Goal: Task Accomplishment & Management: Manage account settings

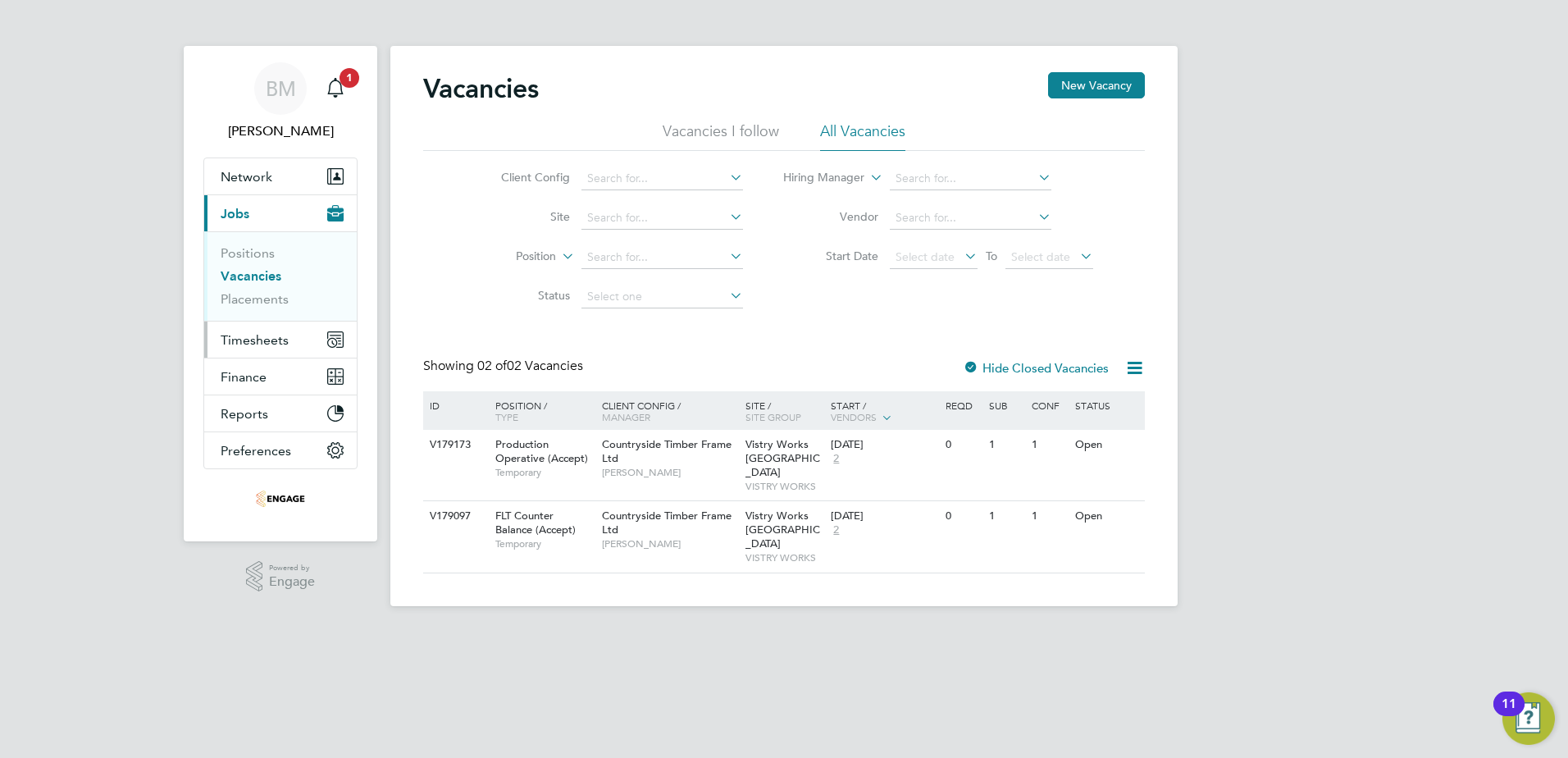
click at [264, 337] on span "Timesheets" at bounding box center [254, 340] width 68 height 16
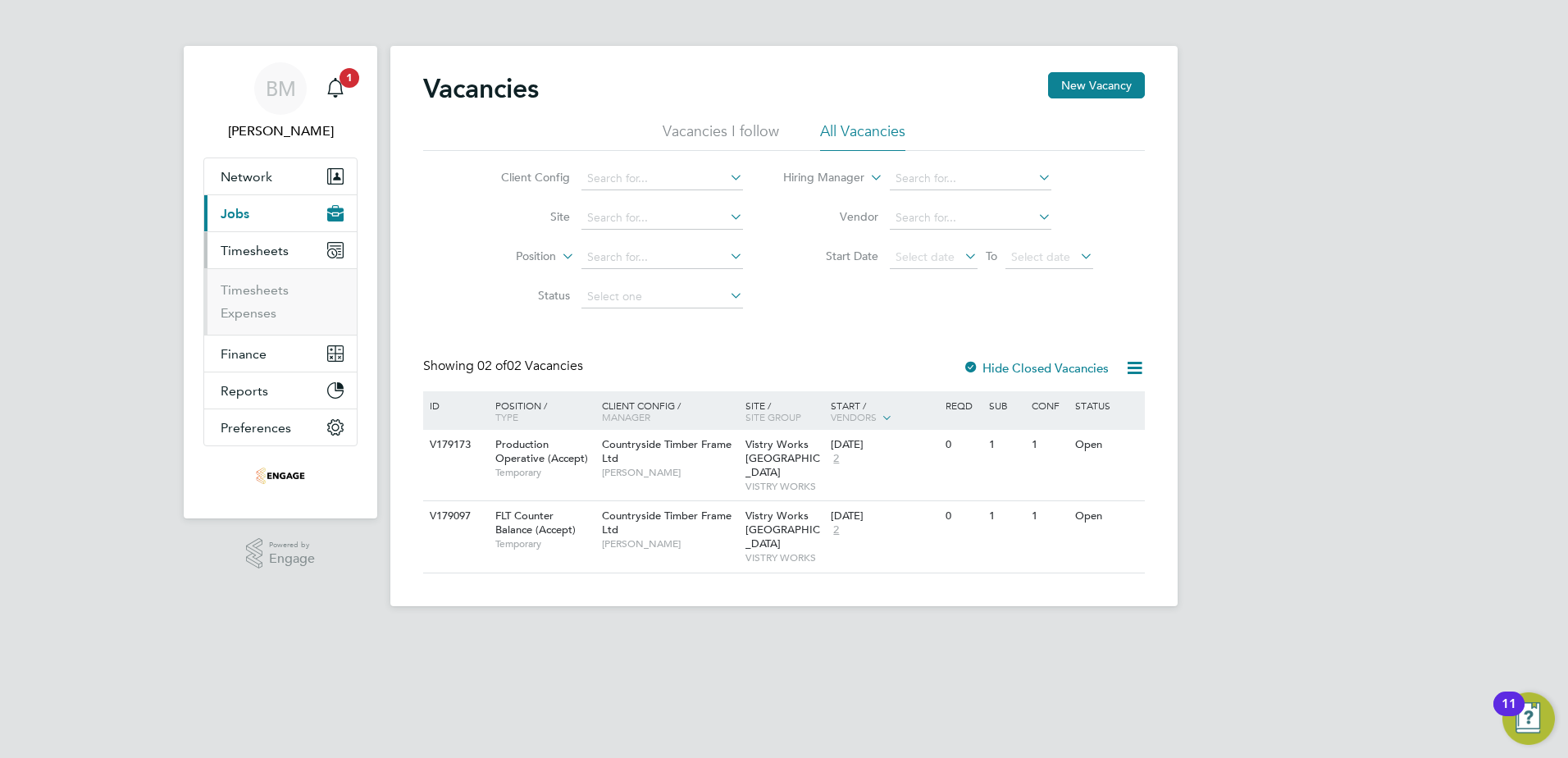
click at [279, 278] on ul "Timesheets Expenses" at bounding box center [280, 301] width 152 height 66
click at [279, 287] on link "Timesheets" at bounding box center [254, 290] width 68 height 16
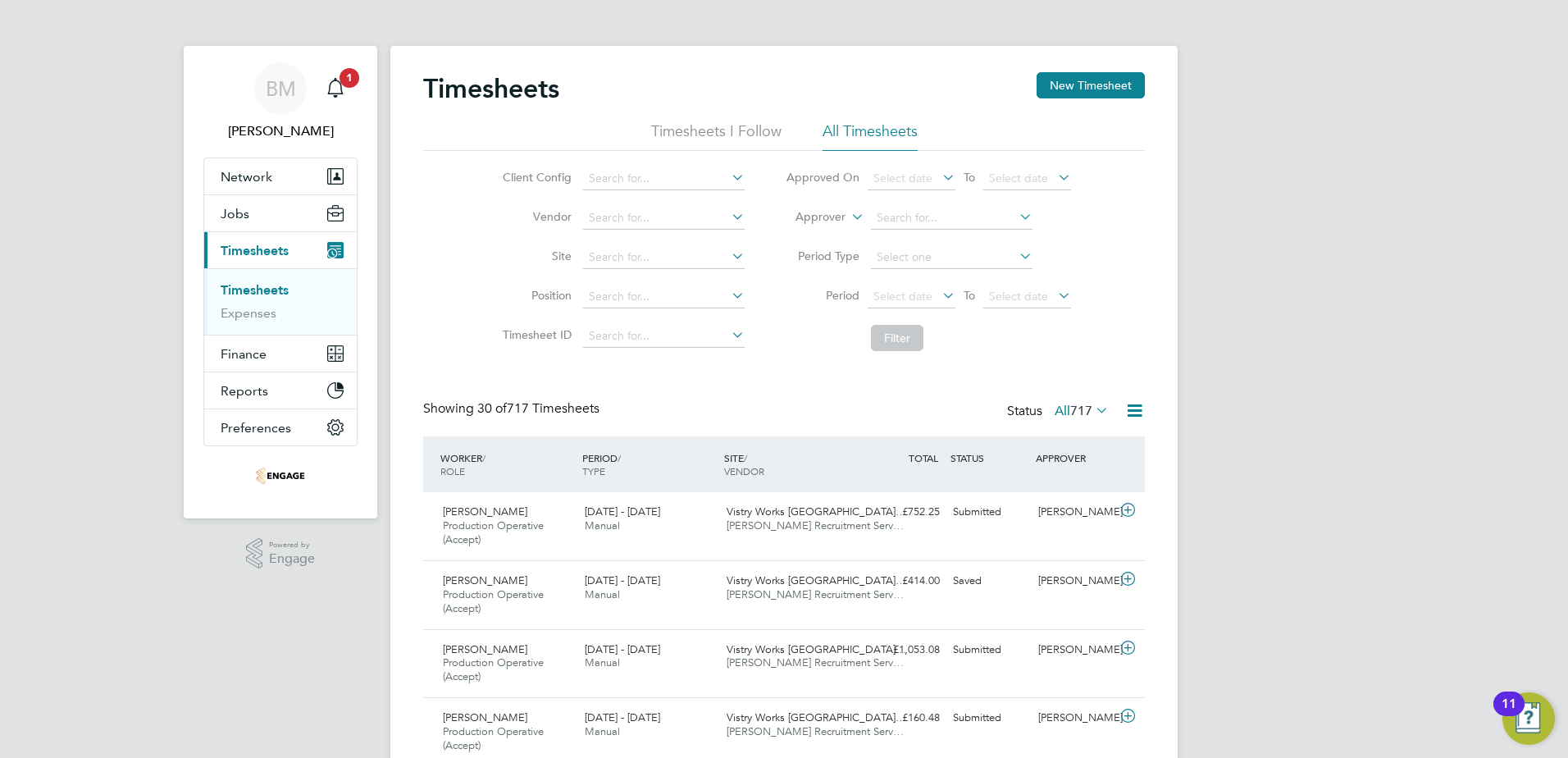
click at [939, 295] on icon at bounding box center [939, 295] width 0 height 23
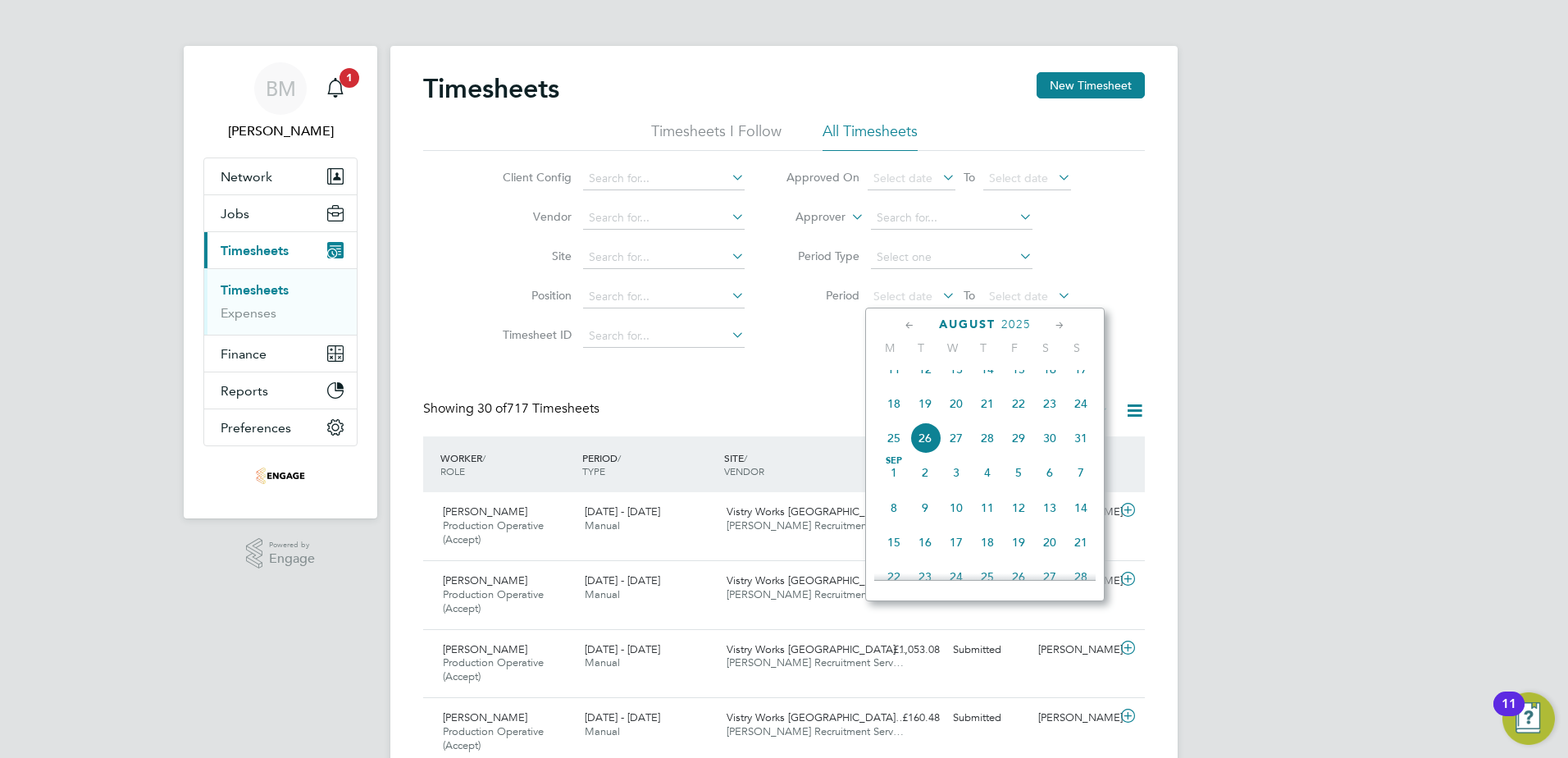
click at [894, 416] on span "18" at bounding box center [895, 403] width 31 height 31
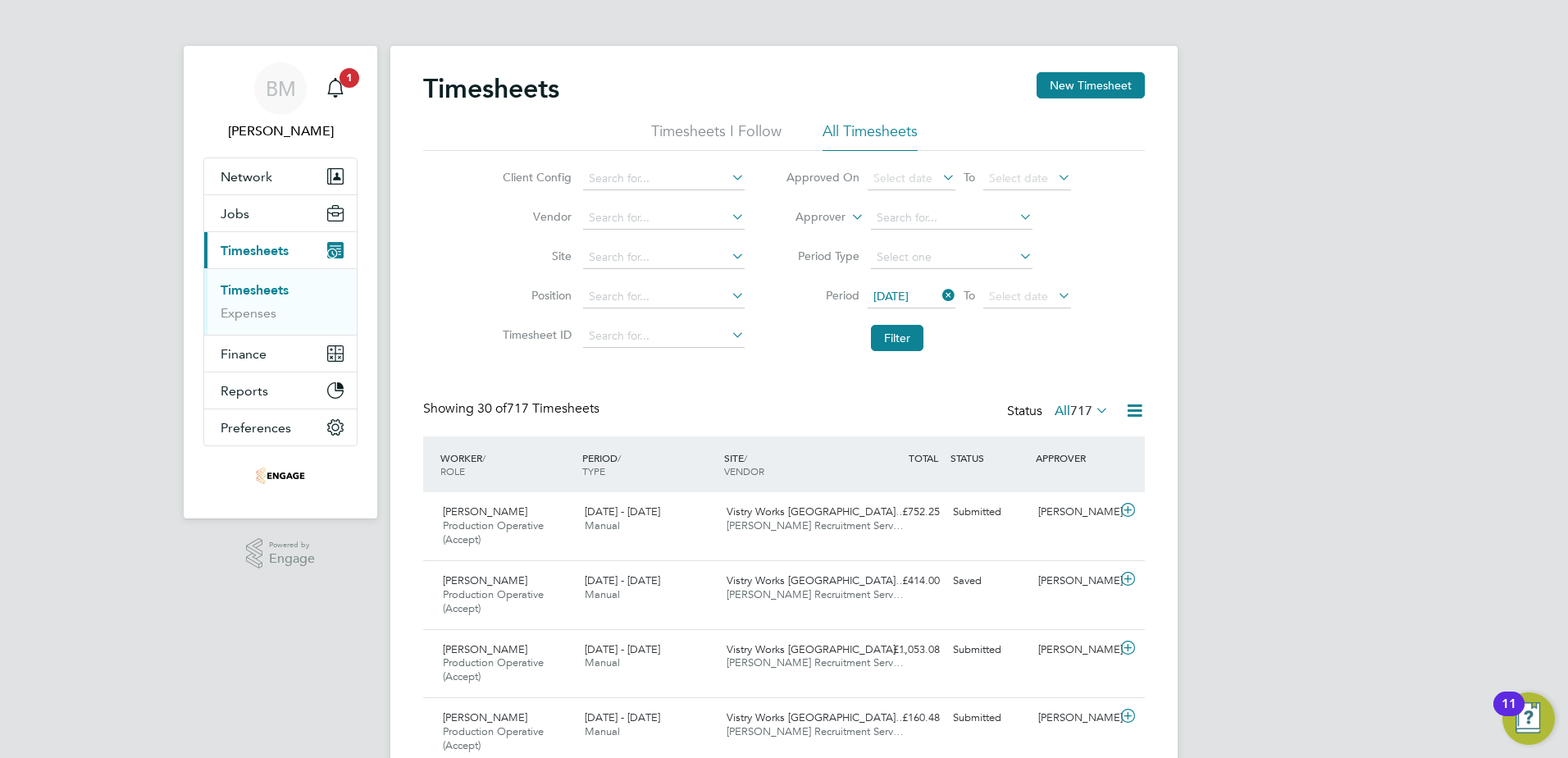
click at [1055, 294] on icon at bounding box center [1055, 295] width 0 height 23
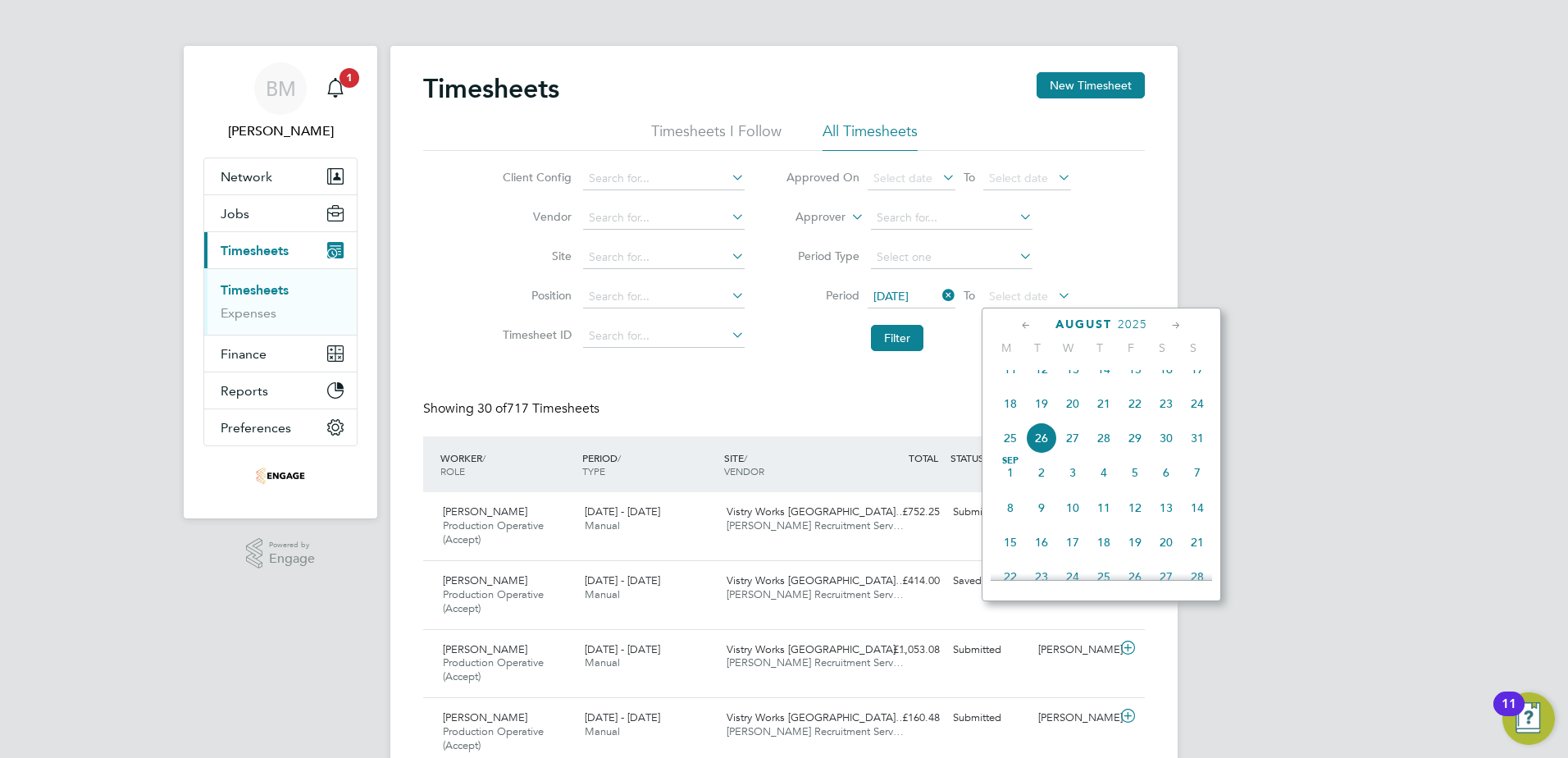
click at [1187, 419] on span "24" at bounding box center [1198, 403] width 31 height 31
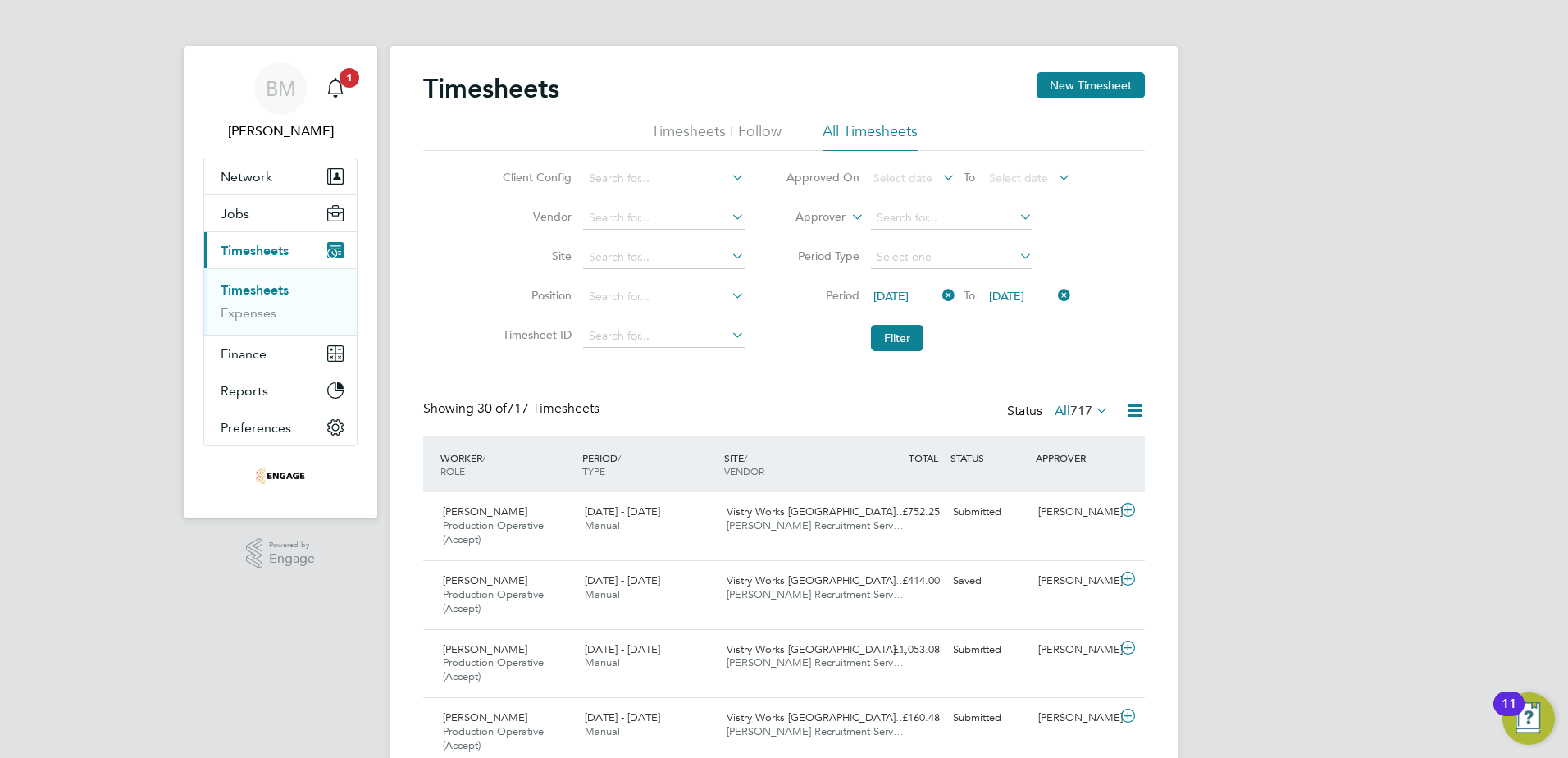
click at [1132, 409] on icon at bounding box center [1135, 411] width 21 height 21
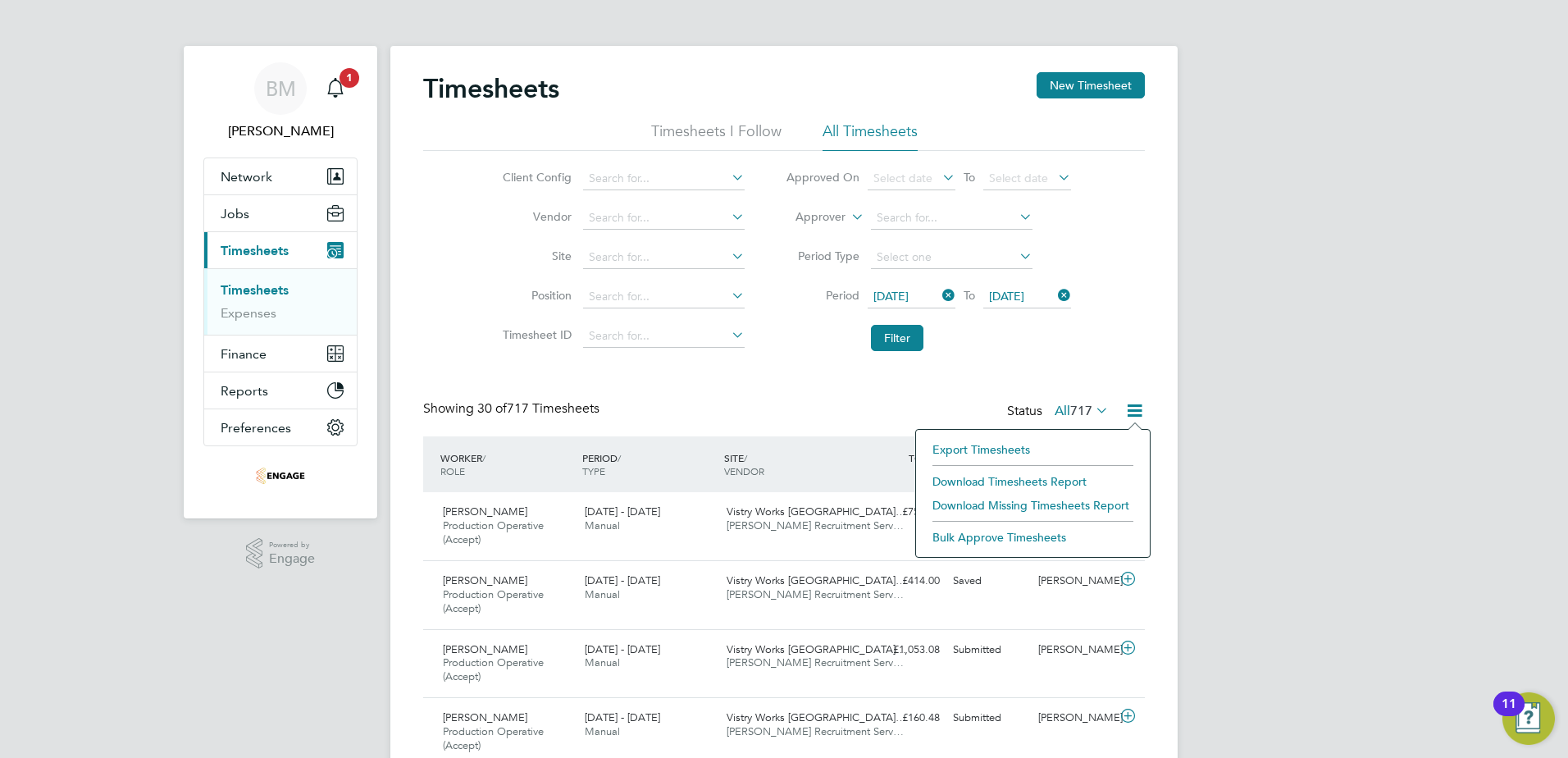
click at [953, 481] on li "Download Timesheets Report" at bounding box center [1033, 482] width 218 height 23
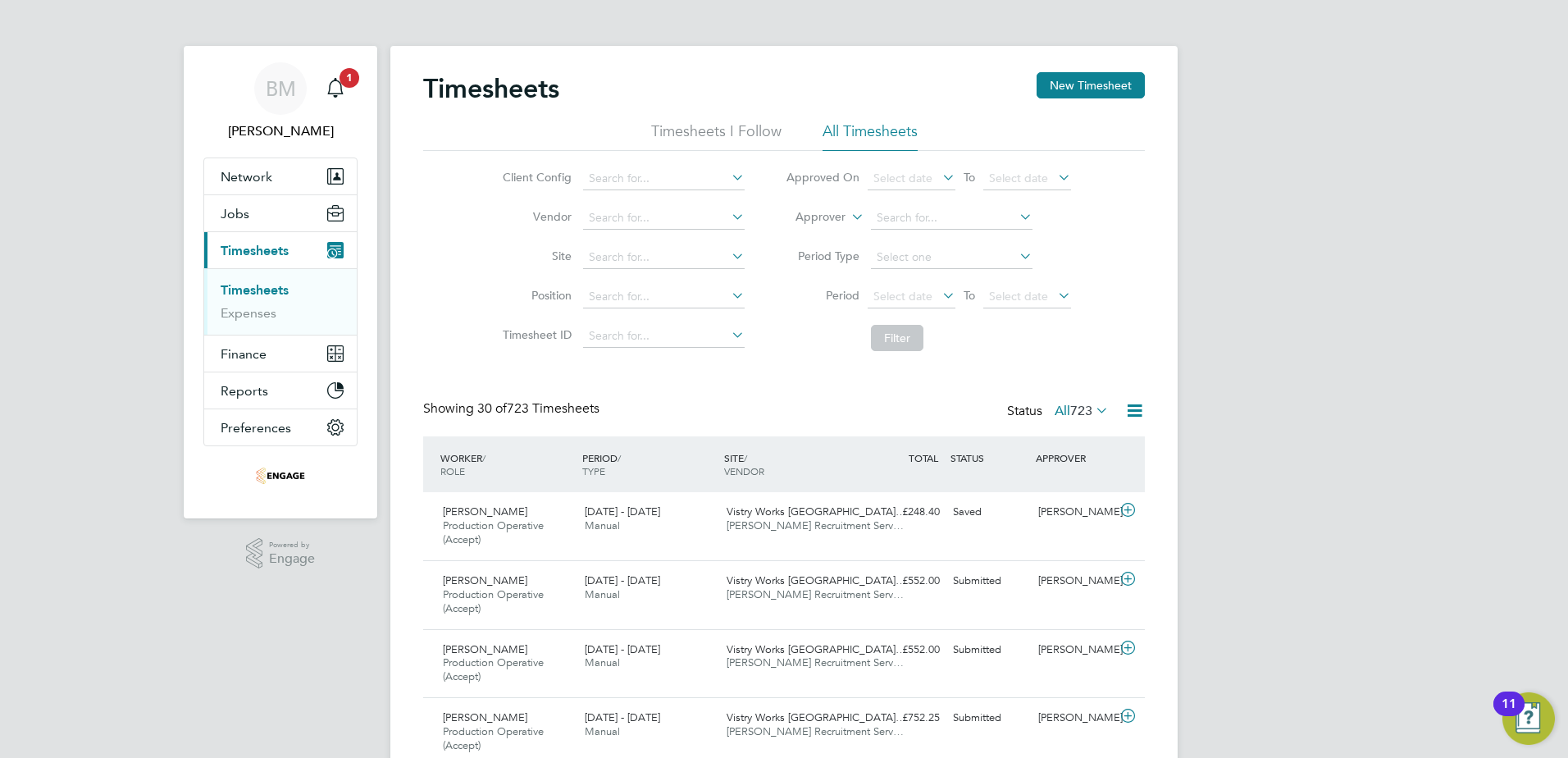
click at [234, 291] on link "Timesheets" at bounding box center [254, 290] width 68 height 16
click at [939, 295] on icon at bounding box center [939, 295] width 0 height 23
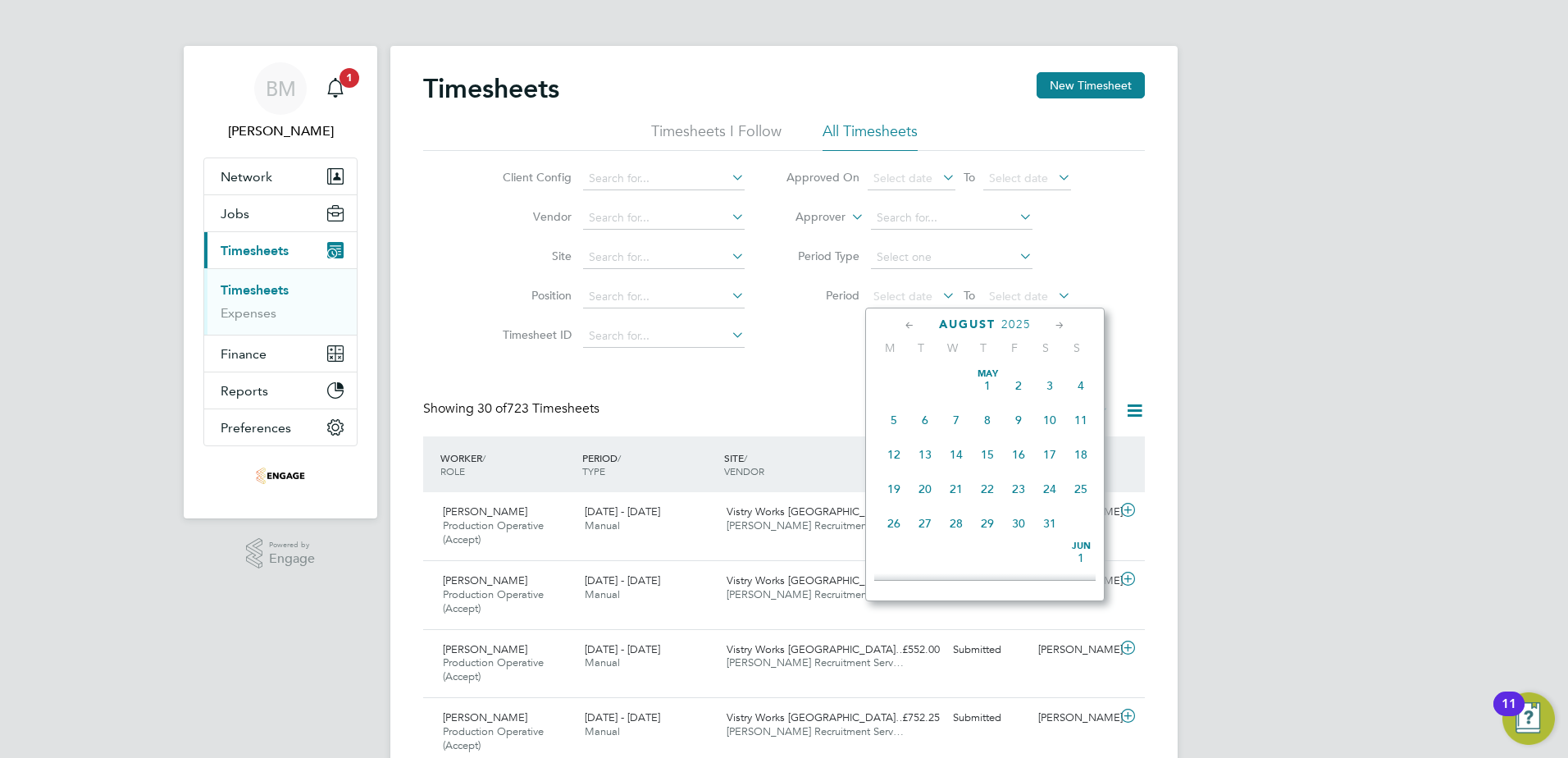
scroll to position [640, 0]
click at [893, 412] on span "18" at bounding box center [895, 403] width 31 height 31
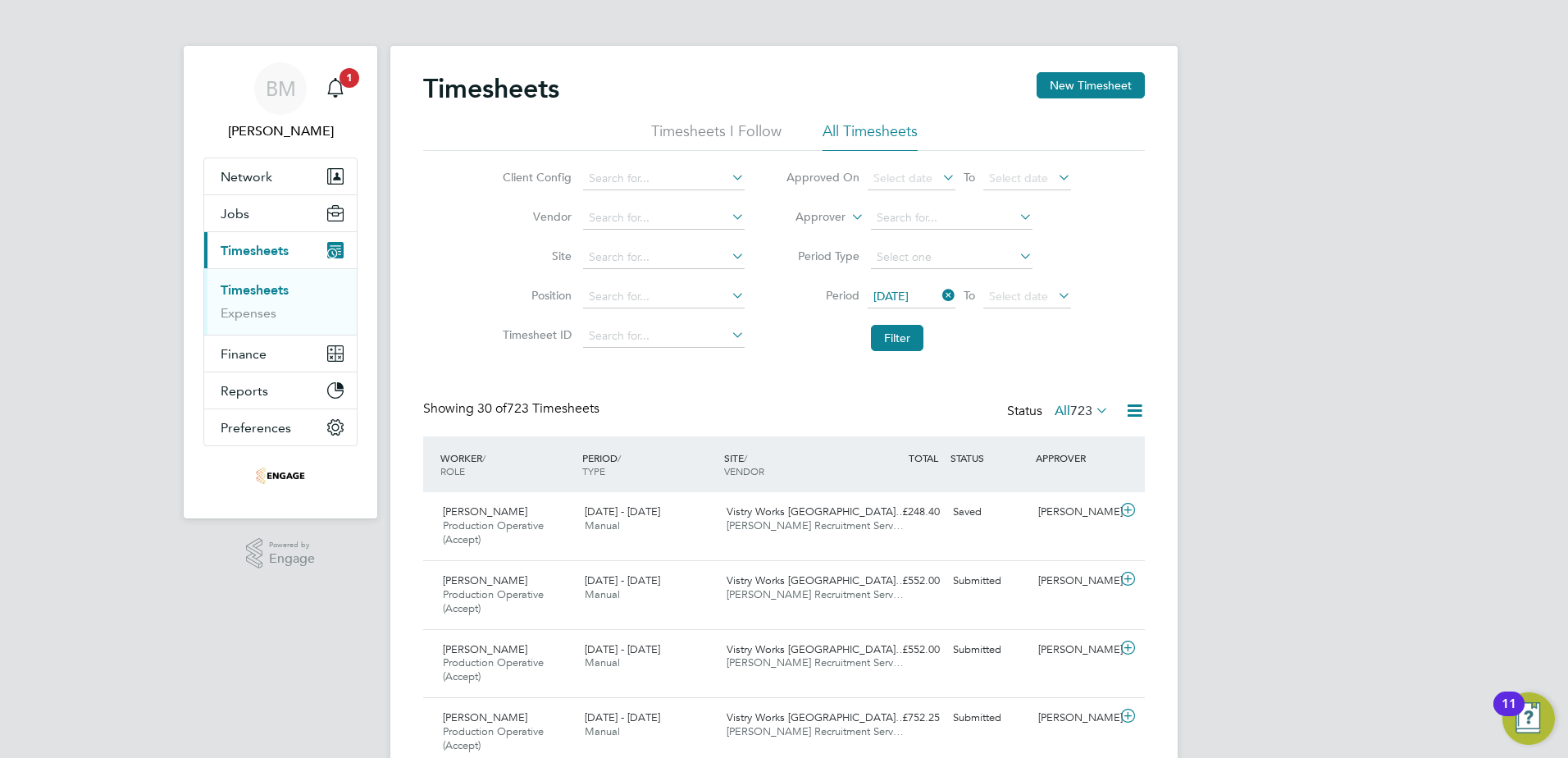
click at [1055, 296] on icon at bounding box center [1055, 295] width 0 height 23
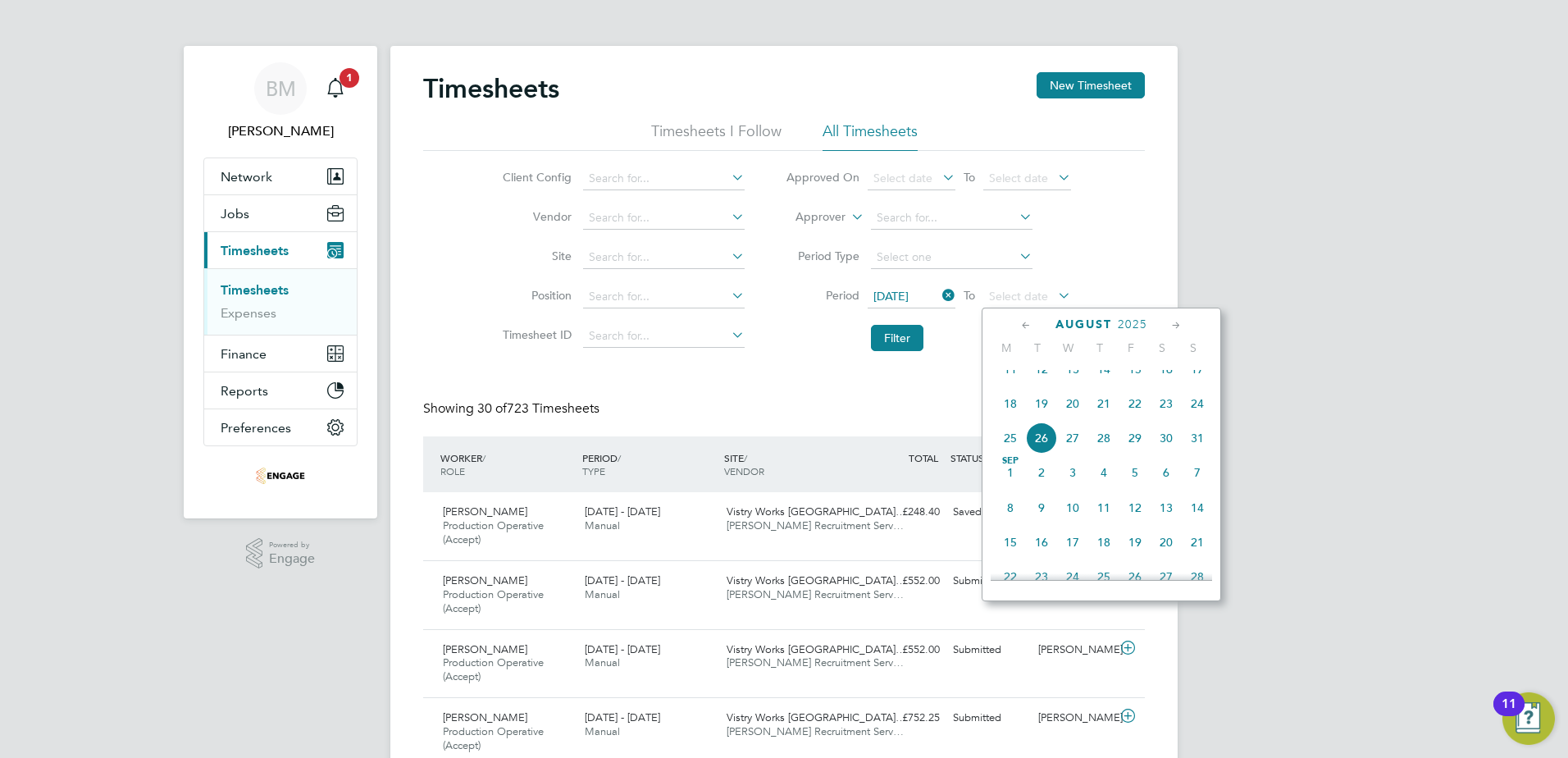
click at [1206, 419] on span "24" at bounding box center [1198, 403] width 31 height 31
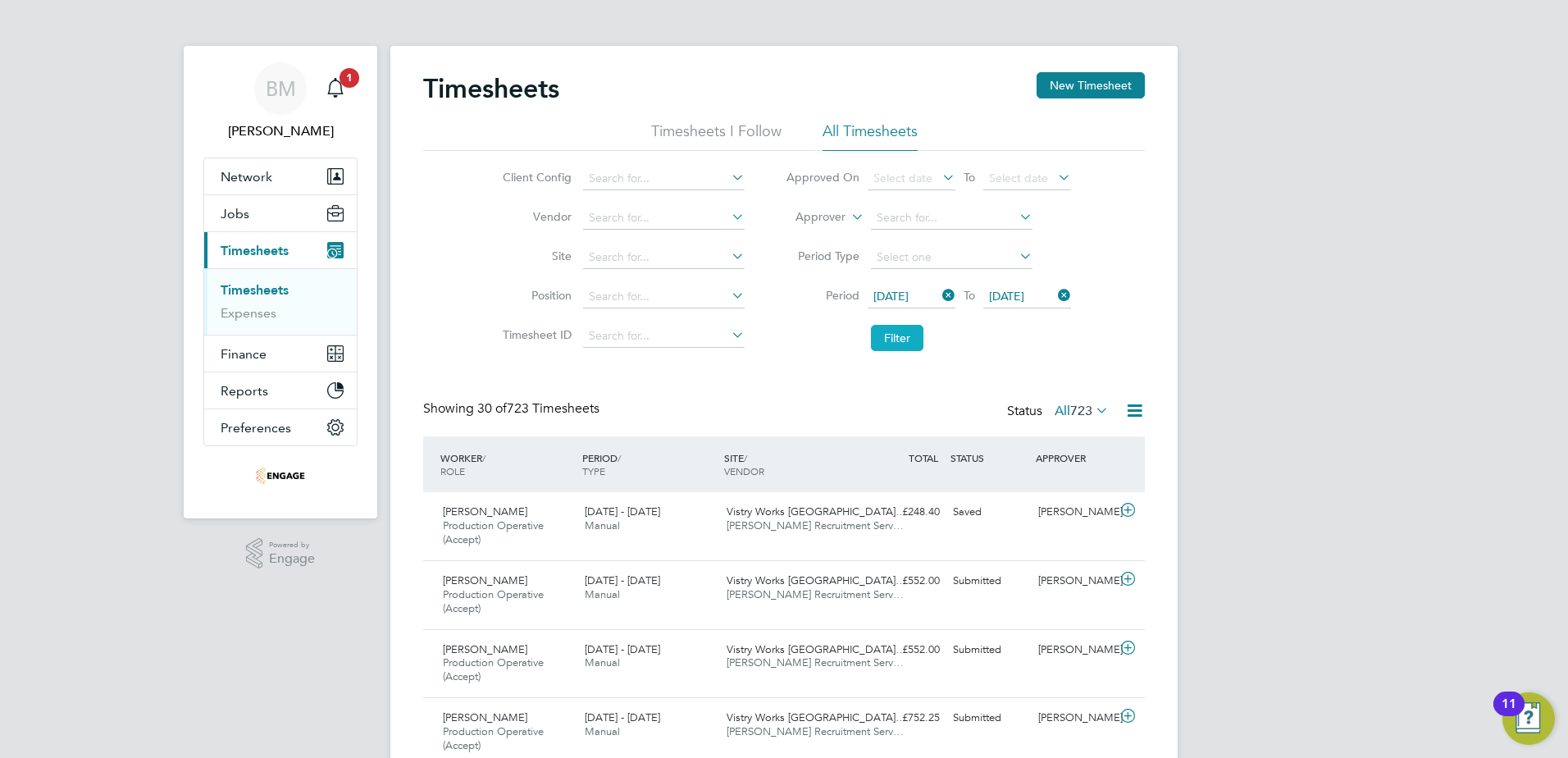
click at [883, 337] on button "Filter" at bounding box center [897, 338] width 52 height 26
click at [1138, 410] on icon at bounding box center [1135, 411] width 21 height 21
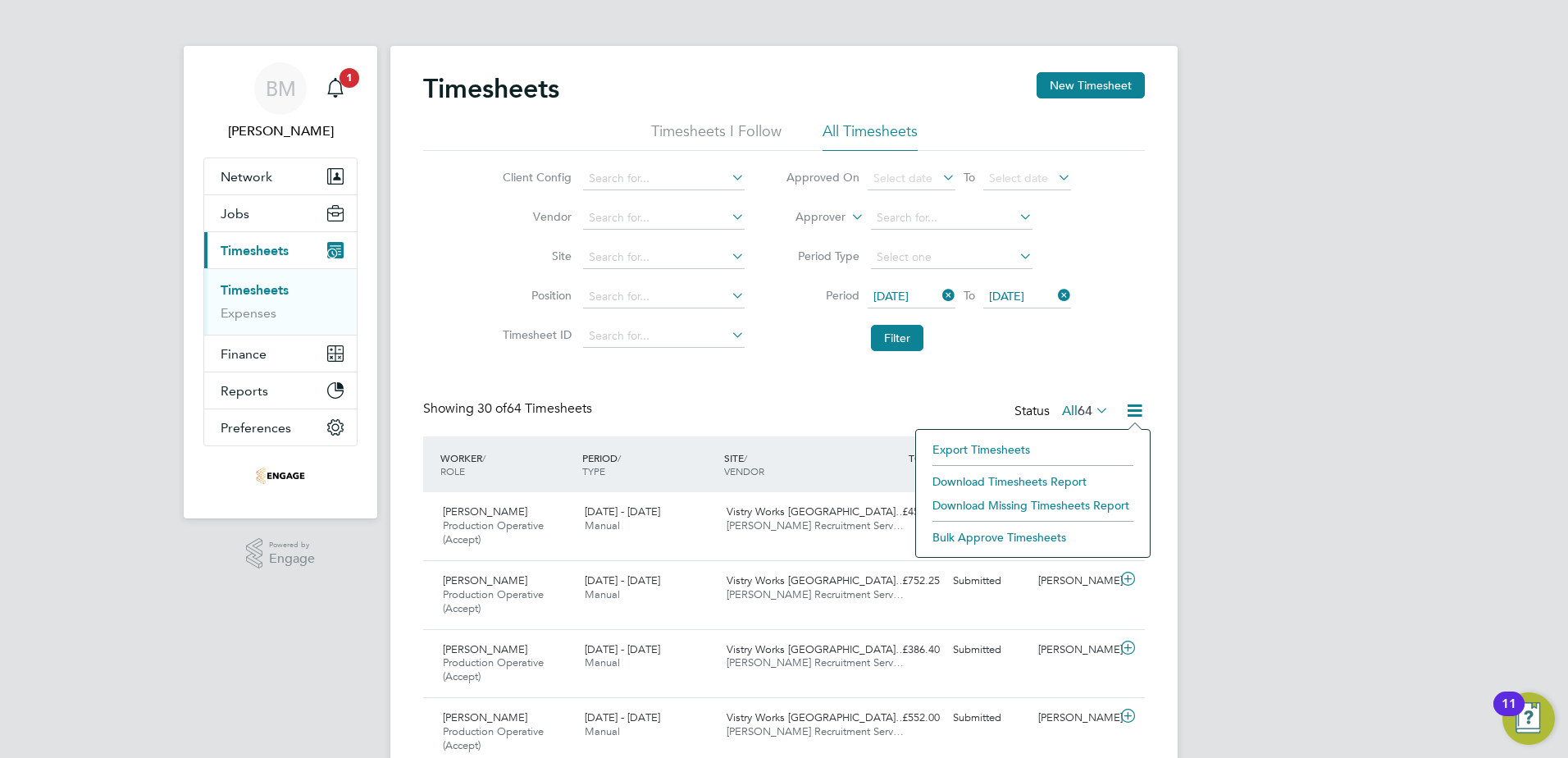
click at [821, 471] on div "SITE / VENDOR" at bounding box center [791, 464] width 142 height 43
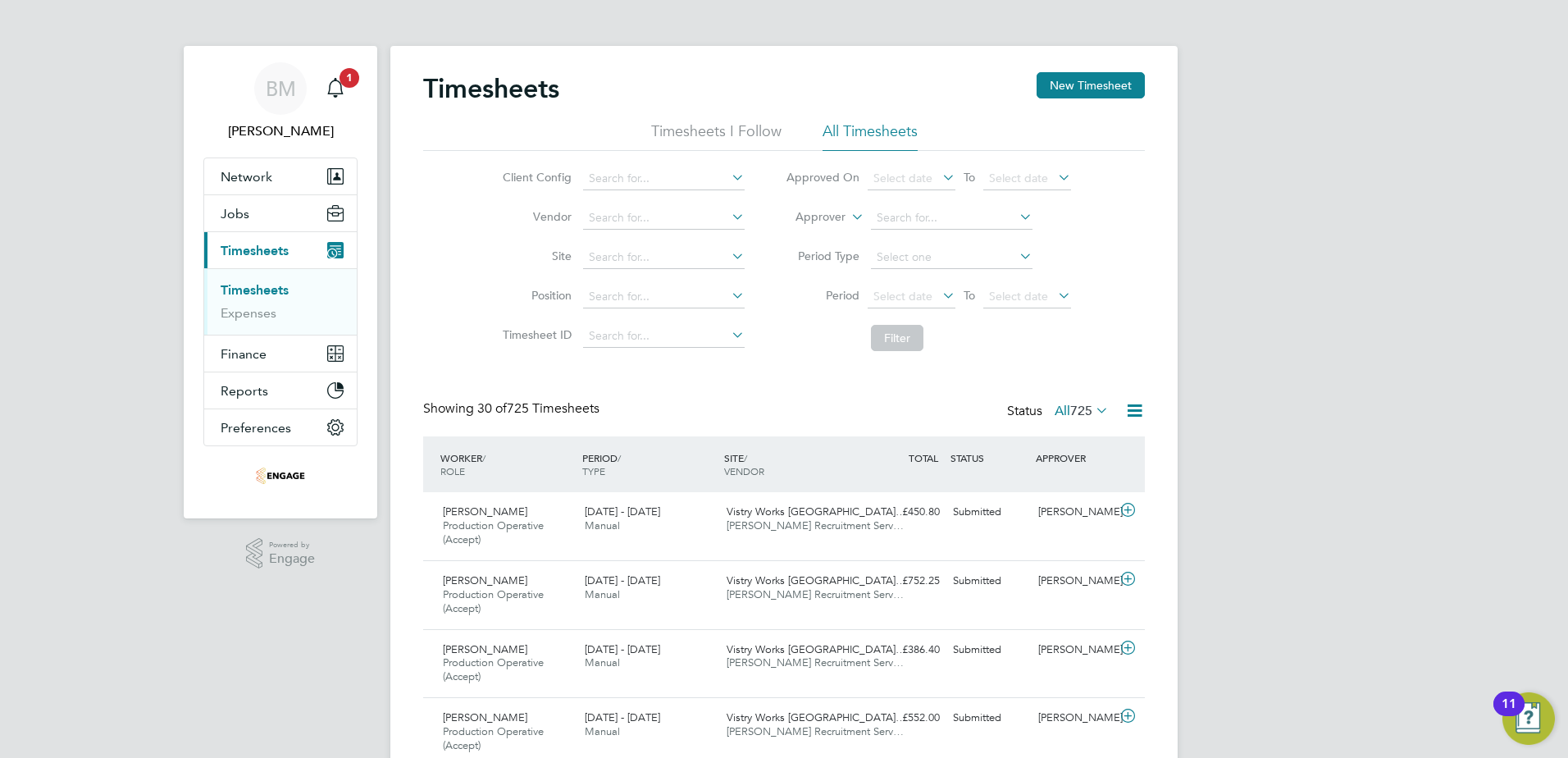
click at [939, 301] on icon at bounding box center [939, 295] width 0 height 23
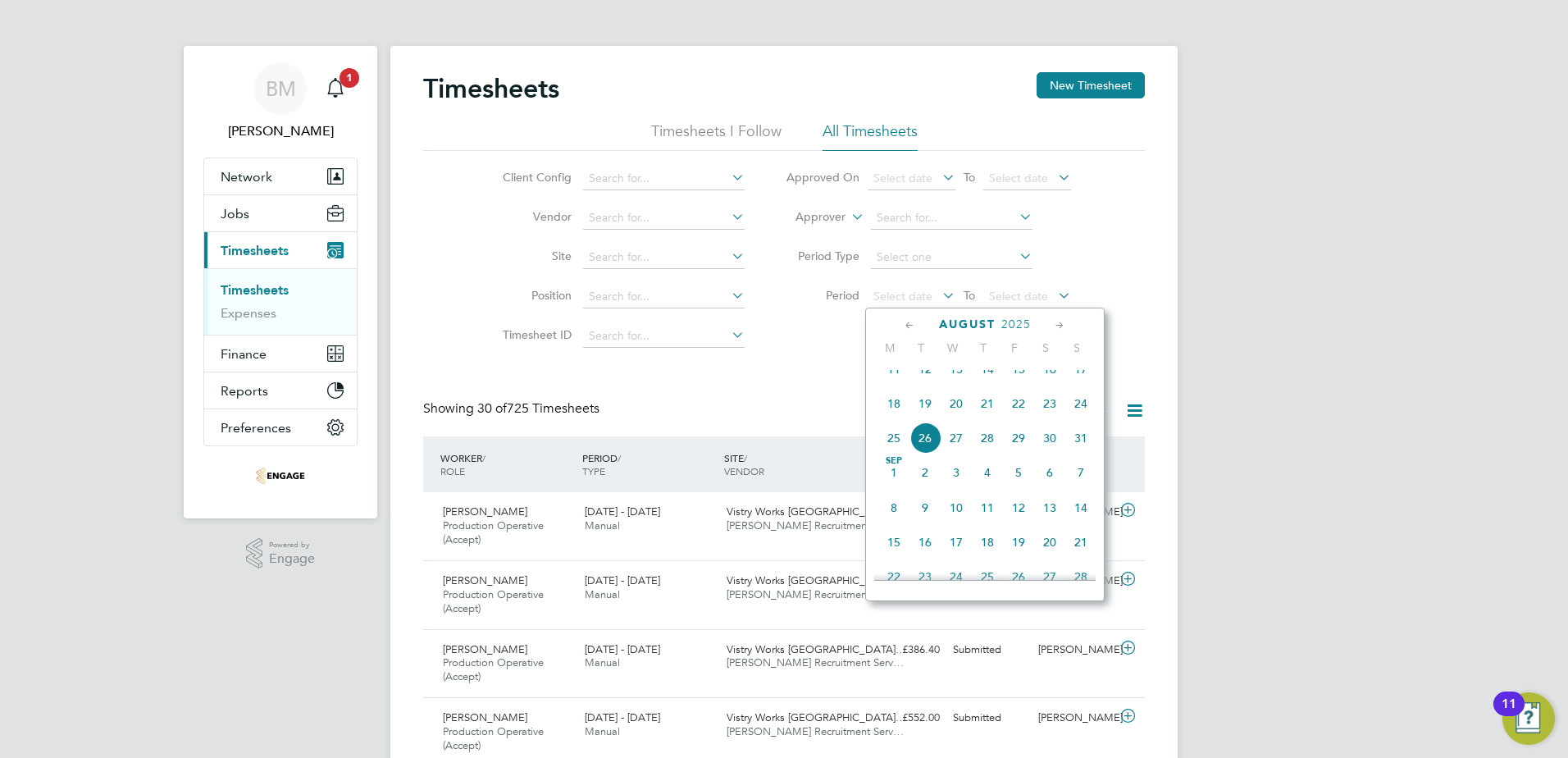
click at [894, 415] on span "18" at bounding box center [895, 403] width 31 height 31
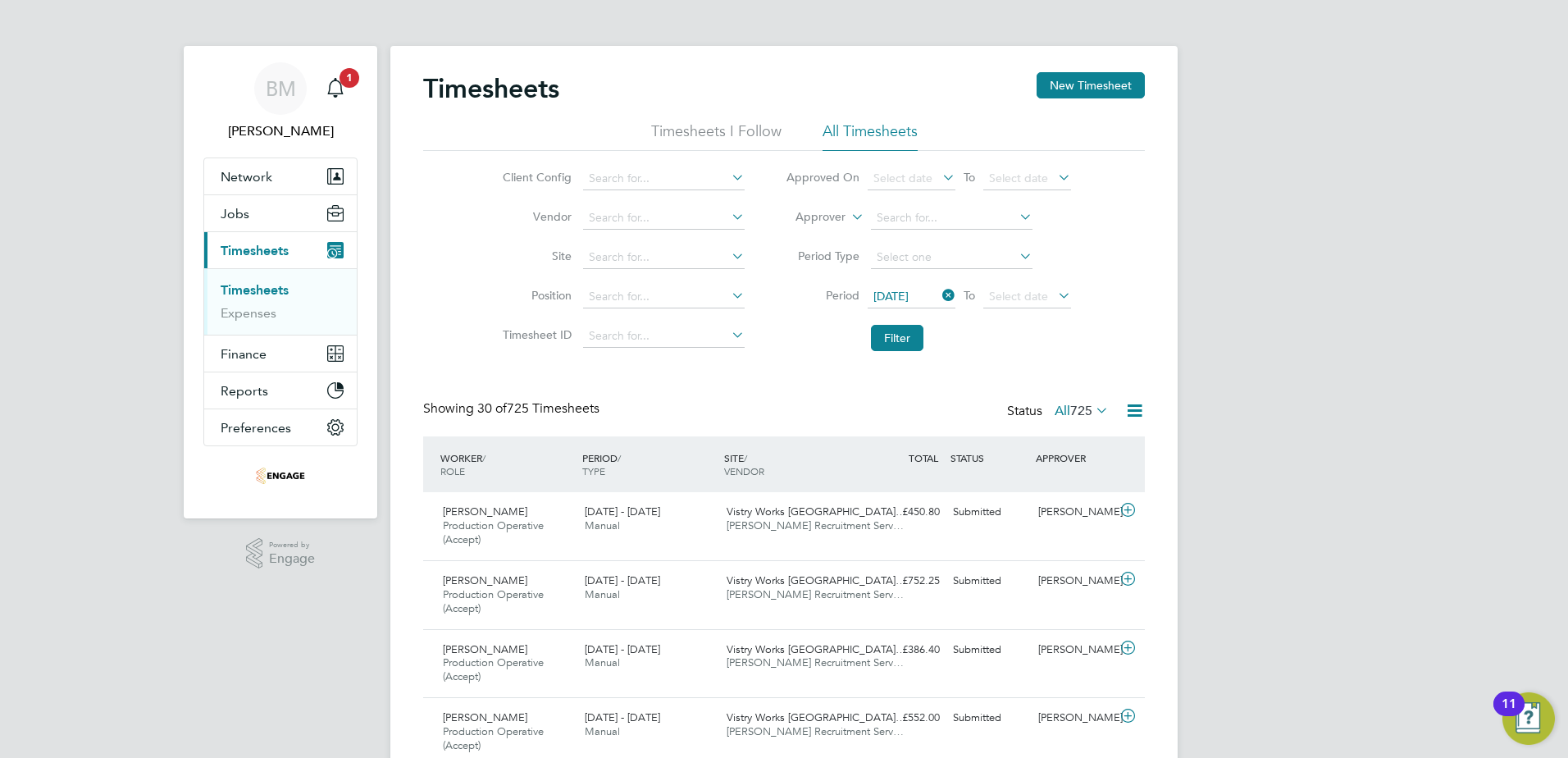
click at [1055, 293] on icon at bounding box center [1055, 295] width 0 height 23
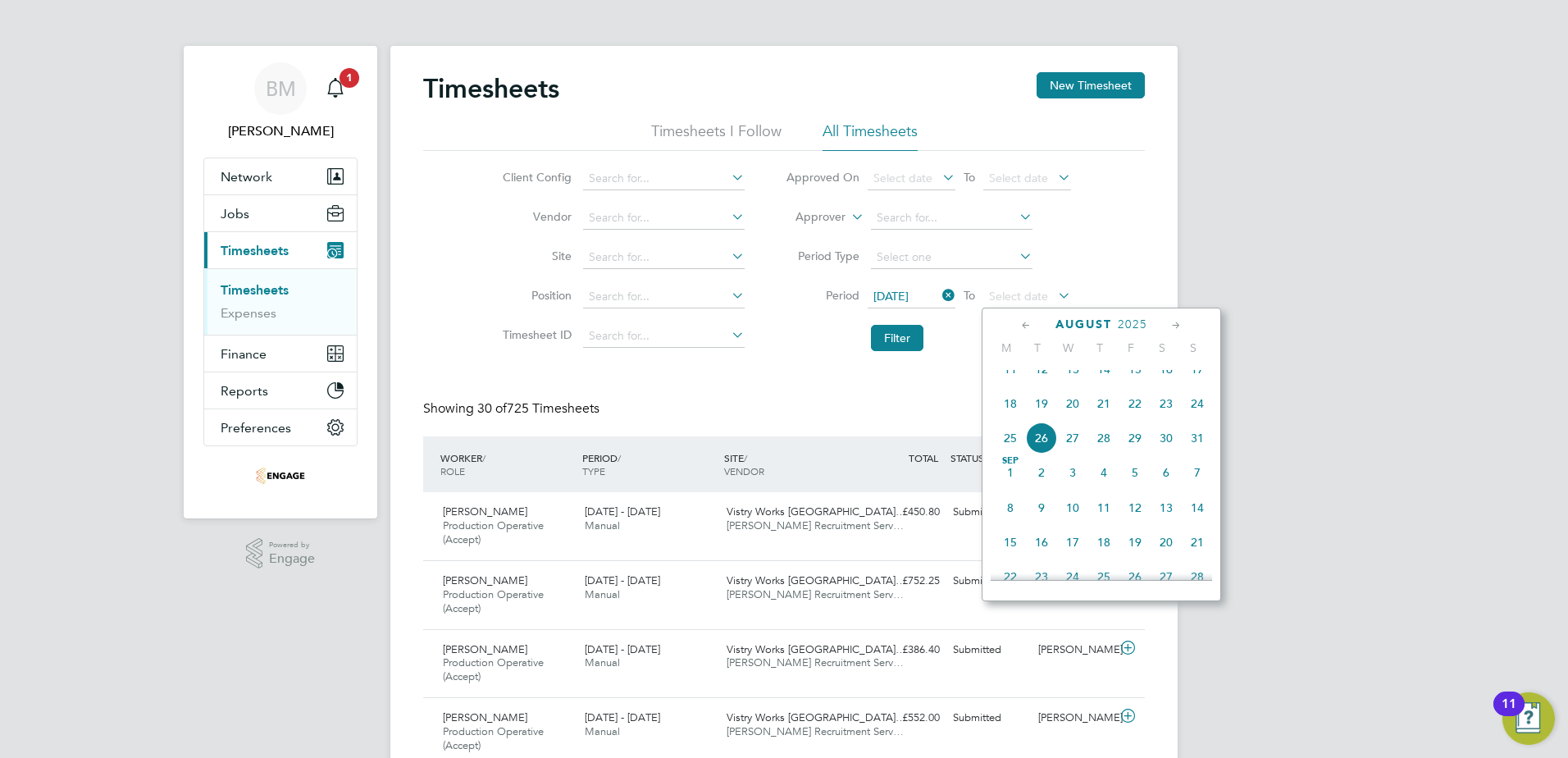
click at [1188, 419] on span "24" at bounding box center [1198, 403] width 31 height 31
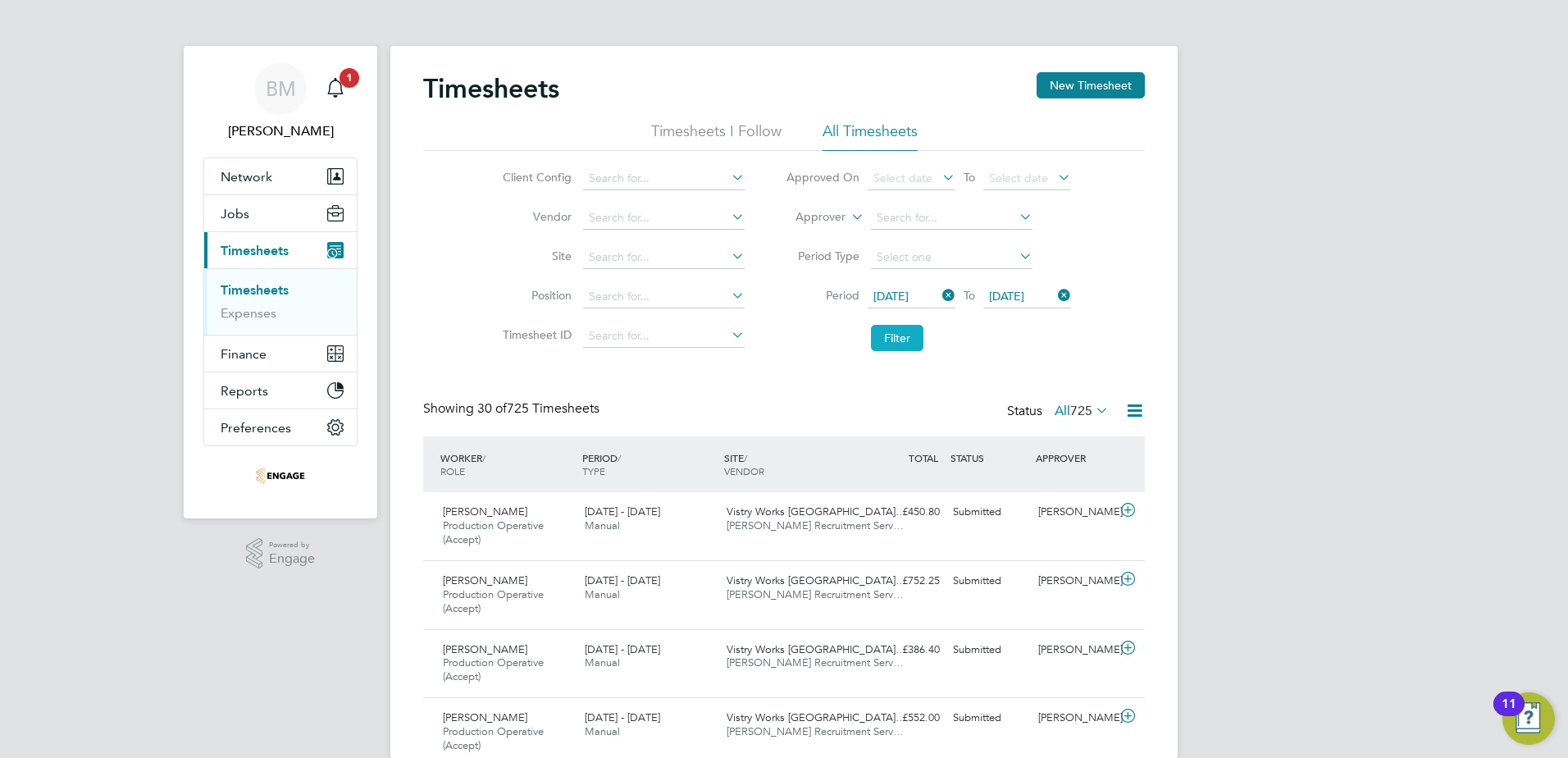
click at [879, 339] on button "Filter" at bounding box center [897, 338] width 52 height 26
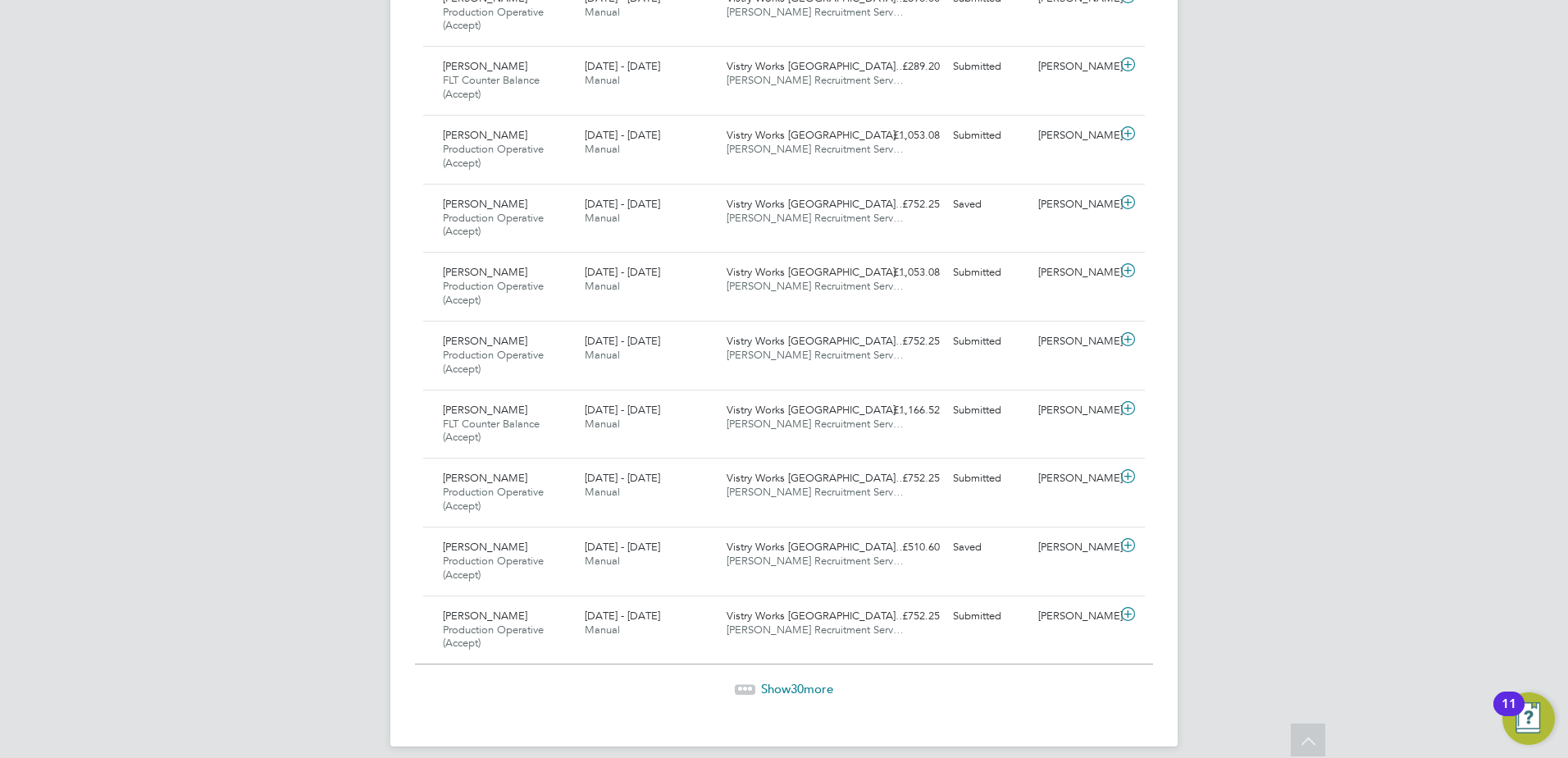
click at [811, 684] on span "Show 30 more" at bounding box center [797, 689] width 72 height 16
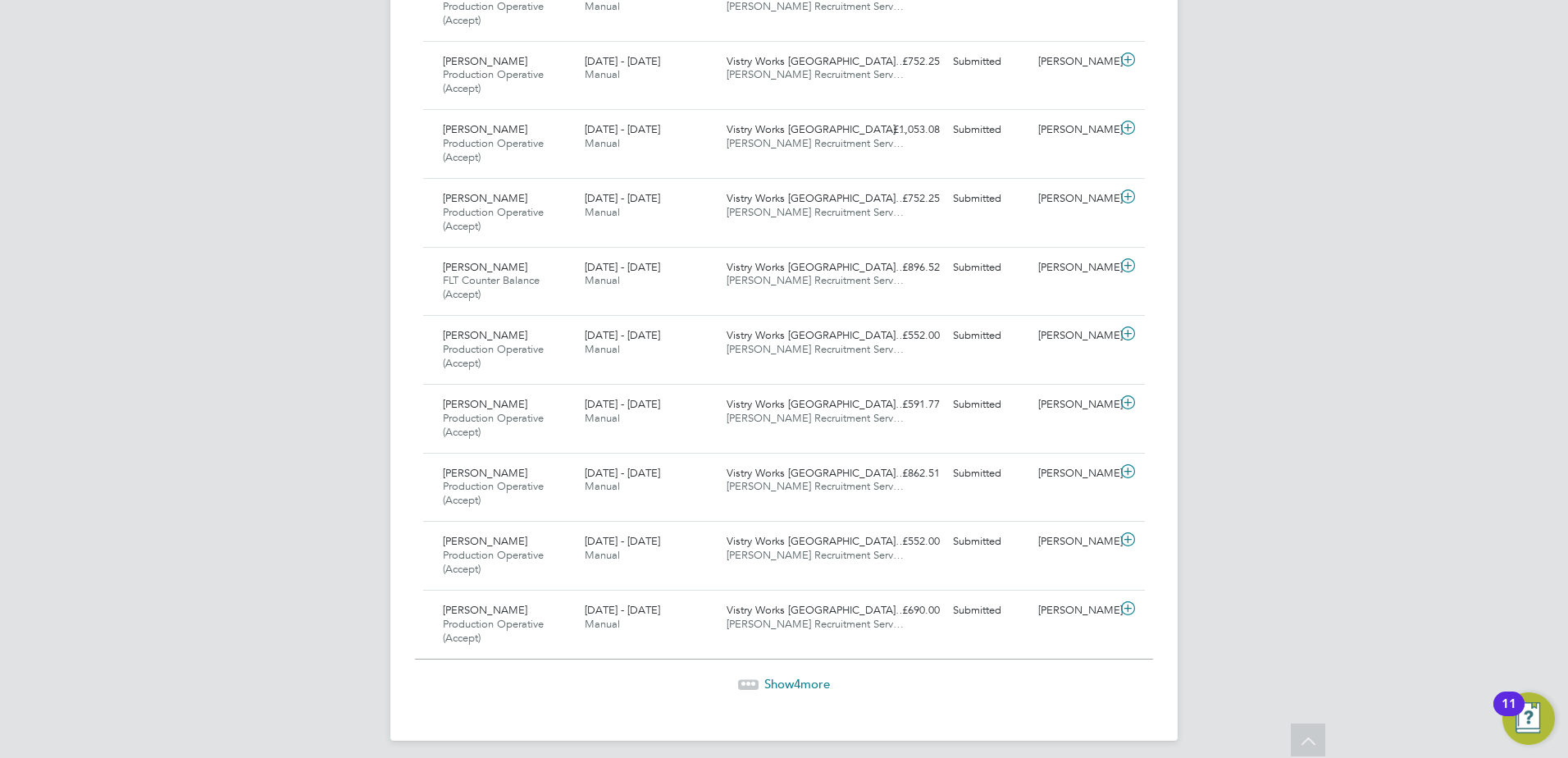
click at [768, 683] on span "Show 4 more" at bounding box center [797, 684] width 65 height 16
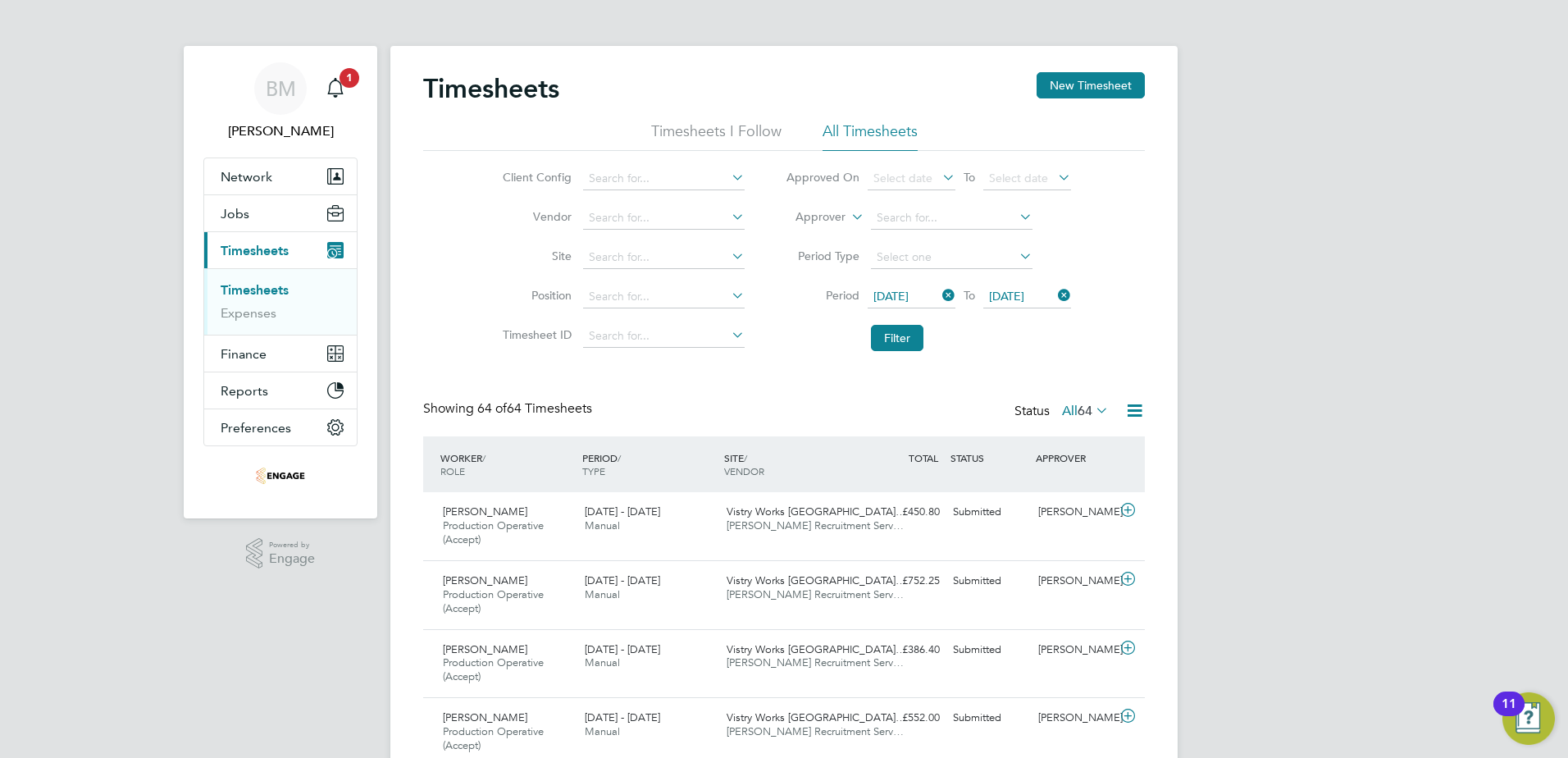
click at [1134, 403] on icon at bounding box center [1135, 411] width 21 height 21
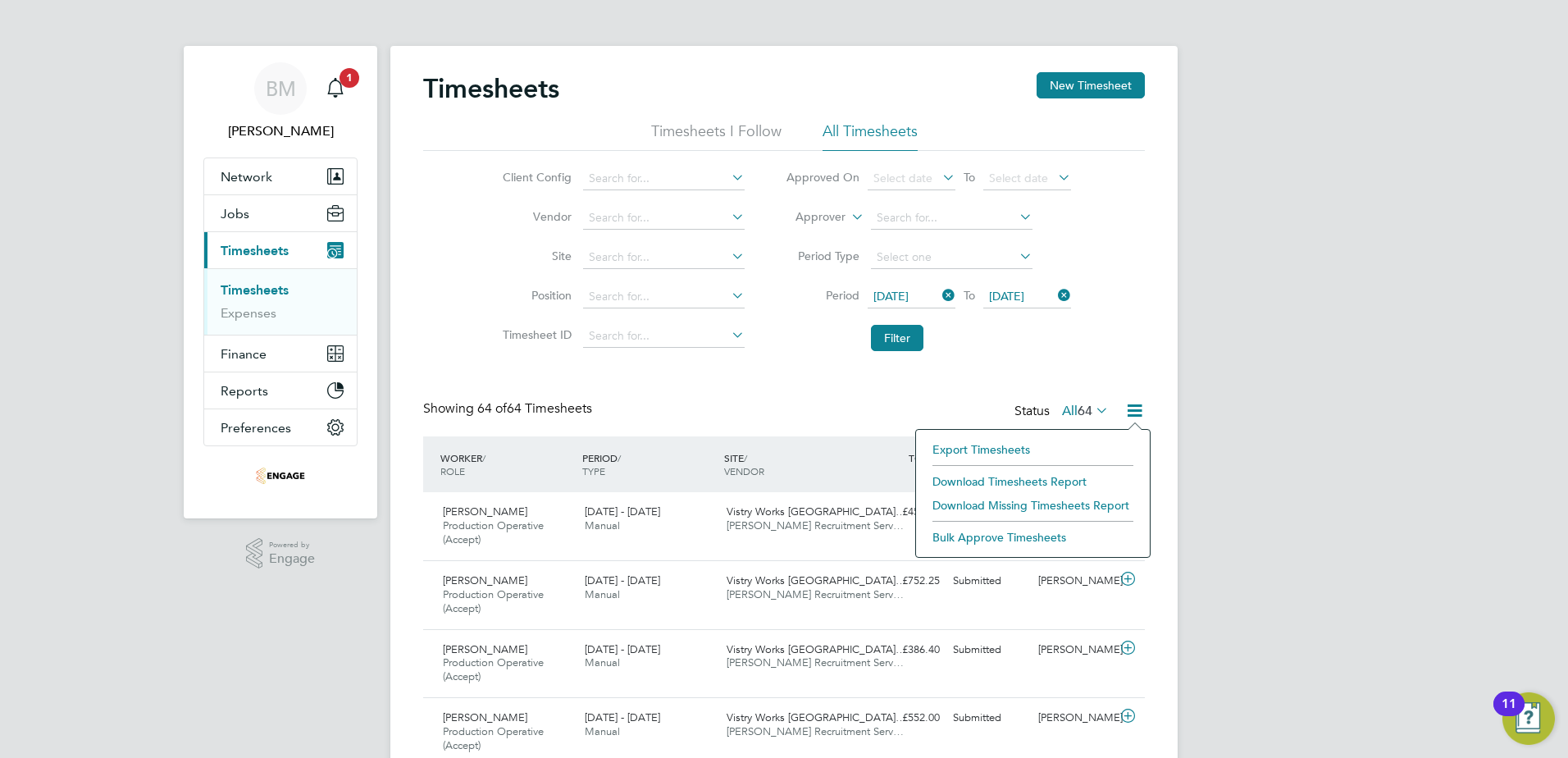
click at [1023, 476] on li "Download Timesheets Report" at bounding box center [1033, 482] width 218 height 23
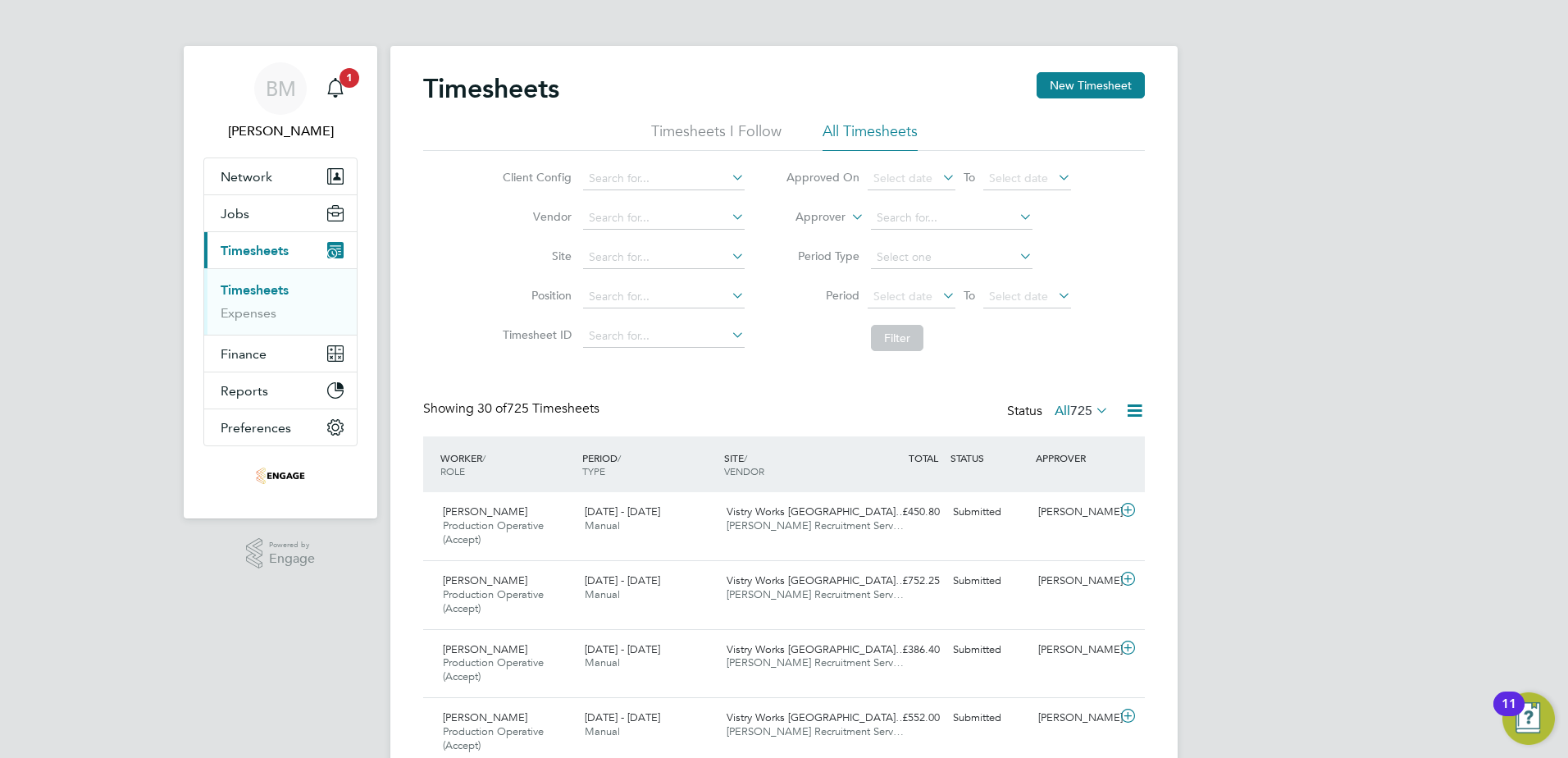
click at [939, 290] on icon at bounding box center [939, 295] width 0 height 23
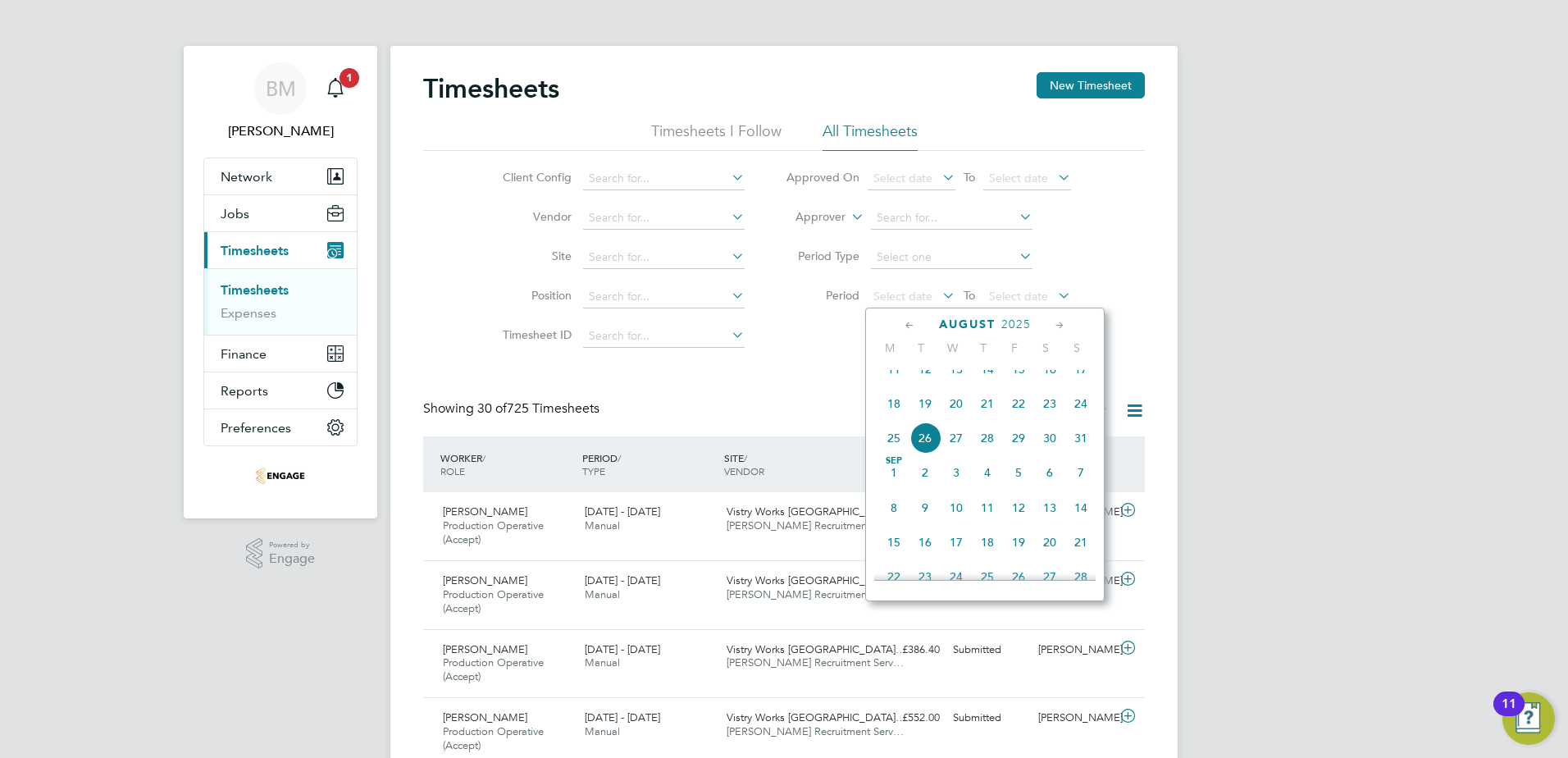
click at [898, 419] on span "18" at bounding box center [895, 403] width 31 height 31
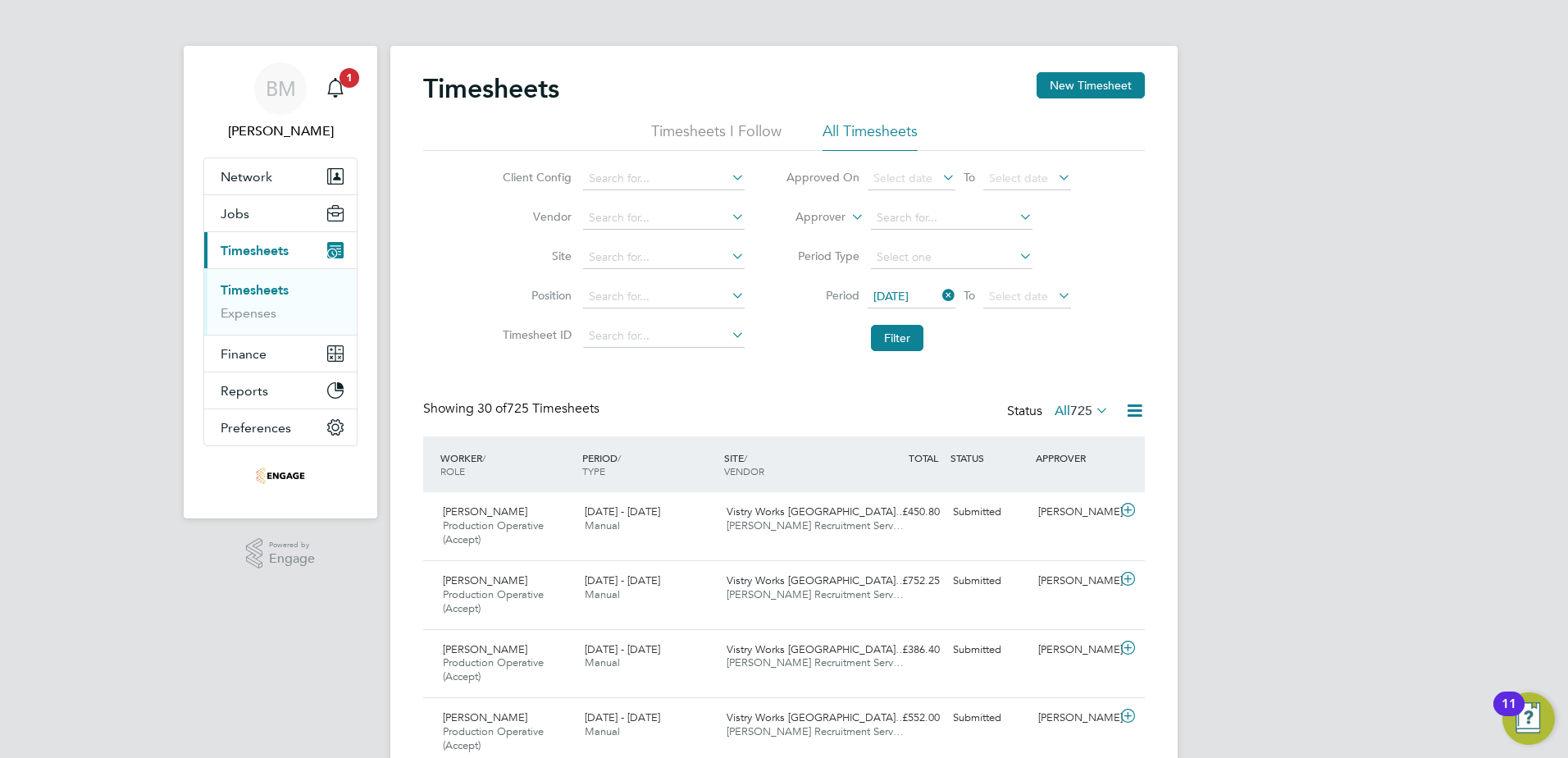
click at [1055, 294] on icon at bounding box center [1055, 295] width 0 height 23
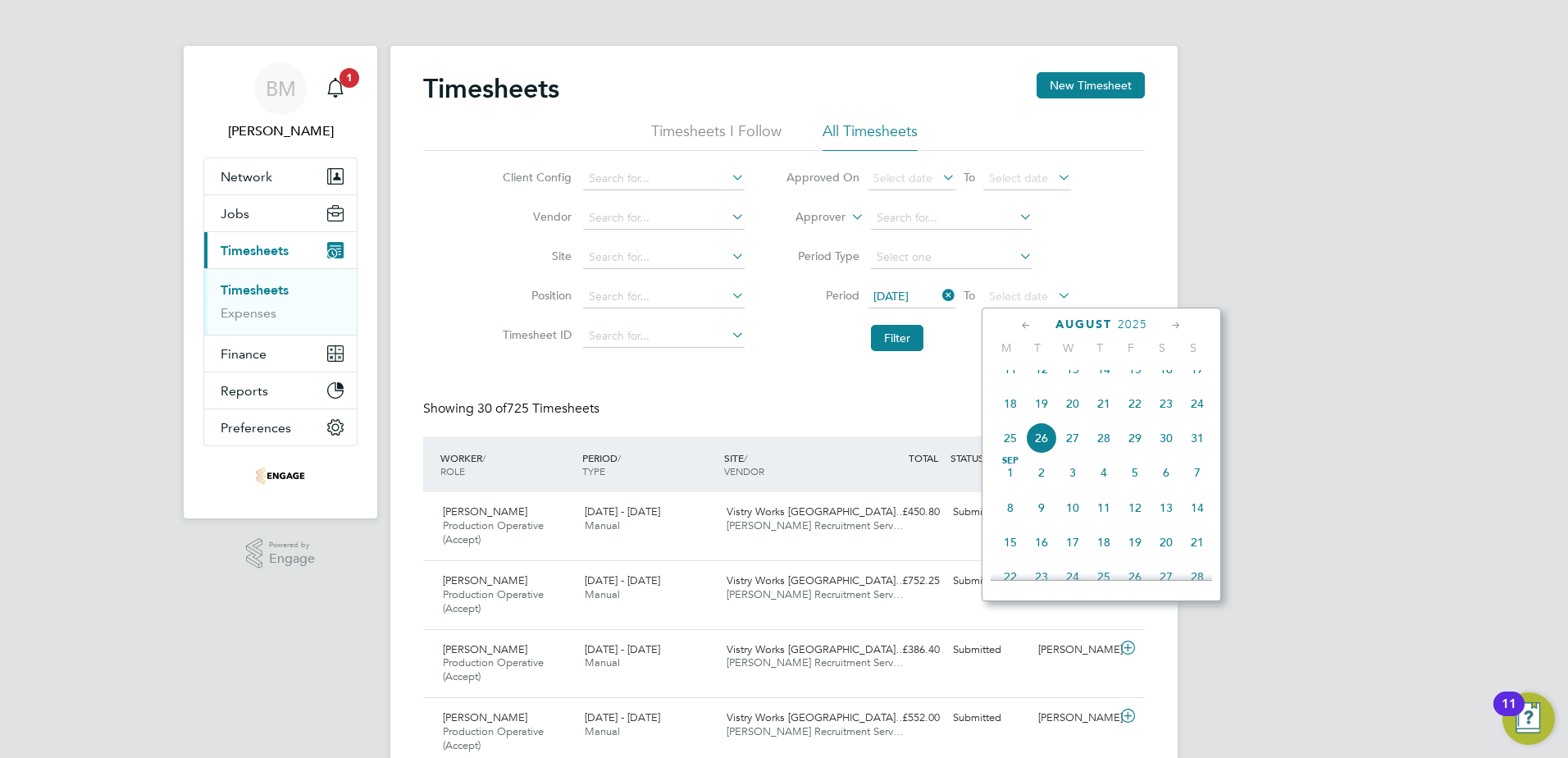
click at [1200, 419] on span "24" at bounding box center [1198, 403] width 31 height 31
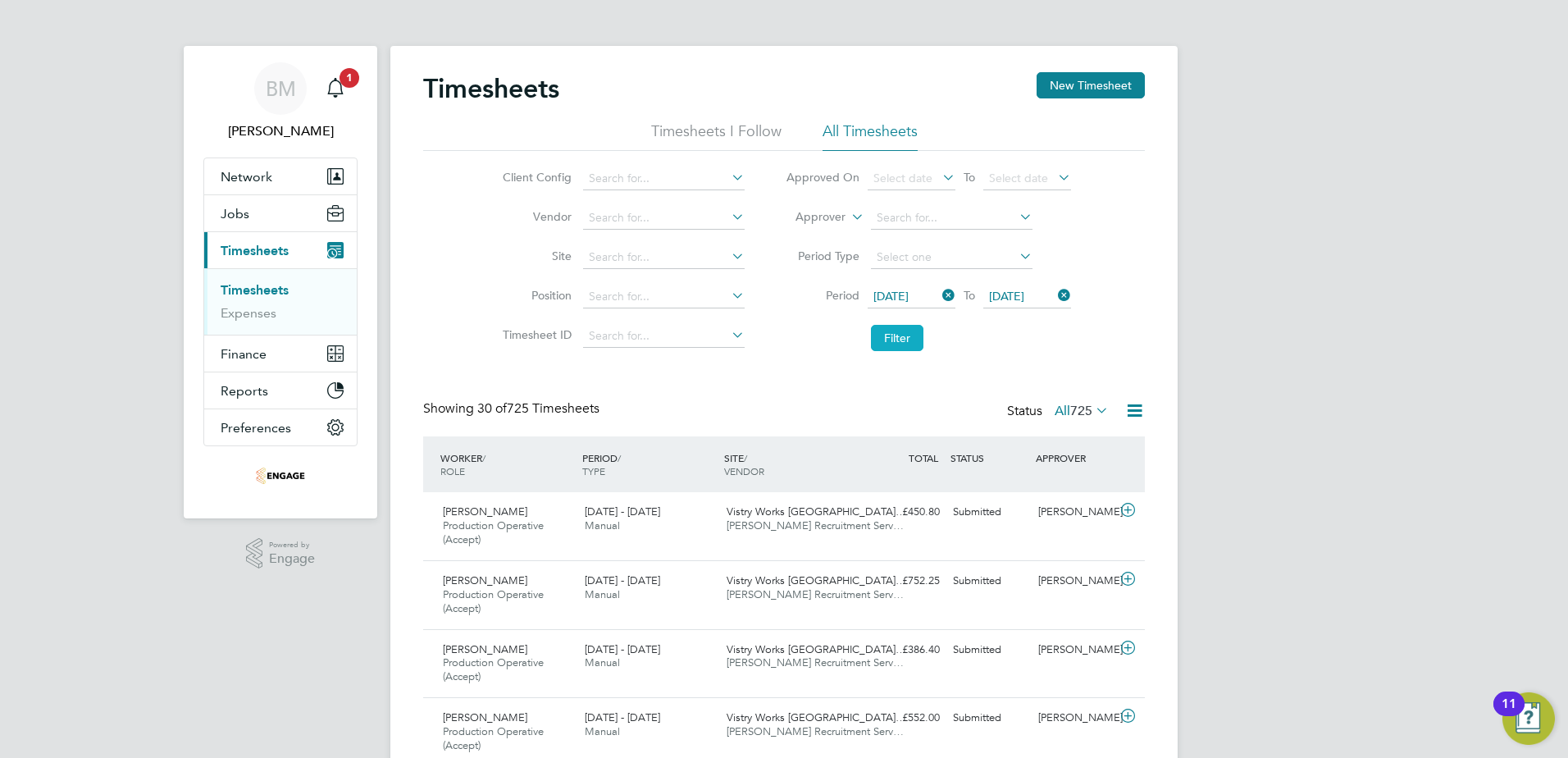
click at [889, 344] on button "Filter" at bounding box center [897, 338] width 52 height 26
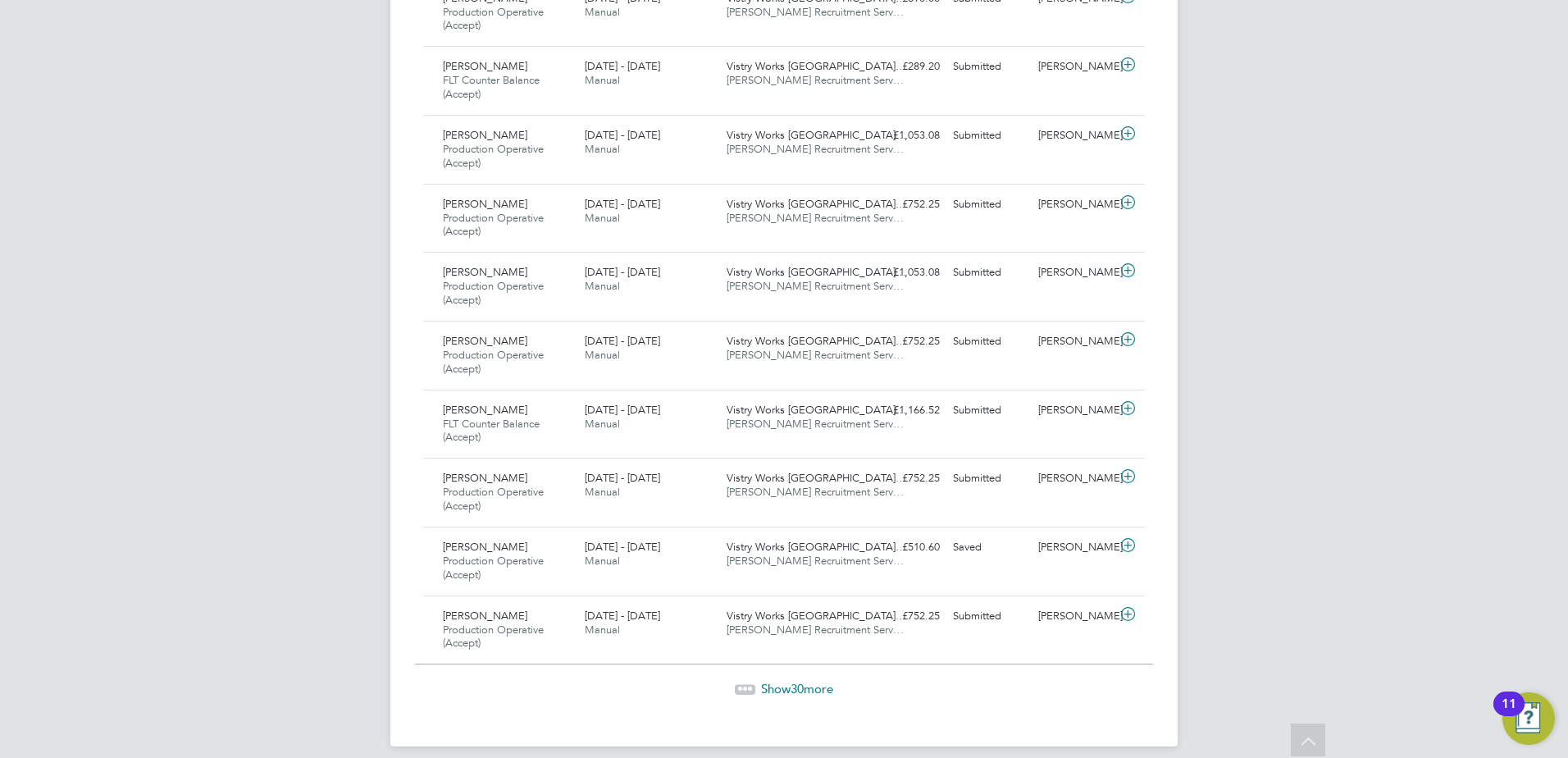
click at [781, 691] on span "Show 30 more" at bounding box center [797, 689] width 72 height 16
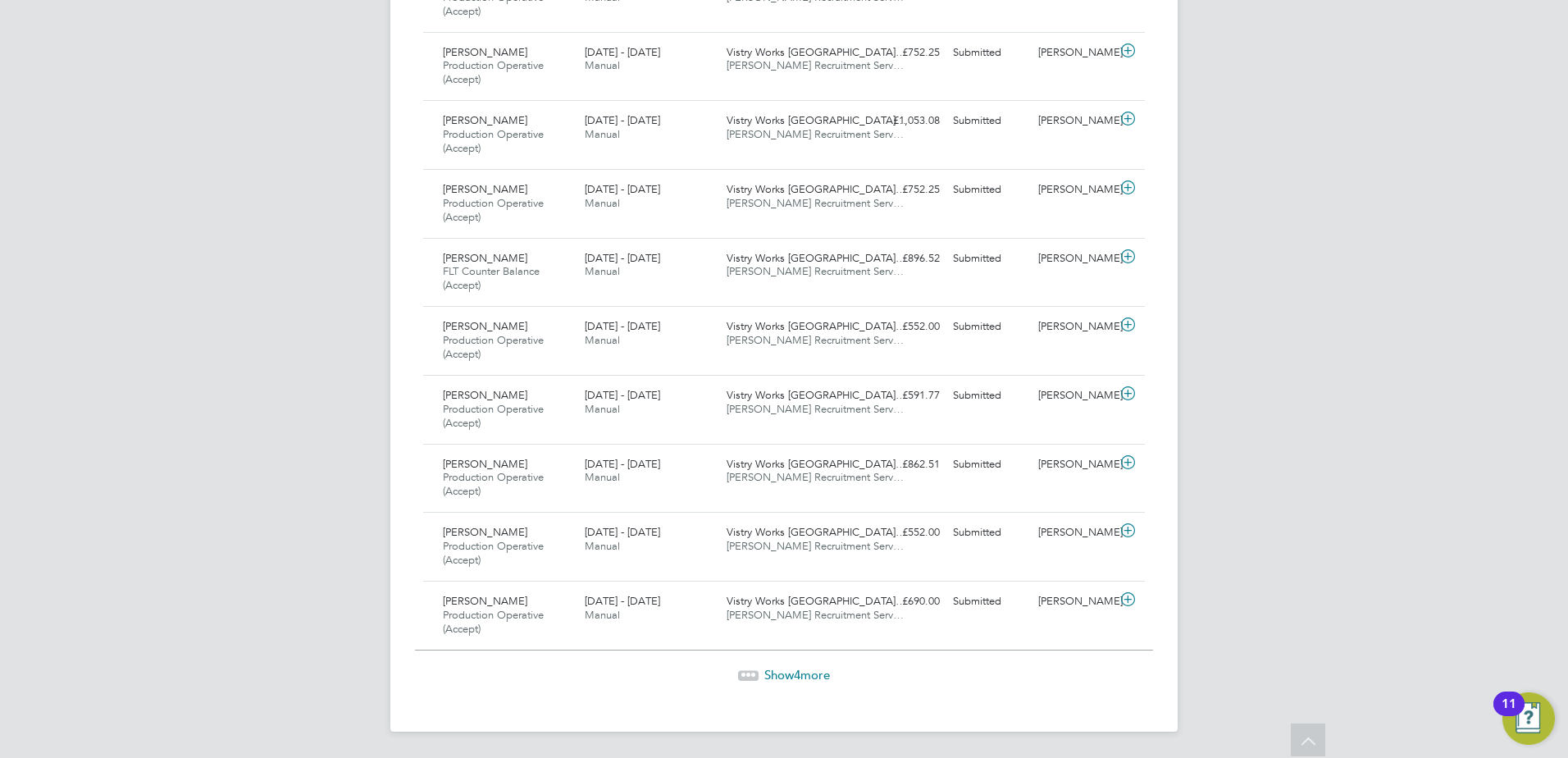
click at [790, 674] on span "Show 4 more" at bounding box center [797, 675] width 65 height 16
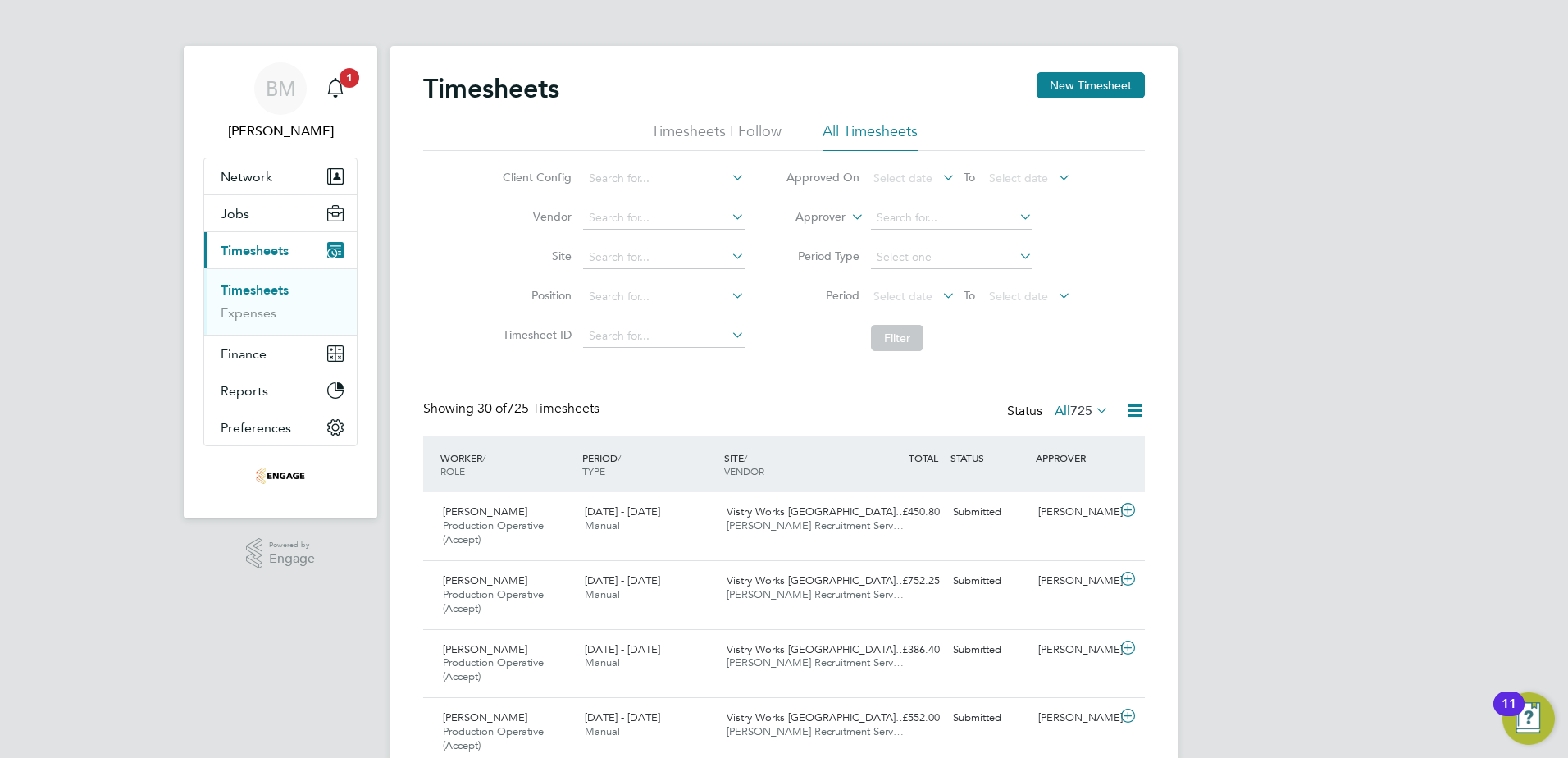
click at [1049, 305] on span "Select date" at bounding box center [1027, 297] width 88 height 22
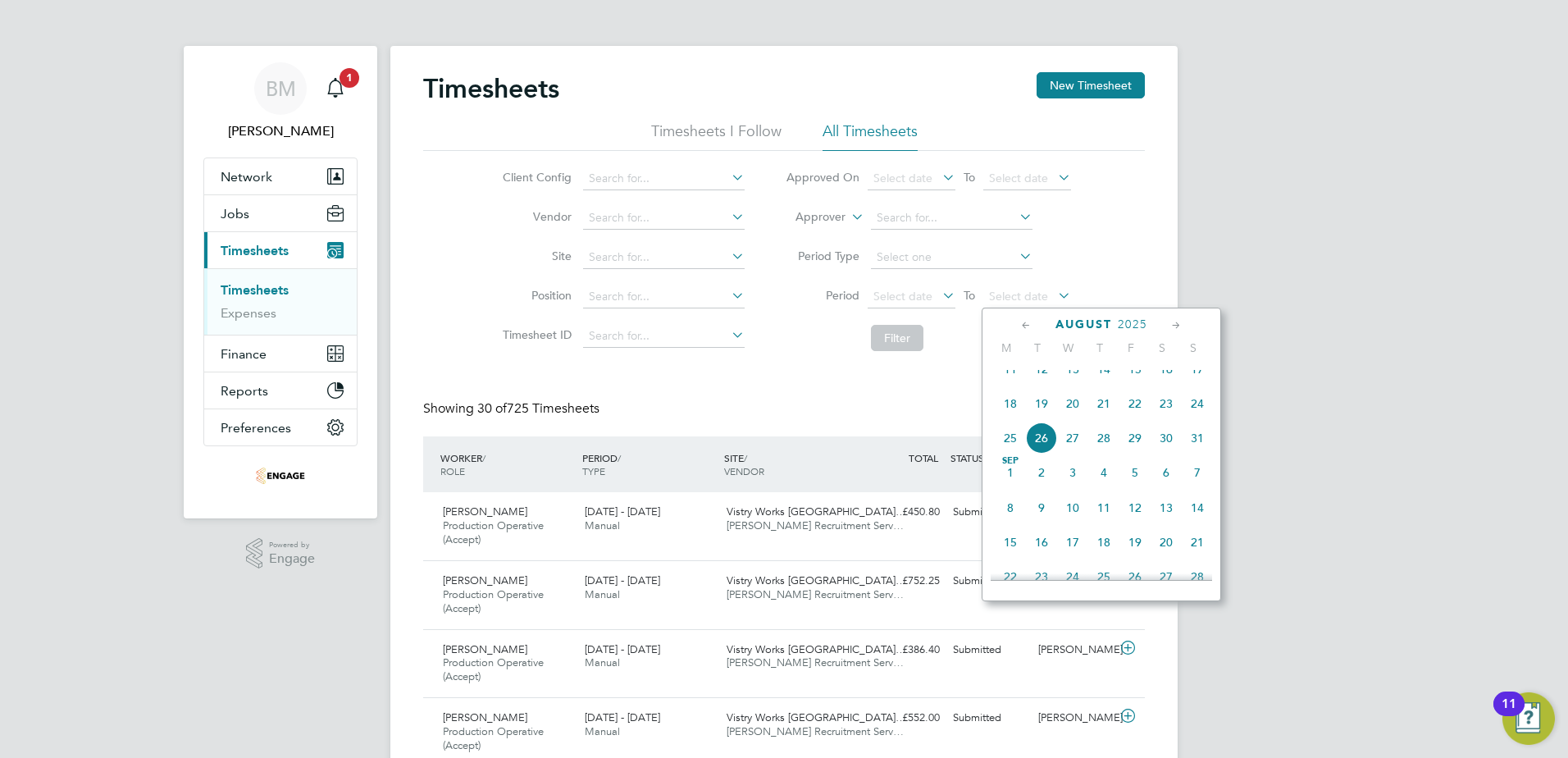
click at [1196, 419] on span "24" at bounding box center [1198, 403] width 31 height 31
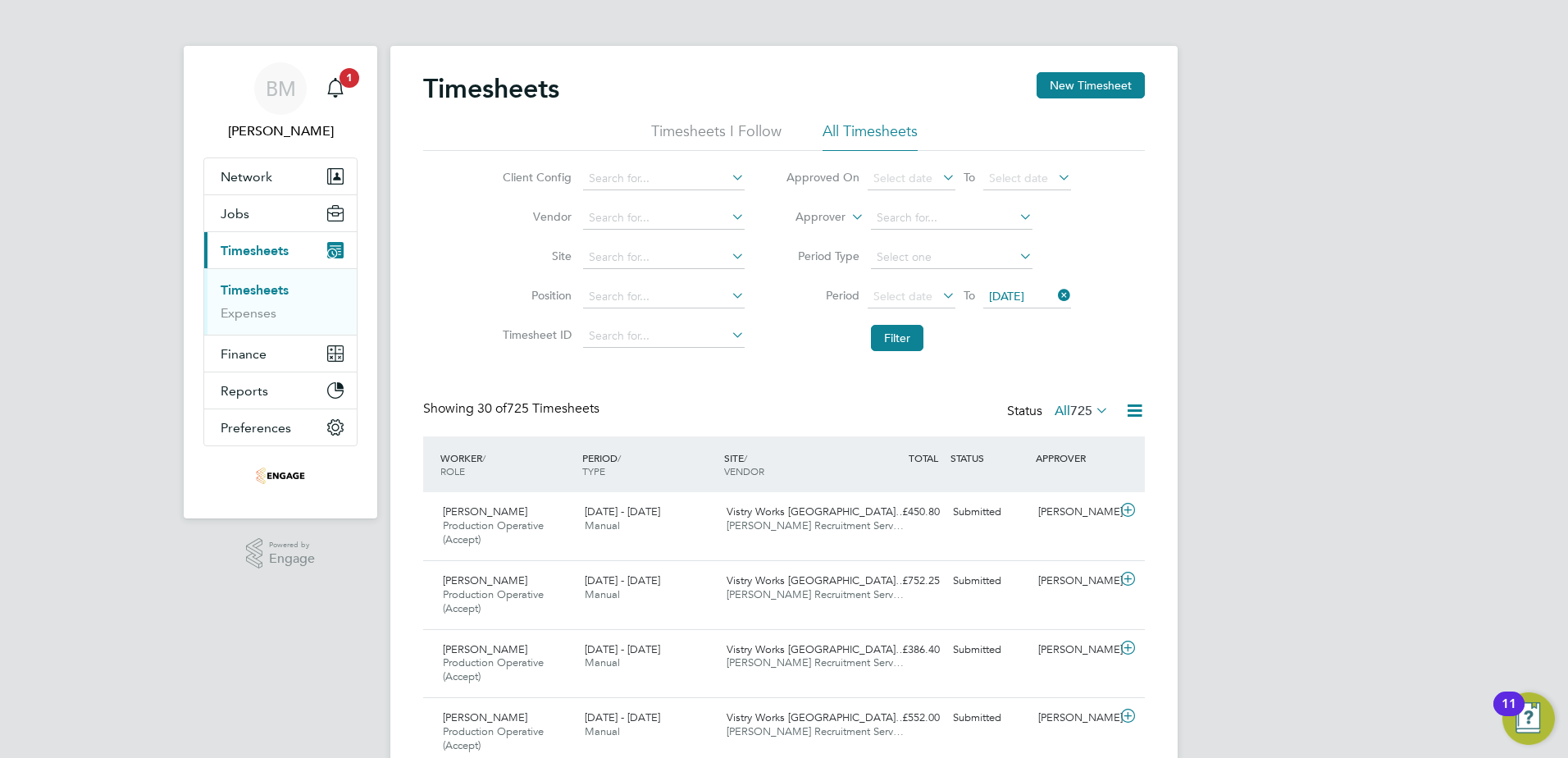
click at [939, 289] on icon at bounding box center [939, 295] width 0 height 23
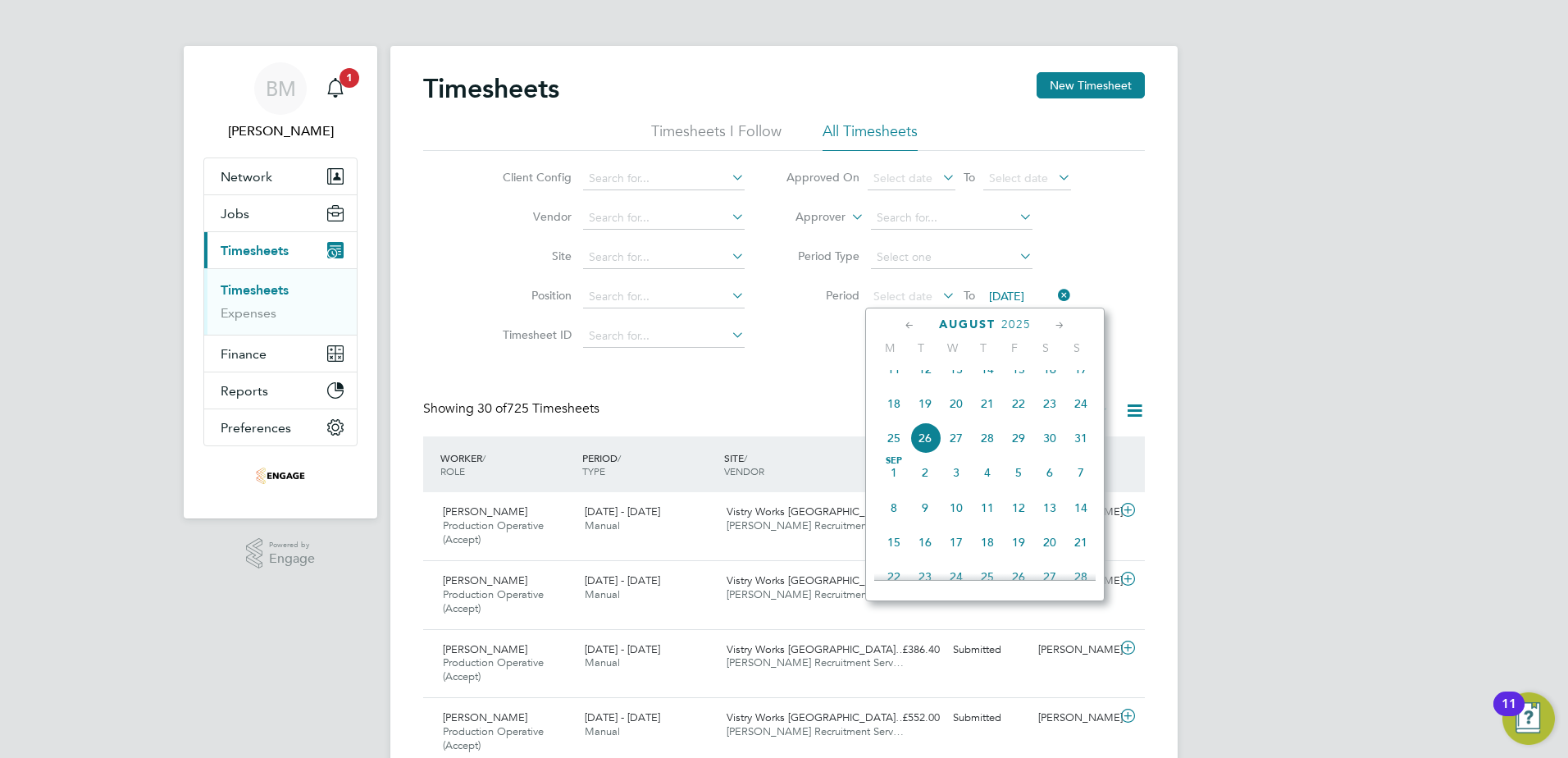
click at [900, 410] on span "18" at bounding box center [895, 403] width 31 height 31
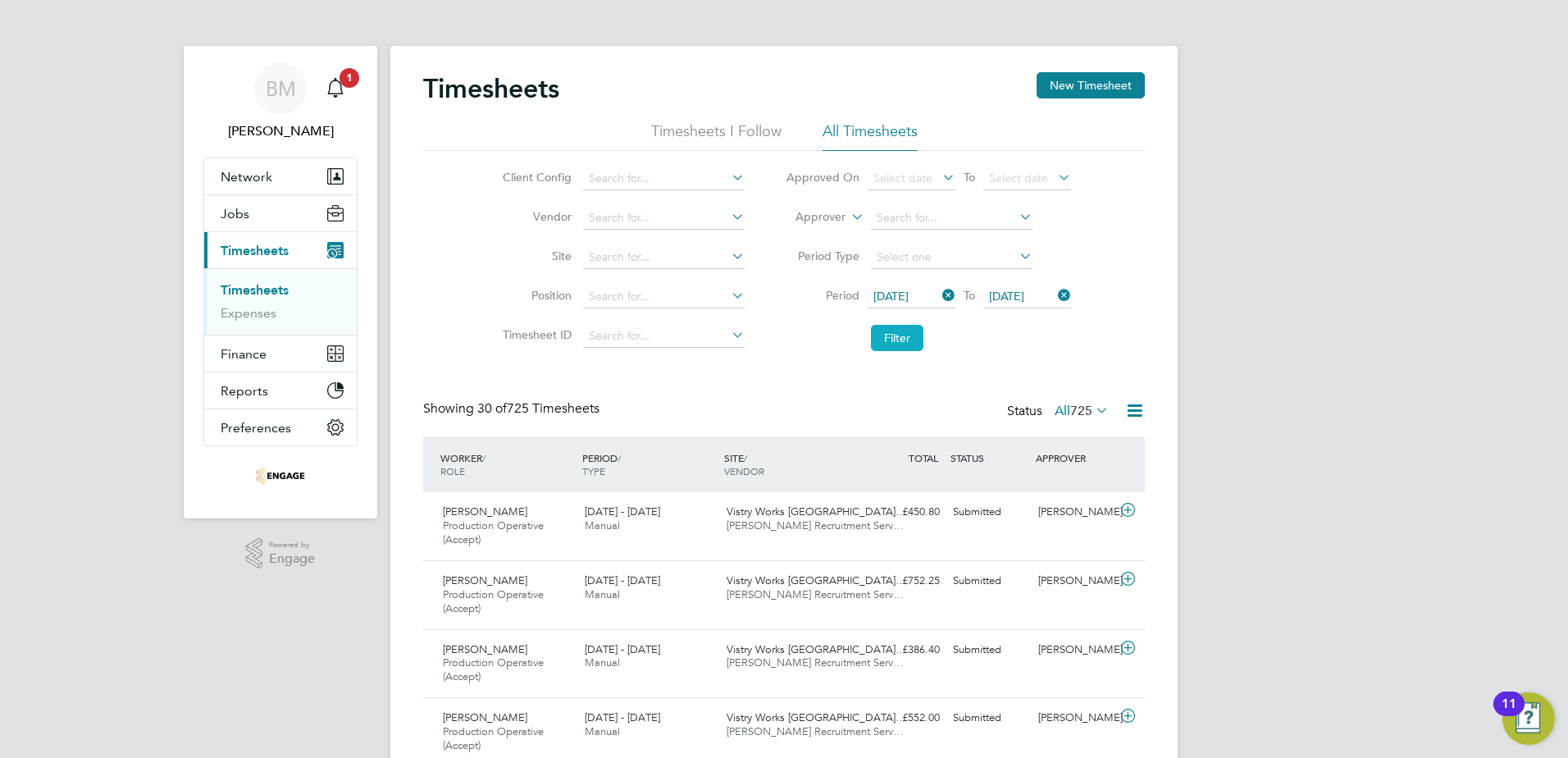
click at [915, 349] on button "Filter" at bounding box center [897, 338] width 52 height 26
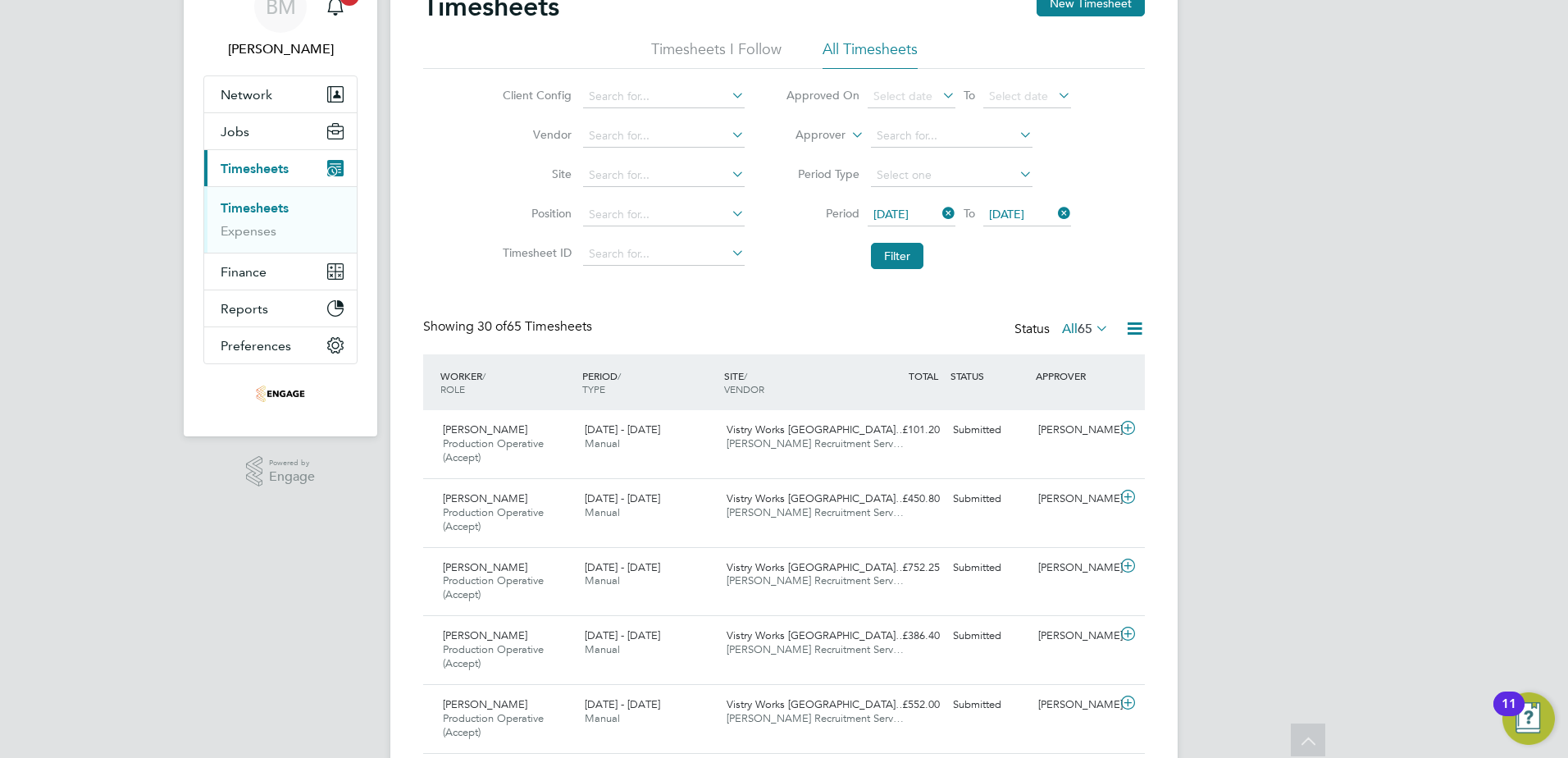
click at [1132, 331] on icon at bounding box center [1135, 328] width 21 height 21
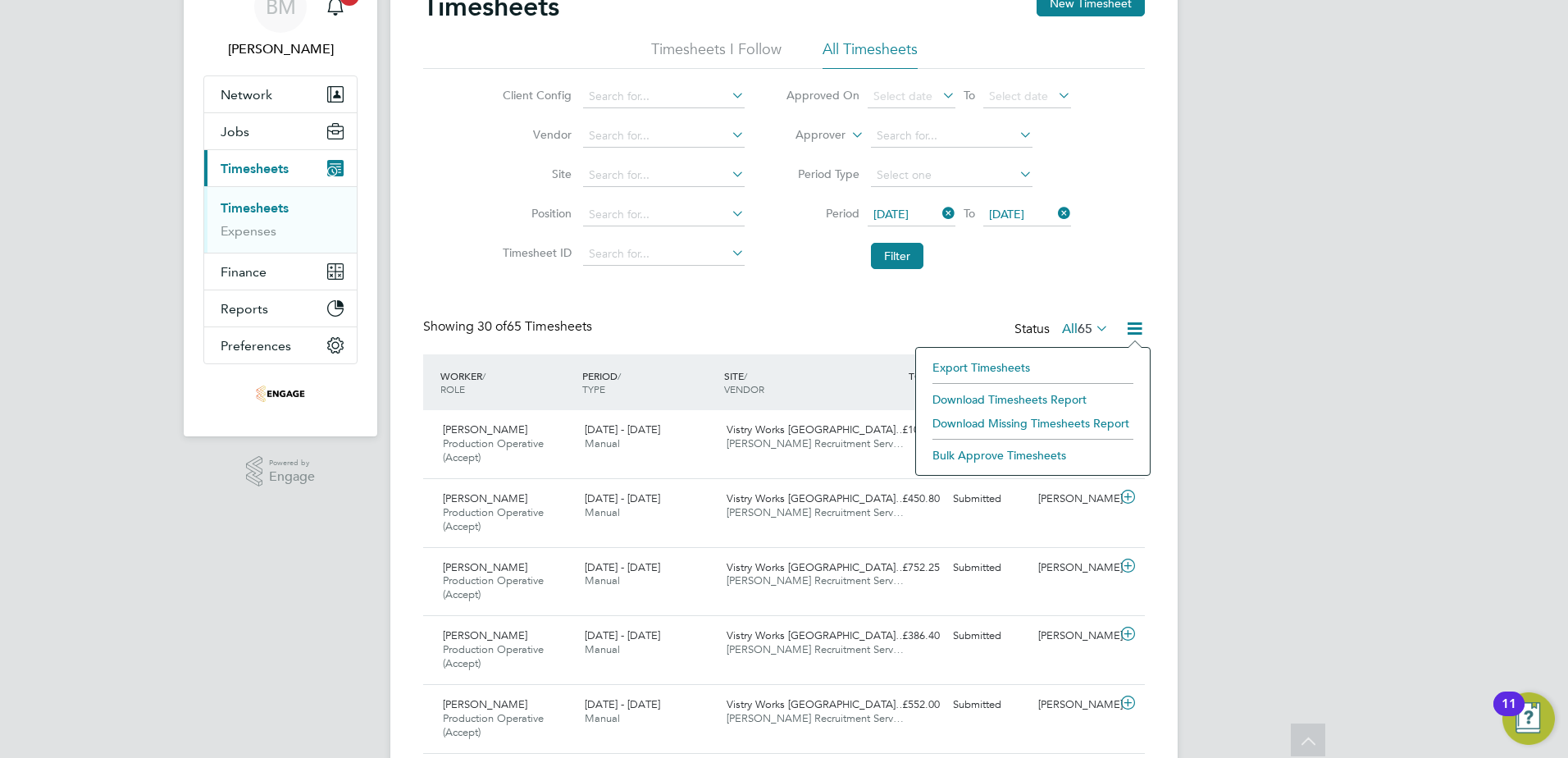
click at [1026, 403] on li "Download Timesheets Report" at bounding box center [1033, 399] width 218 height 23
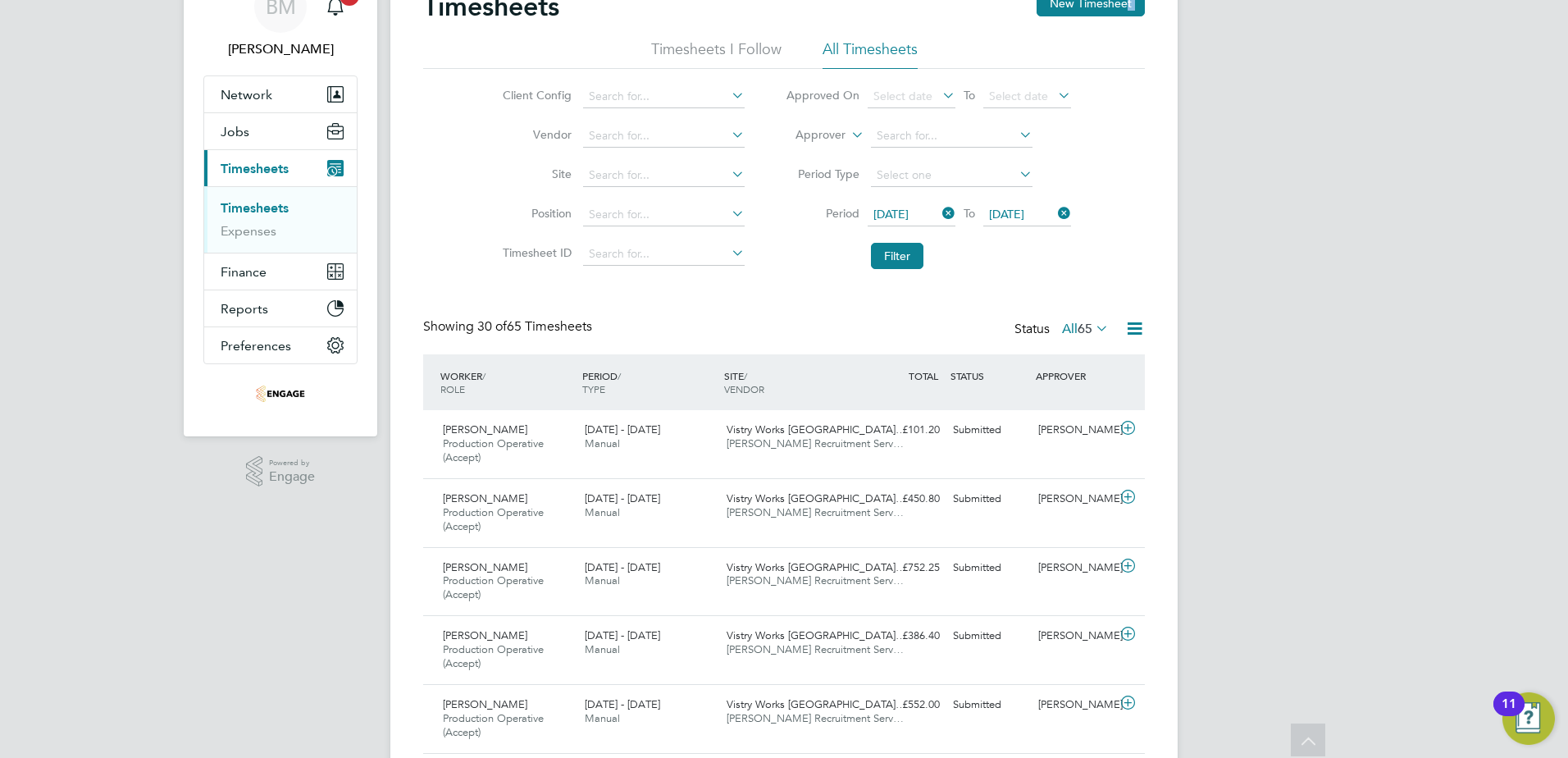
drag, startPoint x: 1105, startPoint y: 54, endPoint x: 1237, endPoint y: -57, distance: 172.5
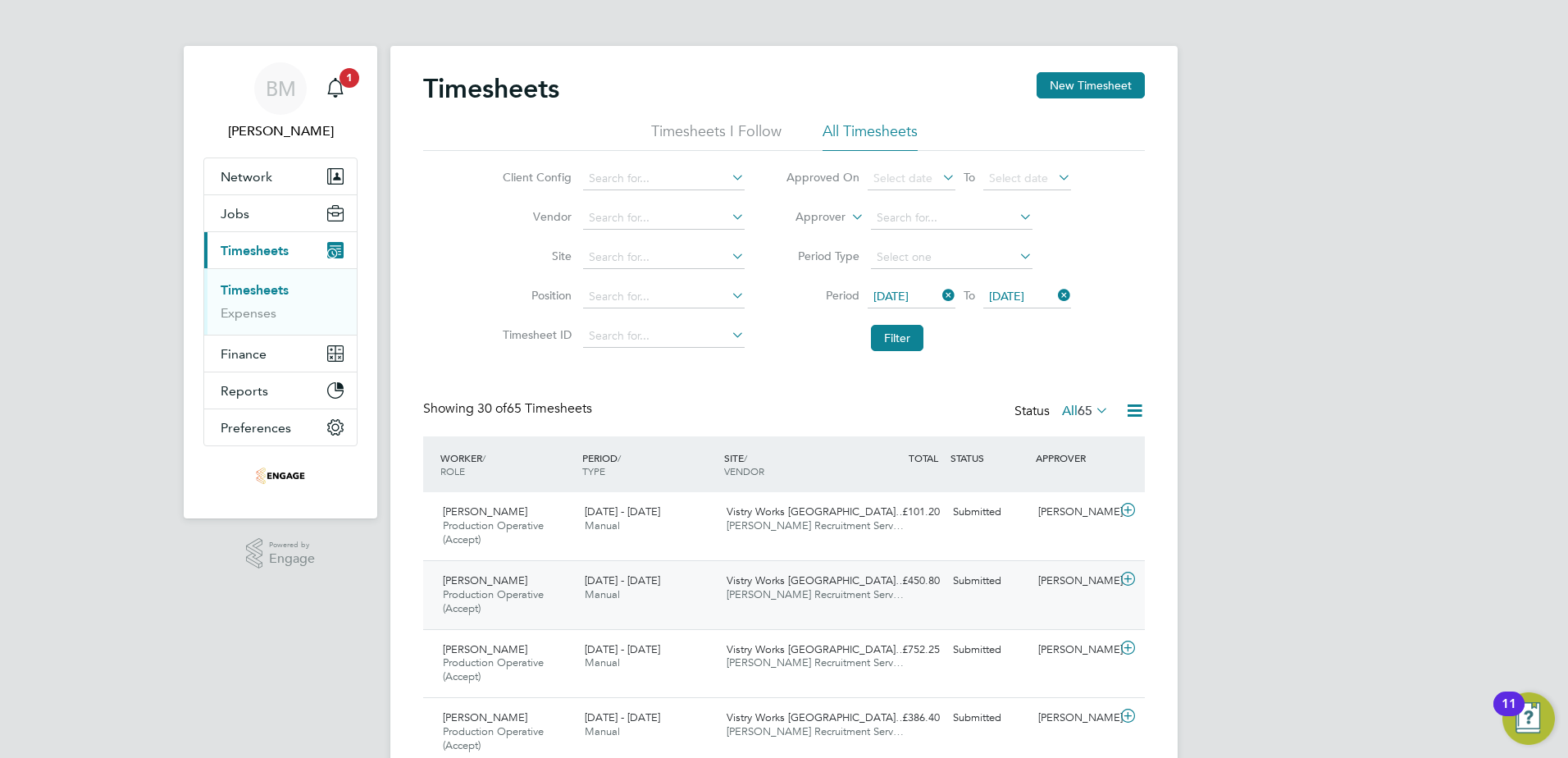
click at [511, 591] on span "Production Operative (Accept)" at bounding box center [493, 601] width 101 height 28
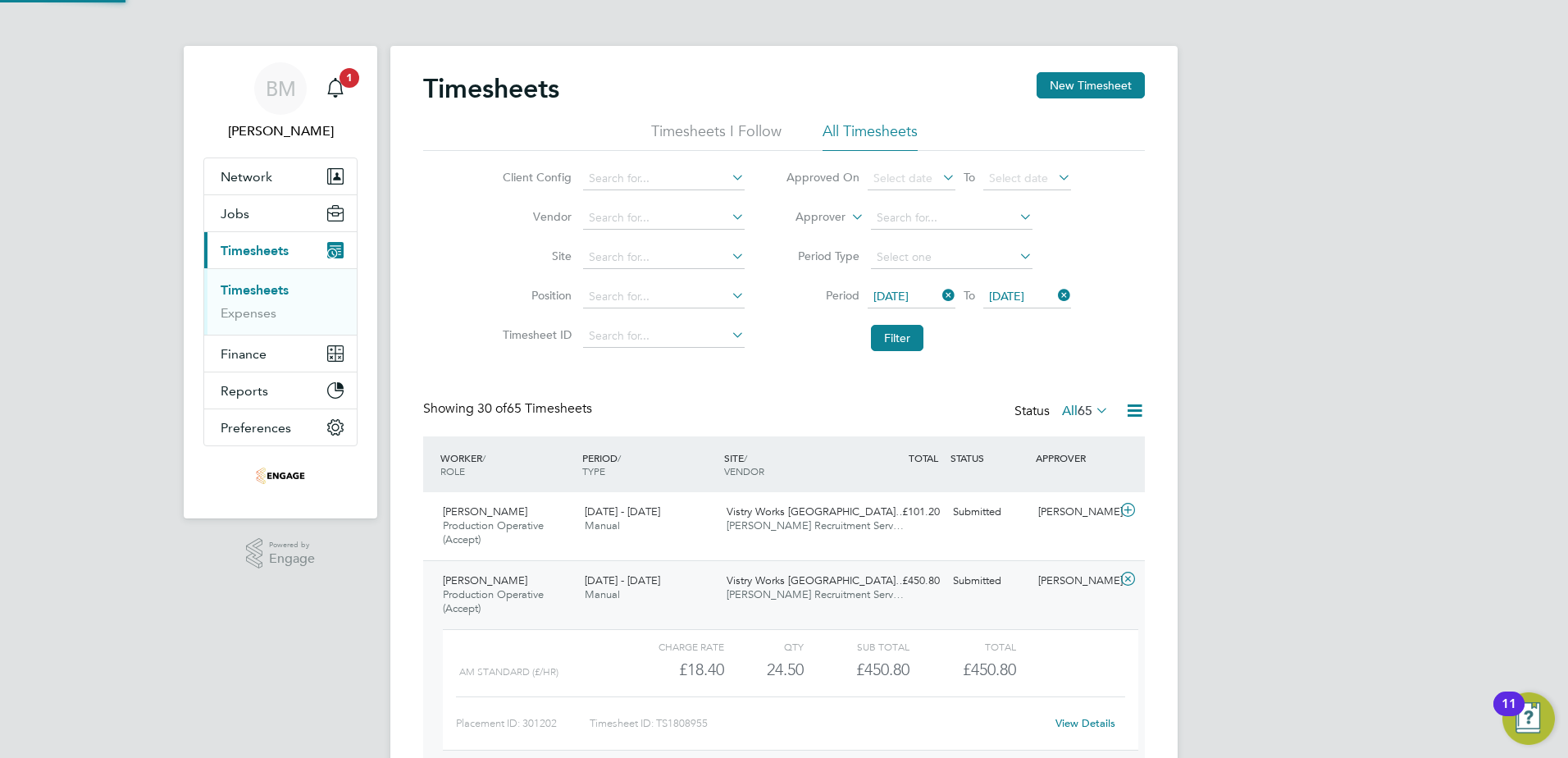
scroll to position [28, 160]
click at [1093, 721] on link "View Details" at bounding box center [1085, 723] width 60 height 14
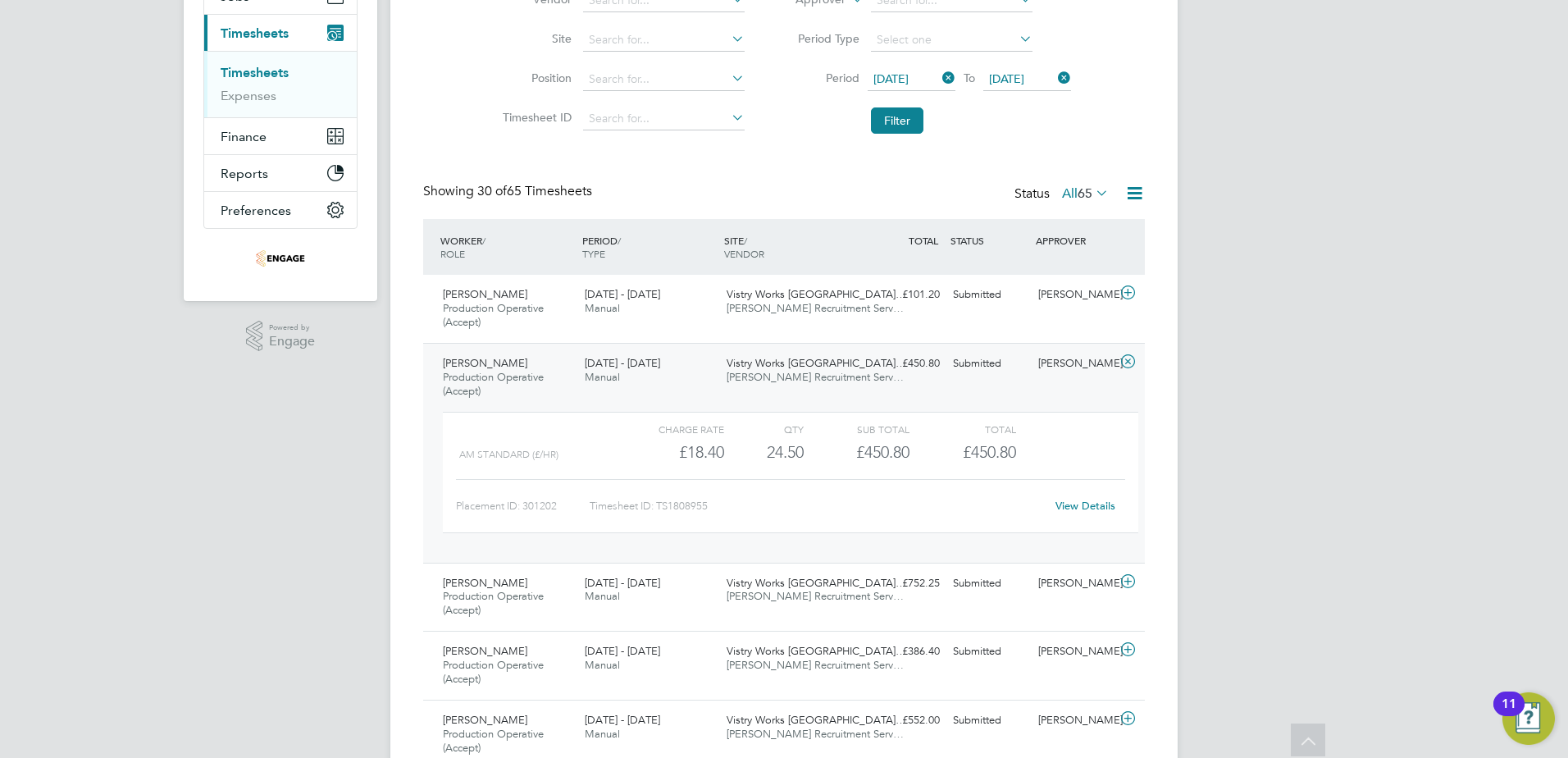
scroll to position [246, 0]
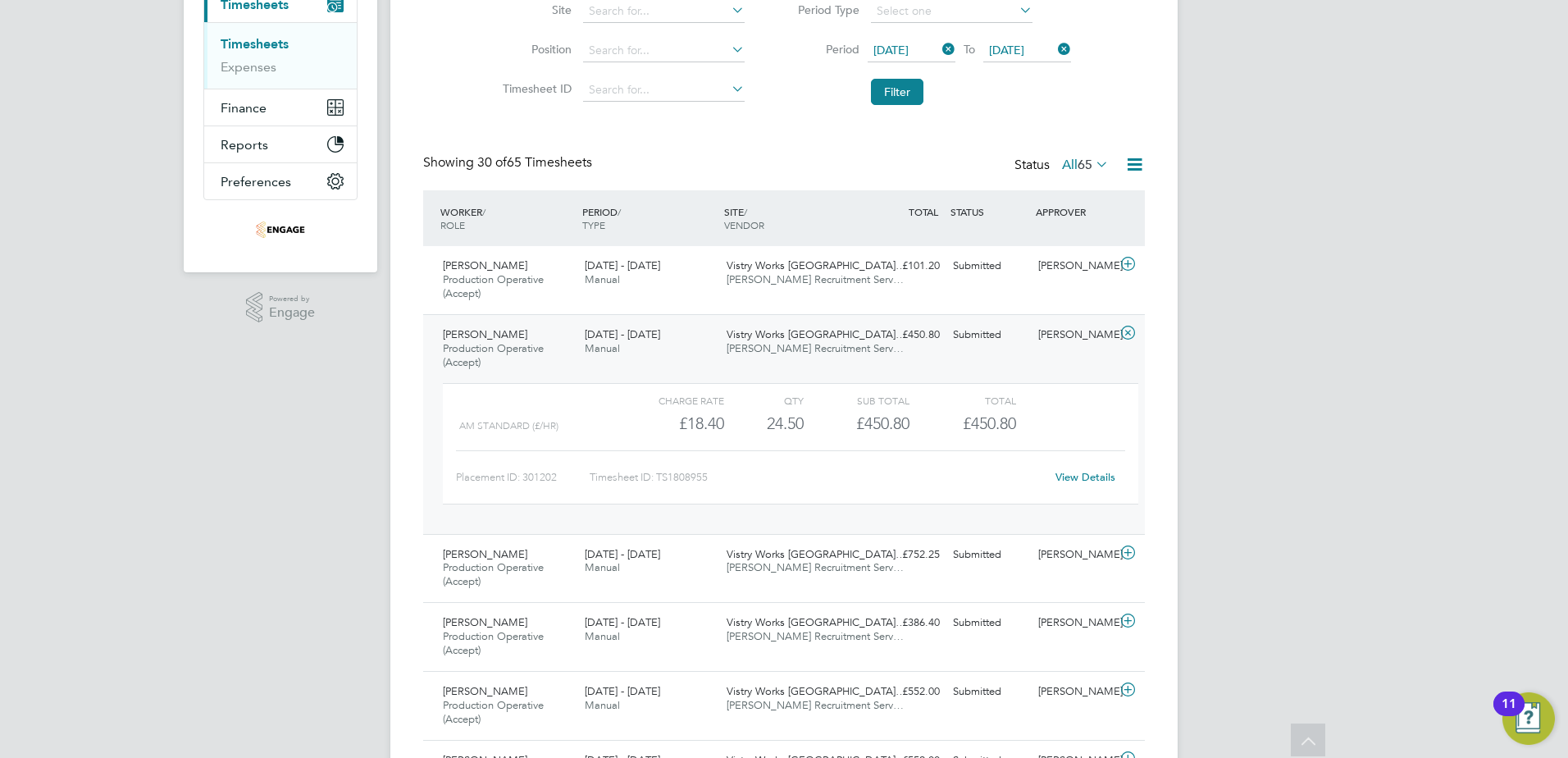
click at [517, 345] on span "Production Operative (Accept)" at bounding box center [493, 355] width 101 height 28
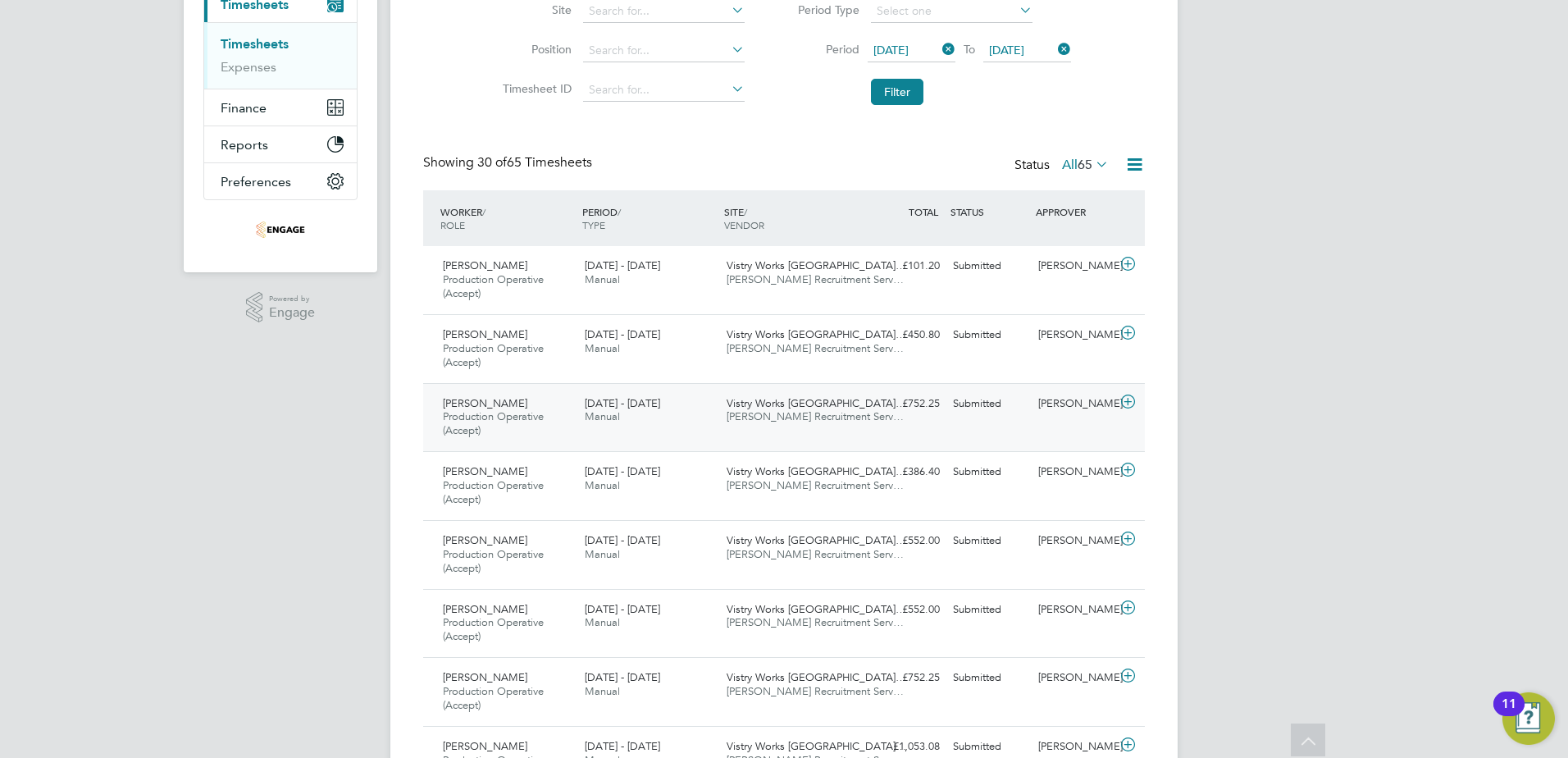
click at [527, 417] on span "Production Operative (Accept)" at bounding box center [493, 423] width 101 height 28
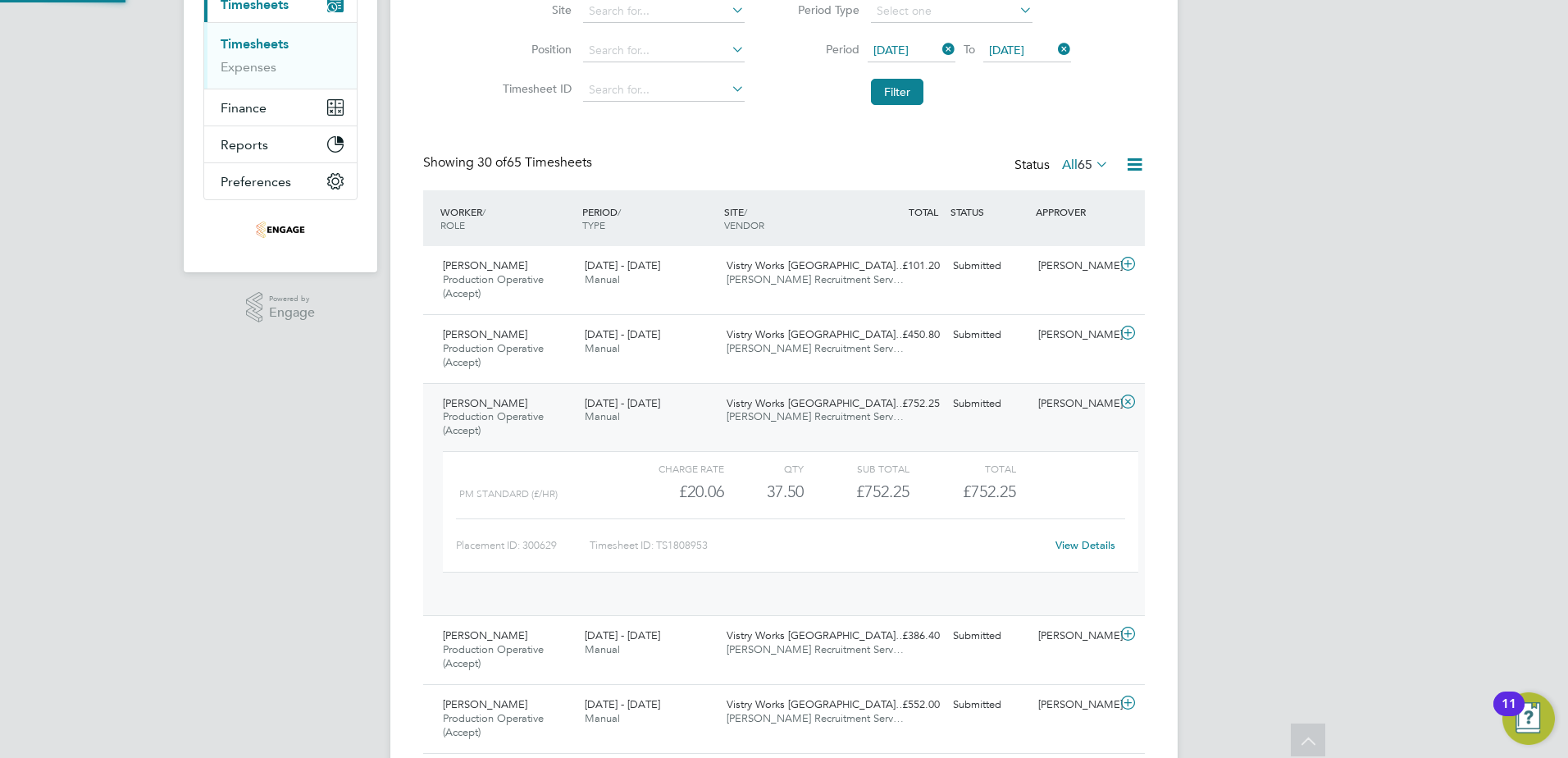
scroll to position [28, 160]
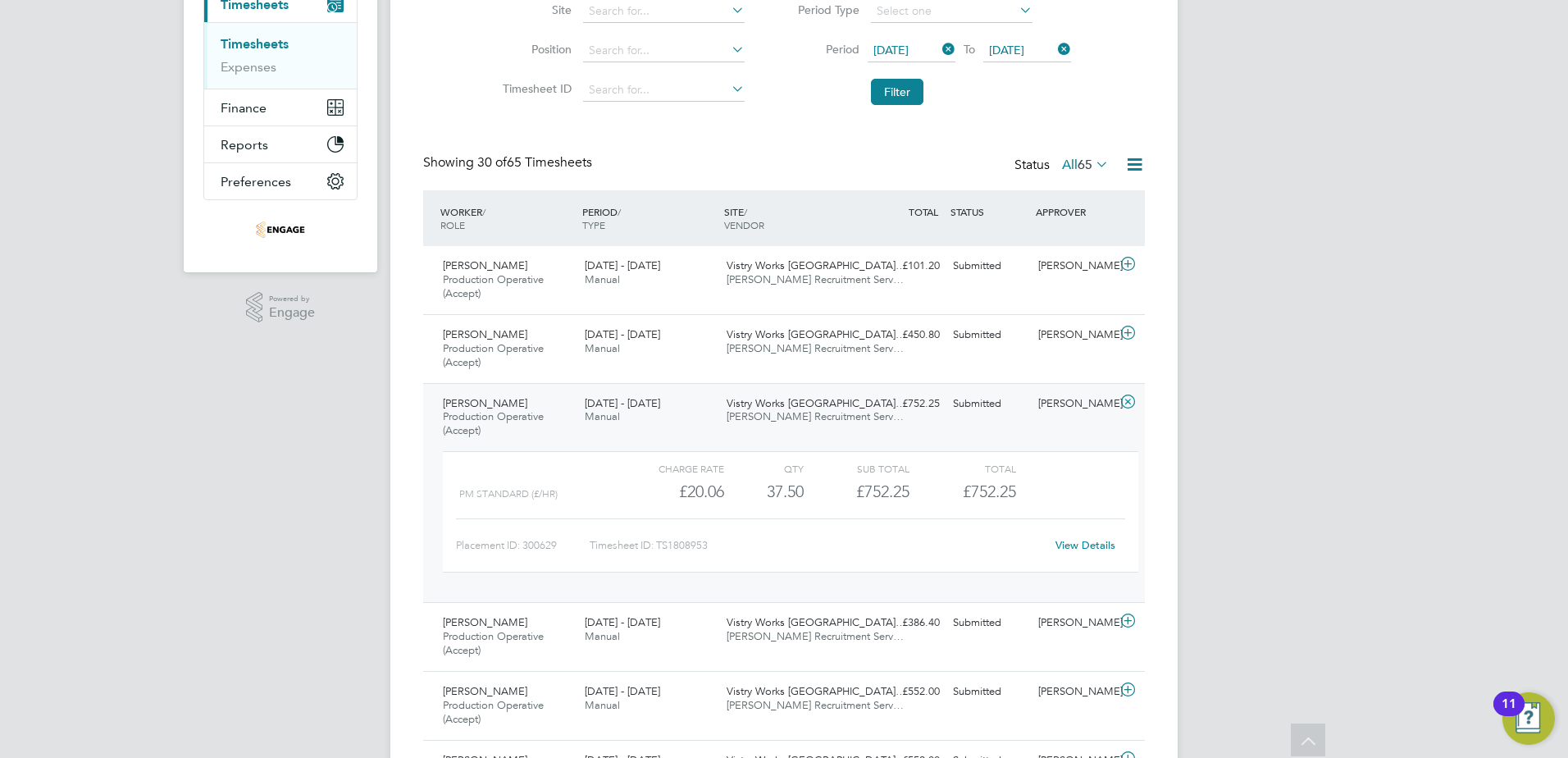
click at [1085, 547] on link "View Details" at bounding box center [1085, 545] width 60 height 14
drag, startPoint x: 483, startPoint y: 387, endPoint x: 476, endPoint y: 398, distance: 13.0
click at [483, 387] on div "Gaurav Gaurav Production Operative (Accept) 18 - 24 Aug 2025 18 - 24 Aug 2025 M…" at bounding box center [784, 493] width 722 height 220
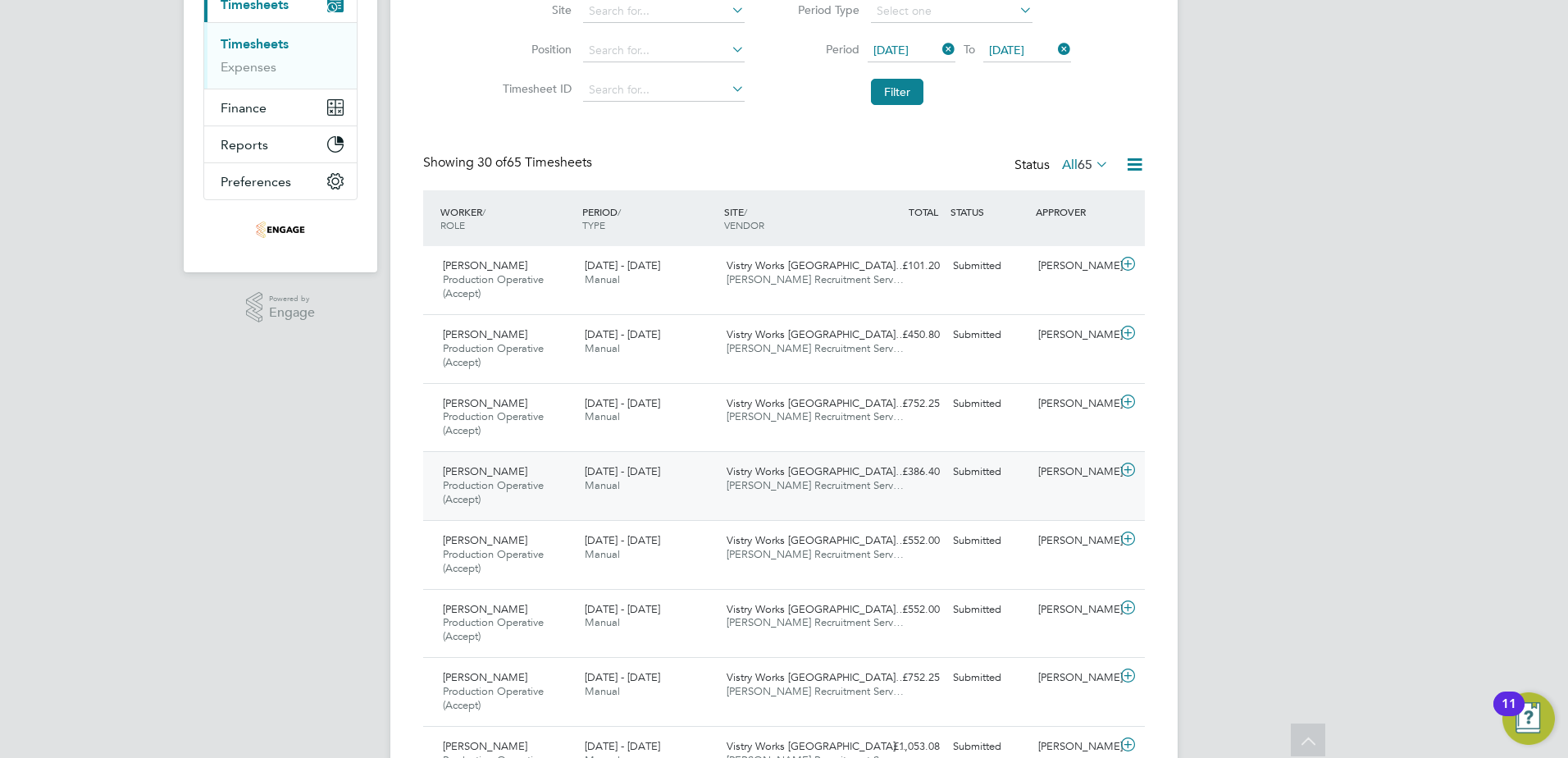
drag, startPoint x: 501, startPoint y: 478, endPoint x: 501, endPoint y: 487, distance: 9.0
click at [502, 481] on div "Jaikishan Cantilal Production Operative (Accept) 18 - 24 Aug 2025" at bounding box center [507, 485] width 142 height 55
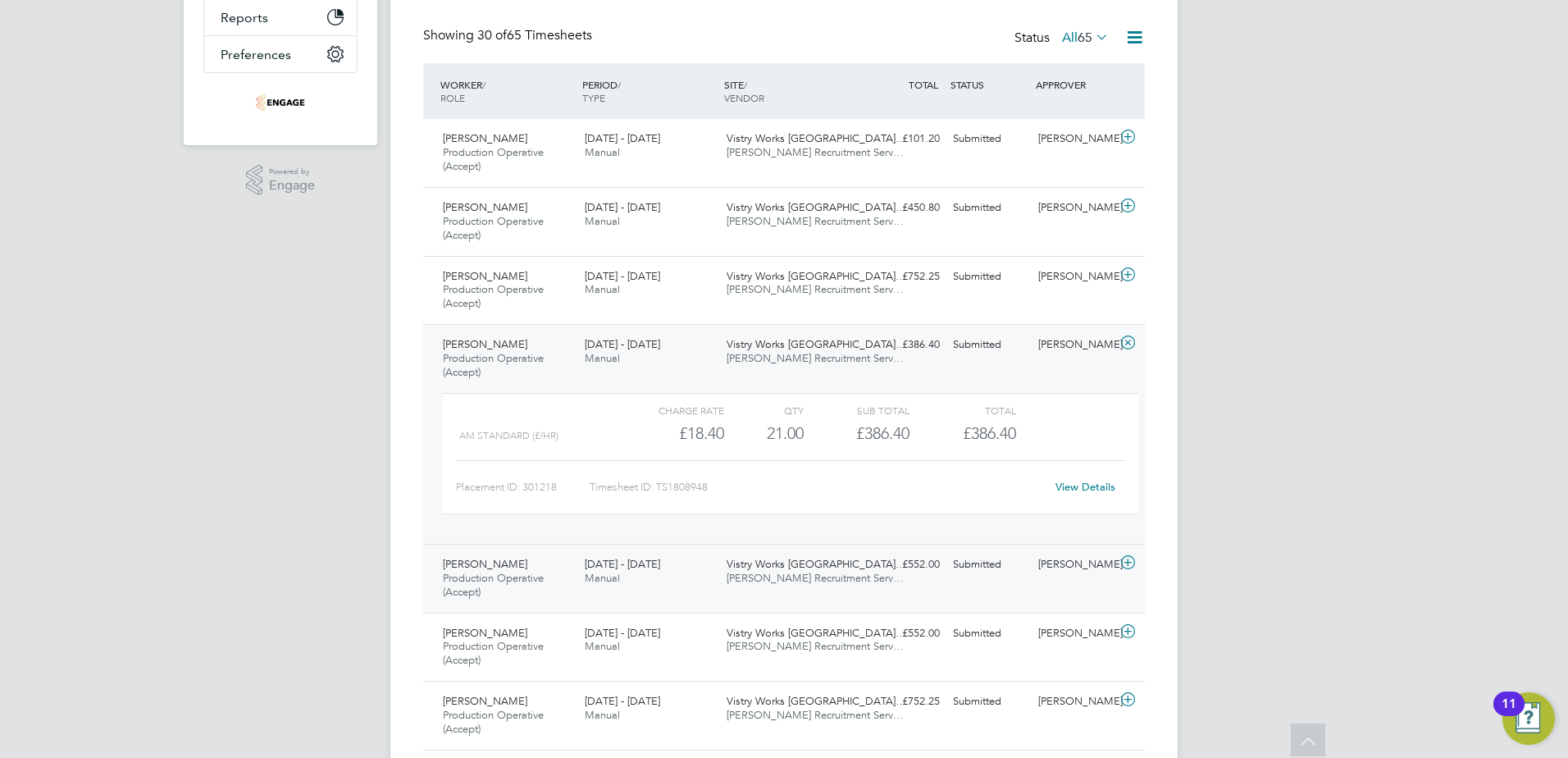
scroll to position [410, 0]
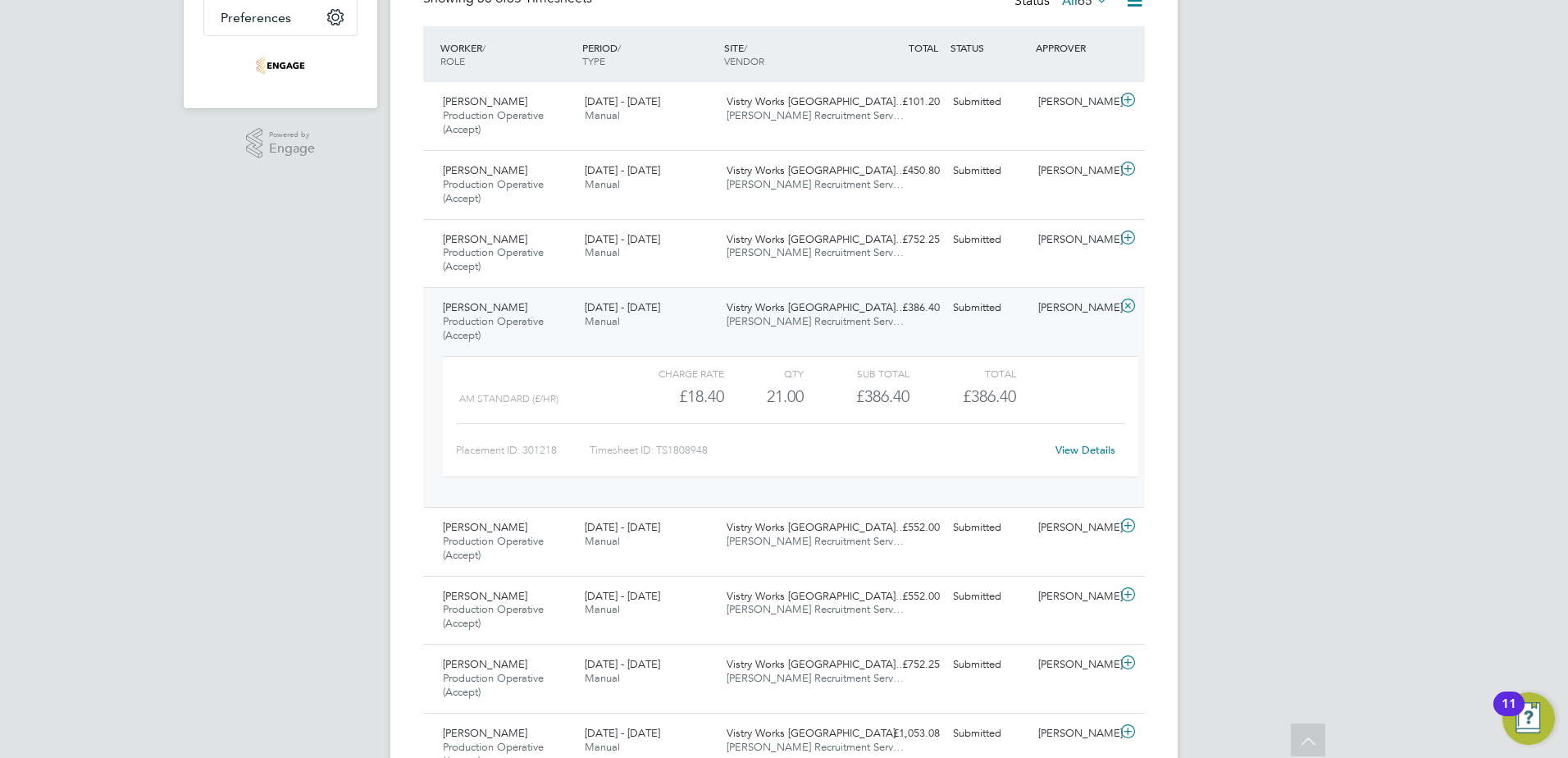
click at [1076, 455] on link "View Details" at bounding box center [1085, 450] width 60 height 14
click at [520, 328] on span "Production Operative (Accept)" at bounding box center [493, 328] width 101 height 28
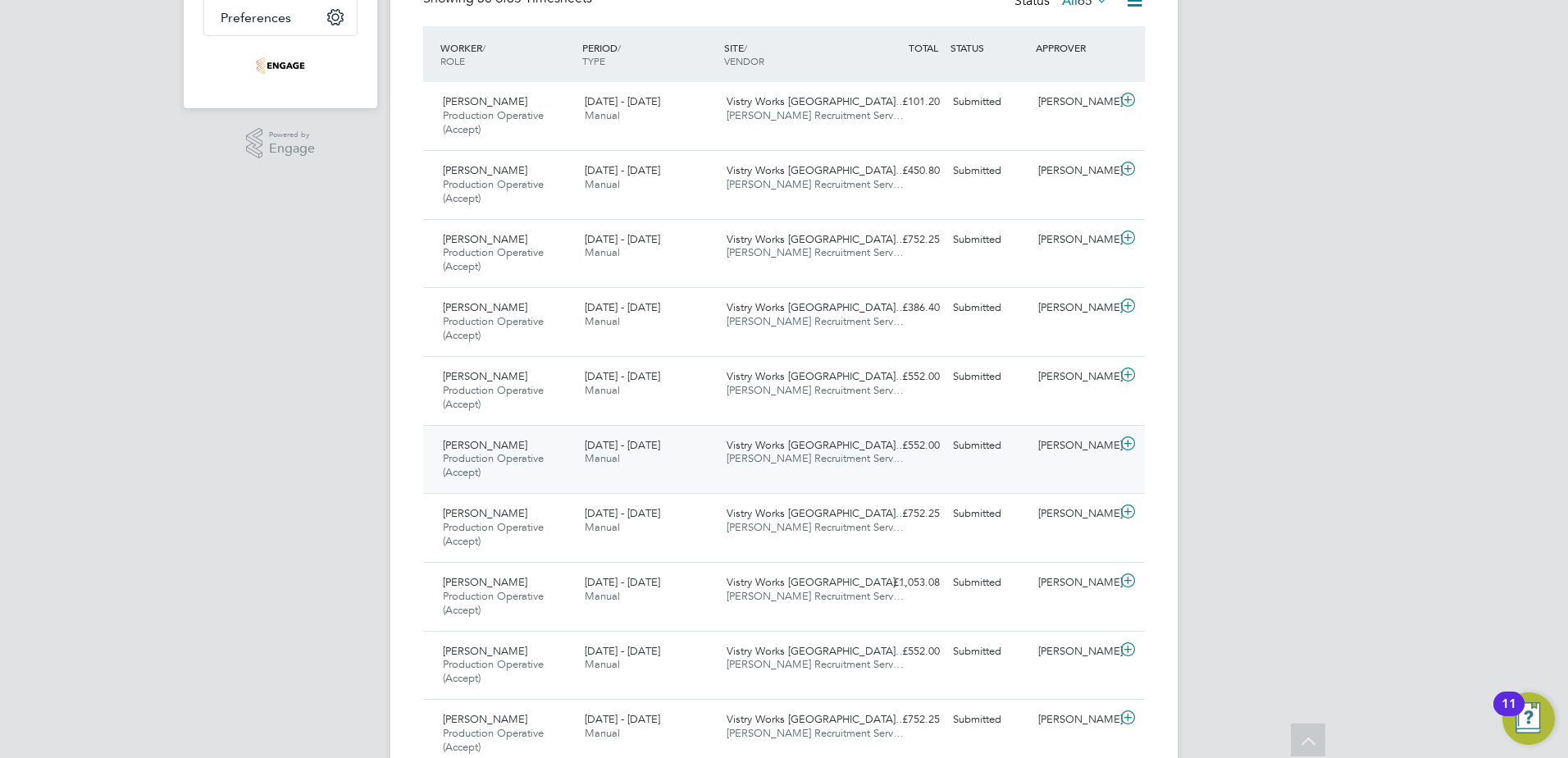
click at [496, 457] on span "Production Operative (Accept)" at bounding box center [493, 465] width 101 height 28
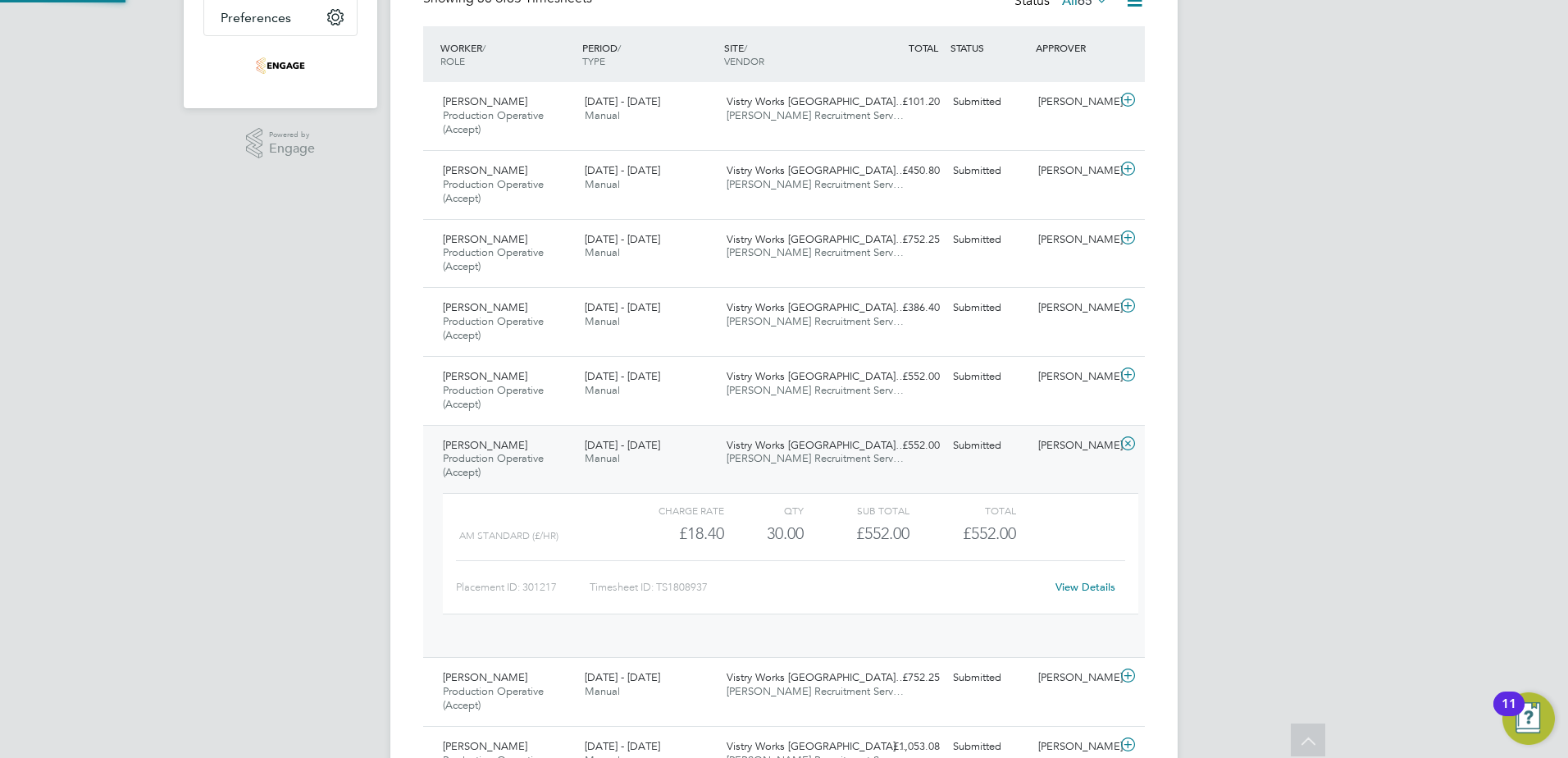
scroll to position [28, 160]
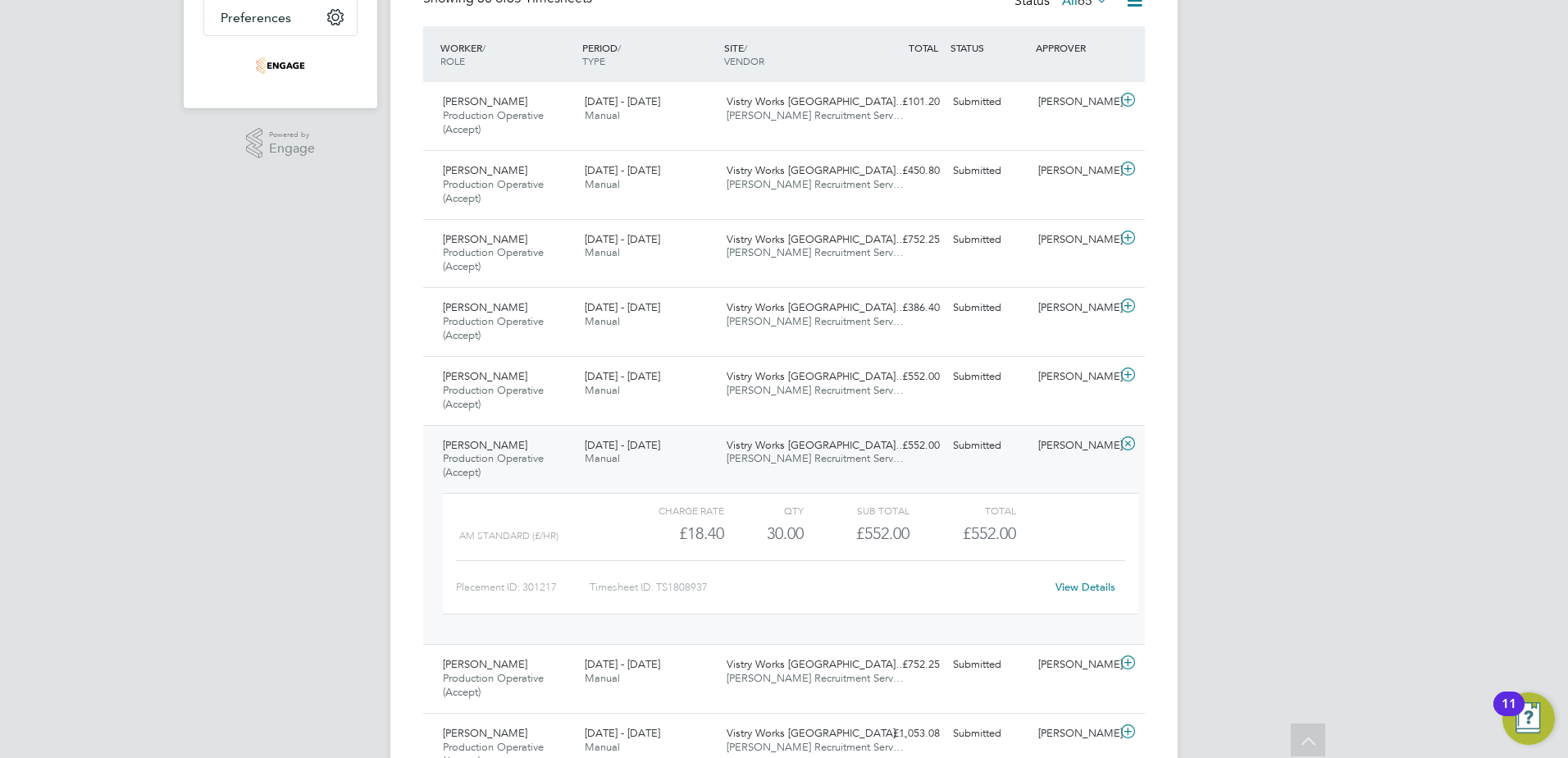
click at [1063, 586] on link "View Details" at bounding box center [1085, 587] width 60 height 14
click at [480, 440] on span "Jaison Mathew" at bounding box center [484, 445] width 84 height 14
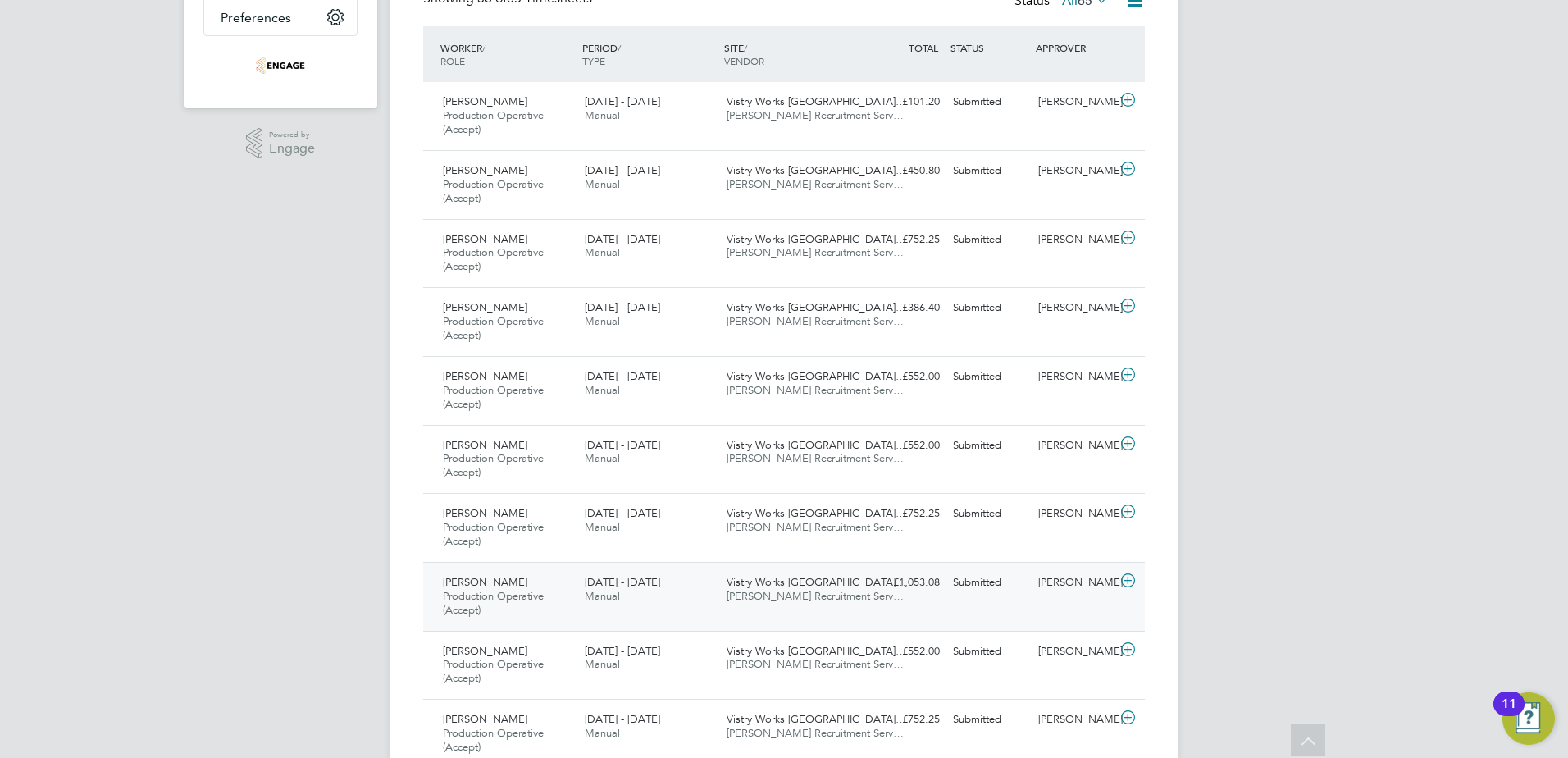
click at [498, 585] on span "Youcef Lebik" at bounding box center [484, 582] width 84 height 14
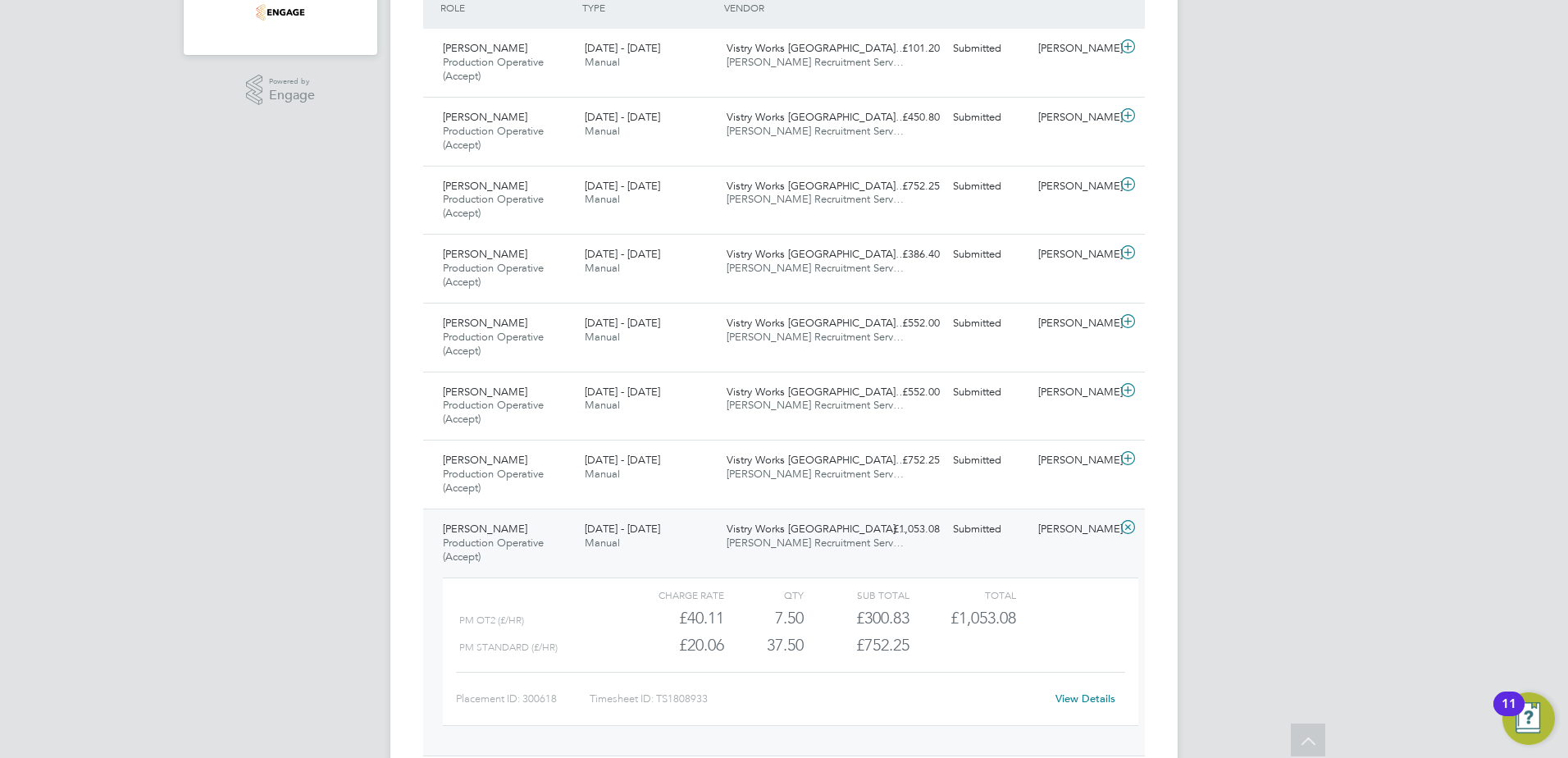
scroll to position [492, 0]
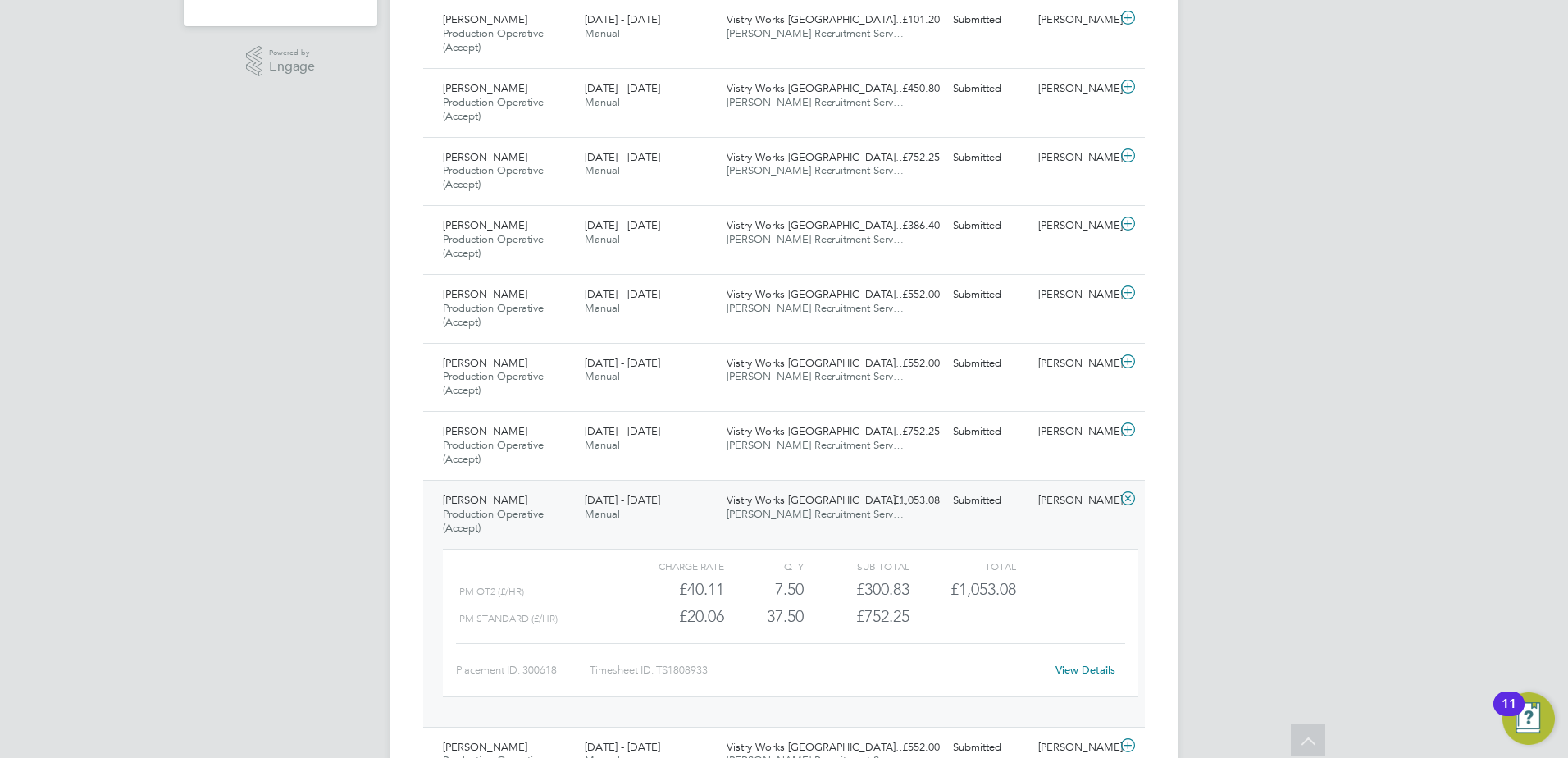
click at [1112, 674] on link "View Details" at bounding box center [1085, 670] width 60 height 14
click at [523, 508] on span "Production Operative (Accept)" at bounding box center [493, 521] width 101 height 28
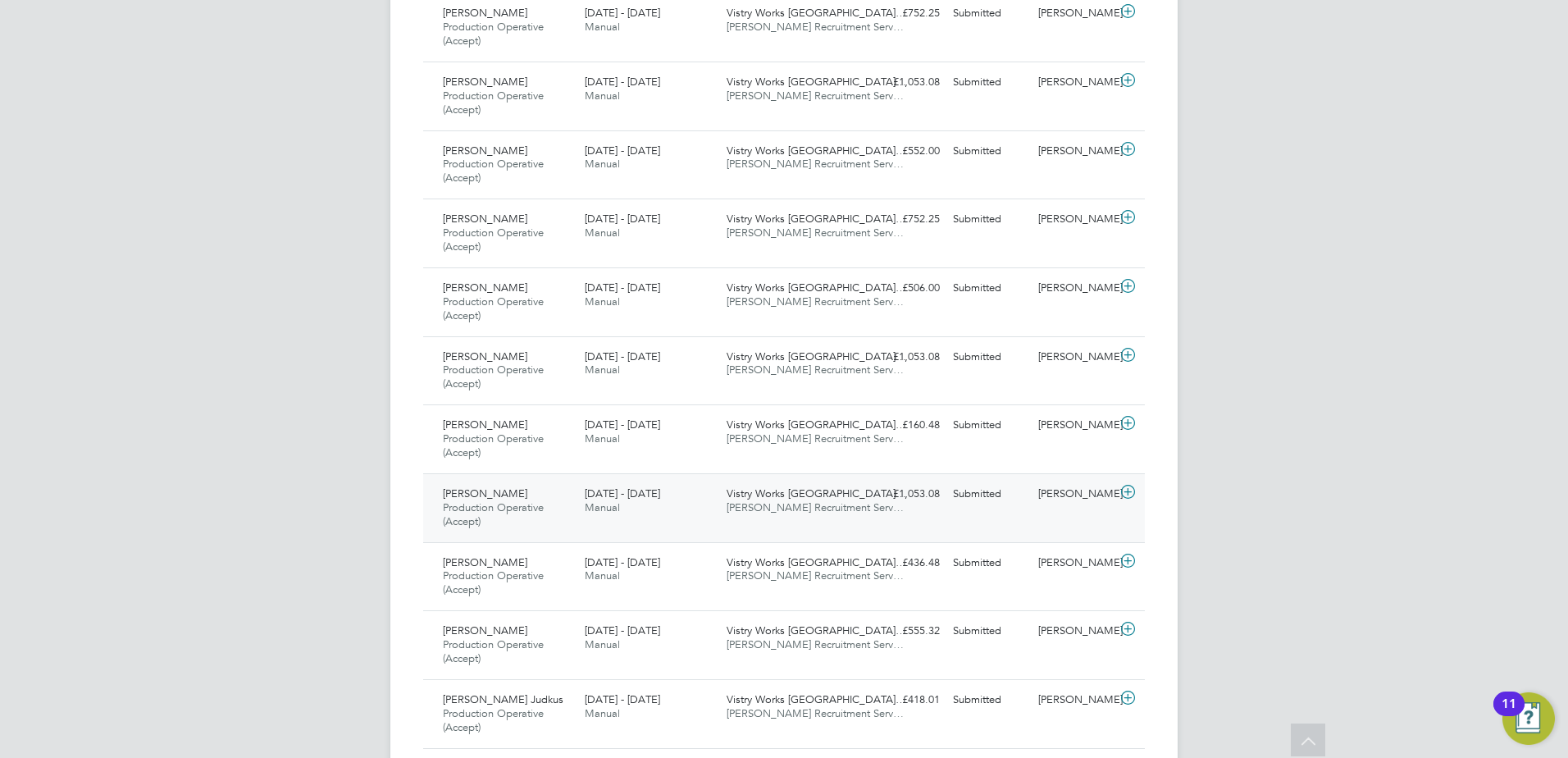
scroll to position [985, 0]
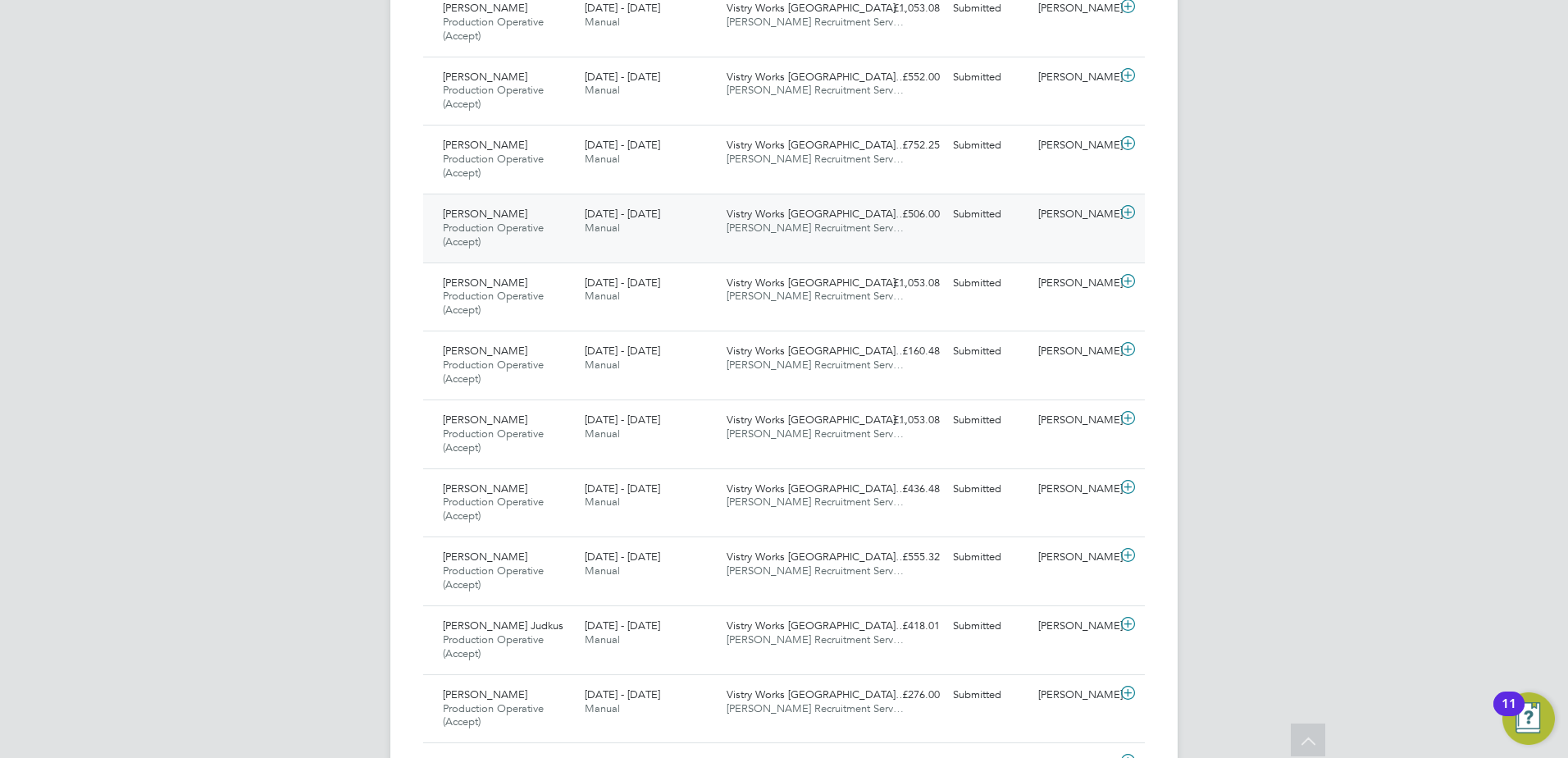
click at [507, 215] on div "Haris Sami Production Operative (Accept) 18 - 24 Aug 2025" at bounding box center [507, 228] width 142 height 55
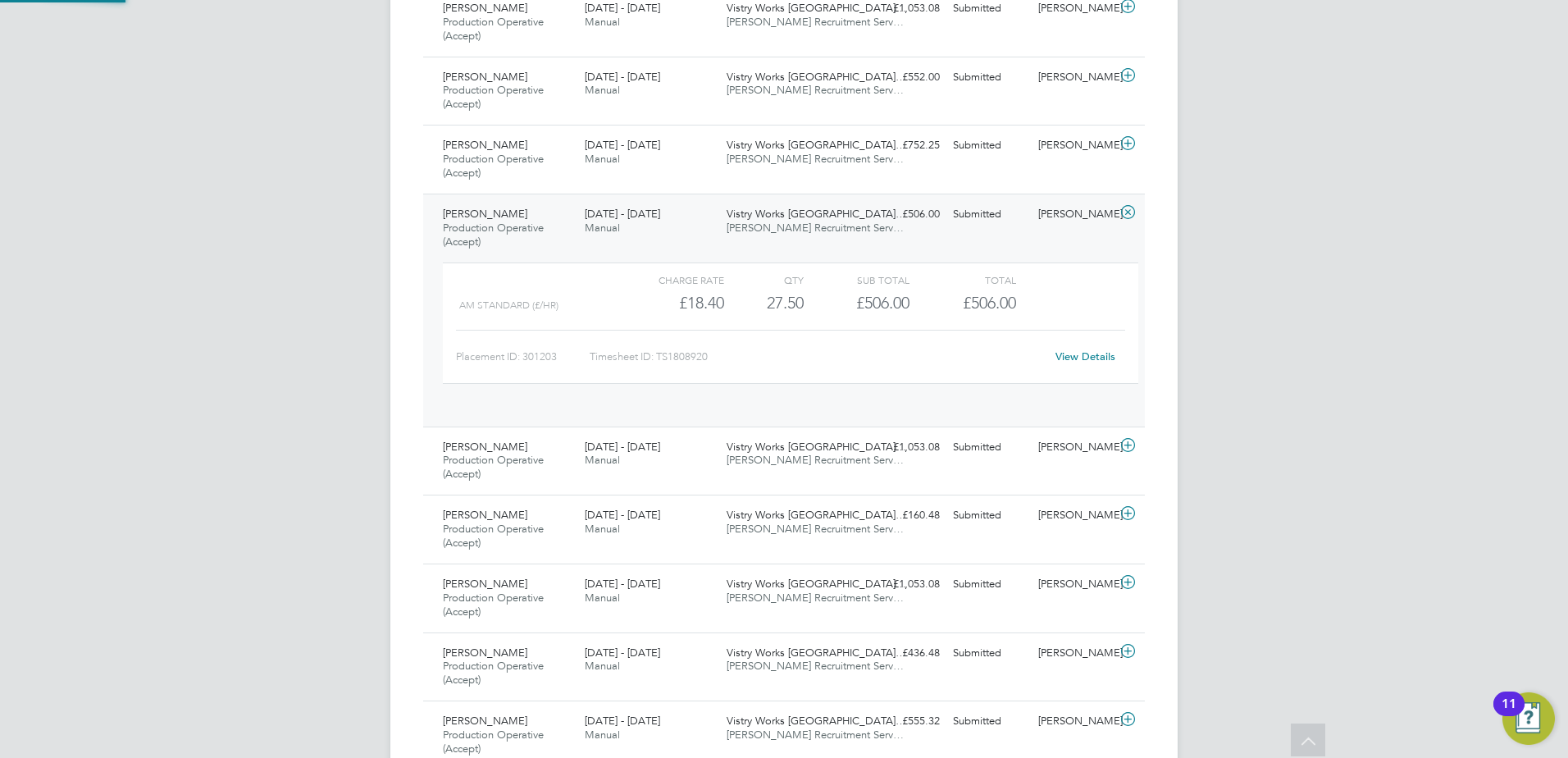
scroll to position [28, 160]
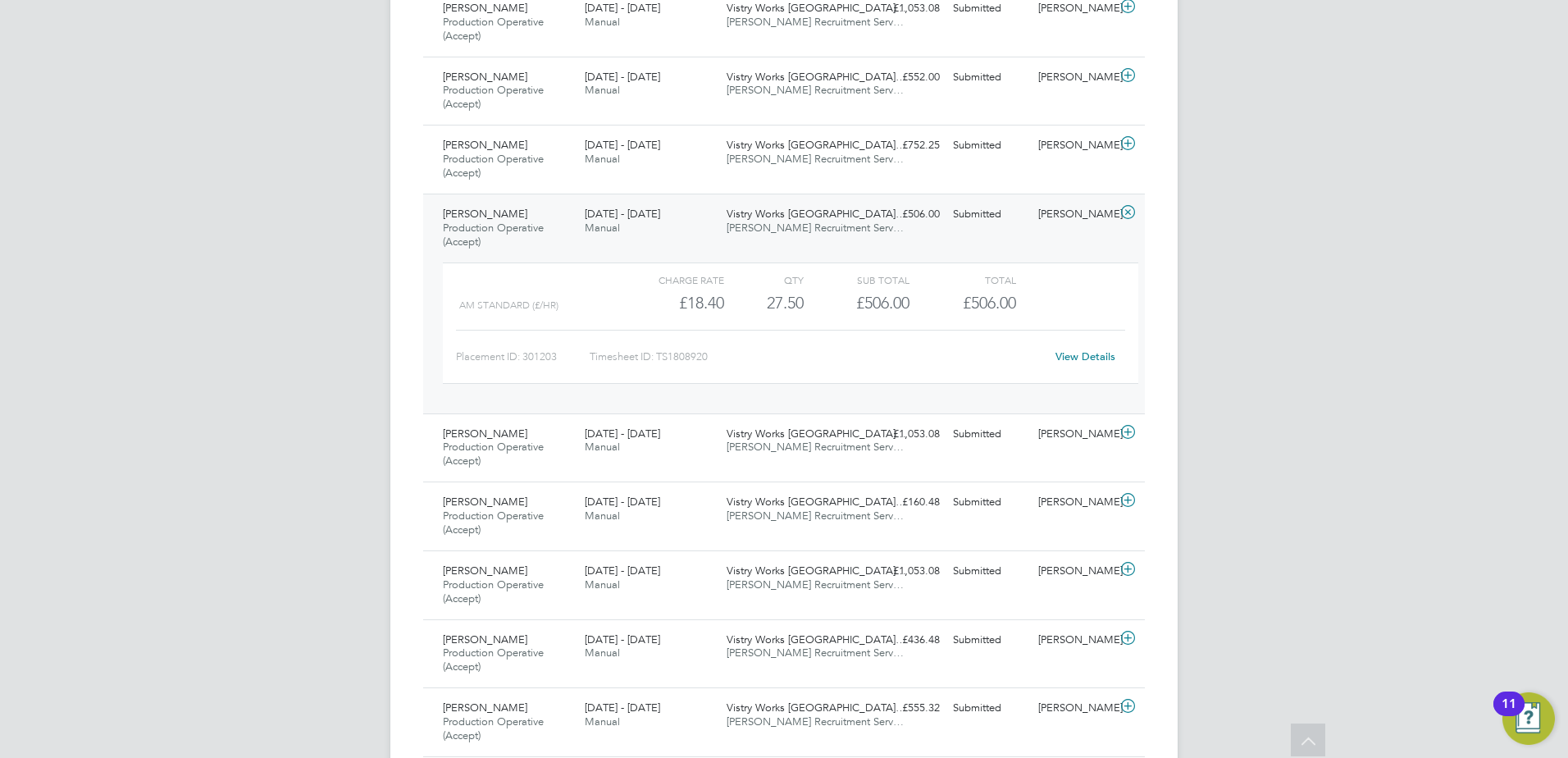
click at [1085, 358] on link "View Details" at bounding box center [1085, 356] width 60 height 14
click at [474, 223] on span "Production Operative (Accept)" at bounding box center [493, 234] width 101 height 28
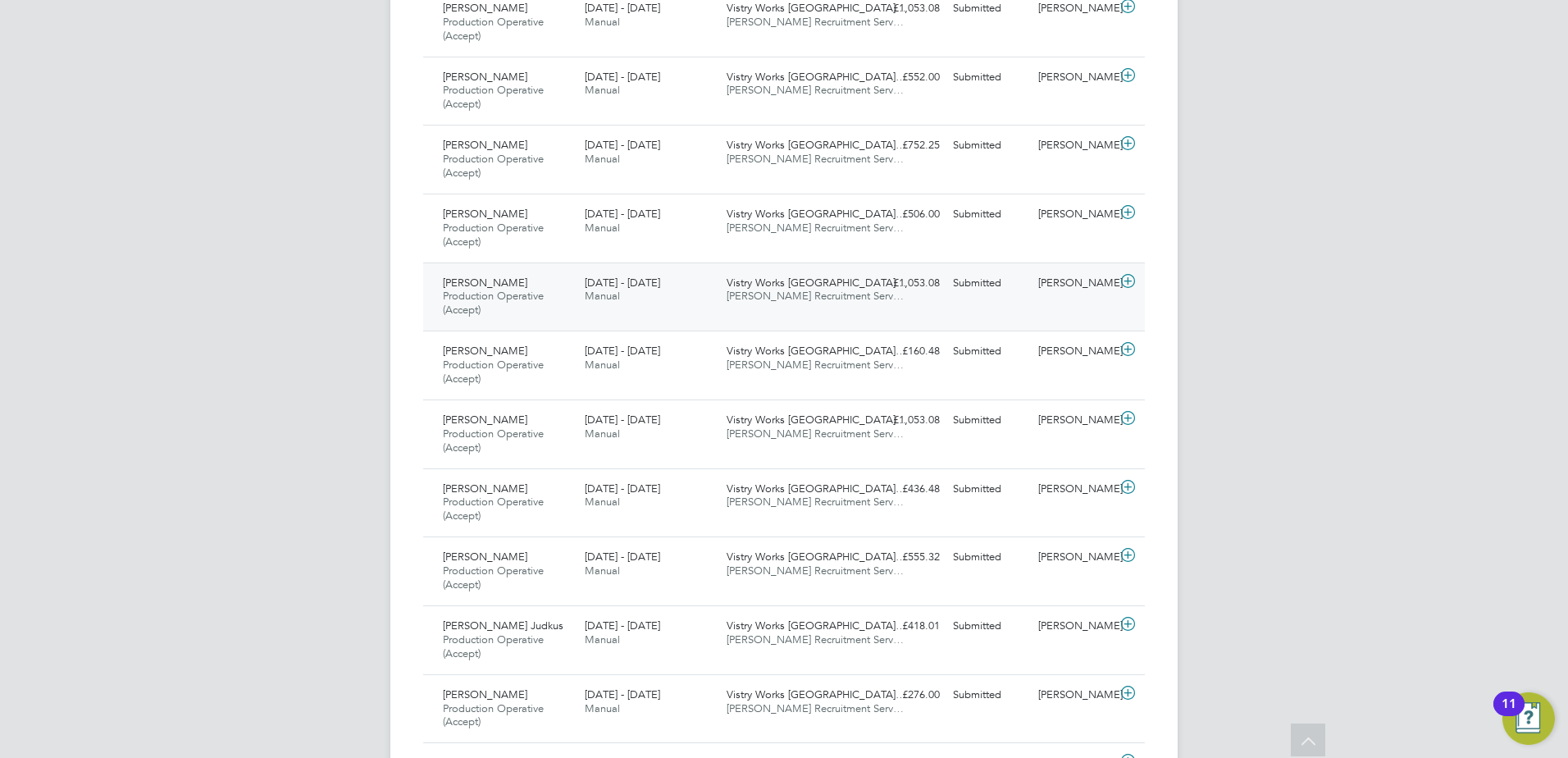
click at [513, 279] on span "Abyan Shiningwala" at bounding box center [484, 282] width 84 height 14
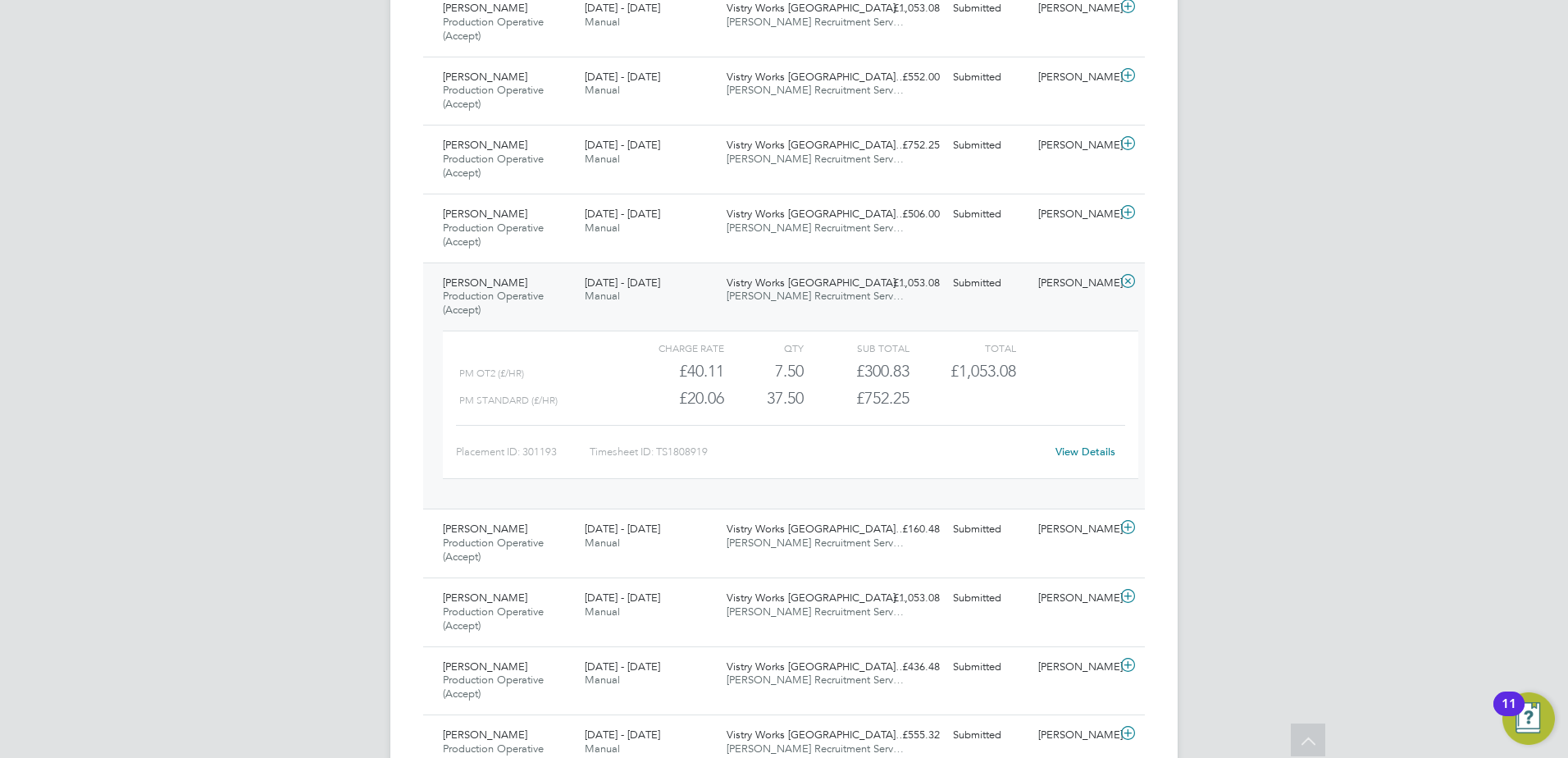
click at [487, 281] on span "Abyan Shiningwala" at bounding box center [484, 282] width 84 height 14
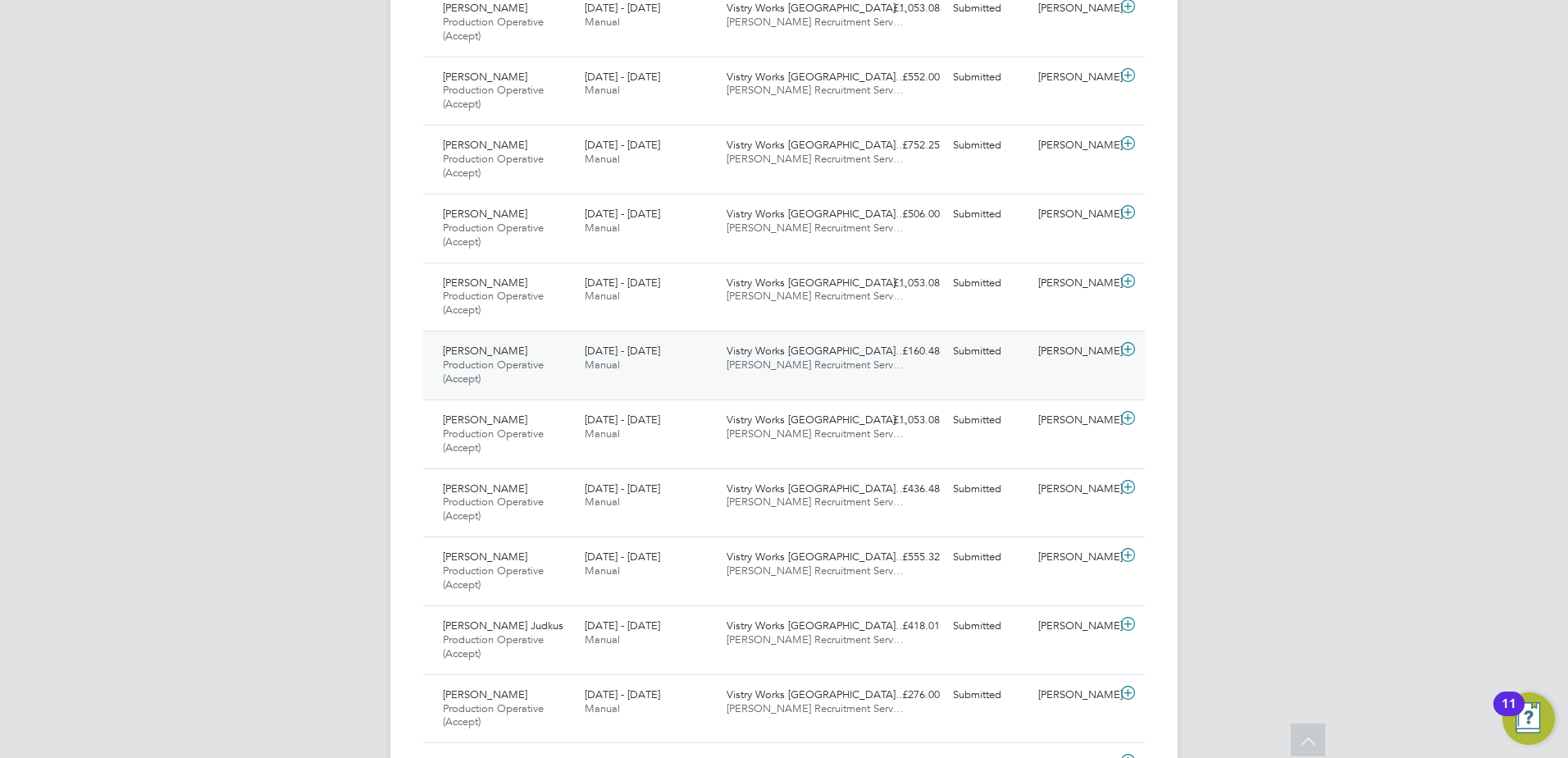
click at [485, 364] on span "Production Operative (Accept)" at bounding box center [493, 372] width 101 height 28
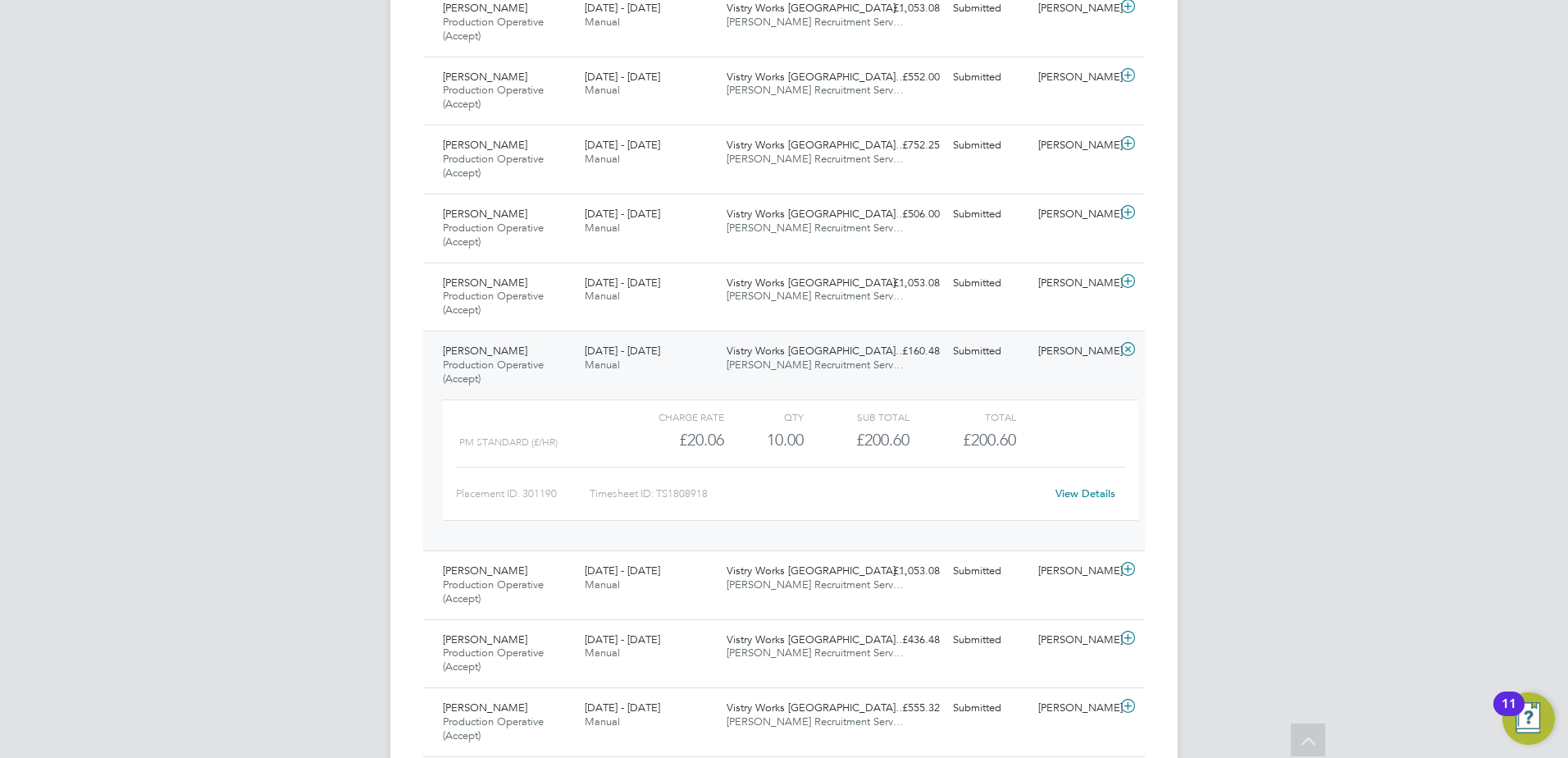
click at [1100, 497] on link "View Details" at bounding box center [1085, 493] width 60 height 14
click at [471, 365] on span "Production Operative (Accept)" at bounding box center [493, 372] width 101 height 28
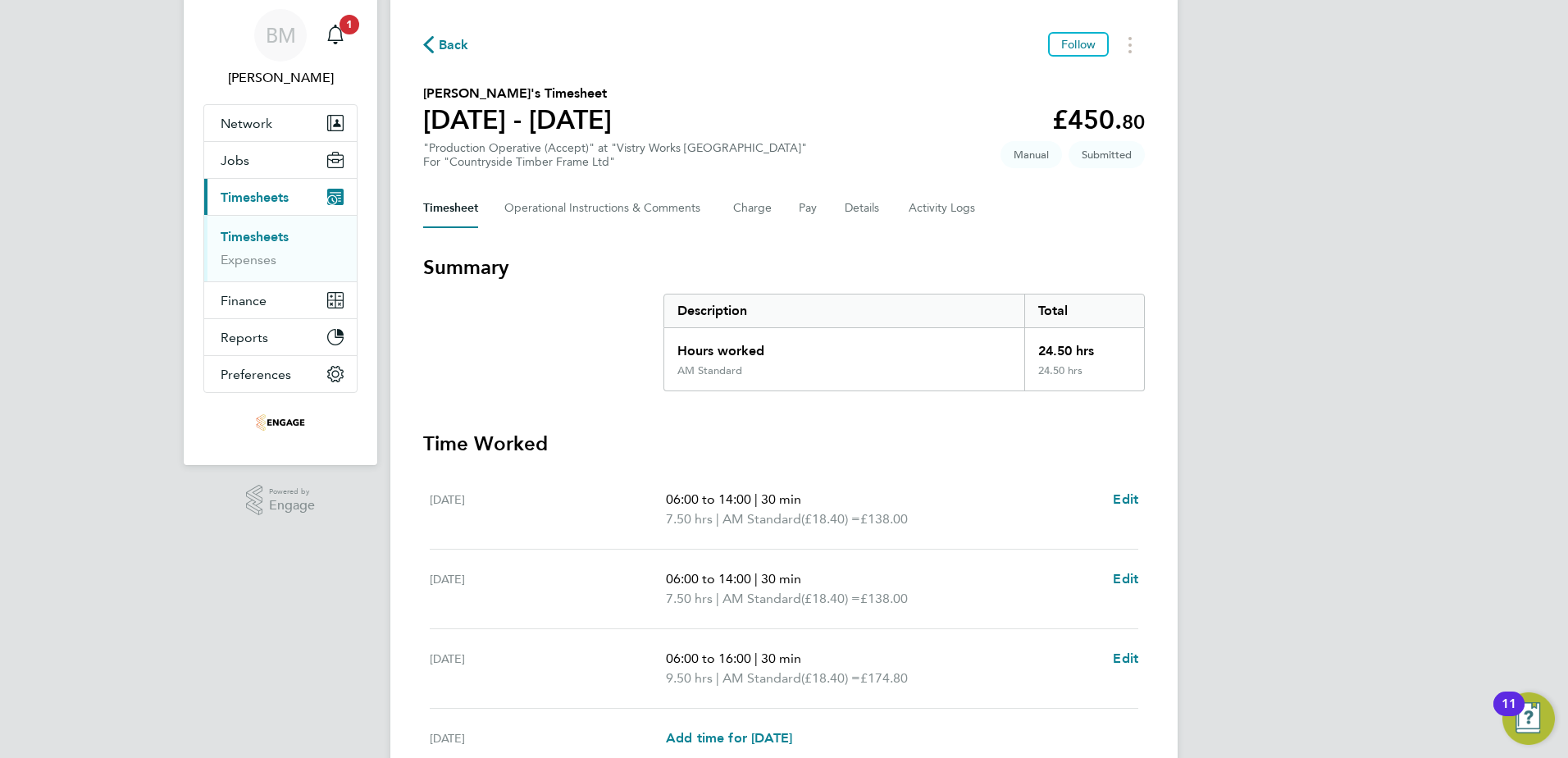
scroll to position [82, 0]
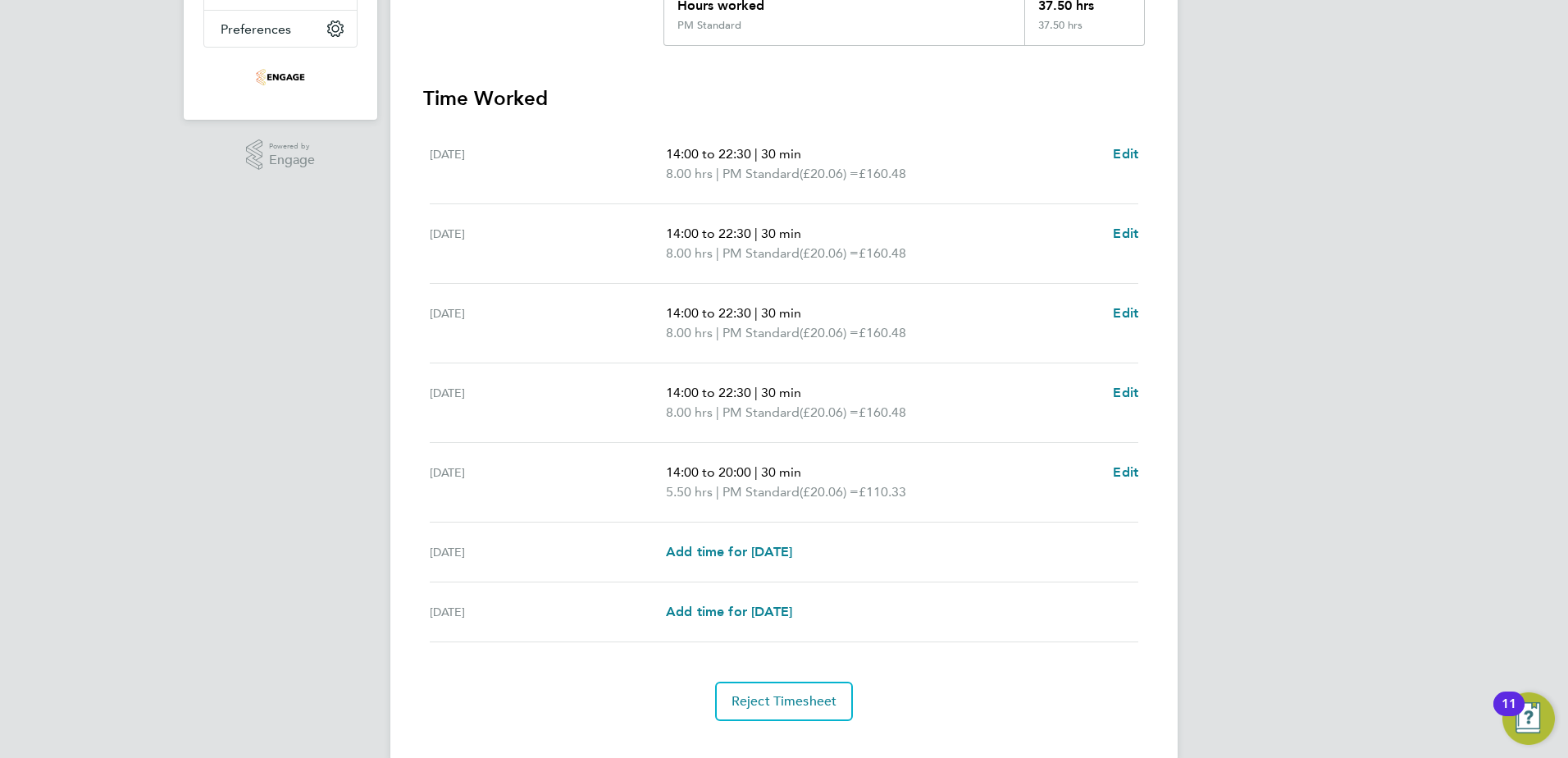
scroll to position [410, 0]
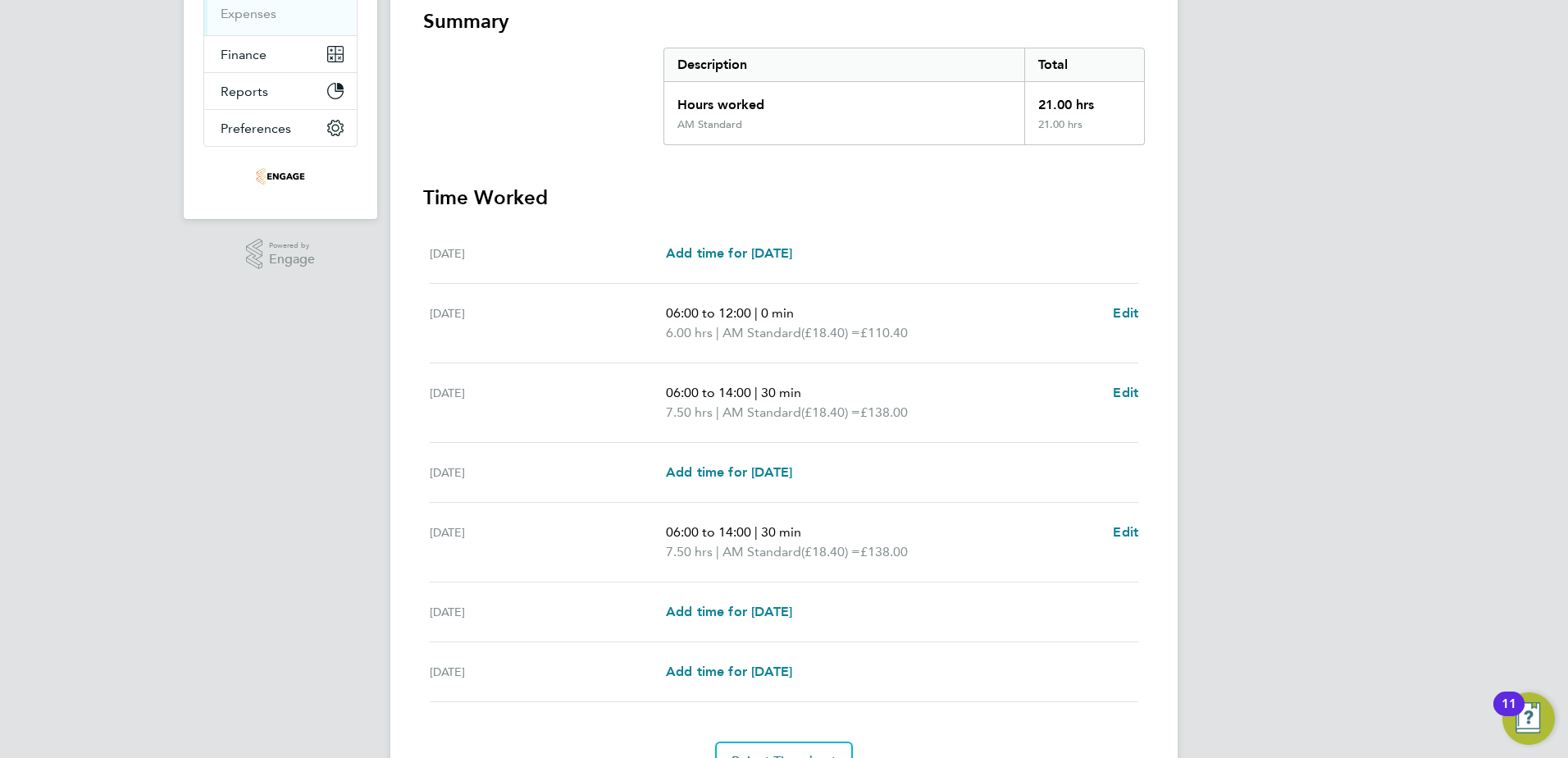
scroll to position [328, 0]
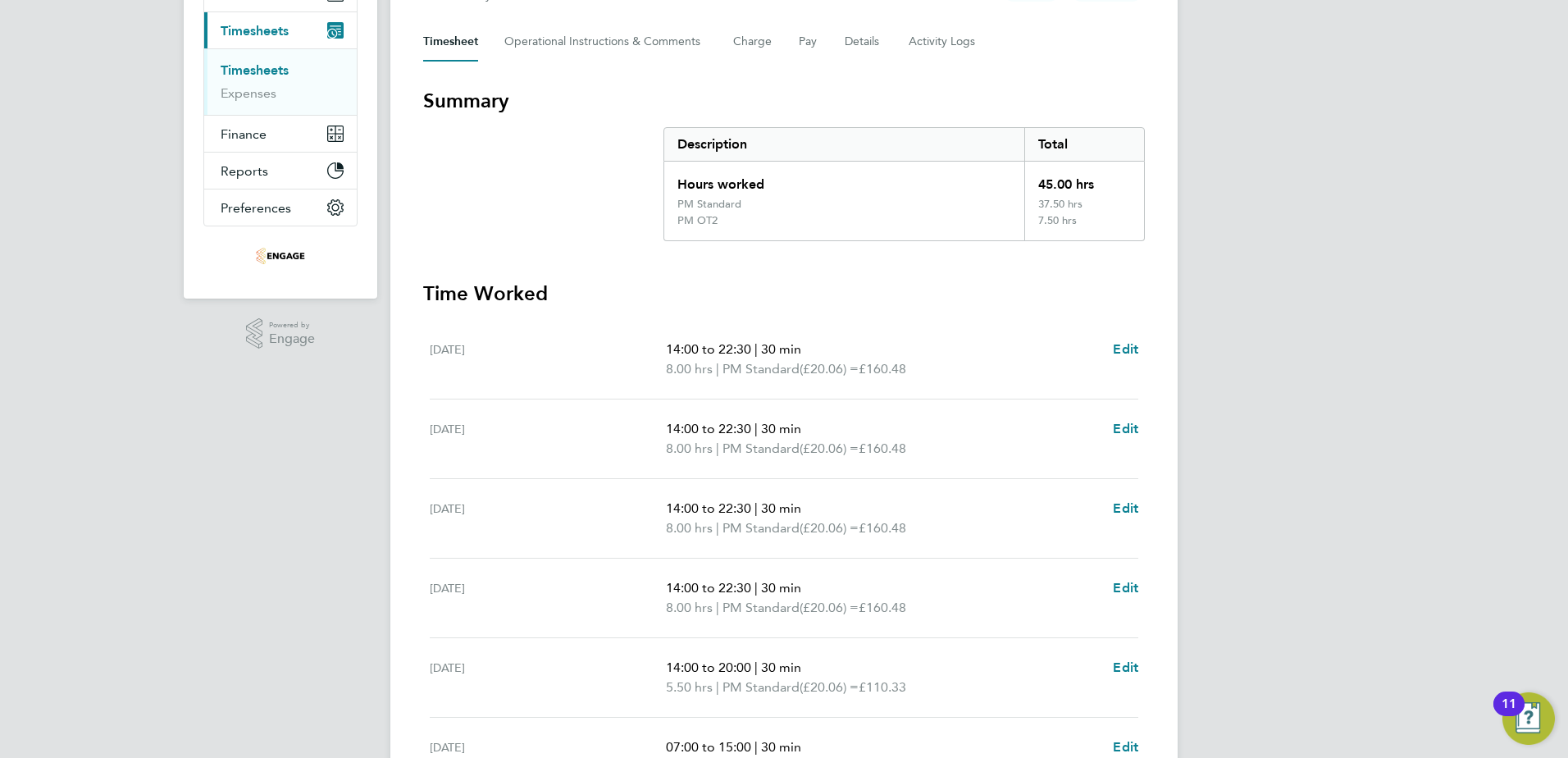
scroll to position [135, 0]
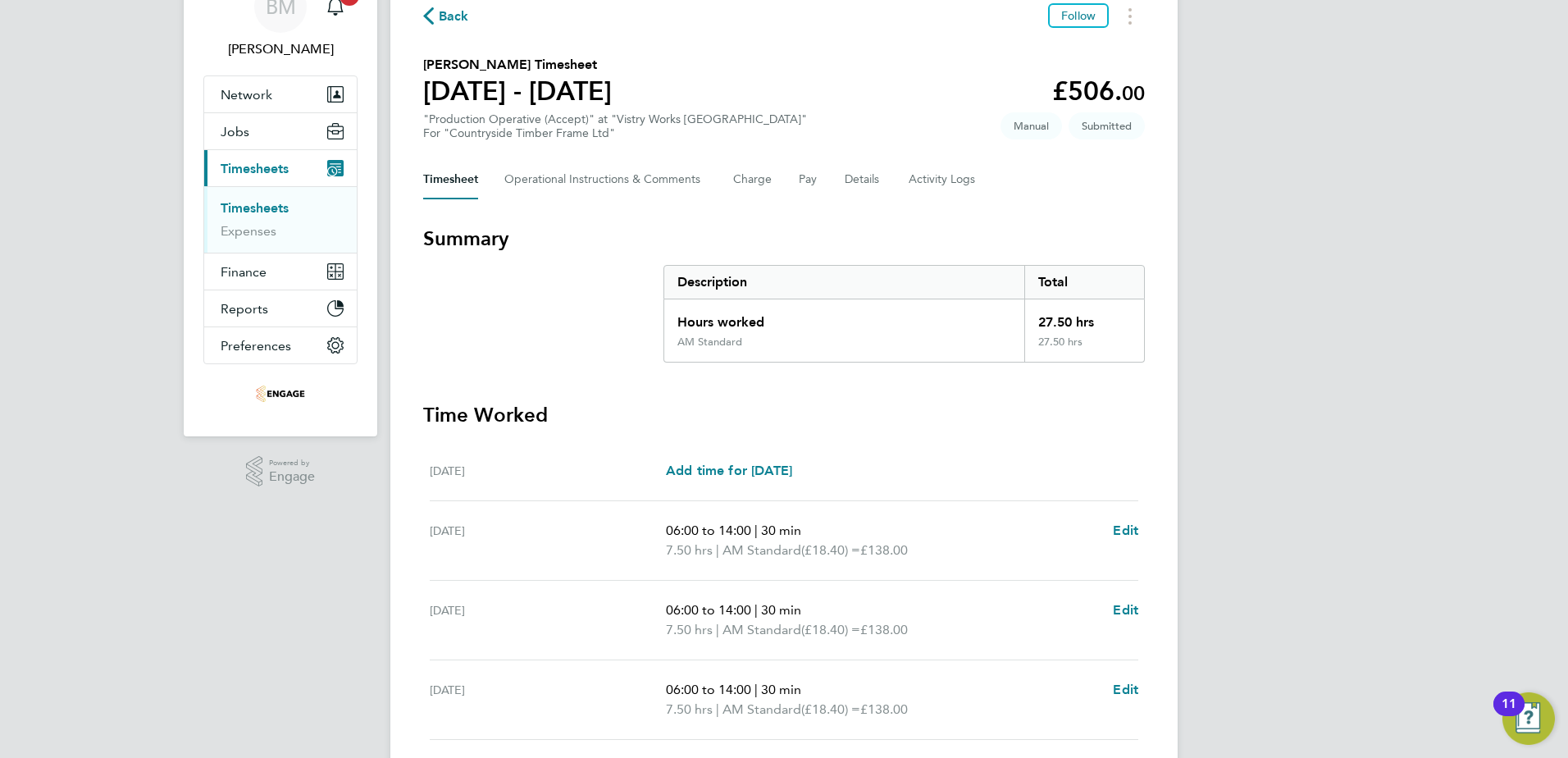
scroll to position [164, 0]
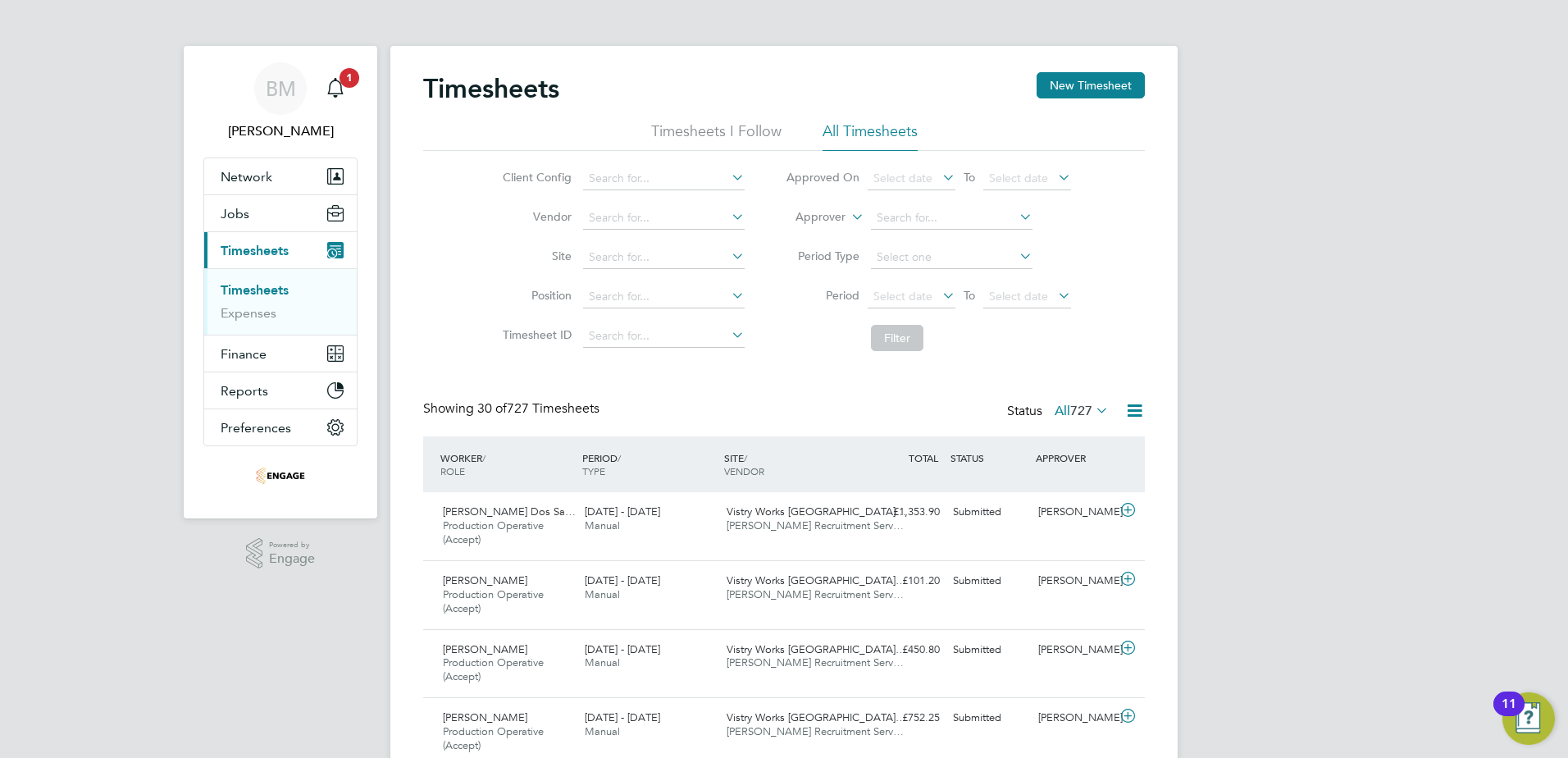
click at [939, 294] on icon at bounding box center [939, 295] width 0 height 23
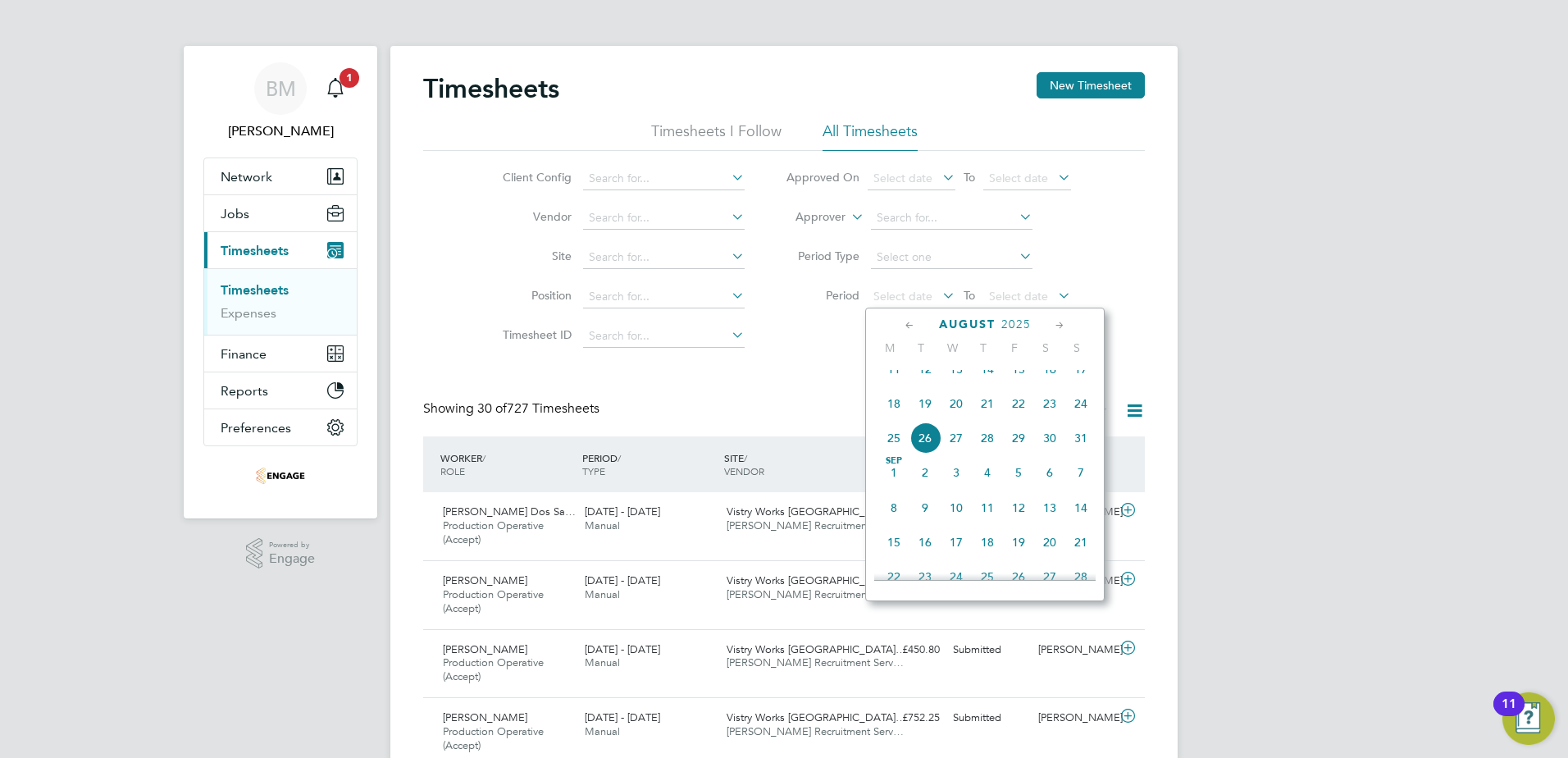
click at [894, 419] on span "18" at bounding box center [895, 403] width 31 height 31
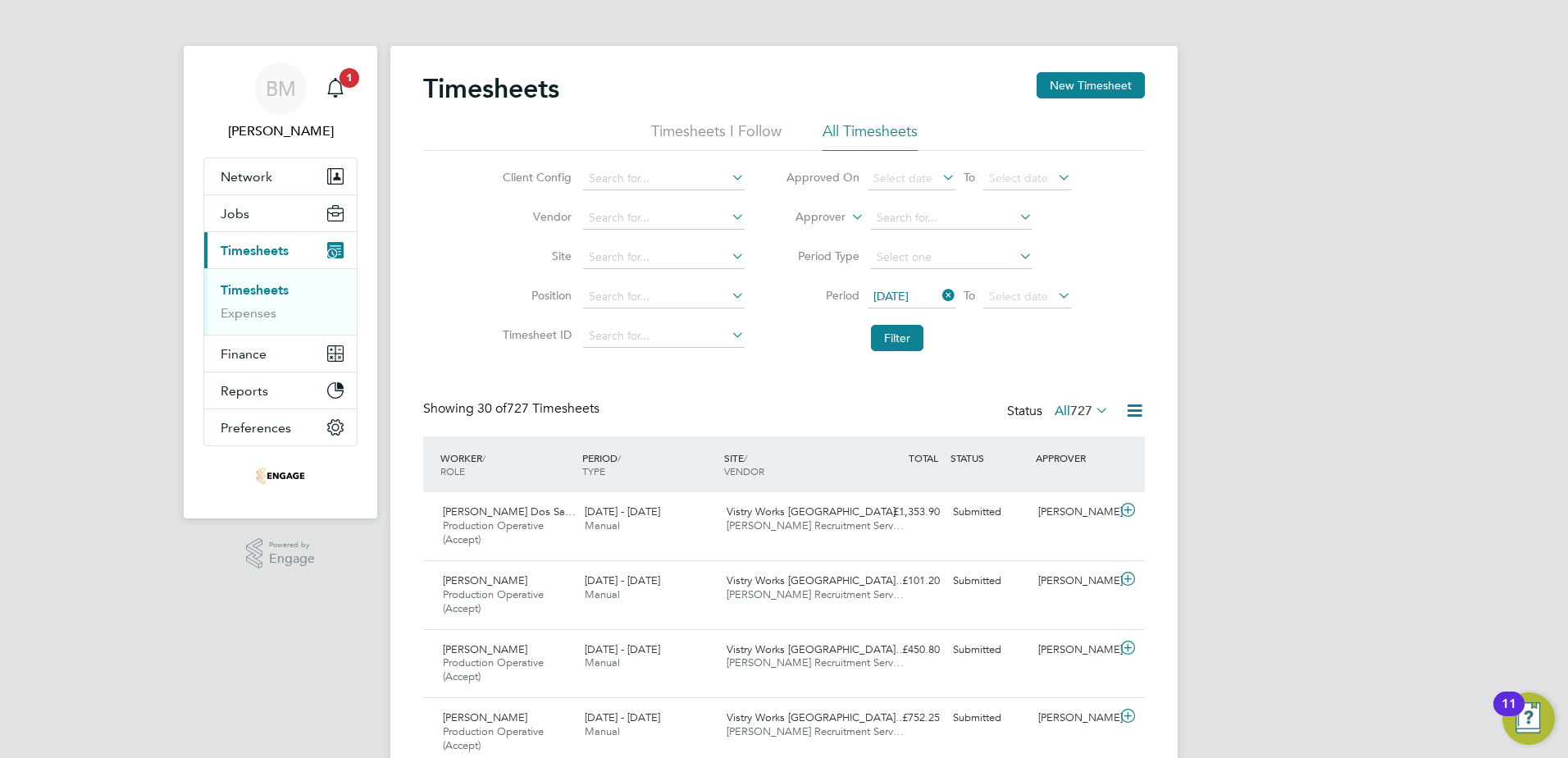
click at [1055, 293] on icon at bounding box center [1055, 295] width 0 height 23
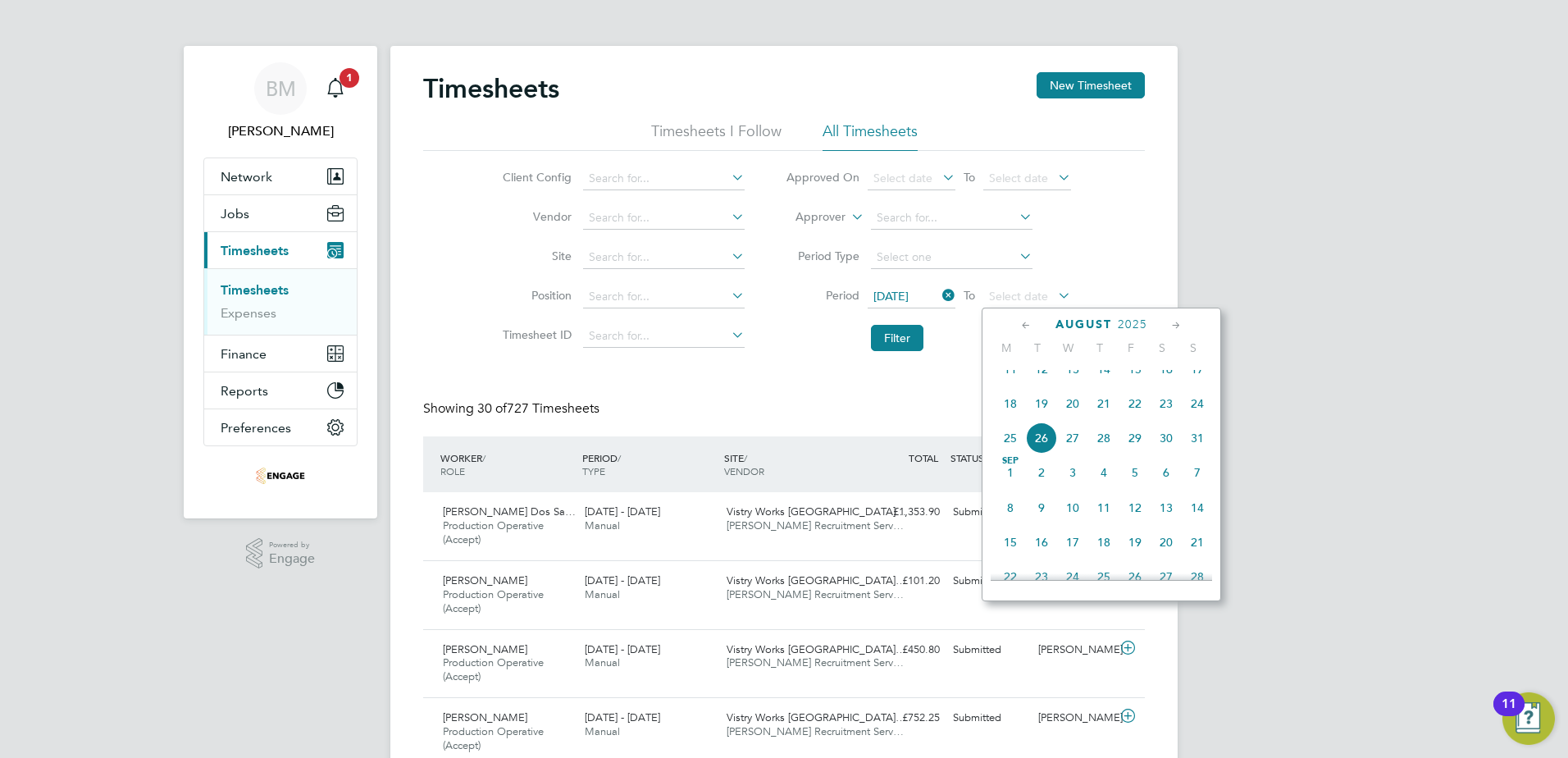
click at [1194, 416] on span "24" at bounding box center [1198, 403] width 31 height 31
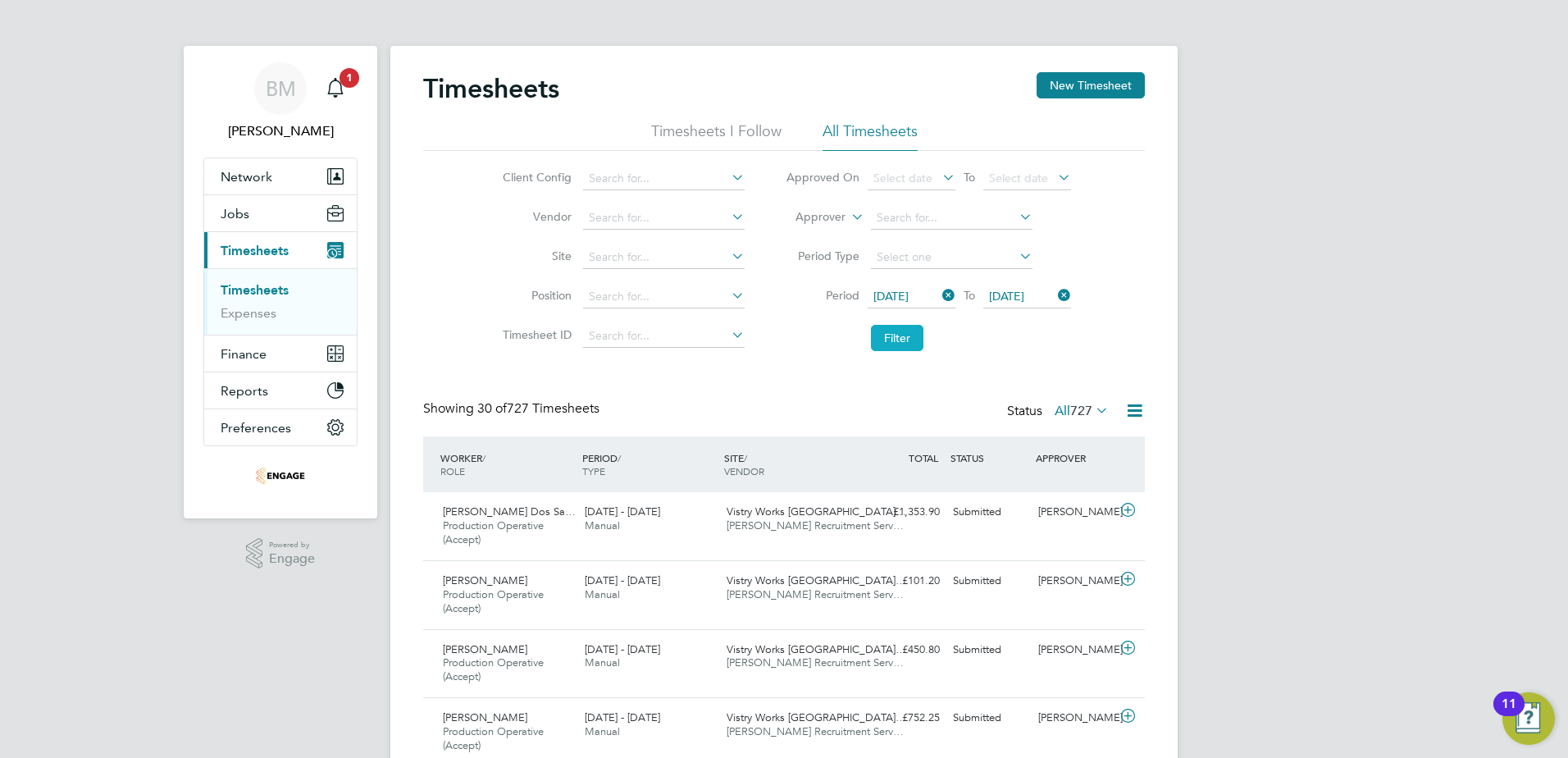
click at [889, 349] on button "Filter" at bounding box center [897, 338] width 52 height 26
click at [939, 302] on icon at bounding box center [939, 295] width 0 height 23
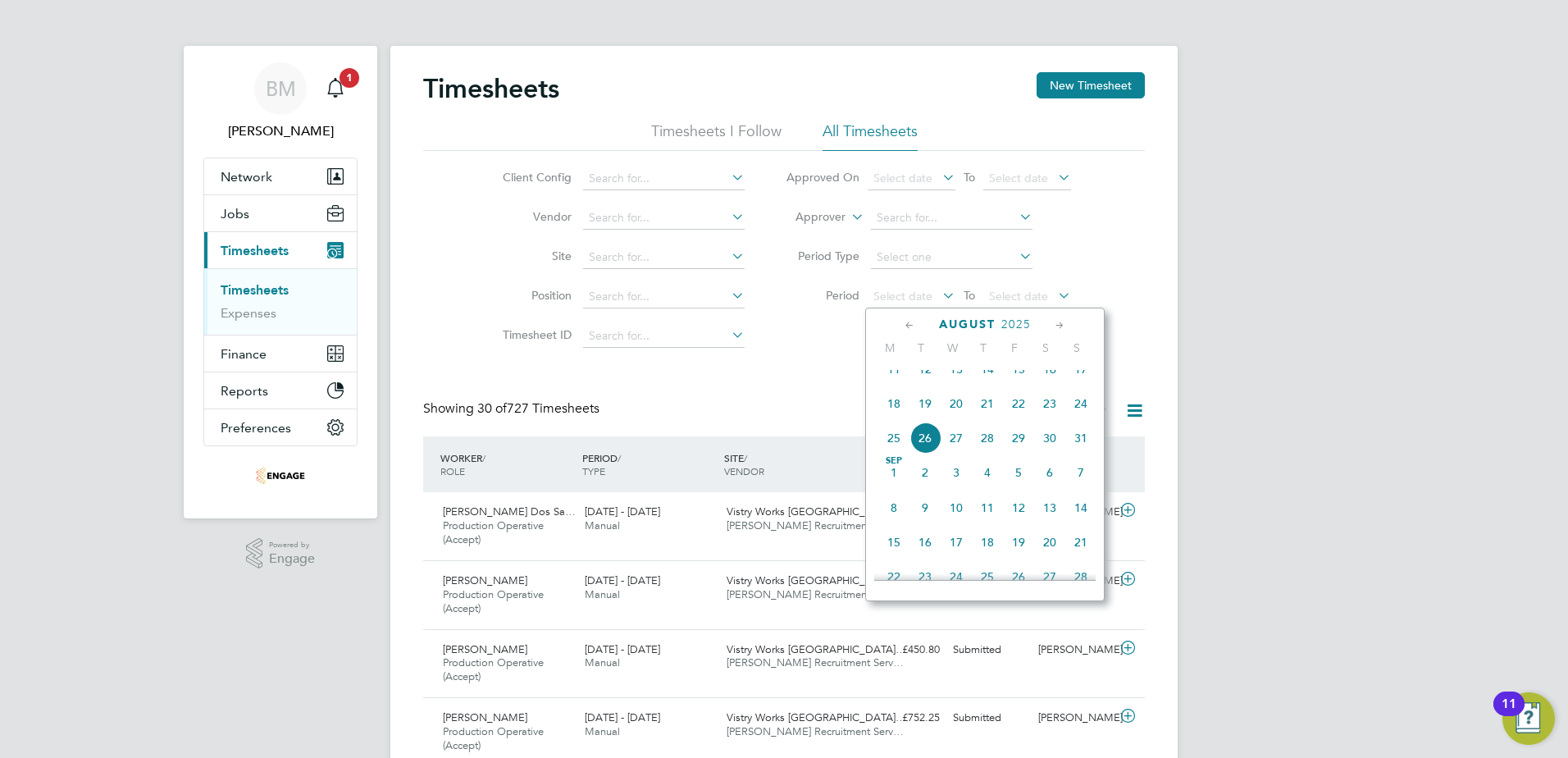
click at [886, 416] on span "18" at bounding box center [895, 403] width 31 height 31
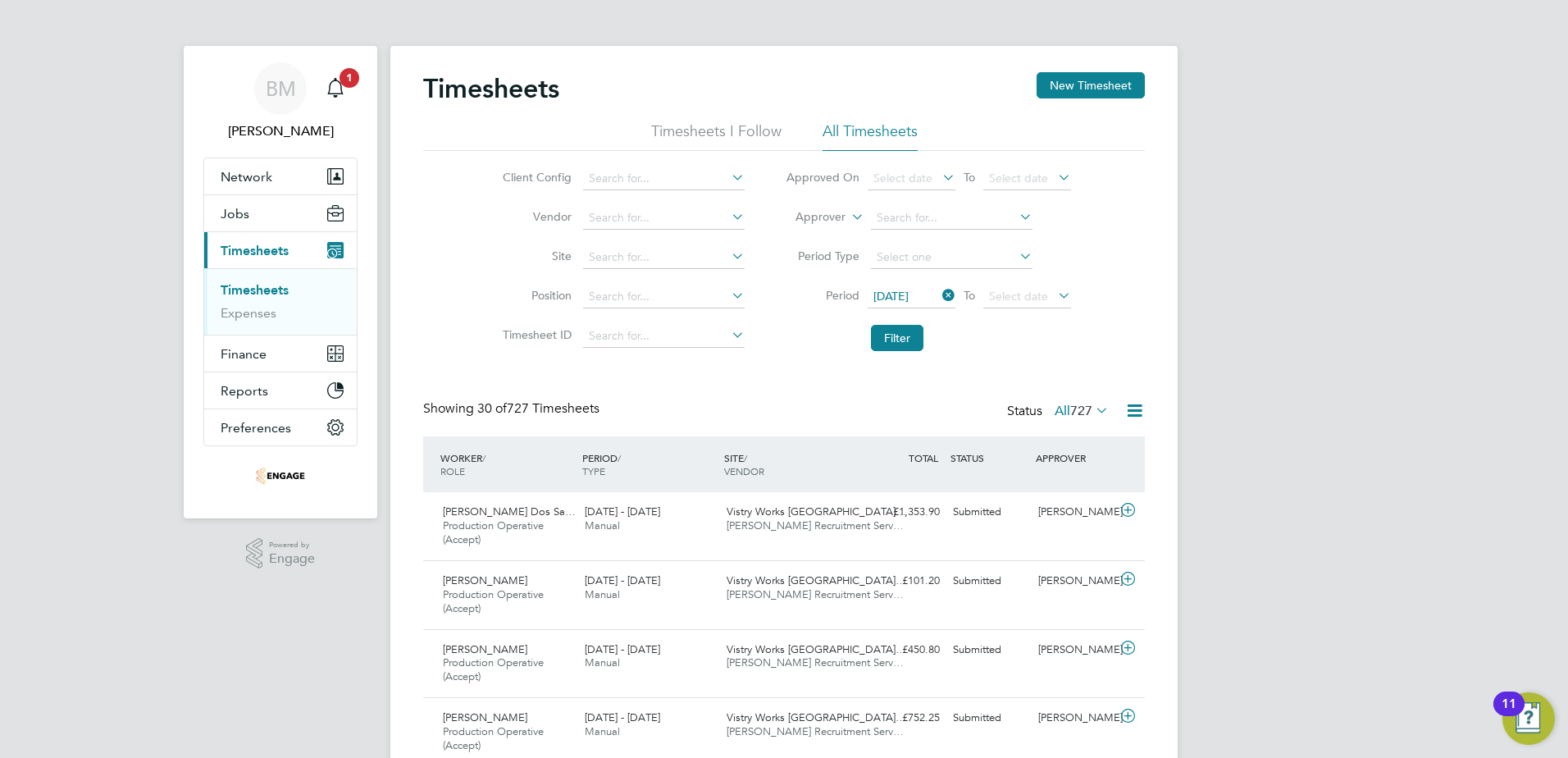
click at [1055, 294] on icon at bounding box center [1055, 295] width 0 height 23
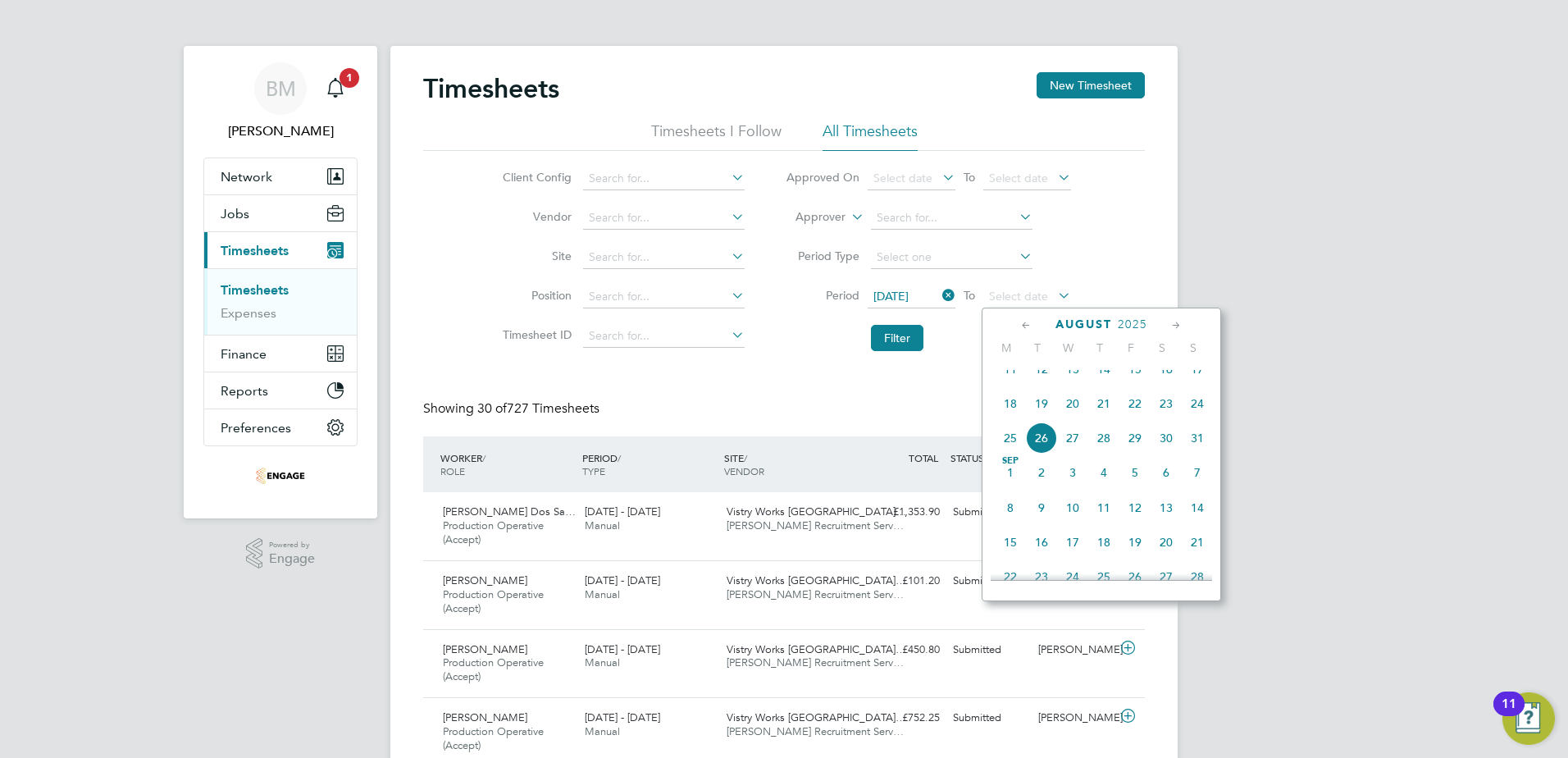
click at [1193, 415] on span "24" at bounding box center [1198, 403] width 31 height 31
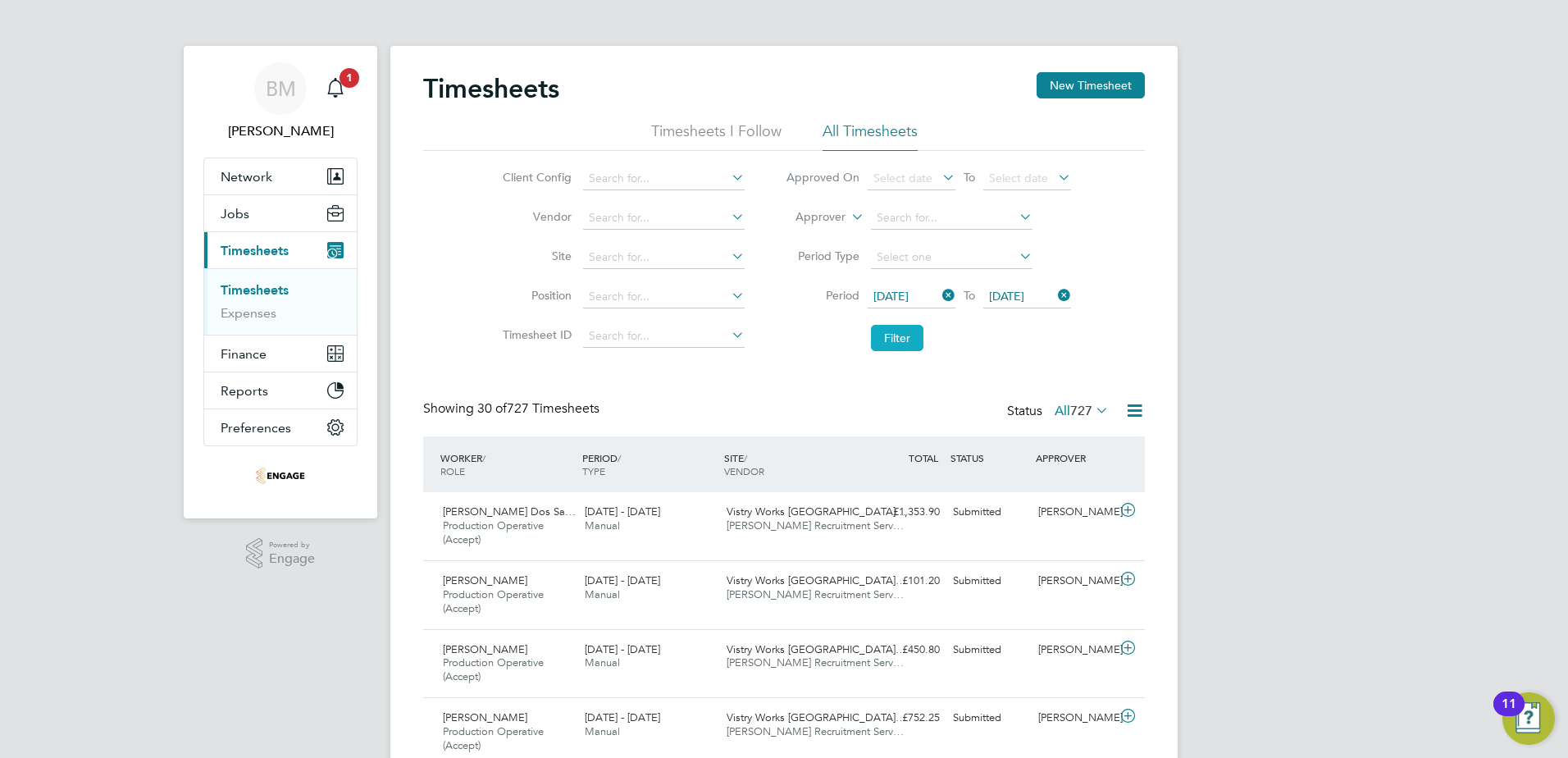
click at [896, 342] on button "Filter" at bounding box center [897, 338] width 52 height 26
click at [1136, 412] on icon at bounding box center [1135, 411] width 21 height 21
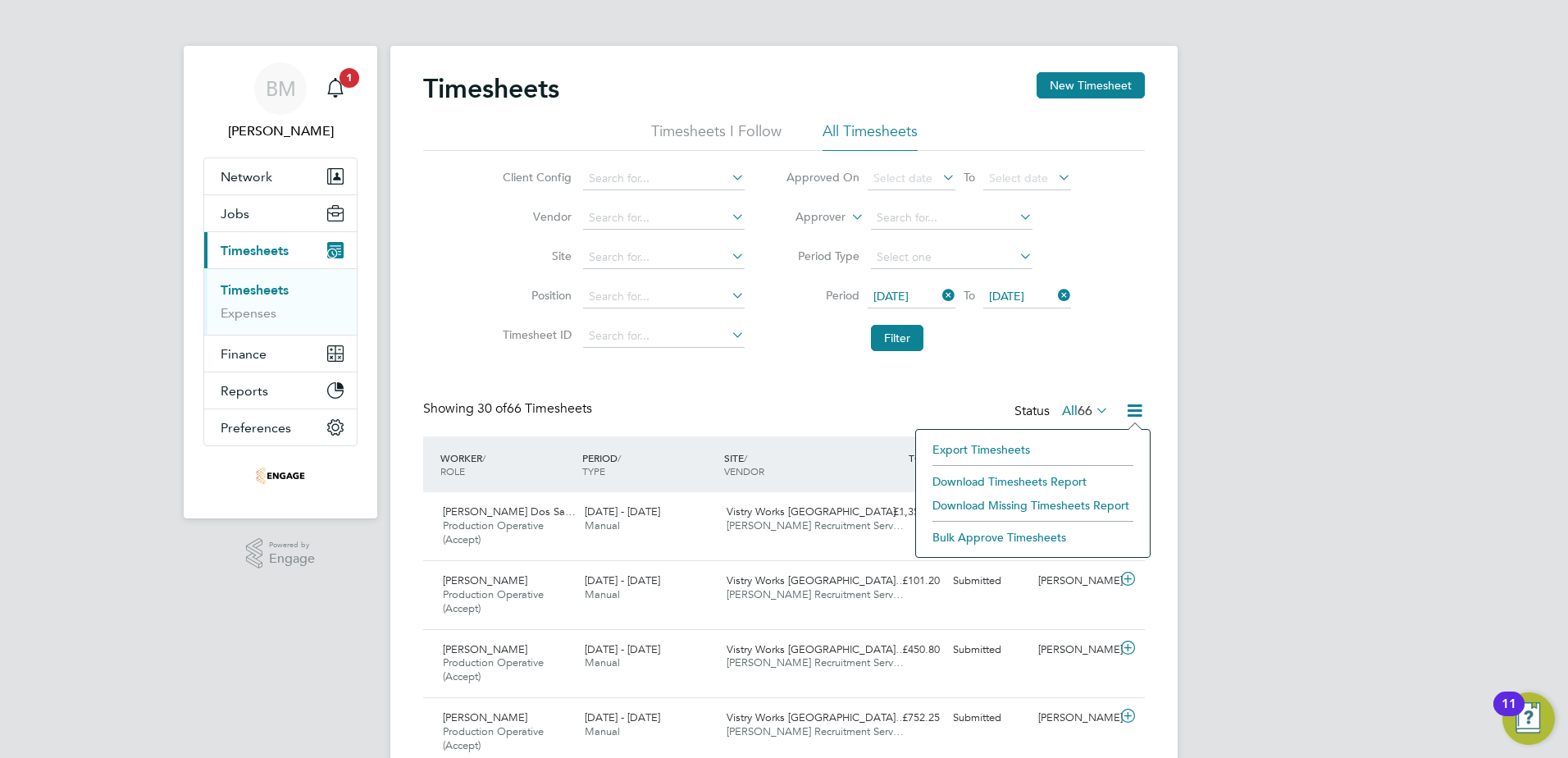
click at [1075, 474] on li "Download Timesheets Report" at bounding box center [1033, 482] width 218 height 23
click at [458, 518] on span "Demetrius Alves Dos Sa…" at bounding box center [509, 511] width 133 height 14
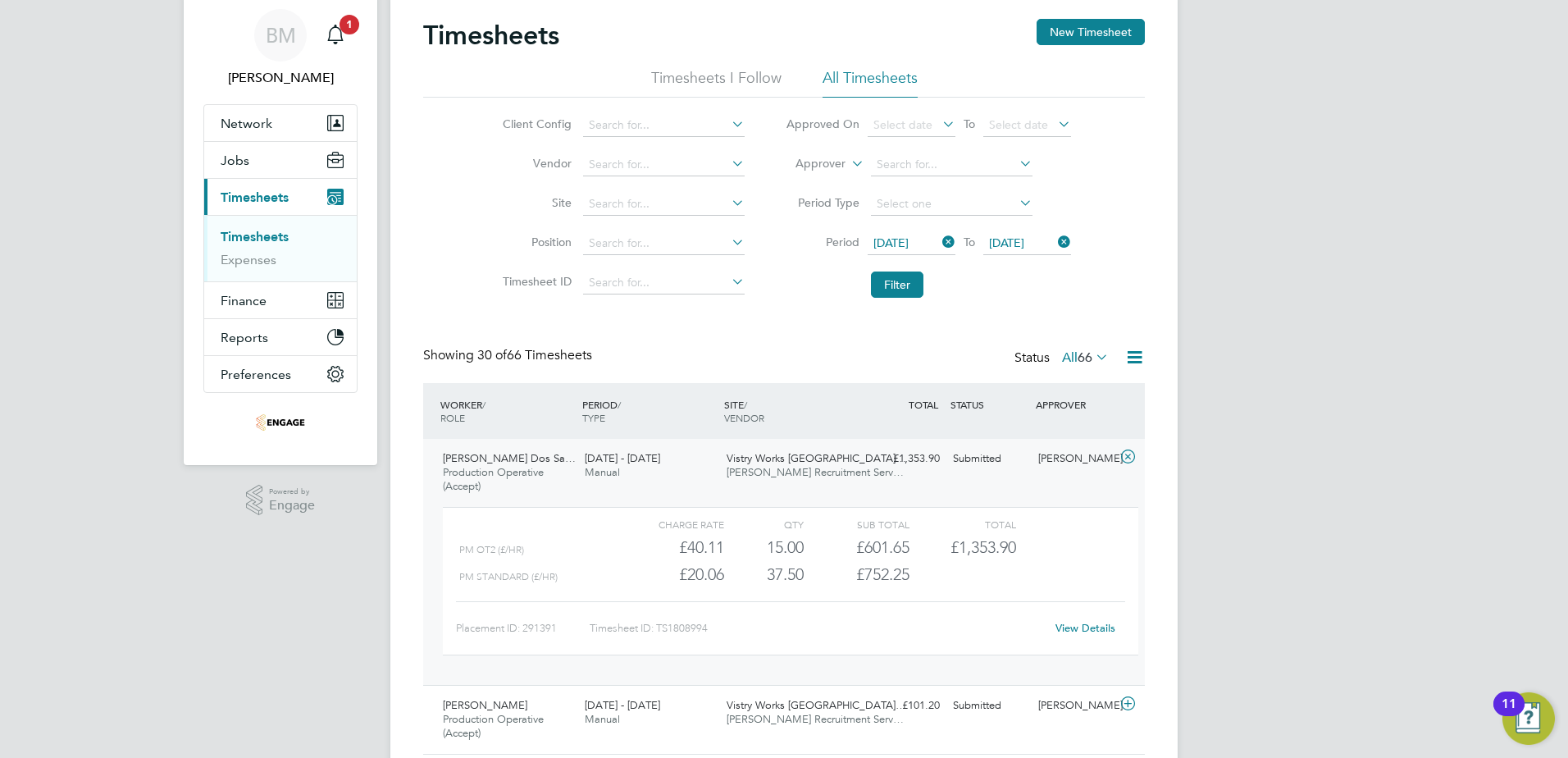
scroll to position [82, 0]
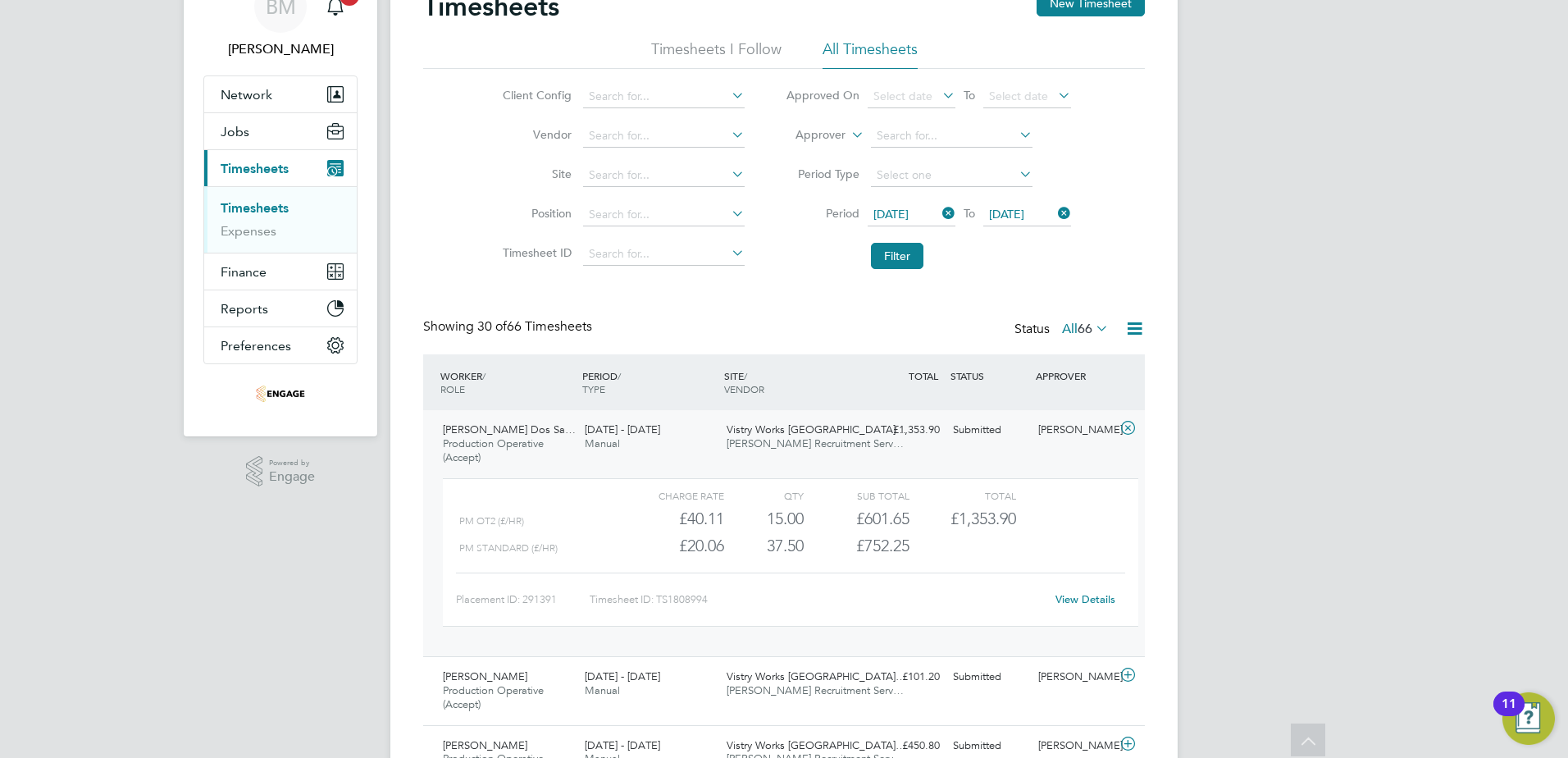
click at [454, 454] on span "Production Operative (Accept)" at bounding box center [493, 450] width 101 height 28
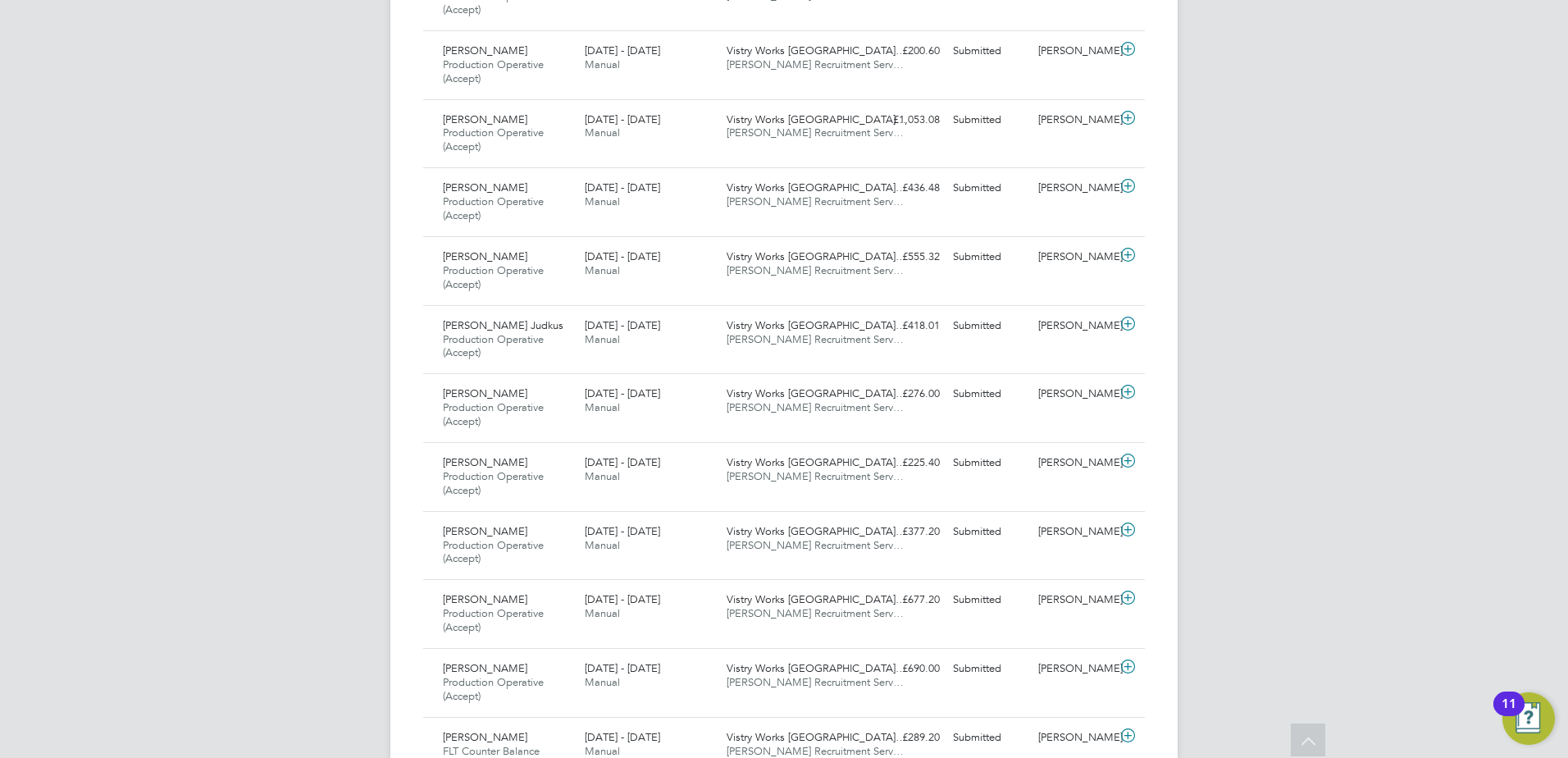
scroll to position [1328, 0]
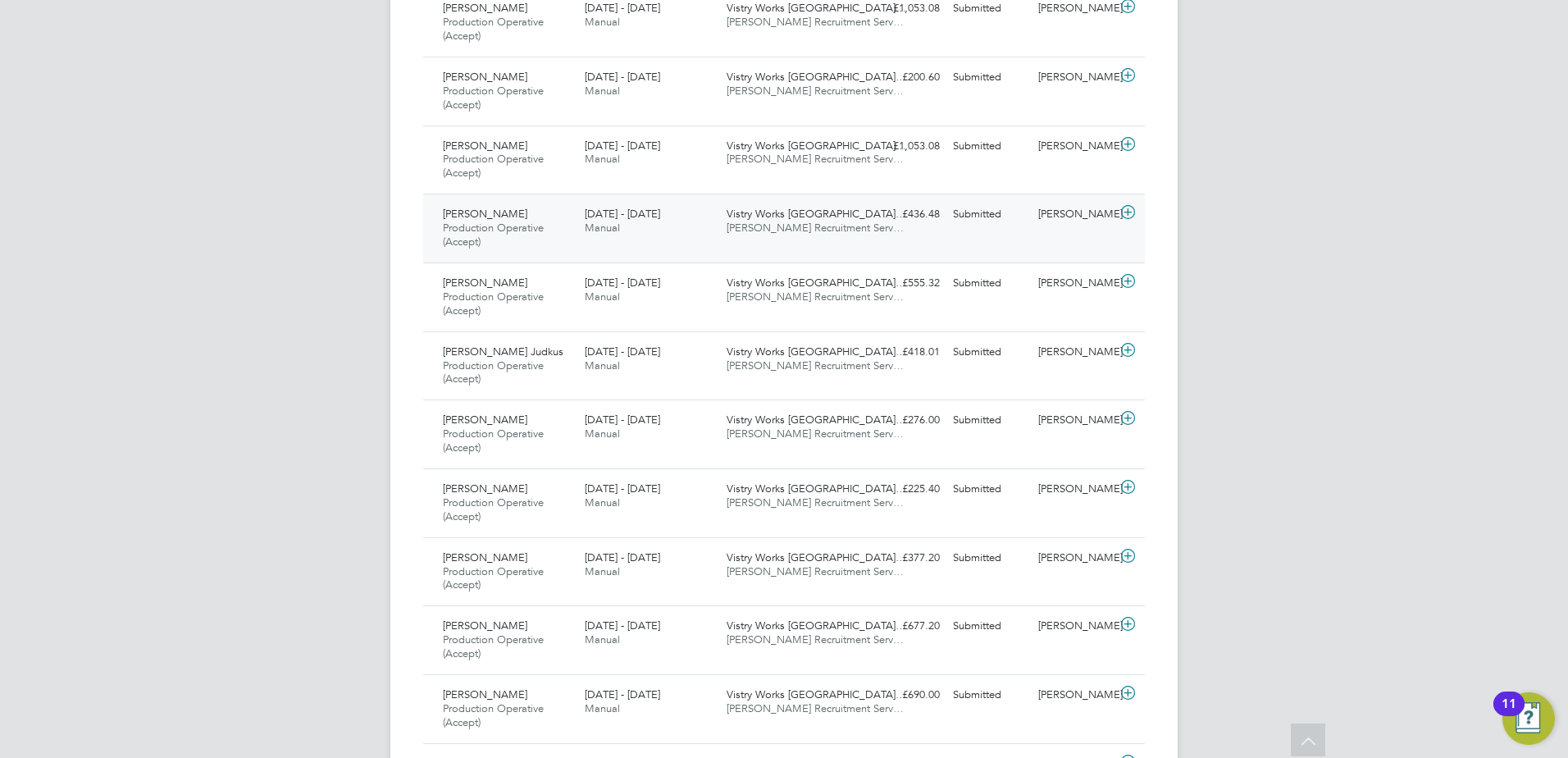
click at [514, 233] on span "Production Operative (Accept)" at bounding box center [493, 234] width 101 height 28
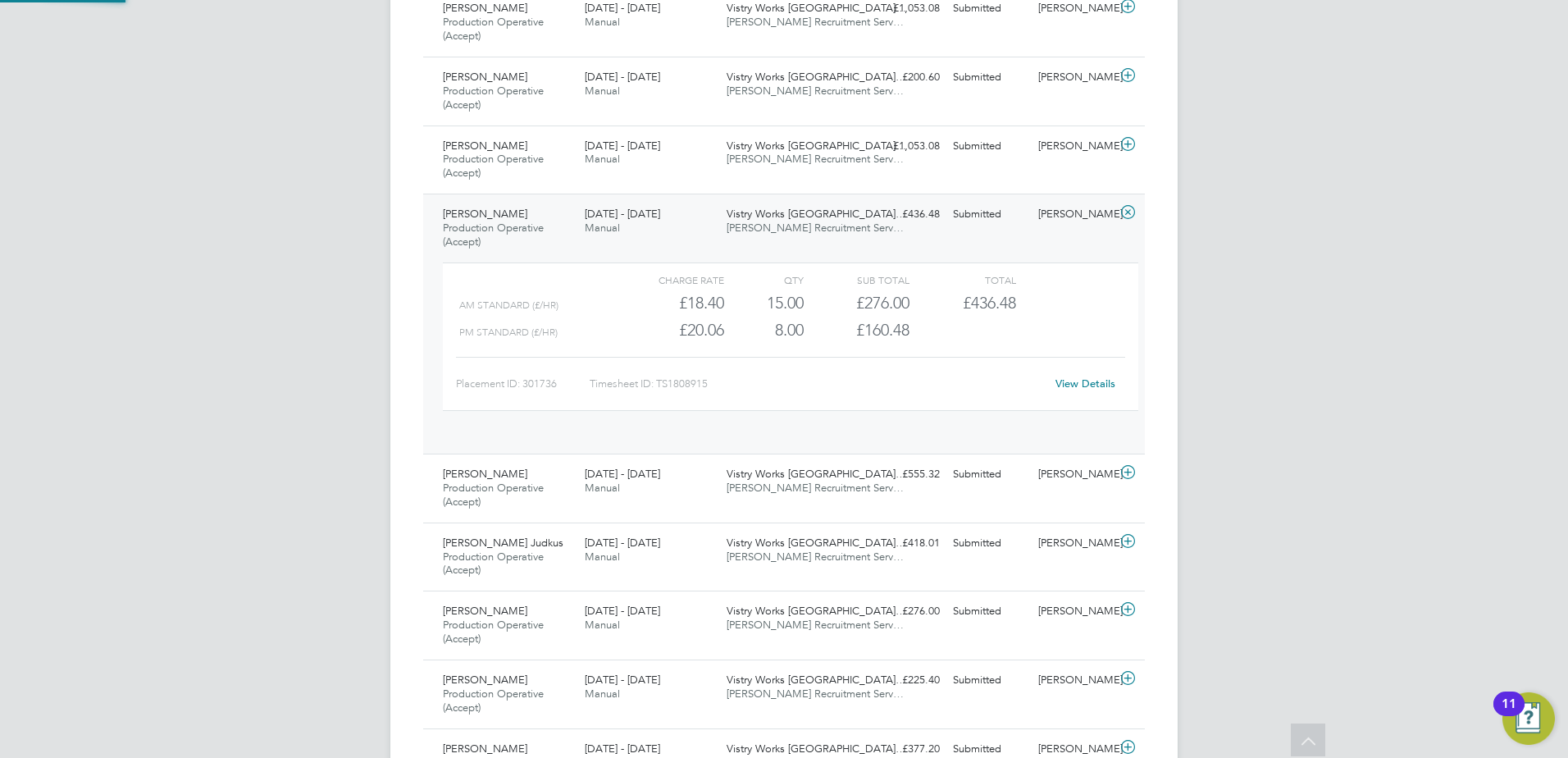
scroll to position [28, 160]
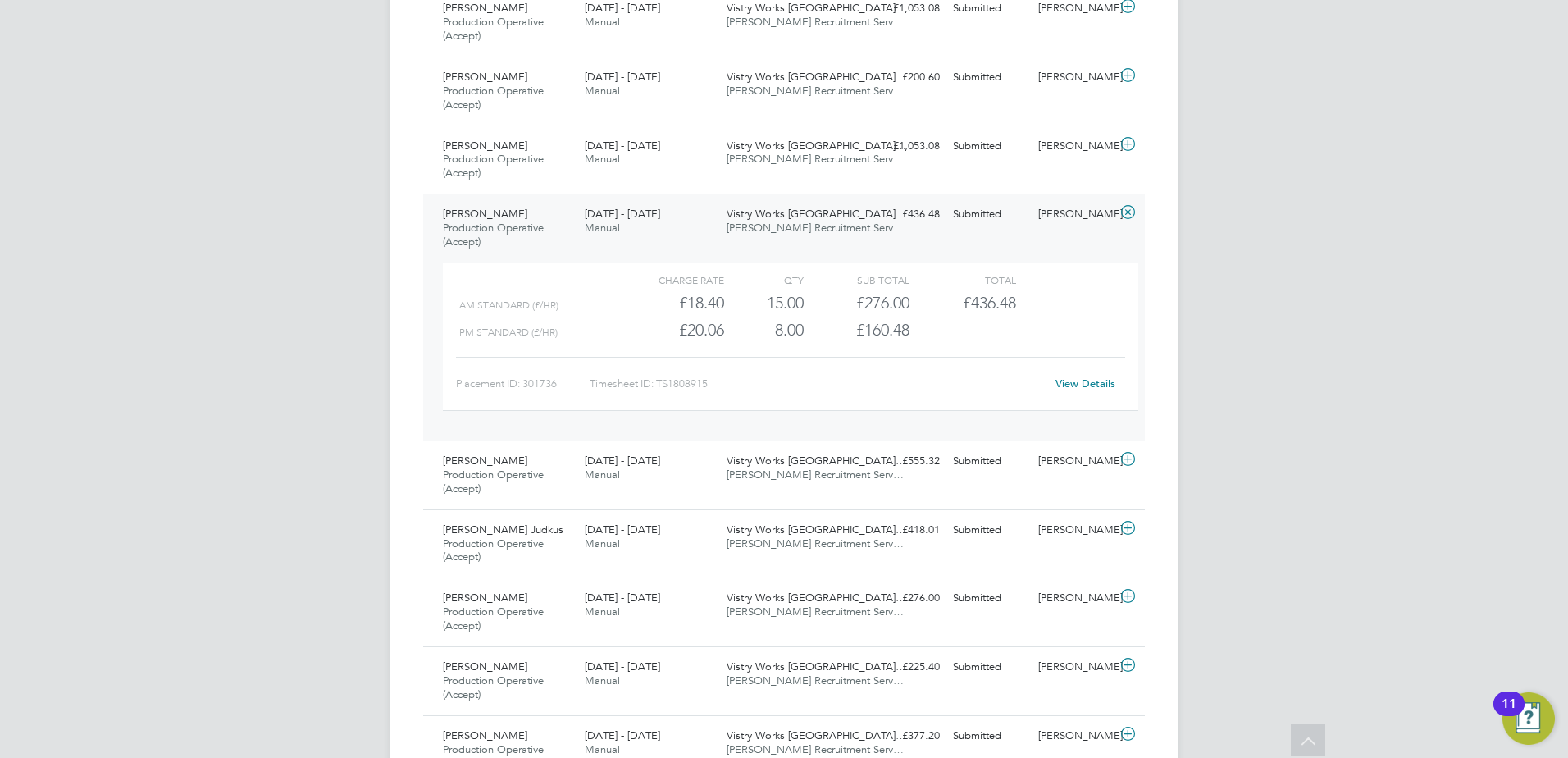
click at [513, 225] on span "Production Operative (Accept)" at bounding box center [493, 234] width 101 height 28
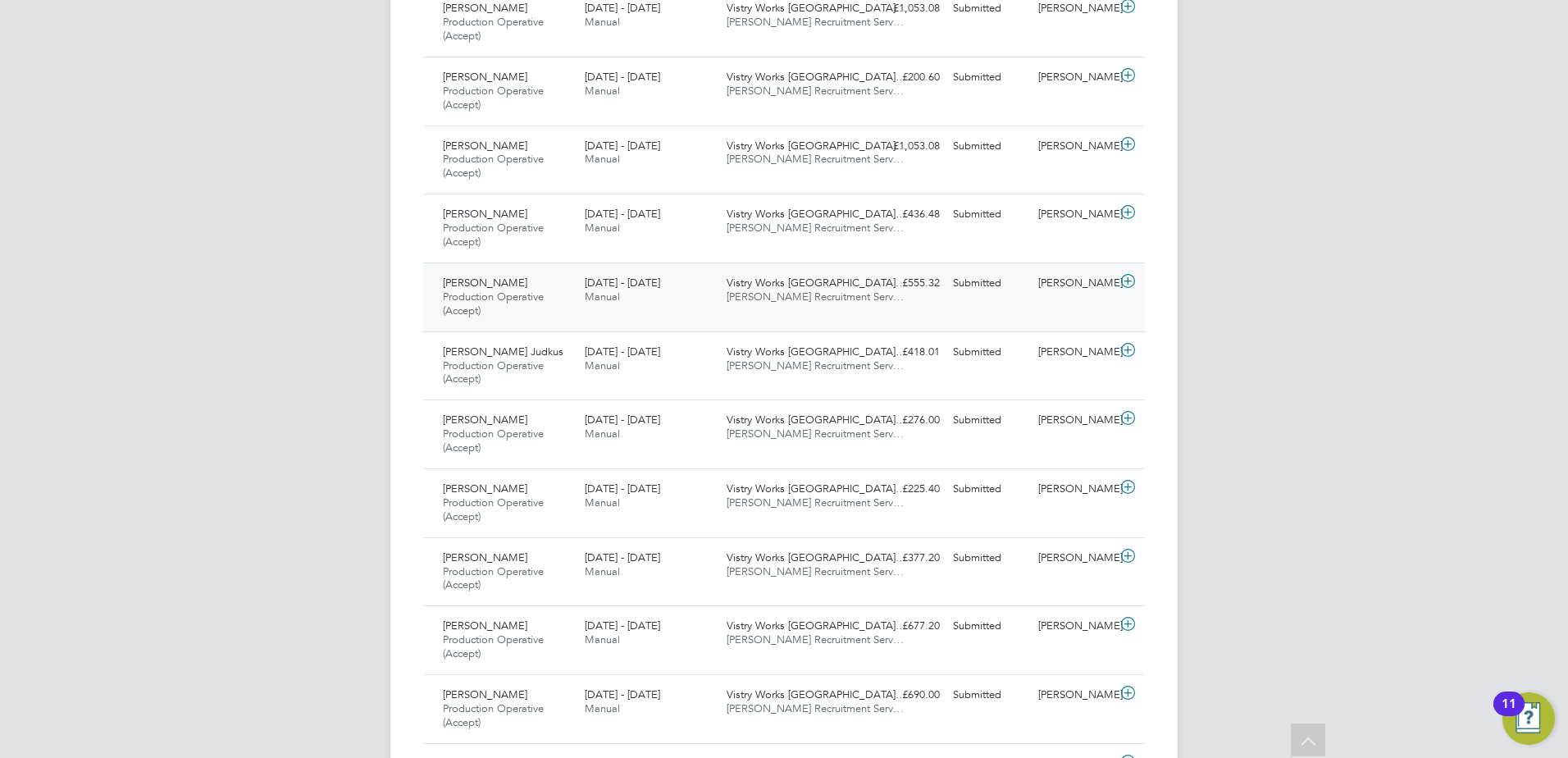
click at [504, 294] on span "Production Operative (Accept)" at bounding box center [493, 303] width 101 height 28
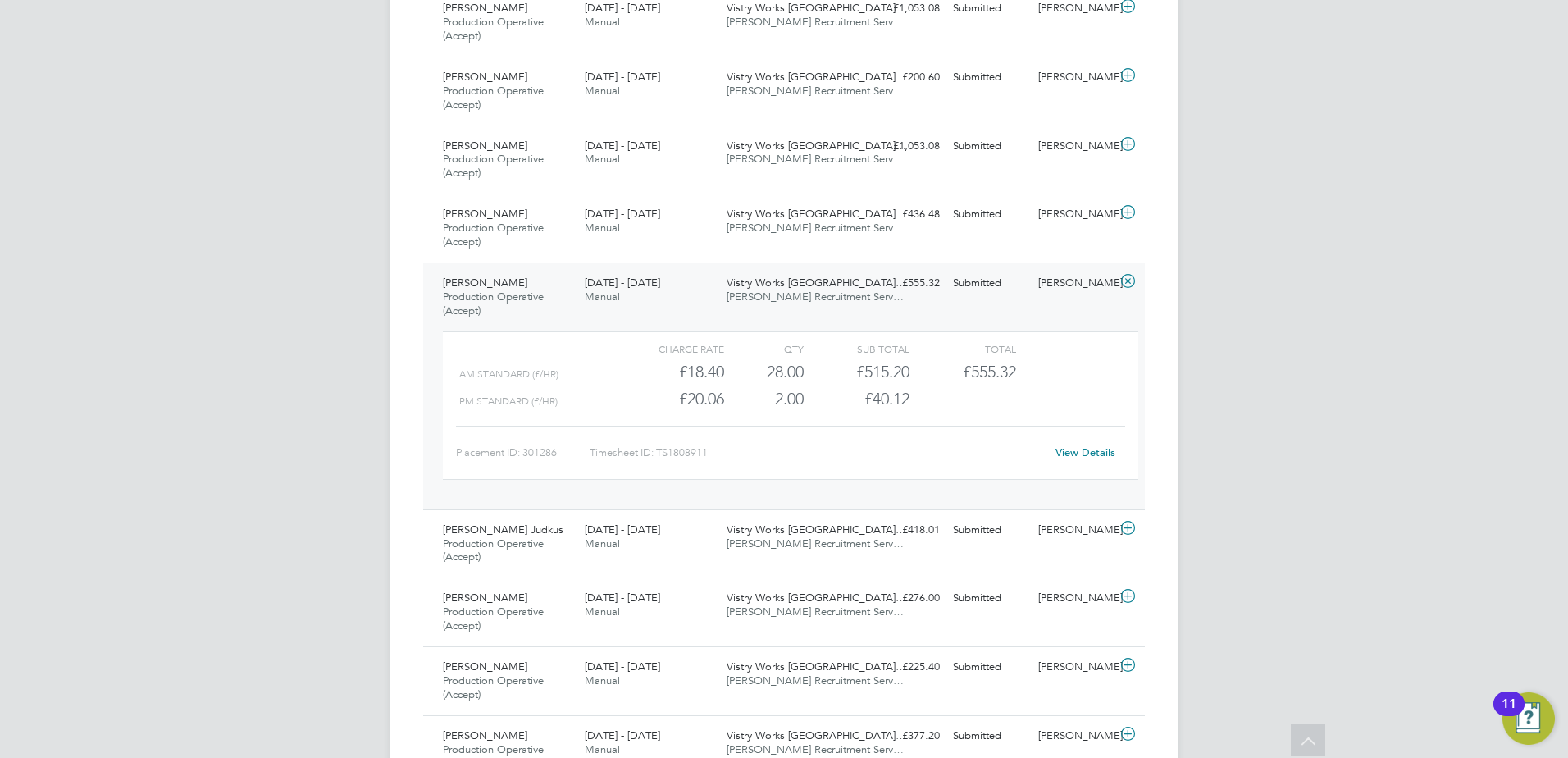
click at [506, 277] on span "[PERSON_NAME]" at bounding box center [484, 282] width 84 height 14
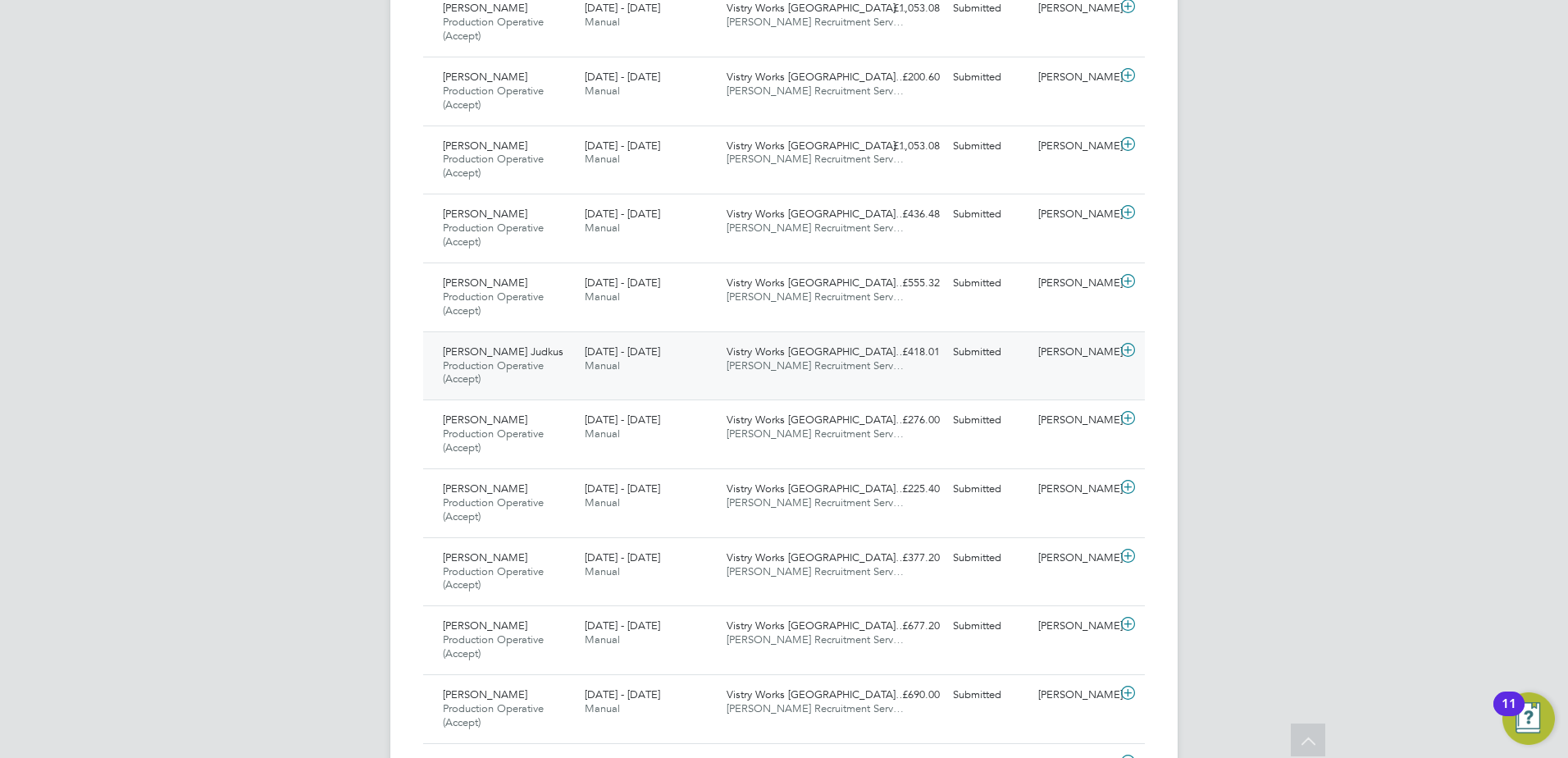
click at [499, 366] on span "Production Operative (Accept)" at bounding box center [493, 373] width 101 height 28
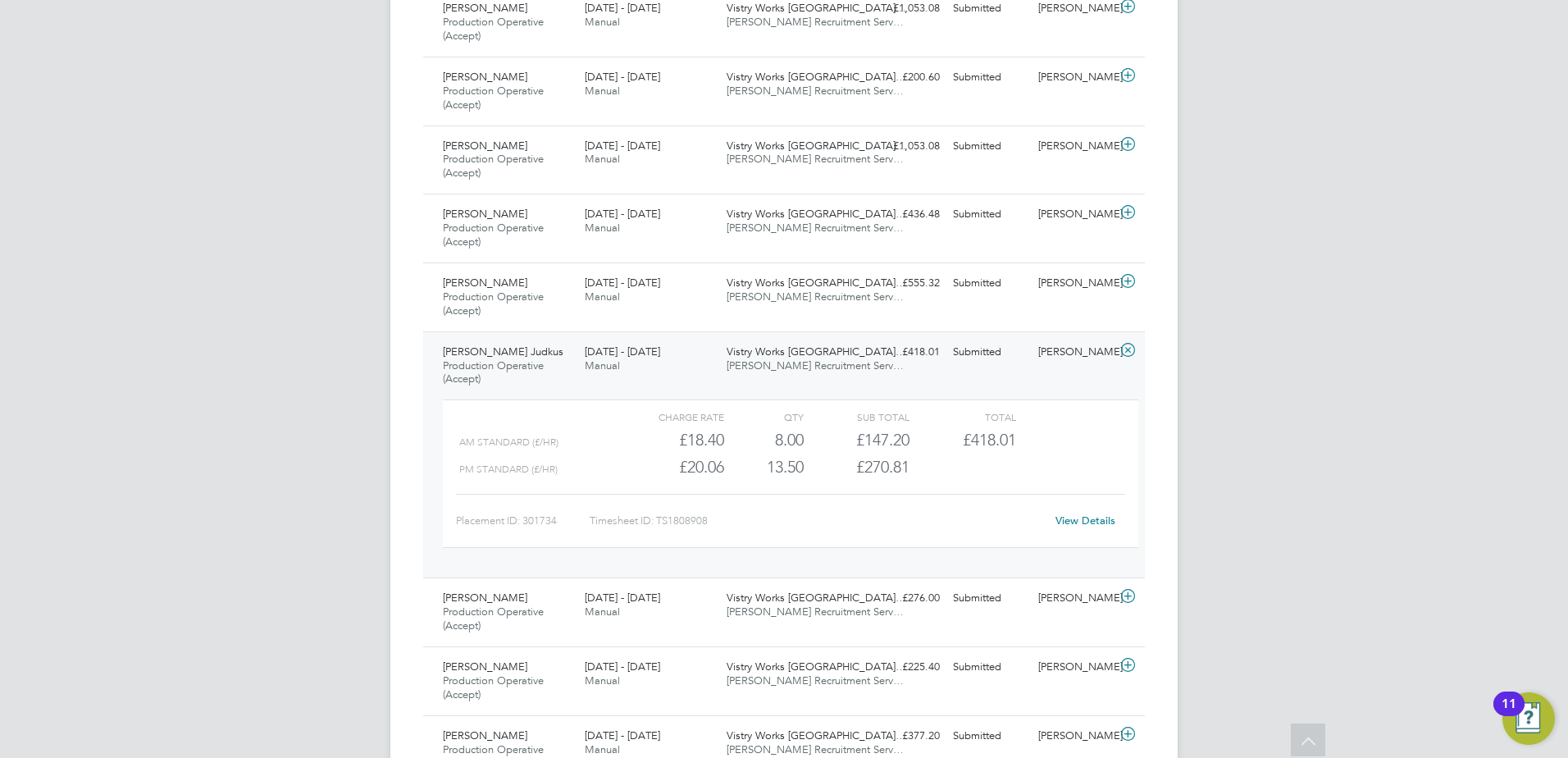
click at [1078, 517] on link "View Details" at bounding box center [1085, 520] width 60 height 14
click at [468, 364] on span "Production Operative (Accept)" at bounding box center [493, 373] width 101 height 28
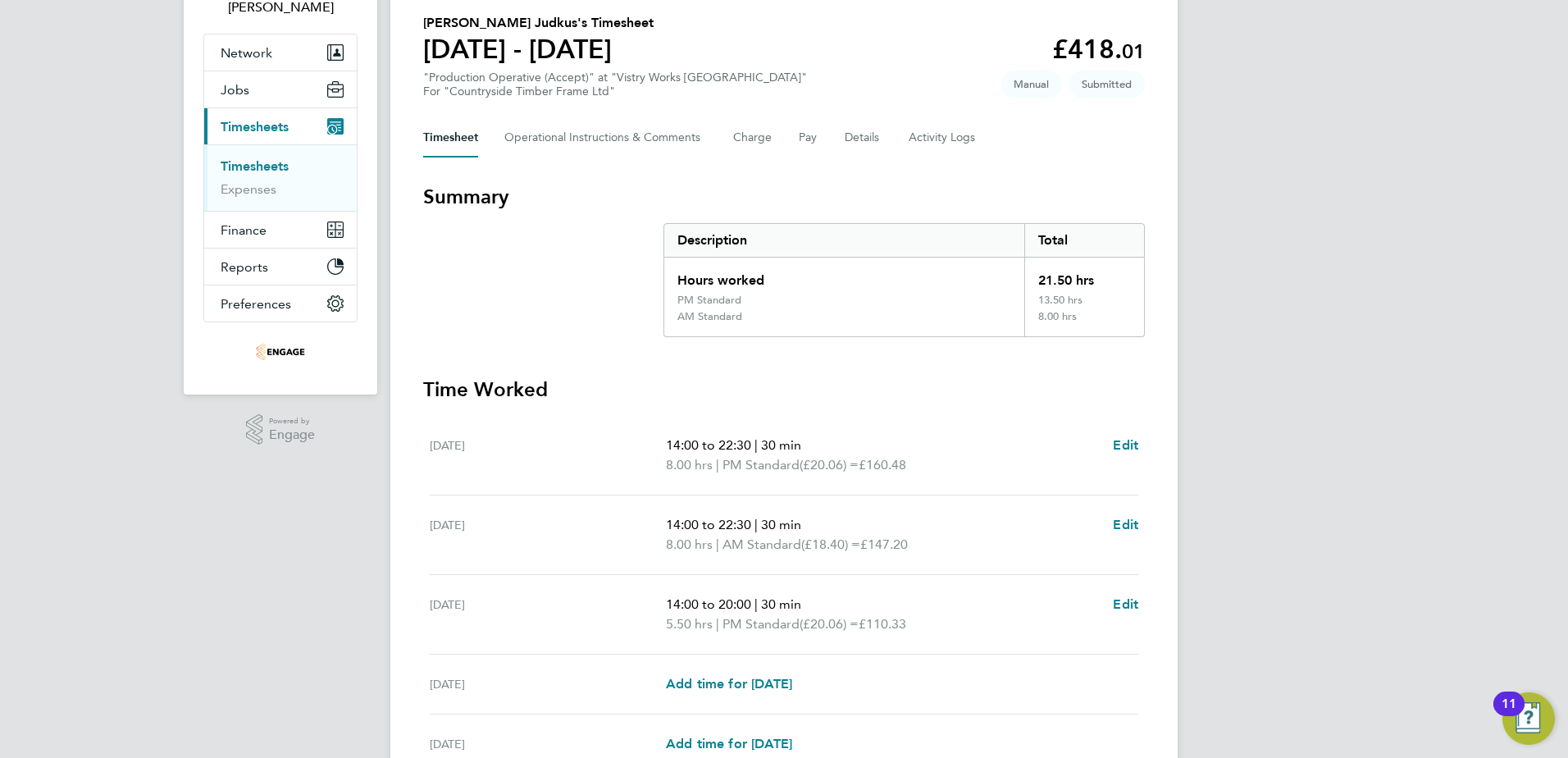
scroll to position [164, 0]
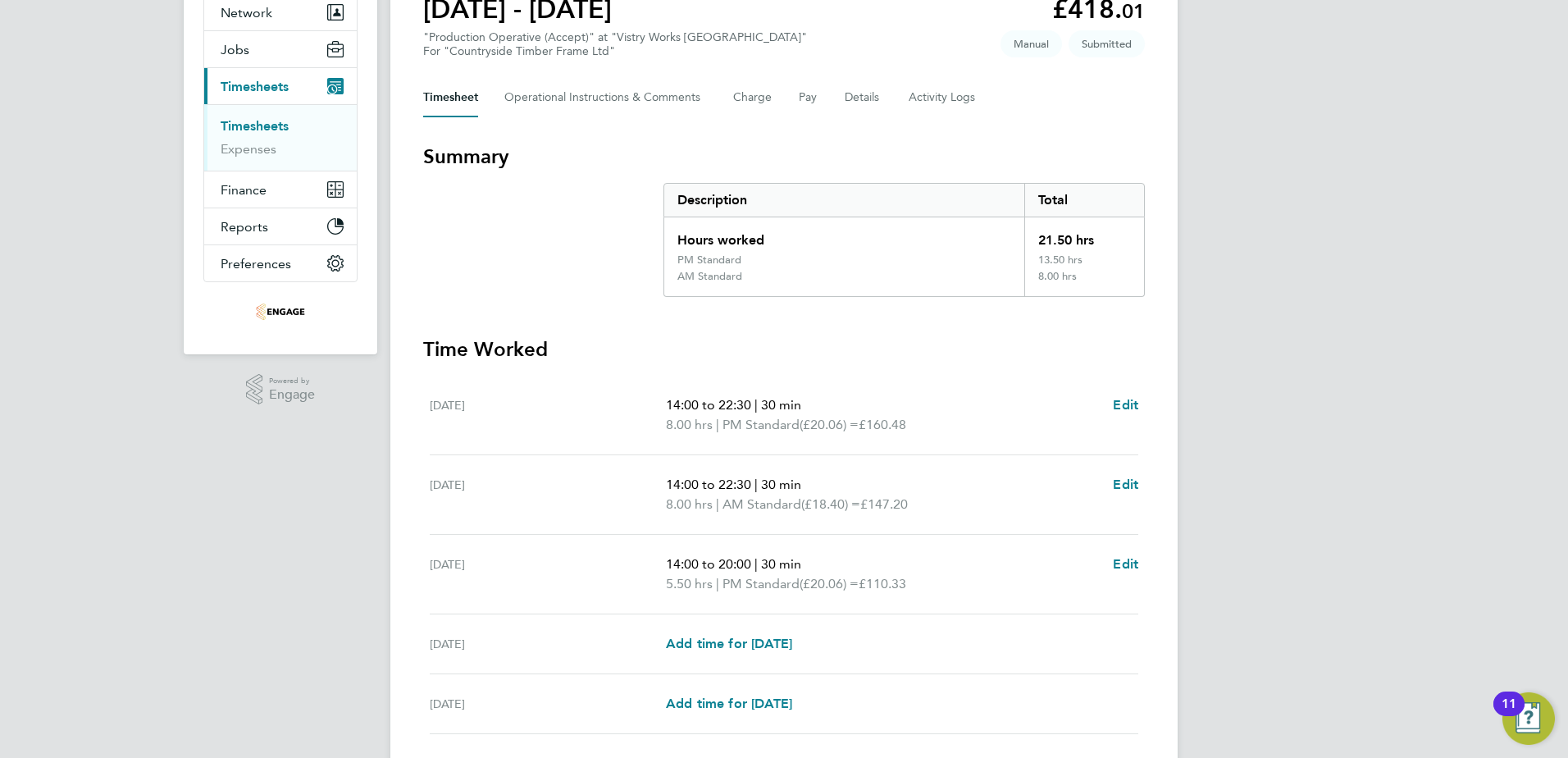
drag, startPoint x: 906, startPoint y: 2, endPoint x: 957, endPoint y: 374, distance: 375.5
click at [957, 374] on section "Time Worked [DATE] 14:00 to 22:30 | 30 min 8.00 hrs | PM Standard (£20.06) = £1…" at bounding box center [784, 574] width 722 height 477
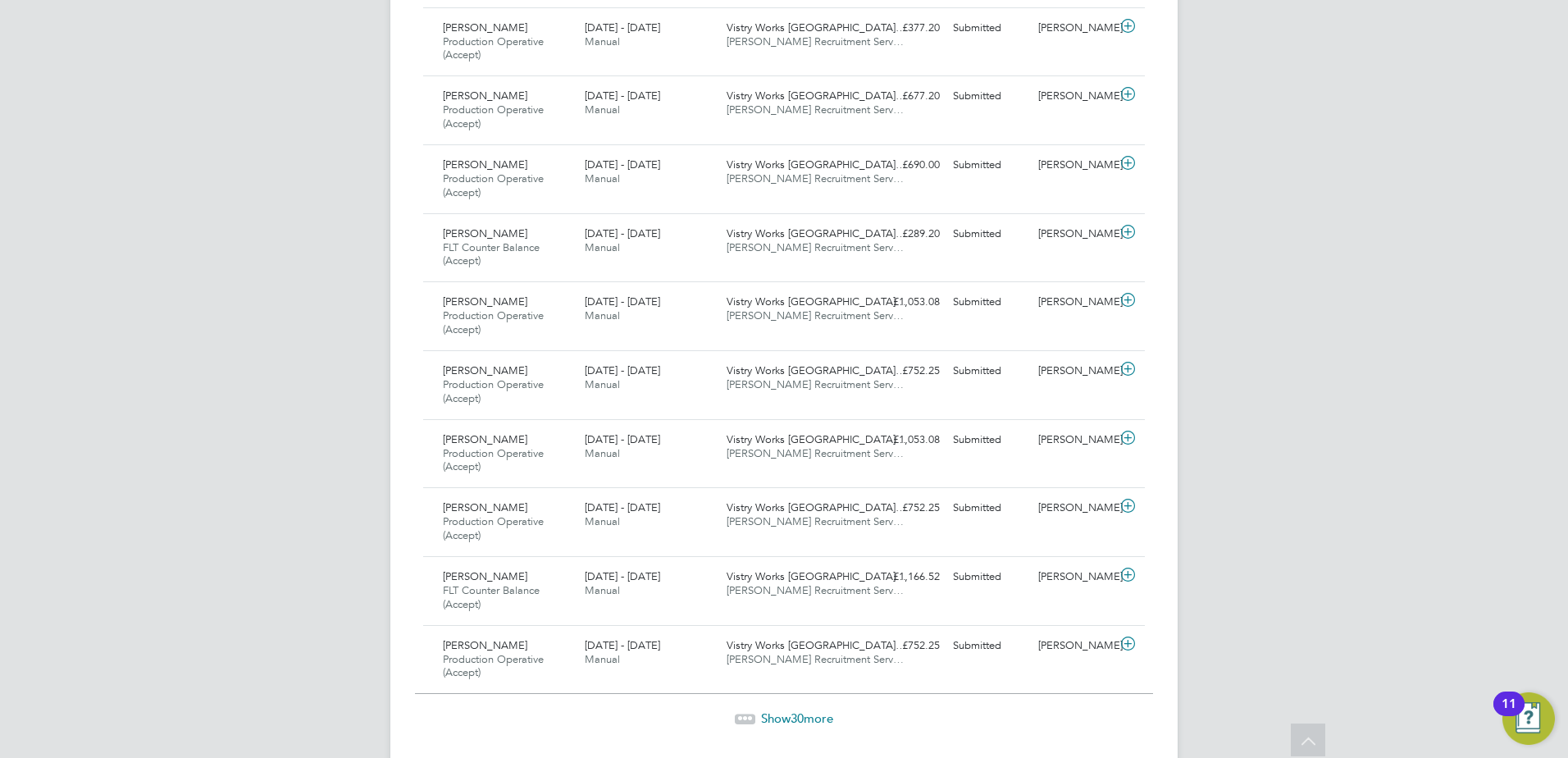
scroll to position [1887, 0]
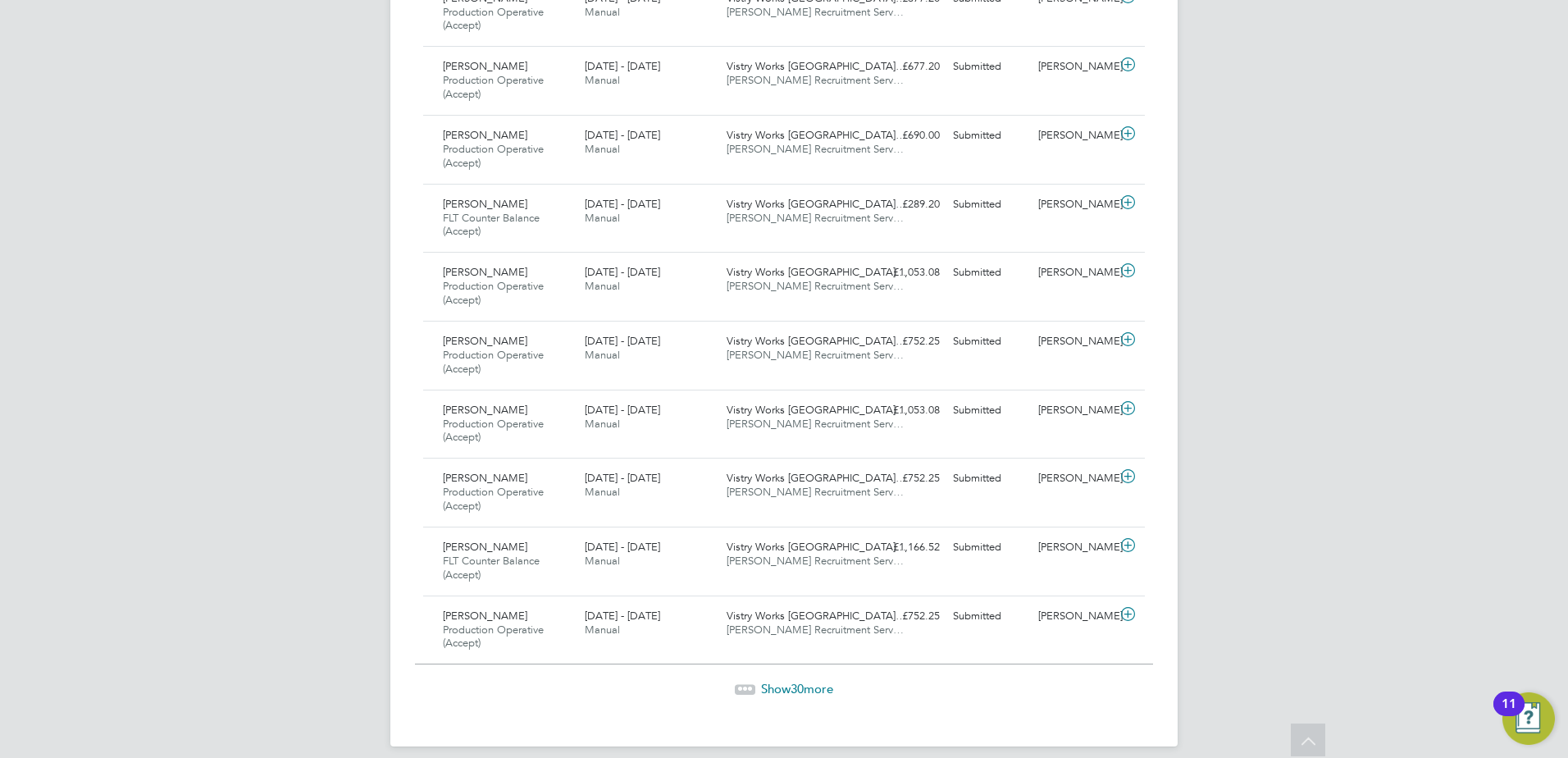
click at [755, 672] on div "Show 30 more" at bounding box center [783, 677] width 738 height 40
click at [770, 682] on span "Show 30 more" at bounding box center [797, 689] width 72 height 16
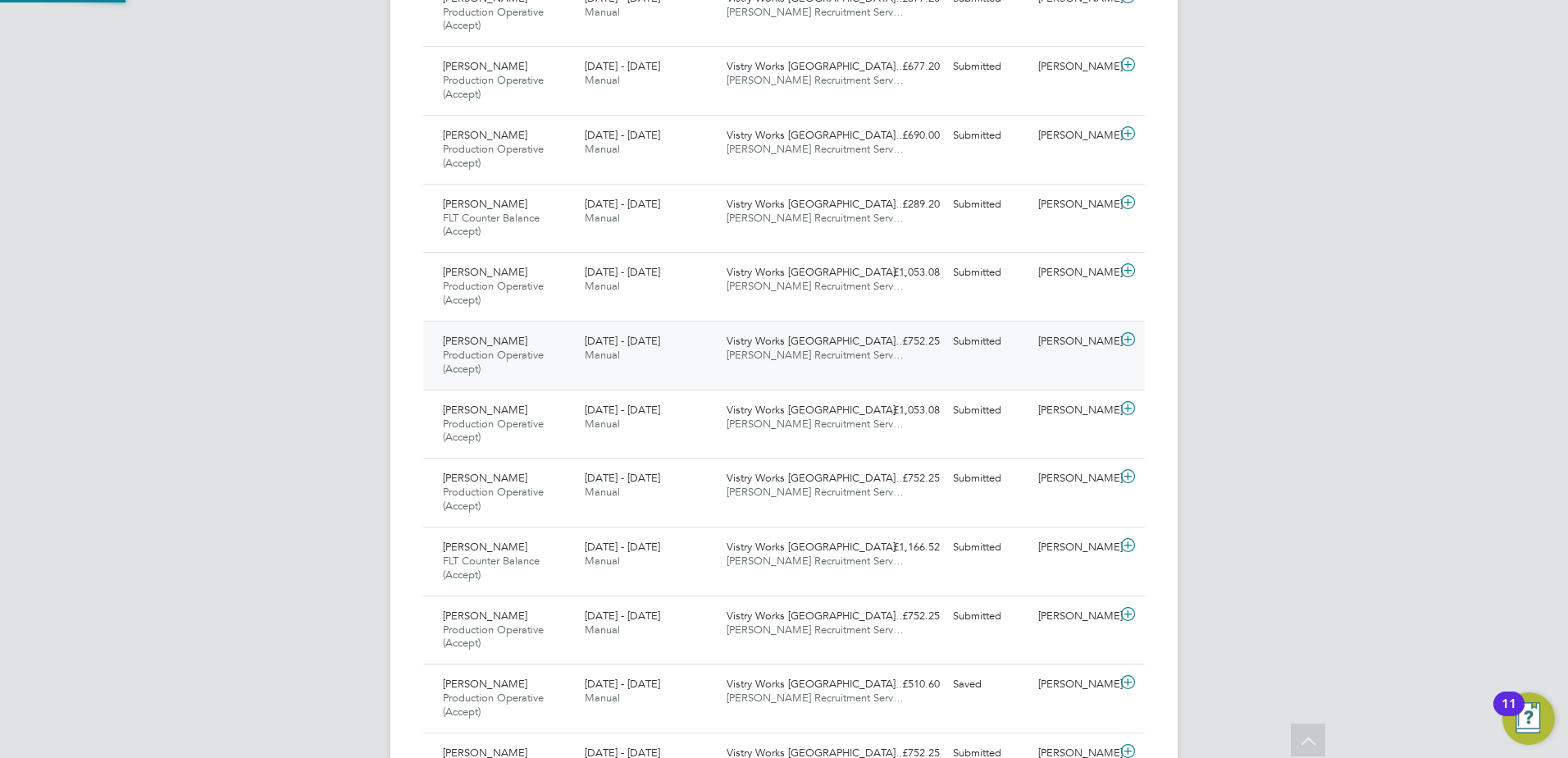
scroll to position [55, 143]
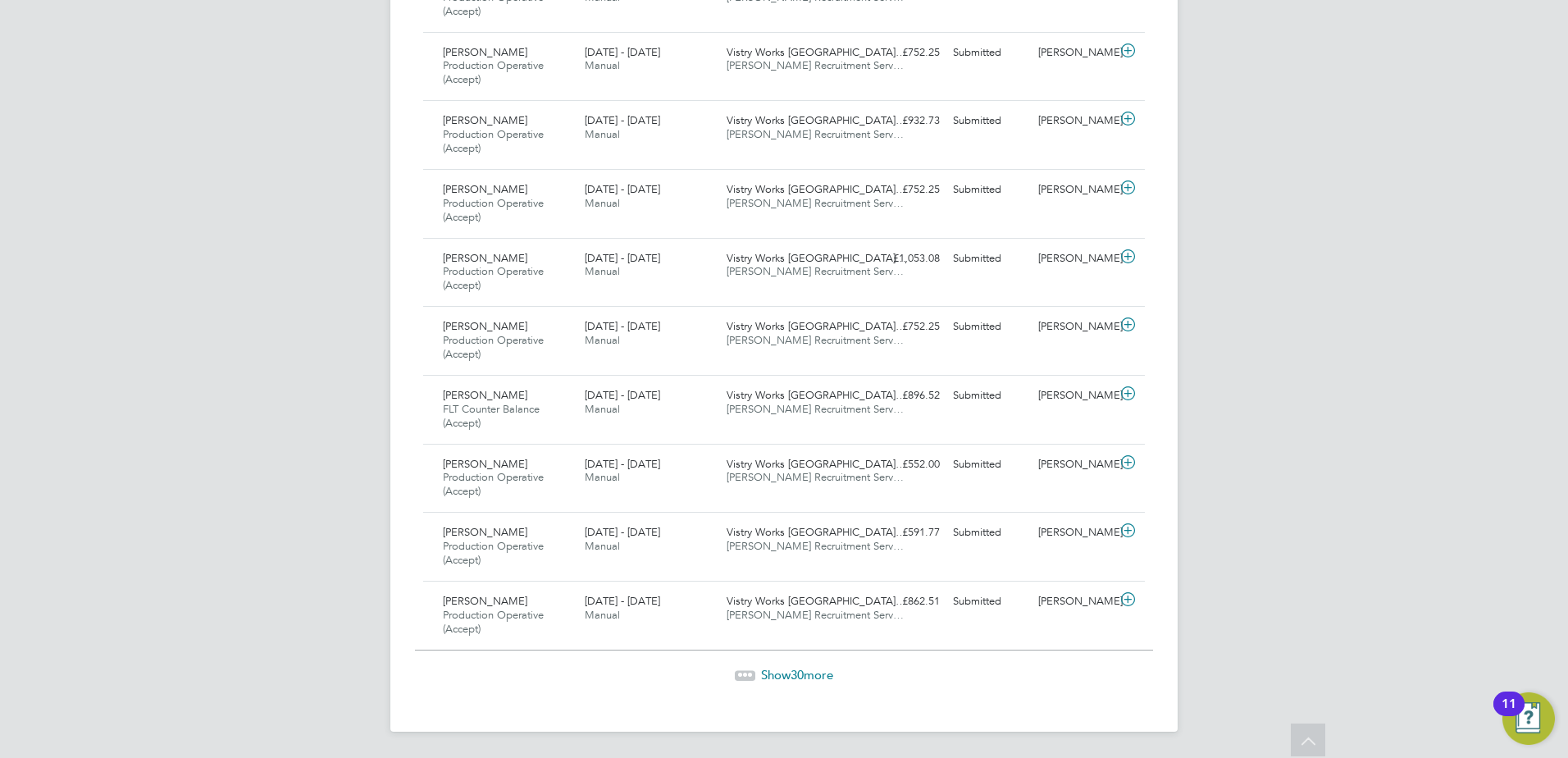
click at [777, 666] on div "Show 30 more" at bounding box center [783, 663] width 738 height 40
click at [777, 669] on span "Show 30 more" at bounding box center [797, 675] width 72 height 16
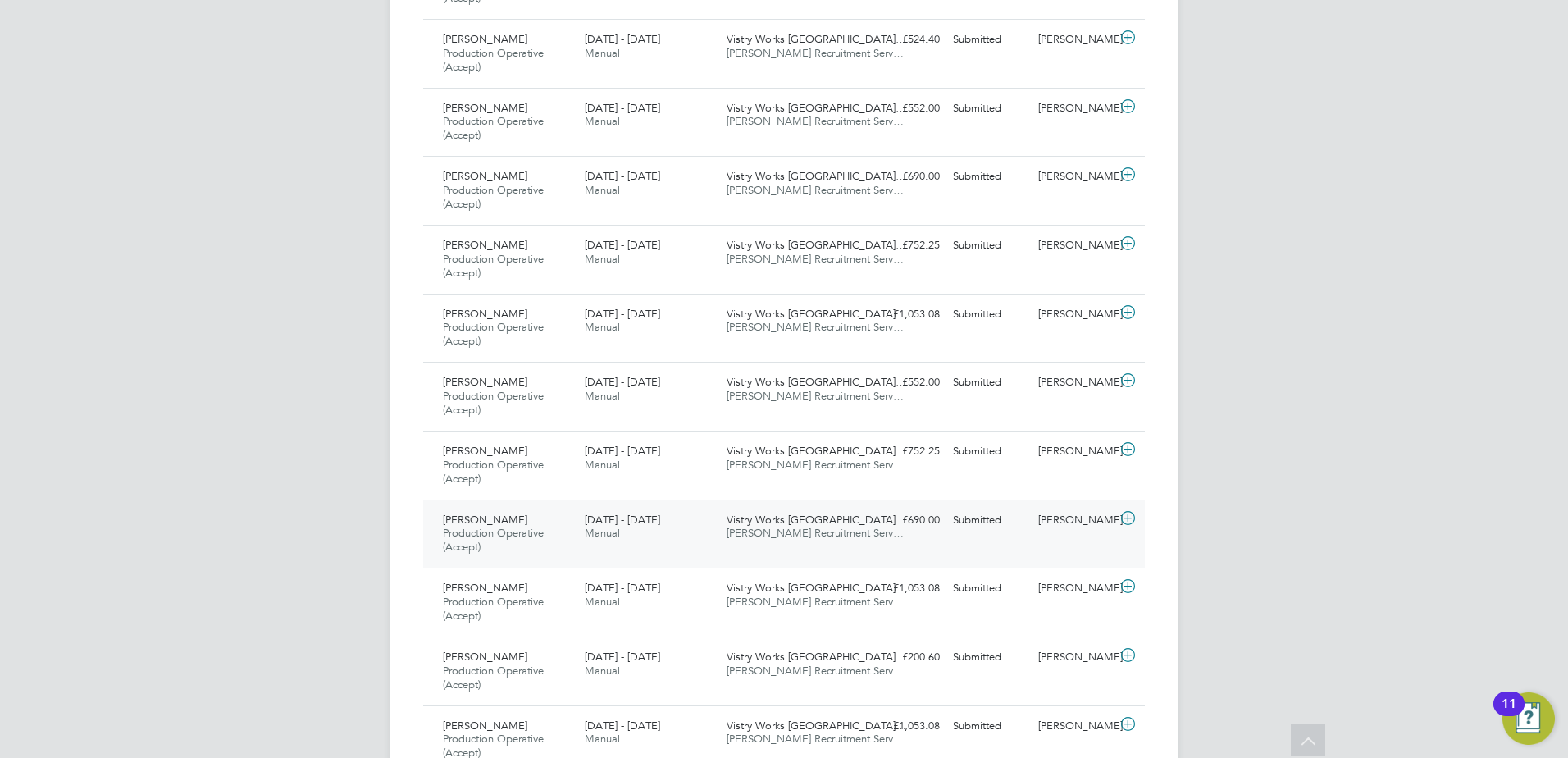
click at [457, 511] on div "Haris Sami Production Operative (Accept) 18 - 24 Aug 2025" at bounding box center [507, 534] width 142 height 55
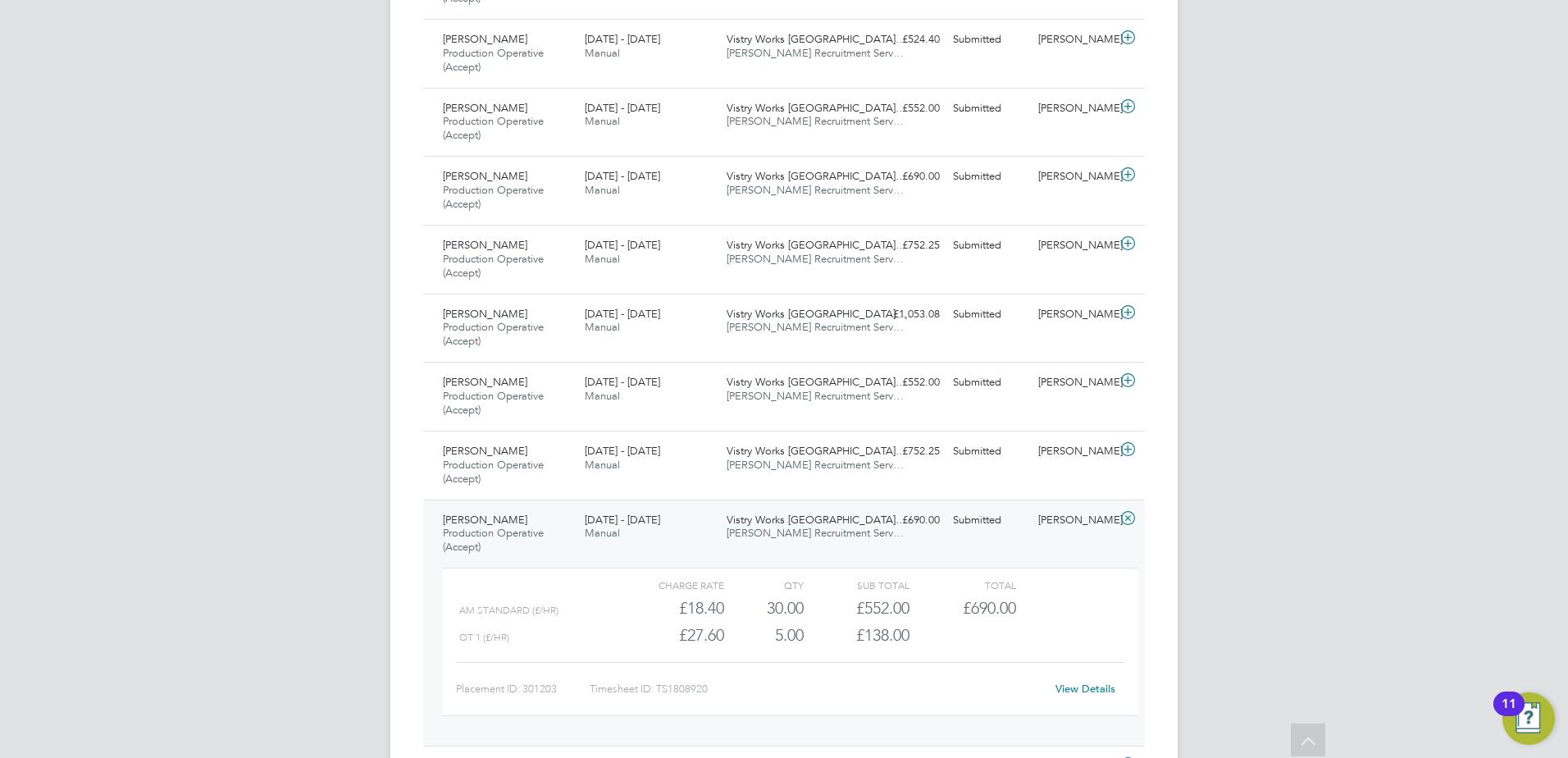
click at [477, 541] on span "Production Operative (Accept)" at bounding box center [493, 540] width 101 height 28
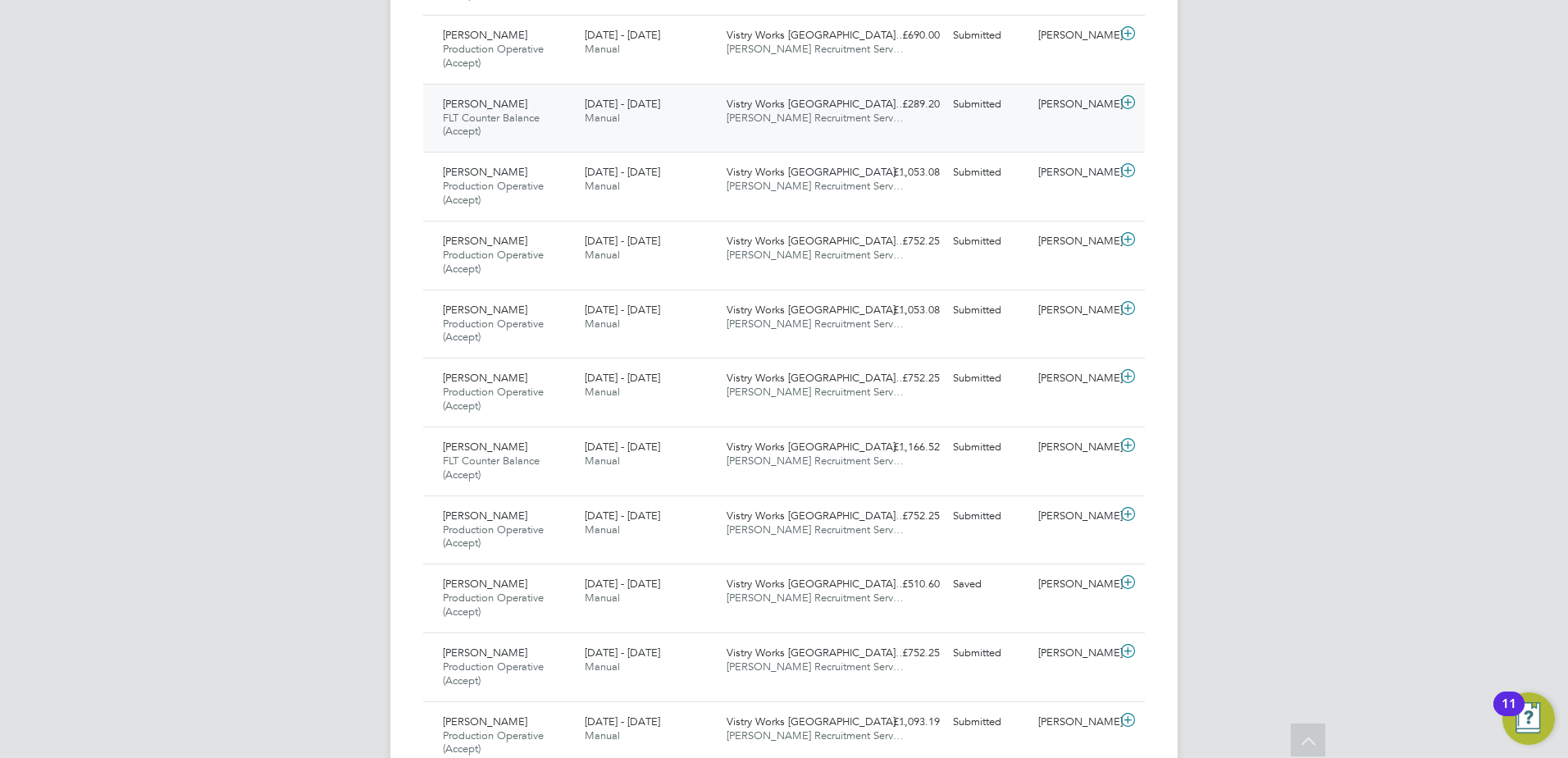
scroll to position [1978, 0]
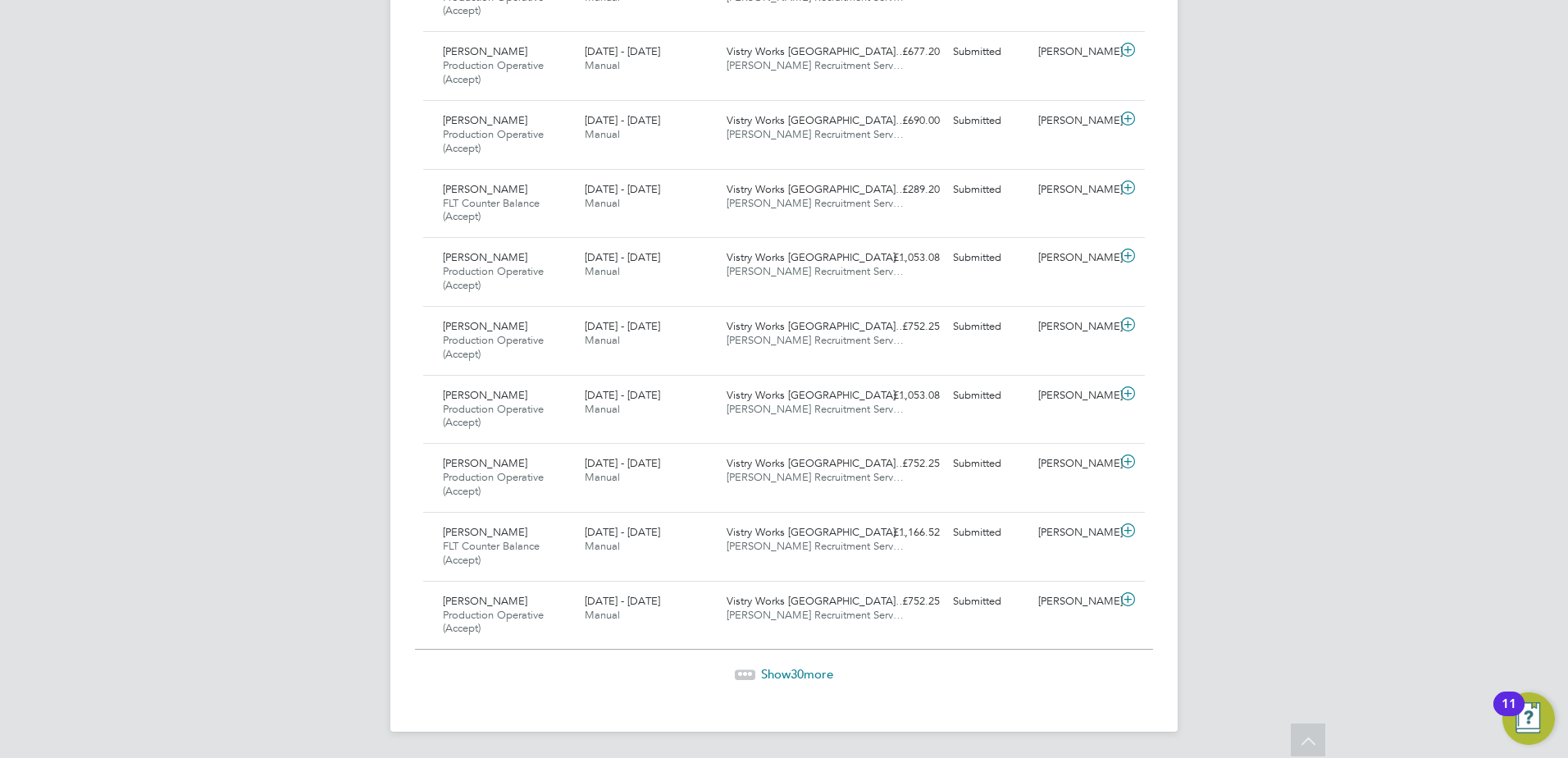
click at [808, 668] on span "Show 30 more" at bounding box center [797, 674] width 72 height 16
click at [830, 668] on span "Show 30 more" at bounding box center [797, 675] width 72 height 16
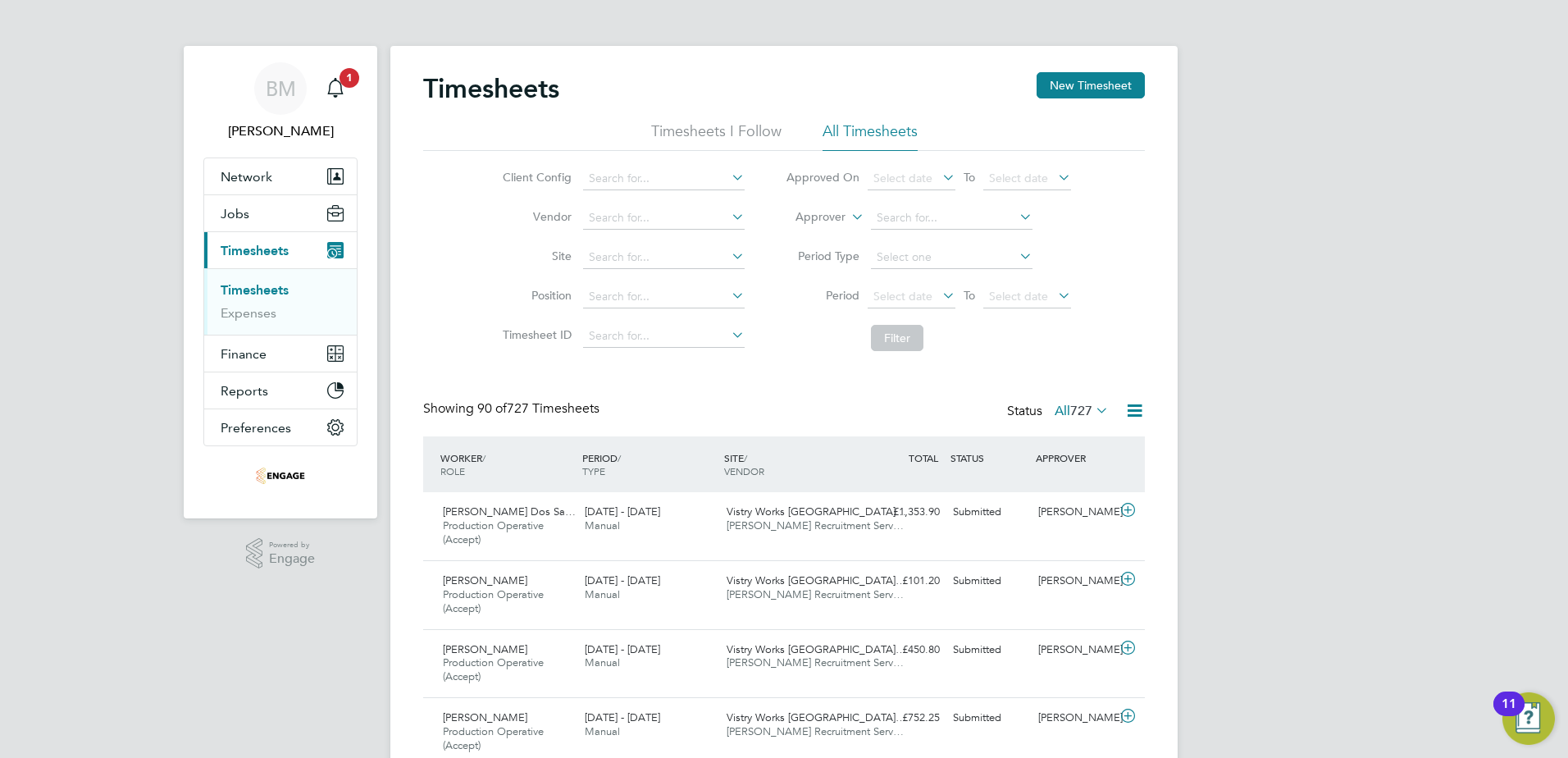
click at [939, 290] on icon at bounding box center [939, 295] width 0 height 23
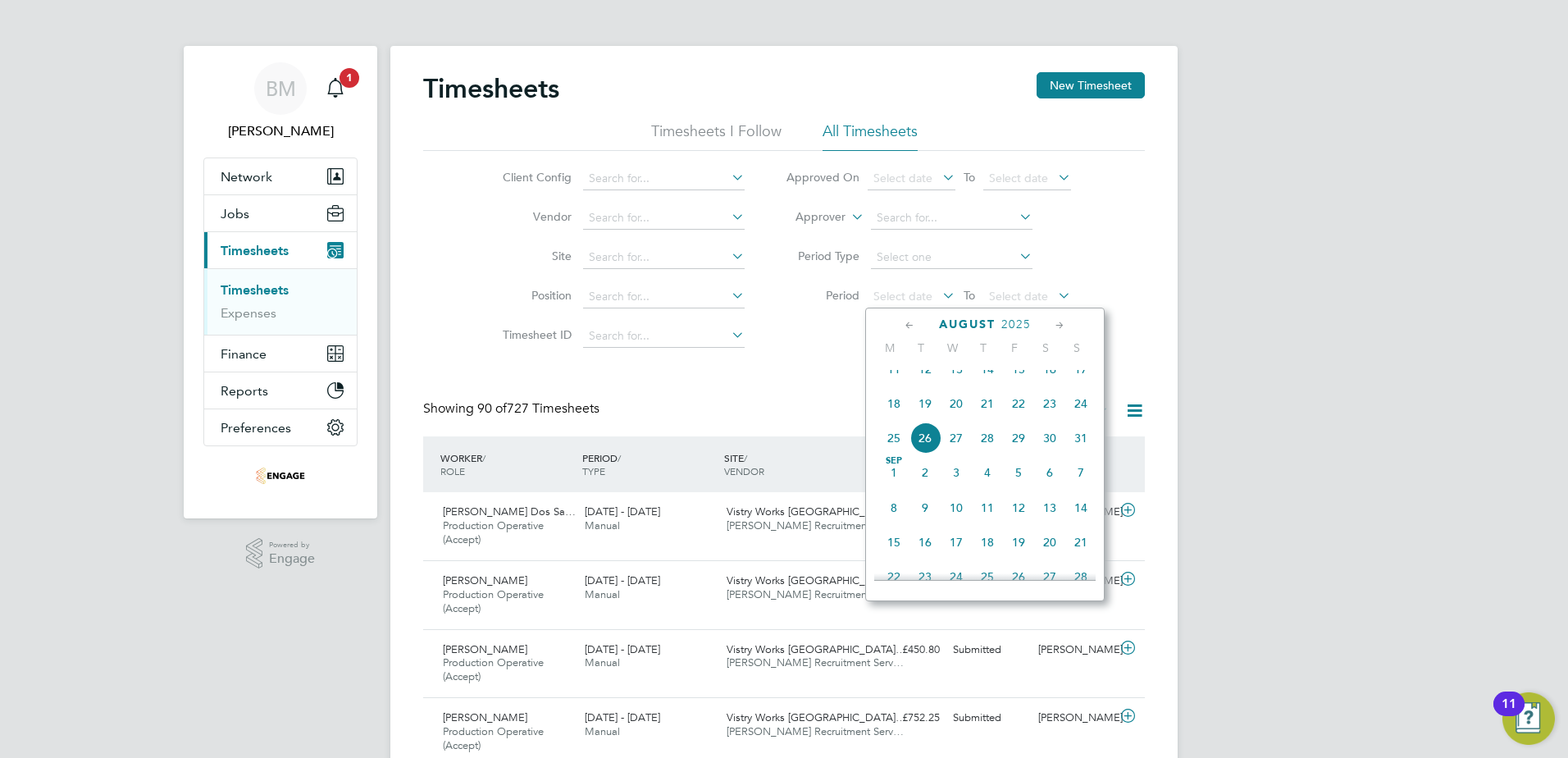
click at [896, 412] on span "18" at bounding box center [895, 403] width 31 height 31
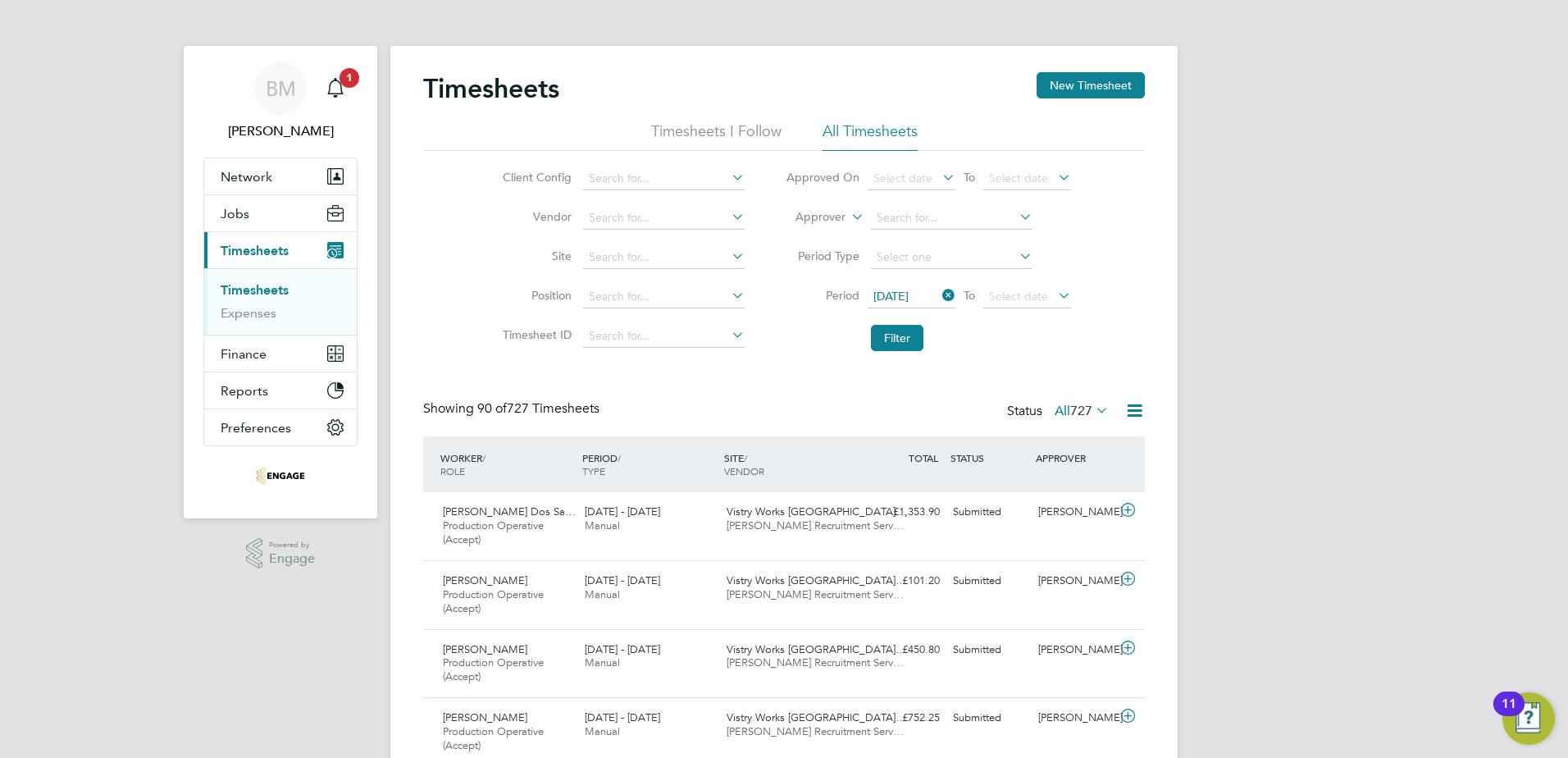
click at [1055, 296] on icon at bounding box center [1055, 295] width 0 height 23
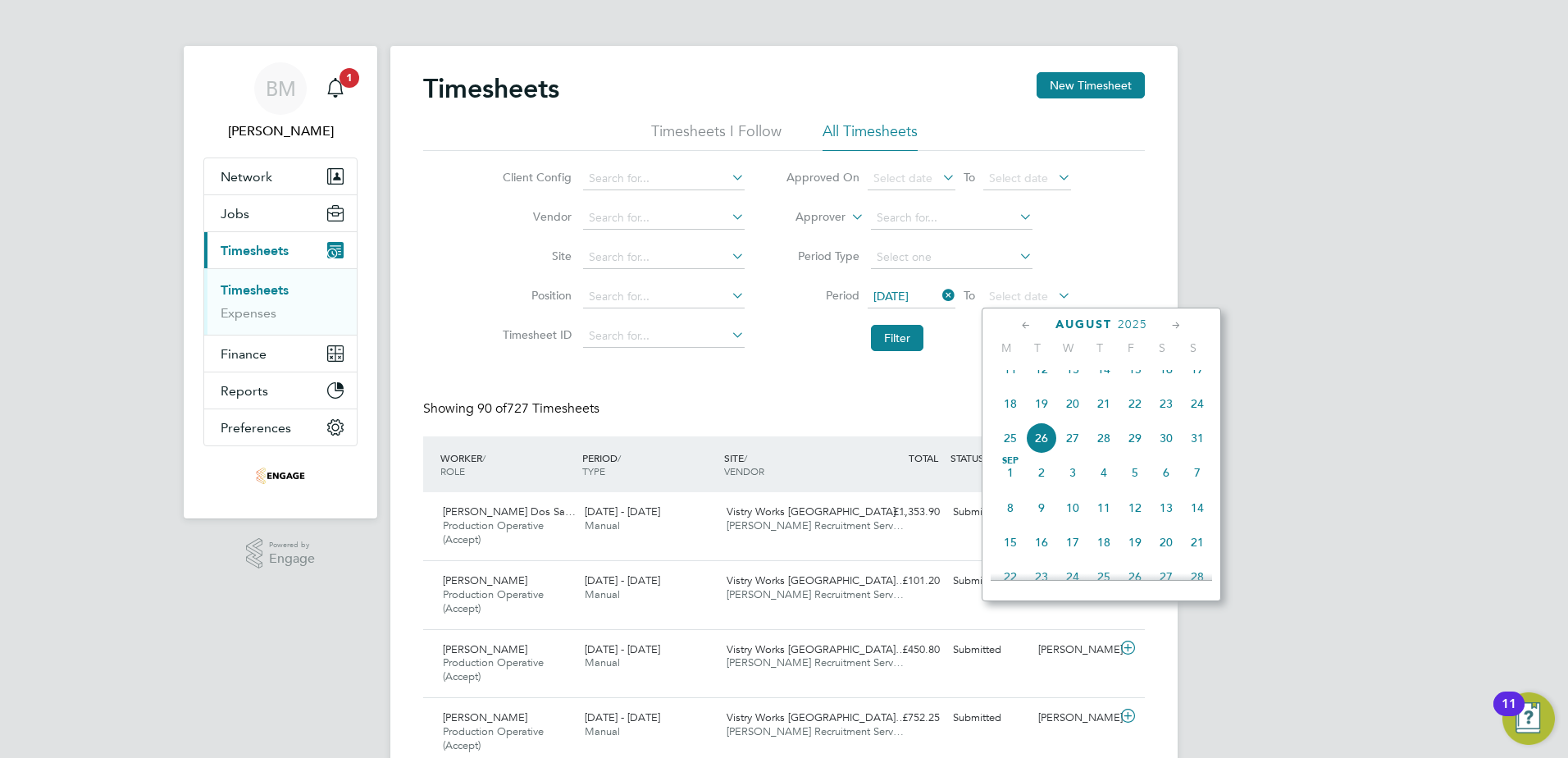
click at [1199, 419] on span "24" at bounding box center [1198, 403] width 31 height 31
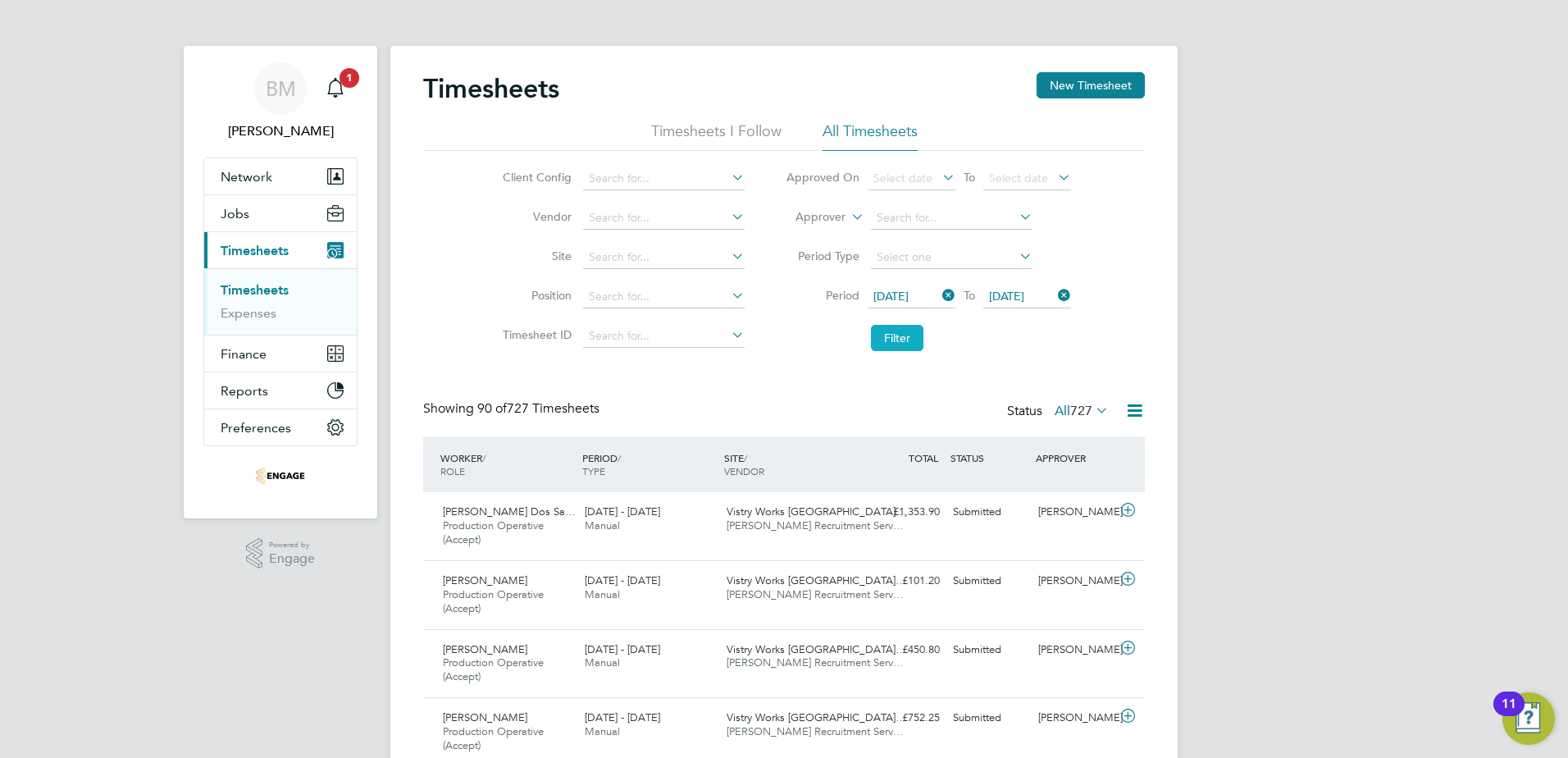
click at [915, 332] on button "Filter" at bounding box center [897, 338] width 52 height 26
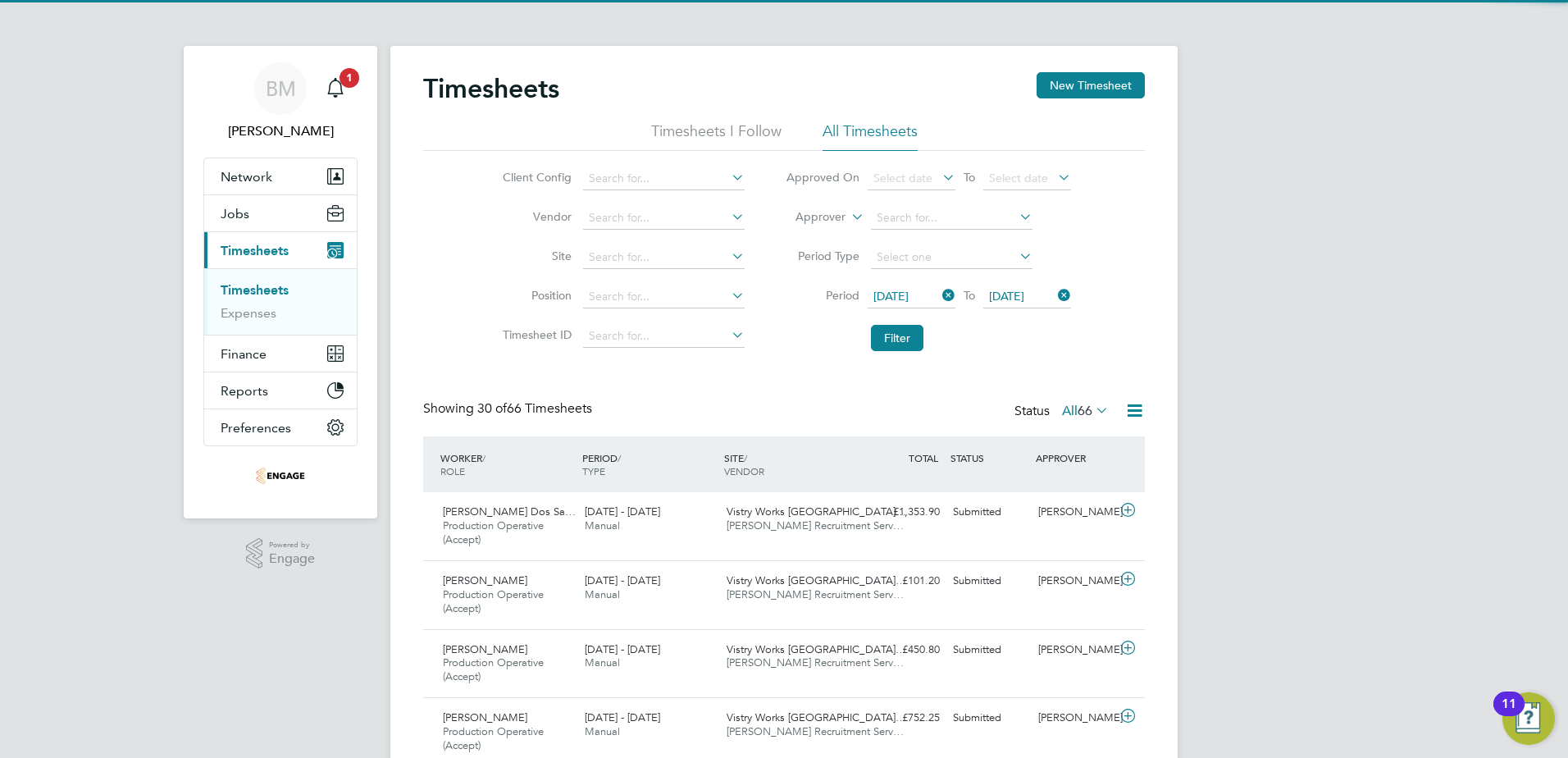
click at [1139, 410] on icon at bounding box center [1135, 411] width 21 height 21
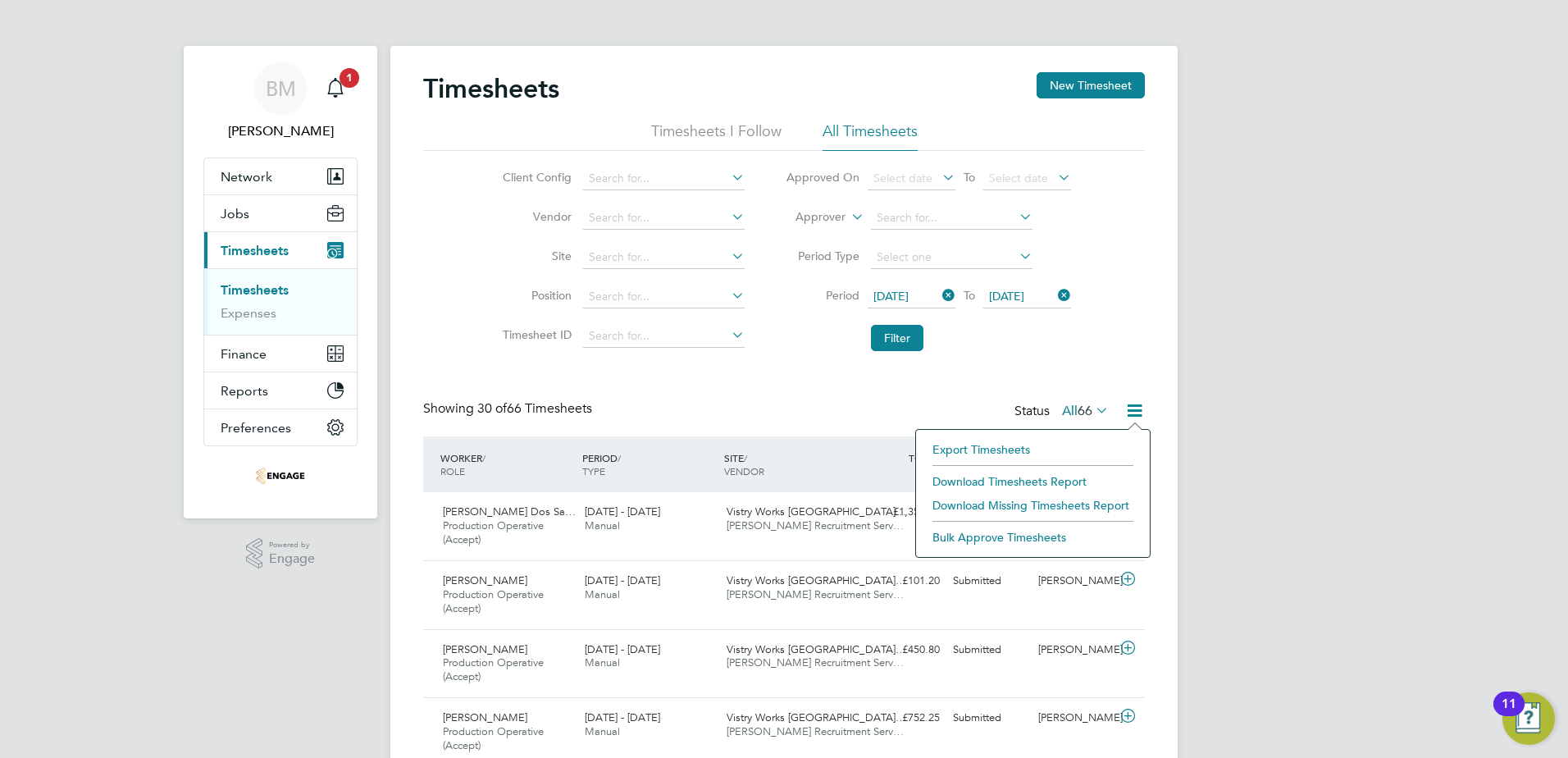
click at [998, 483] on li "Download Timesheets Report" at bounding box center [1033, 482] width 218 height 23
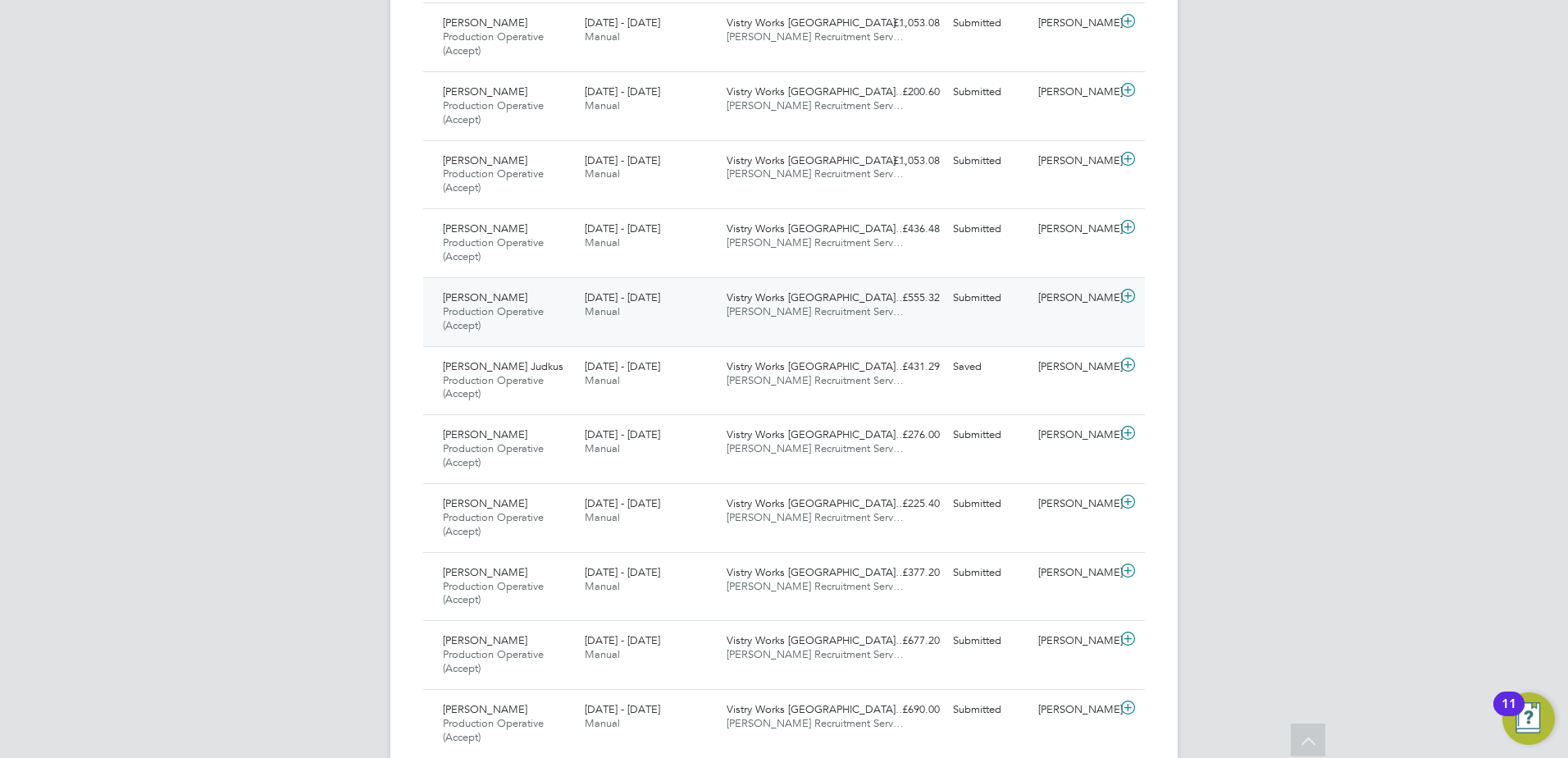
scroll to position [1395, 0]
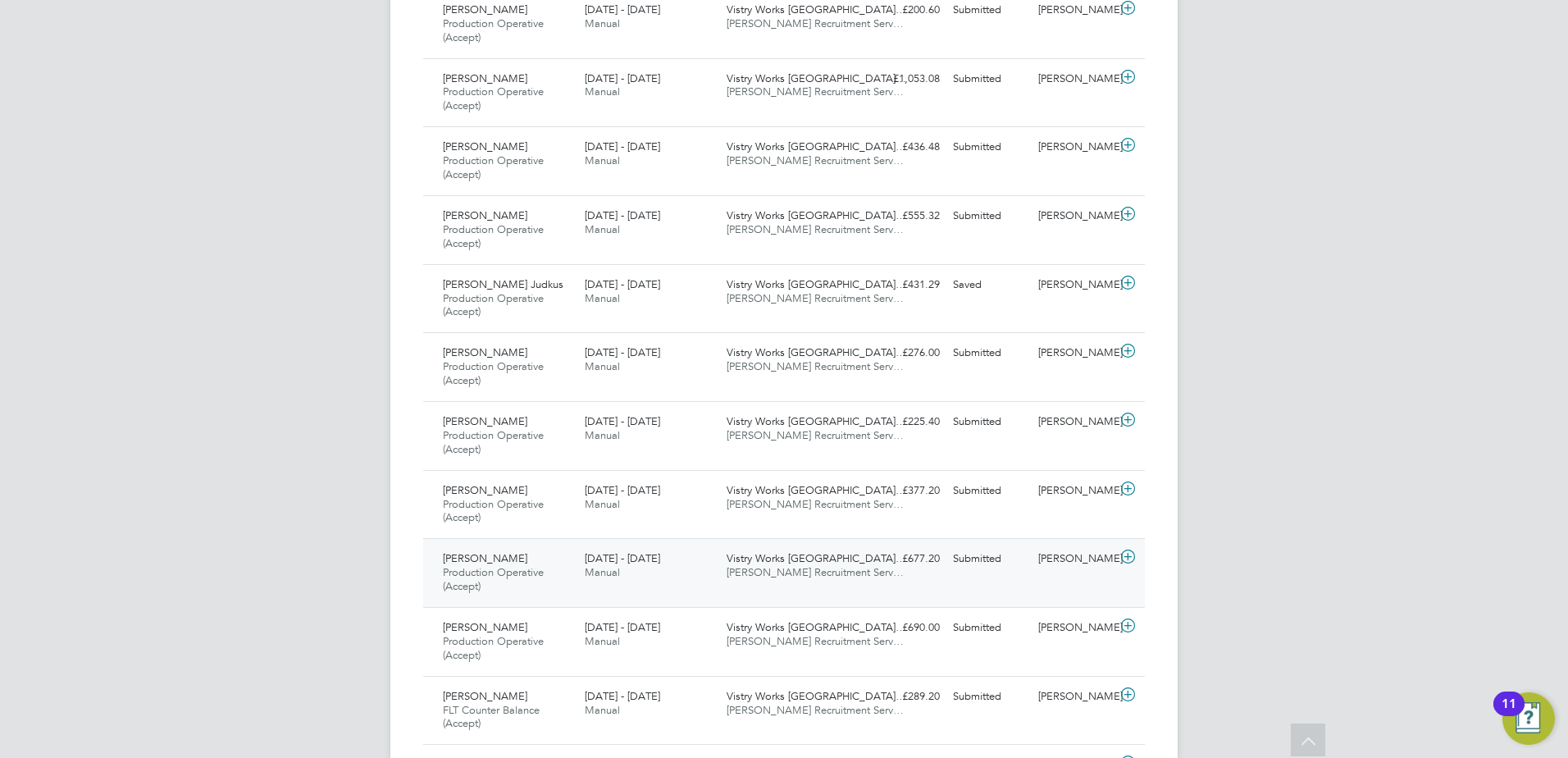
click at [537, 572] on span "Production Operative (Accept)" at bounding box center [493, 579] width 101 height 28
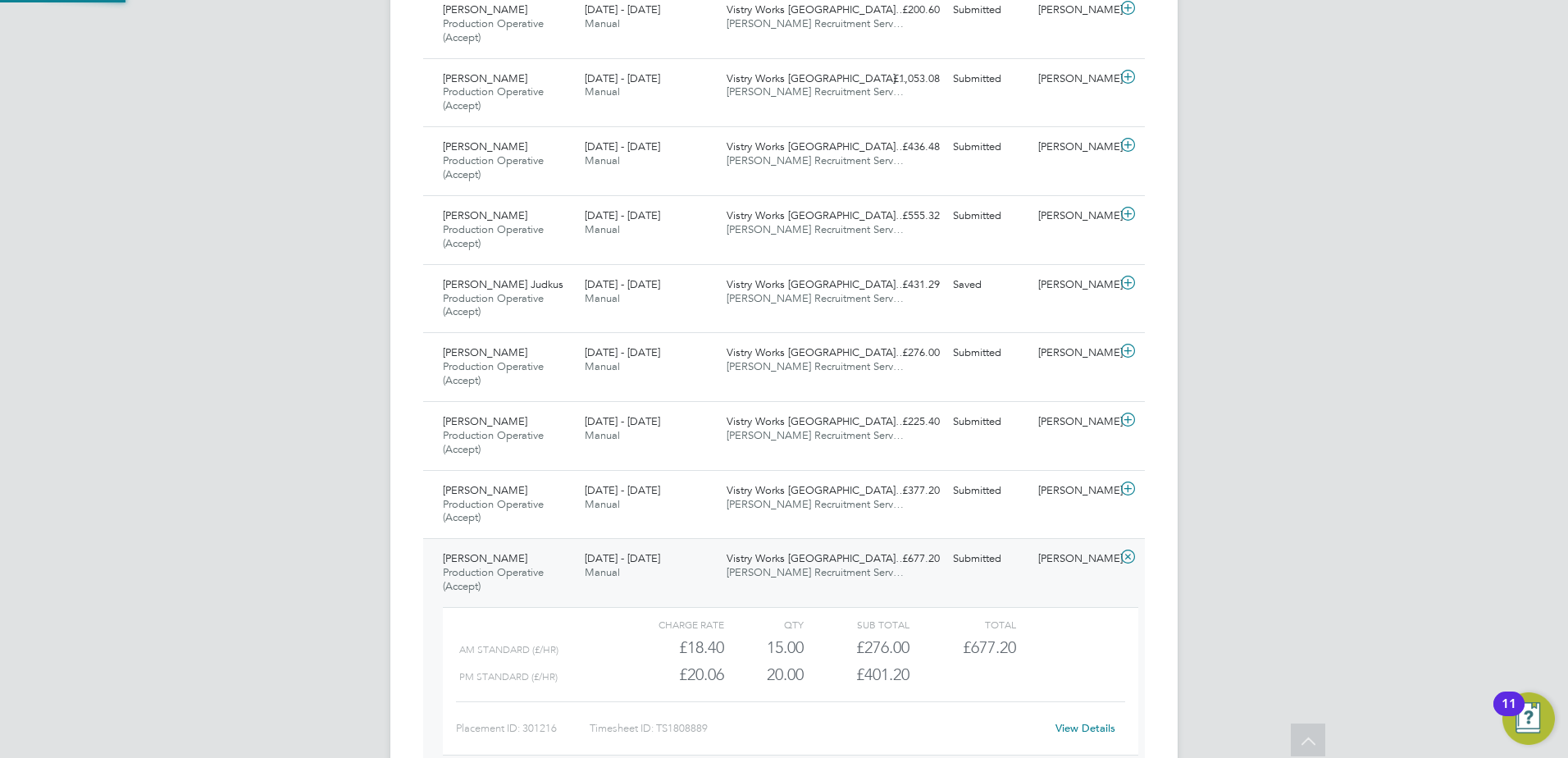
scroll to position [28, 160]
click at [1105, 725] on link "View Details" at bounding box center [1085, 728] width 60 height 14
click at [527, 558] on span "Abdulrasheed Pandor" at bounding box center [484, 558] width 84 height 14
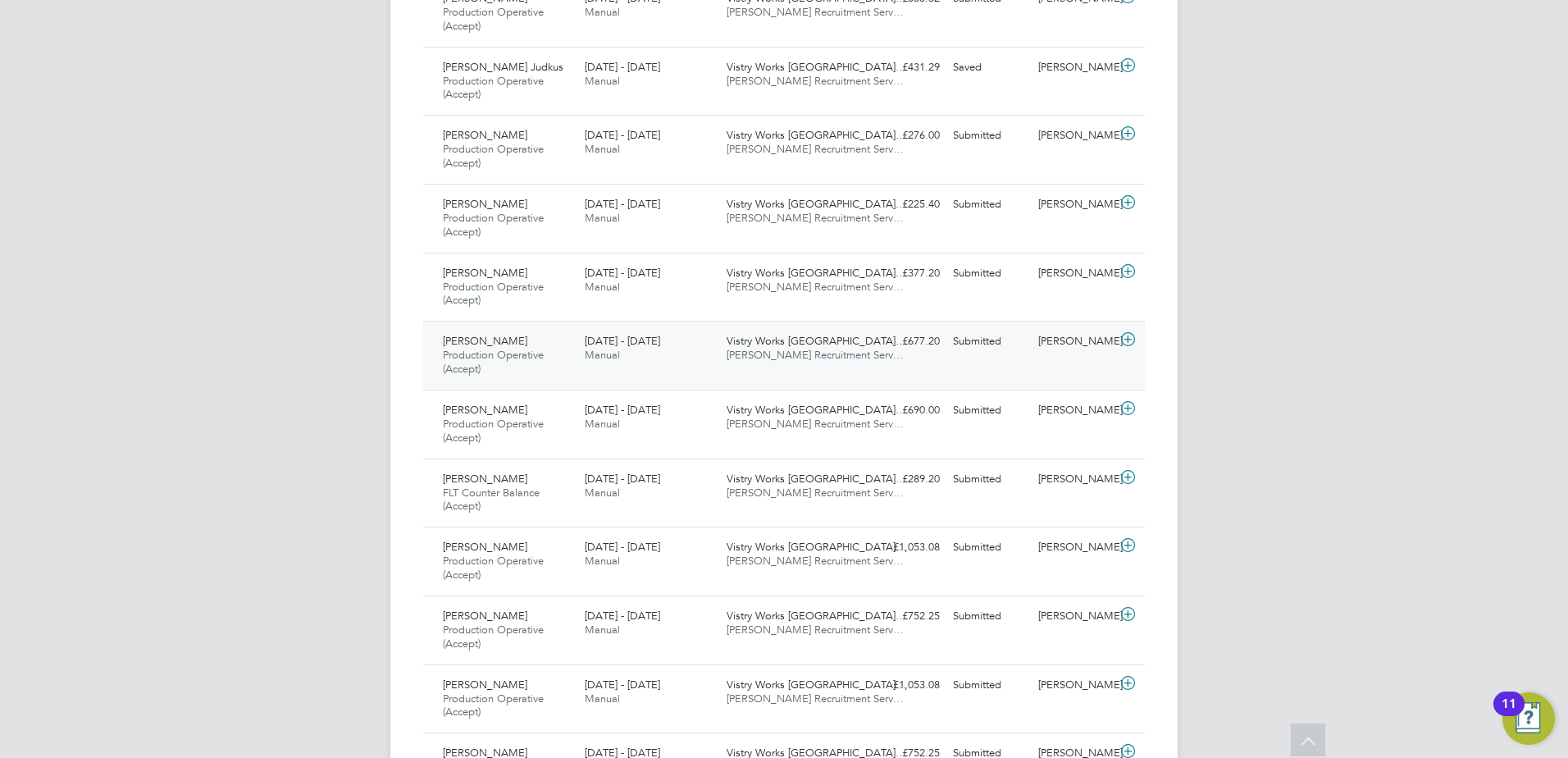
scroll to position [1641, 0]
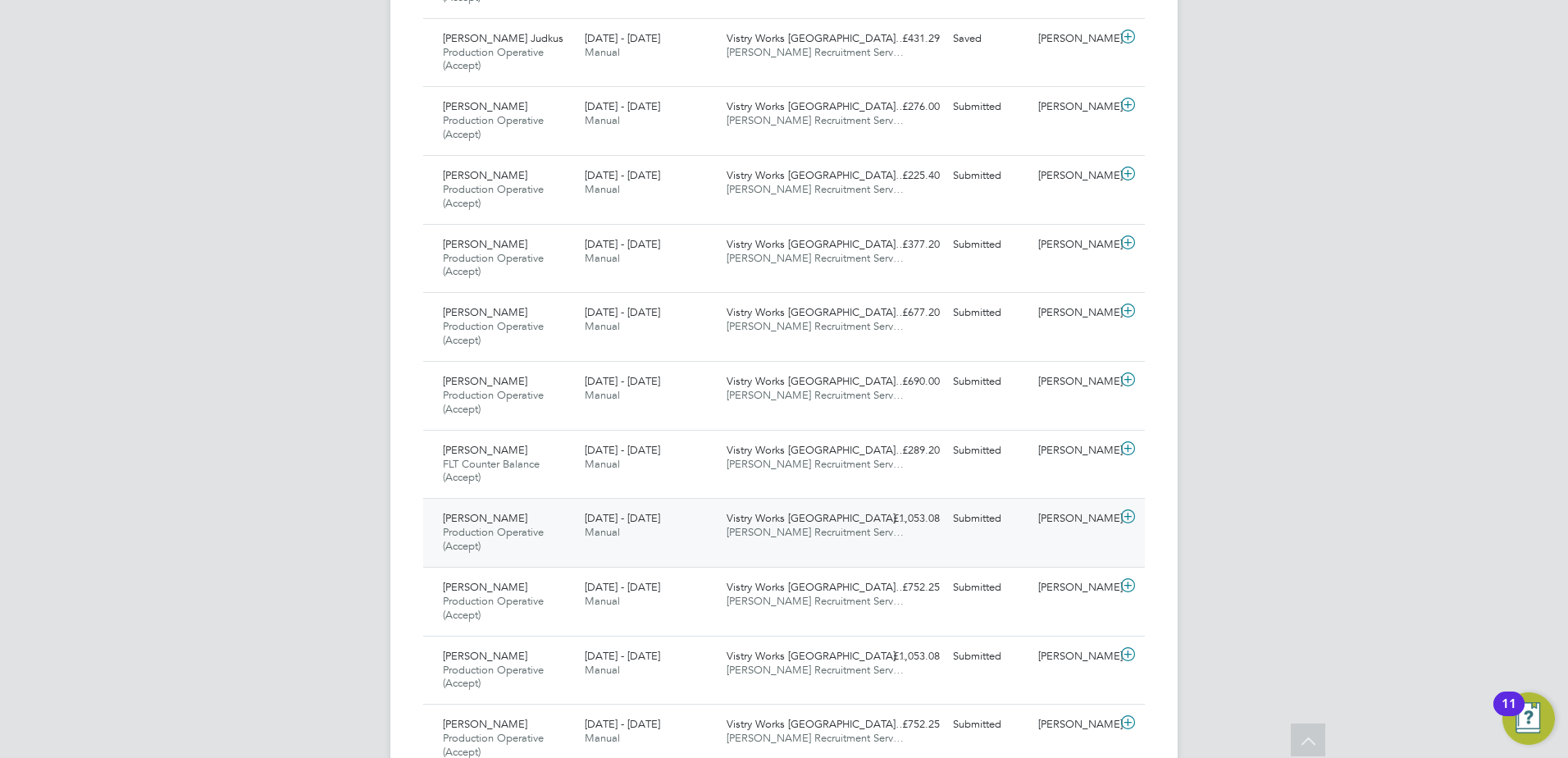
click at [532, 534] on span "Production Operative (Accept)" at bounding box center [493, 539] width 101 height 28
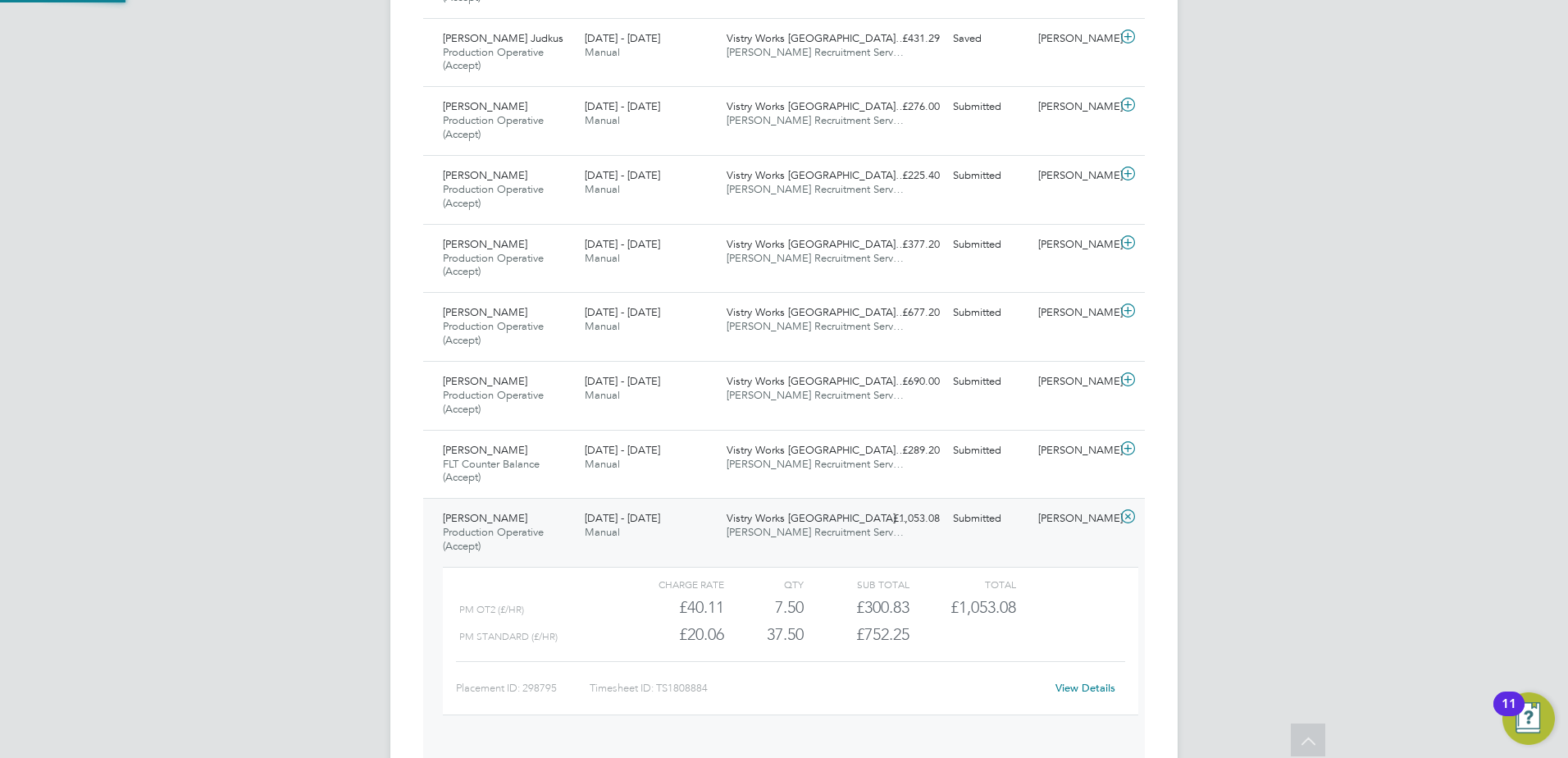
scroll to position [28, 160]
click at [1079, 681] on link "View Details" at bounding box center [1085, 688] width 60 height 14
click at [529, 532] on span "Production Operative (Accept)" at bounding box center [493, 539] width 101 height 28
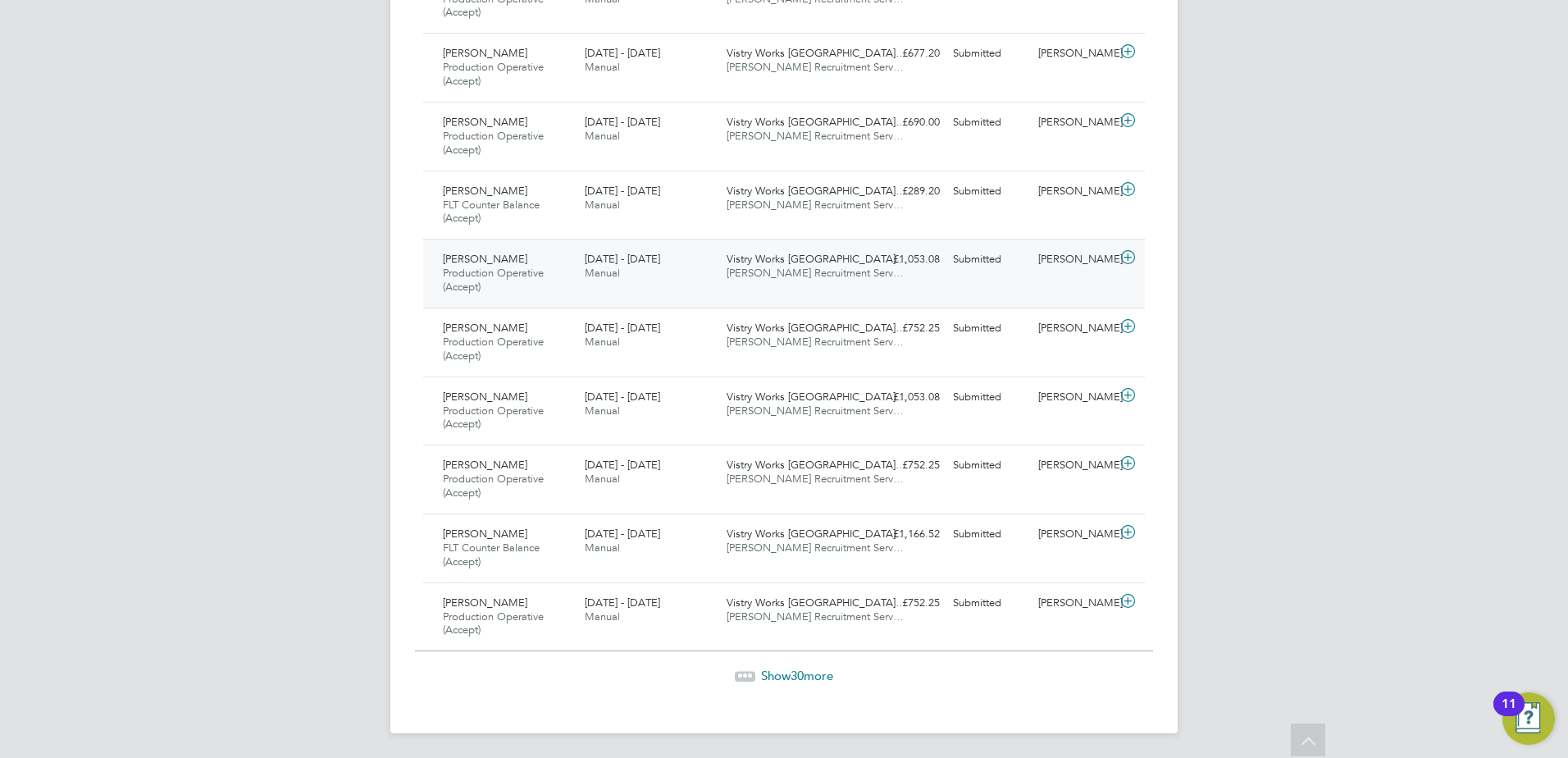
scroll to position [1902, 0]
click at [529, 532] on div "Uzoma Obi FLT Counter Balance (Accept) 18 - 24 Aug 2025" at bounding box center [507, 546] width 142 height 55
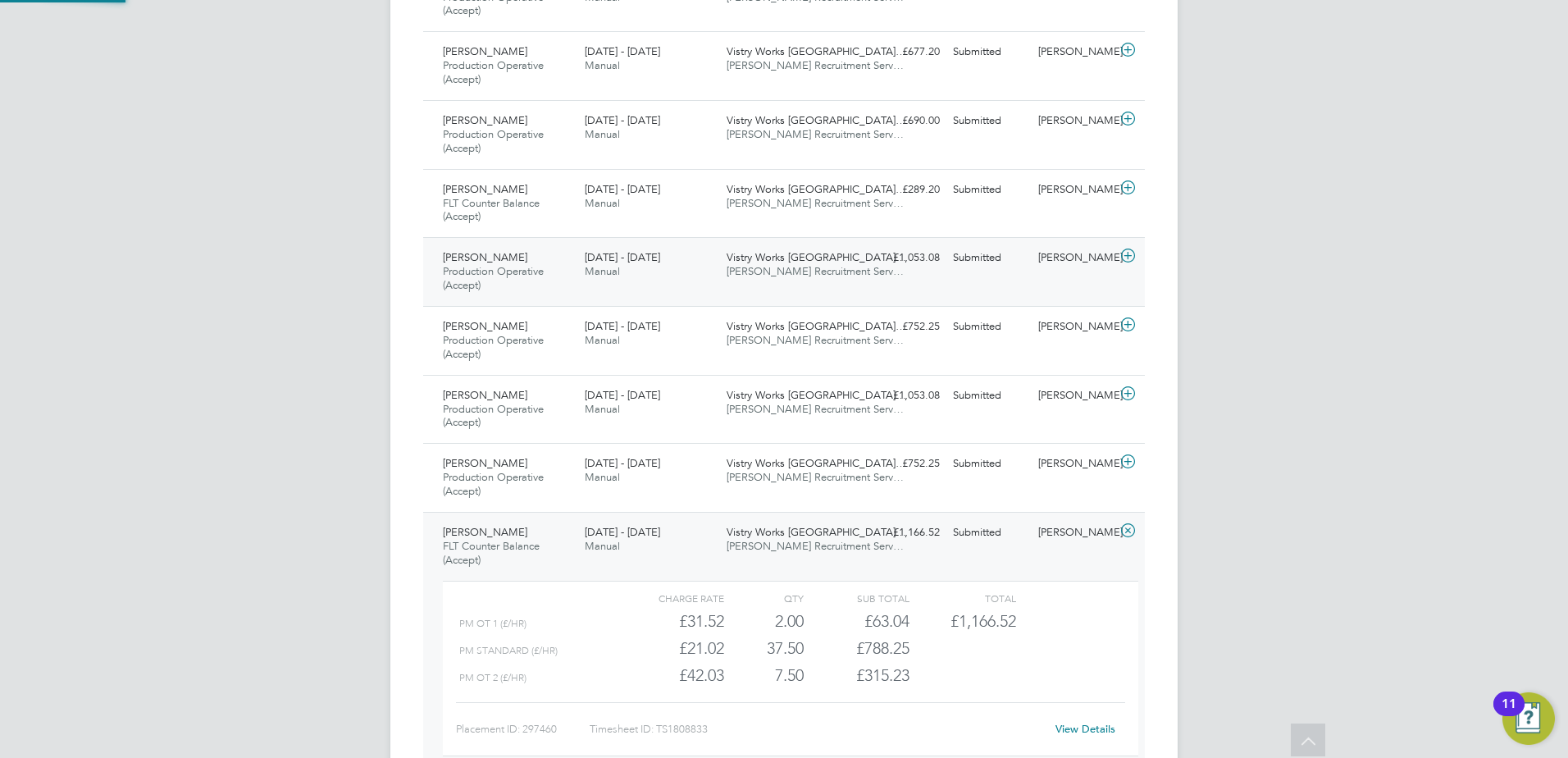
scroll to position [28, 160]
click at [1061, 731] on link "View Details" at bounding box center [1085, 729] width 60 height 14
click at [502, 531] on div "Uzoma Obi FLT Counter Balance (Accept) 18 - 24 Aug 2025" at bounding box center [507, 546] width 142 height 55
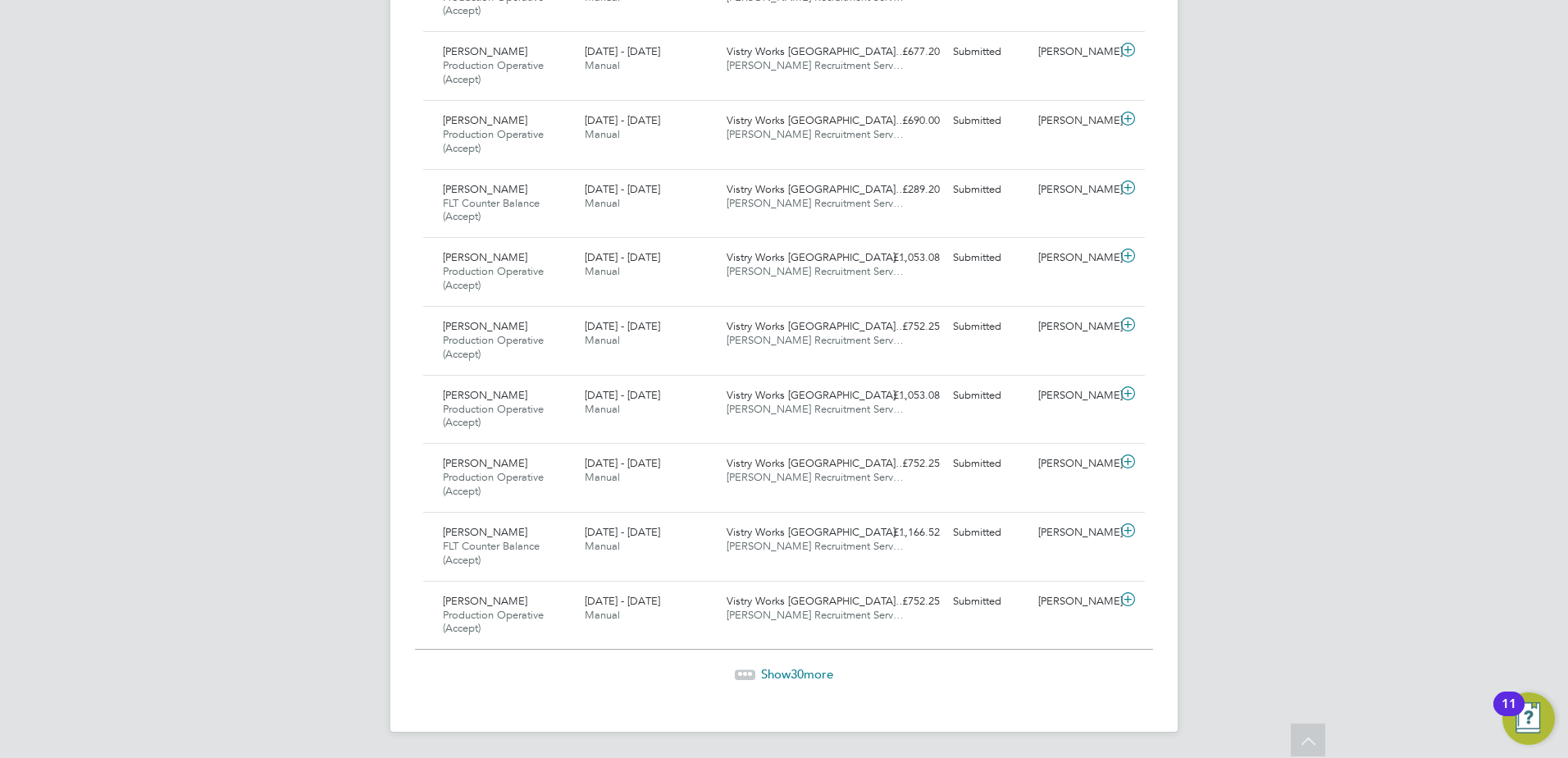
click at [802, 669] on span "30" at bounding box center [797, 674] width 13 height 16
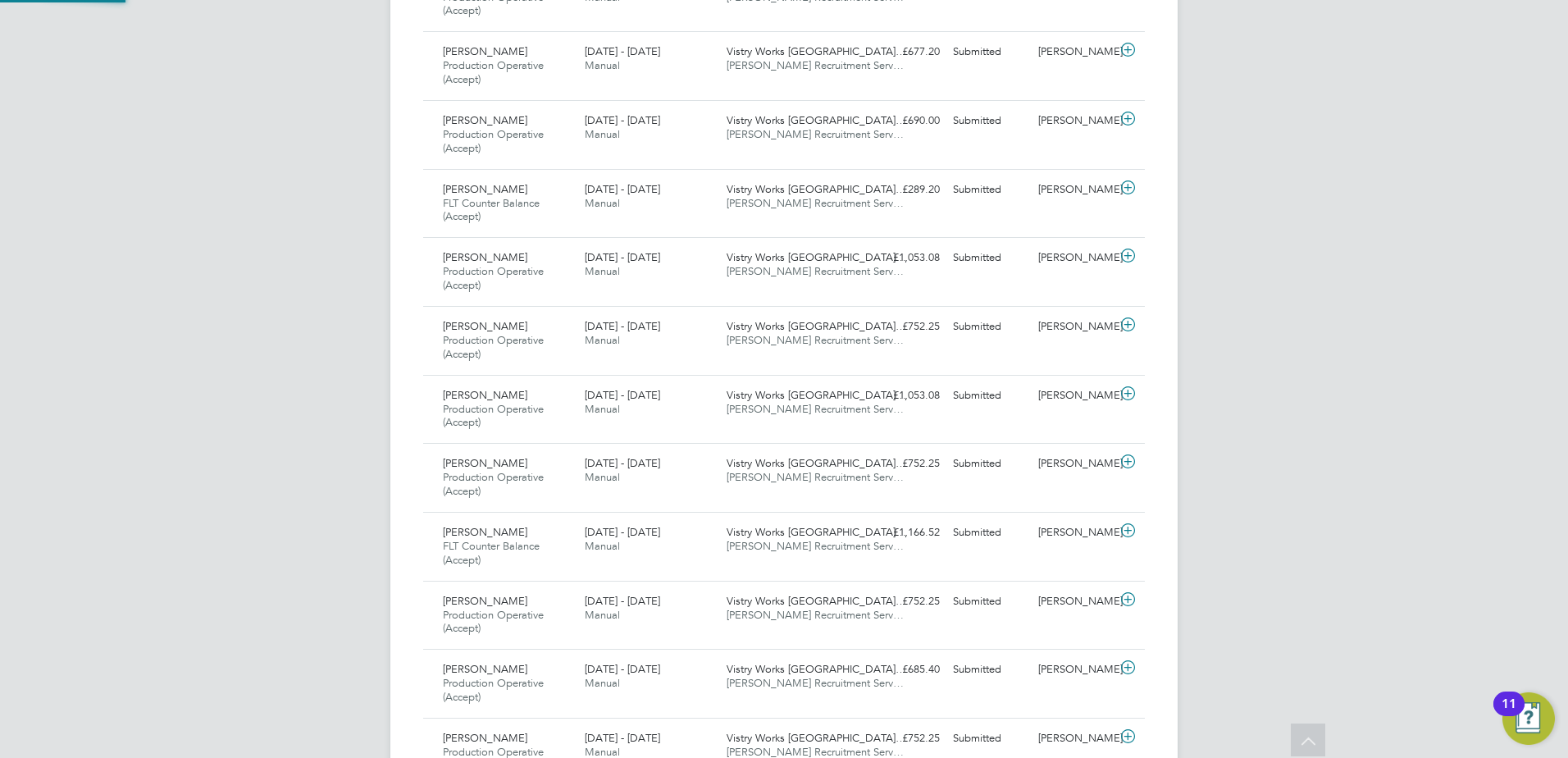
scroll to position [55, 143]
click at [537, 464] on div "Stephen Capron Production Operative (Accept) 18 - 24 Aug 2025" at bounding box center [507, 479] width 142 height 55
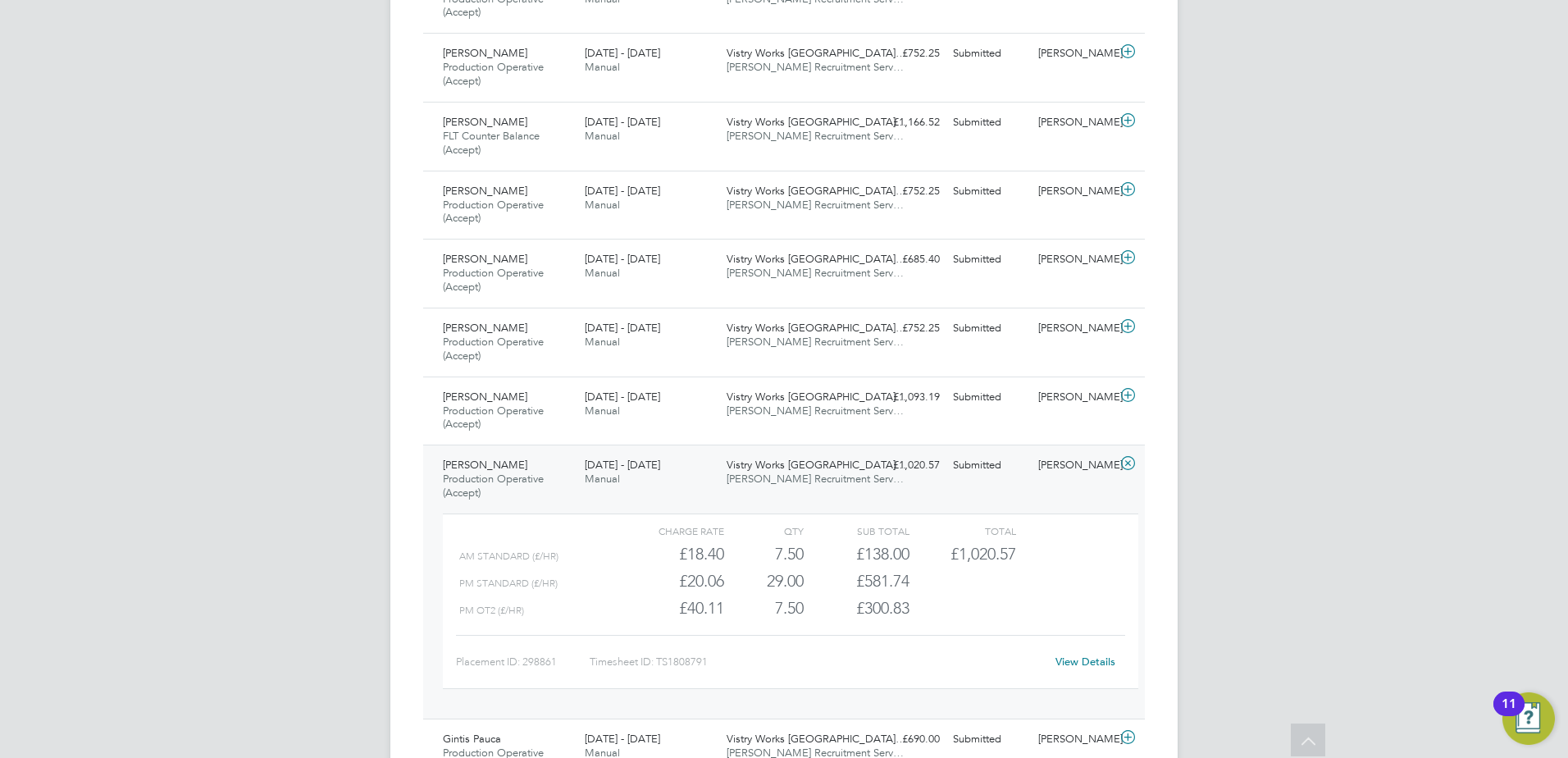
click at [1061, 664] on link "View Details" at bounding box center [1085, 661] width 60 height 14
click at [523, 464] on div "Stephen Capron Production Operative (Accept) 18 - 24 Aug 2025" at bounding box center [507, 479] width 142 height 55
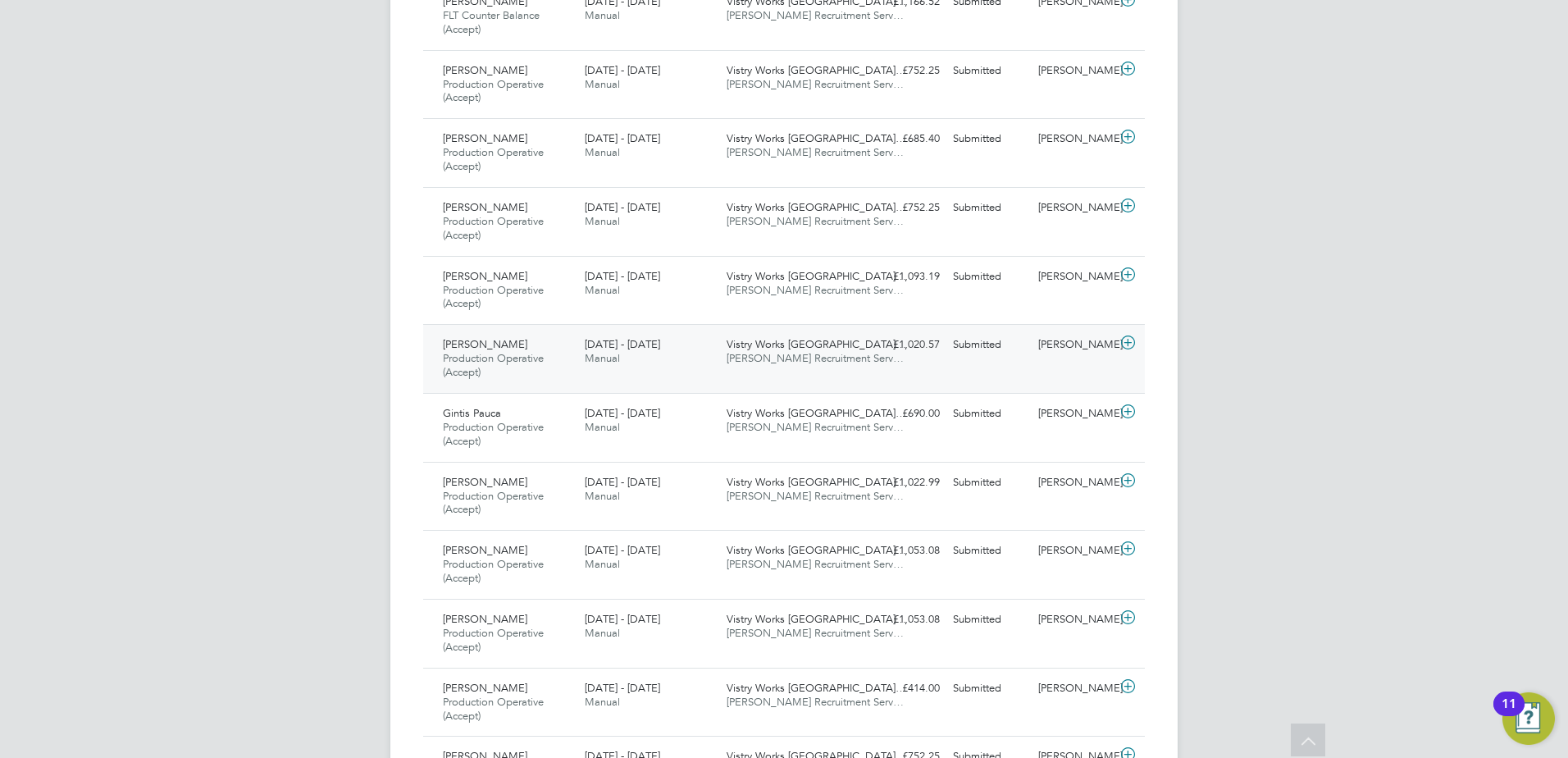
scroll to position [2476, 0]
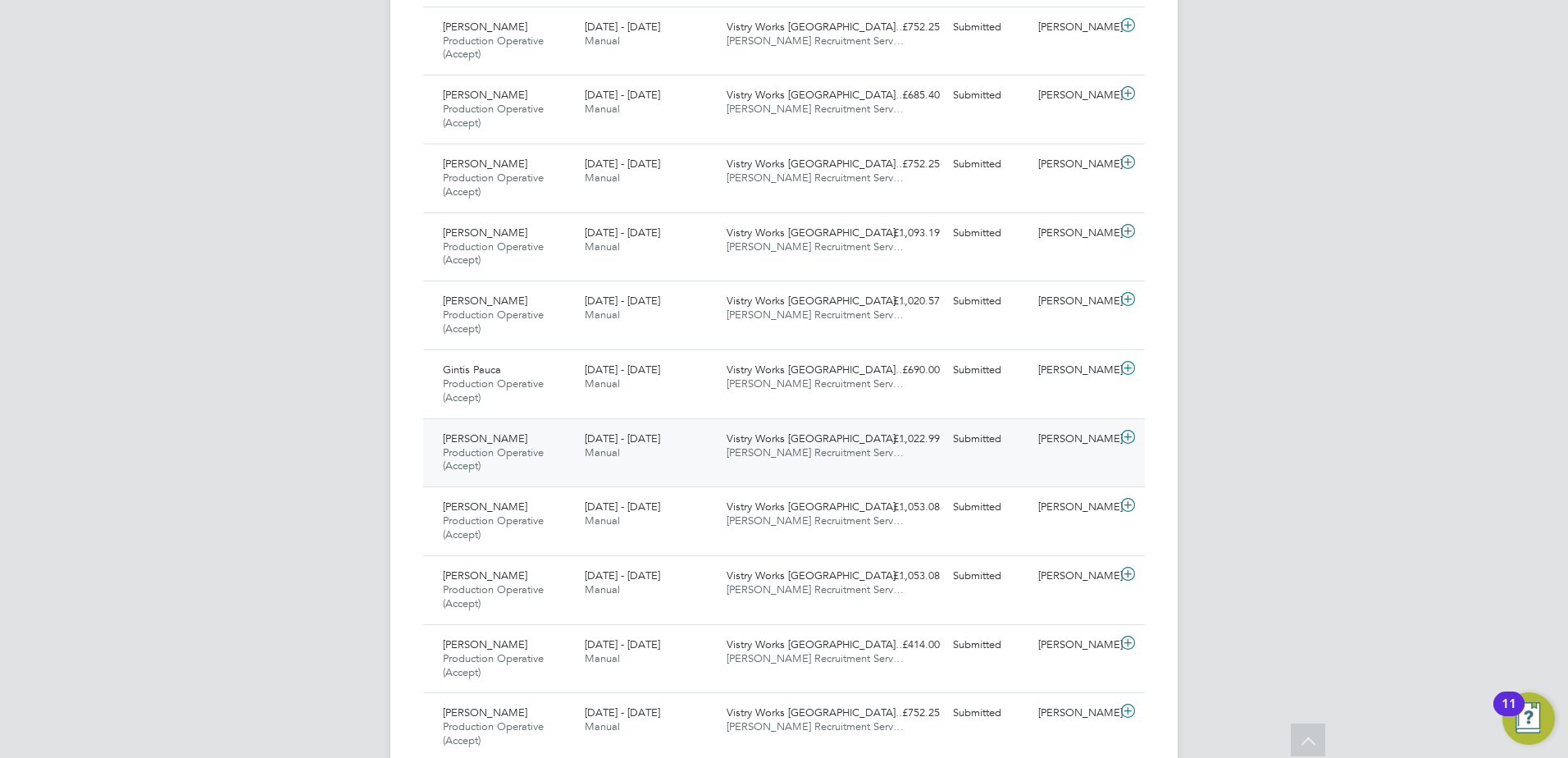
click at [513, 443] on span "Arturs Sultanovs" at bounding box center [484, 438] width 84 height 14
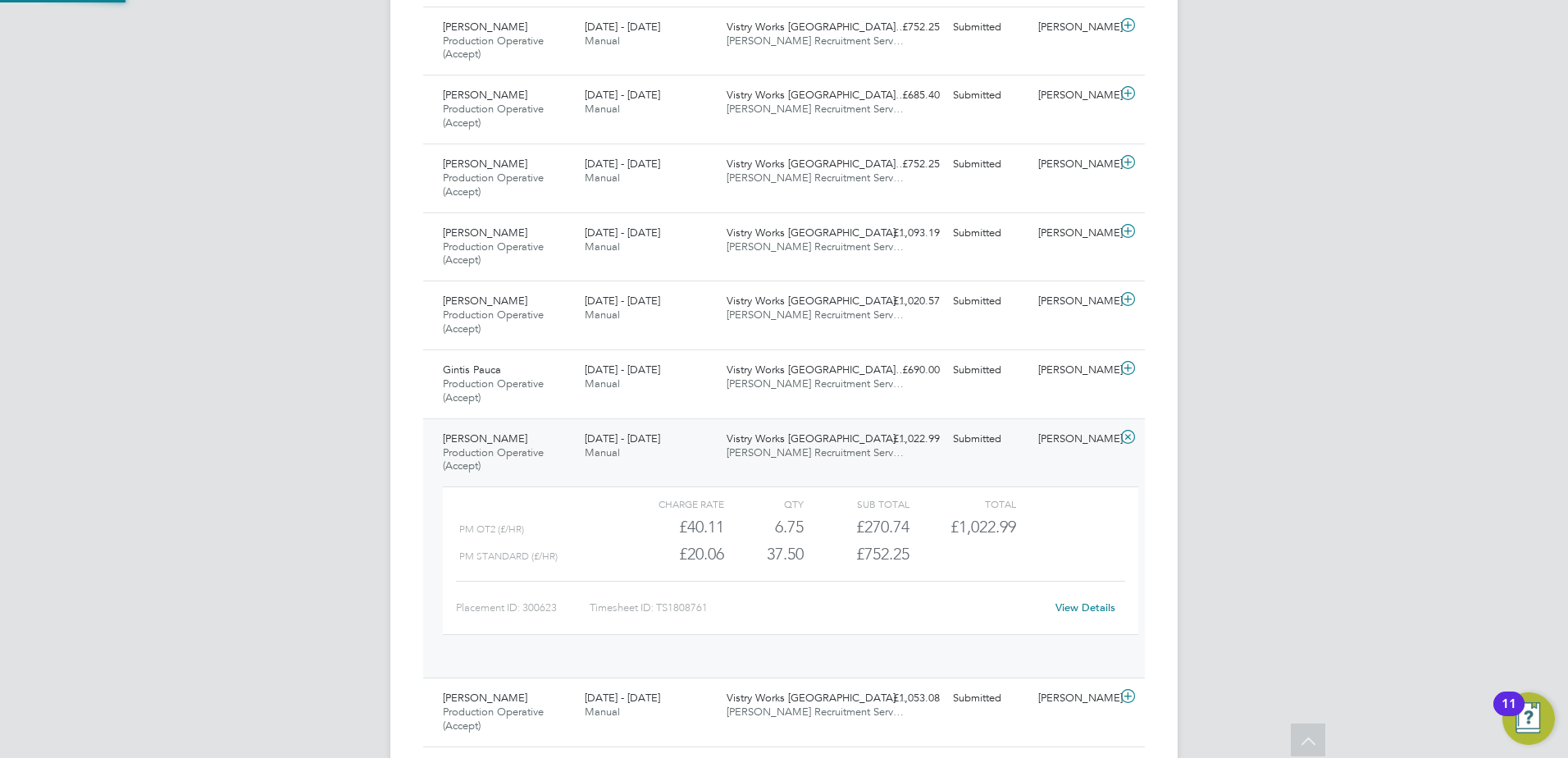
scroll to position [28, 160]
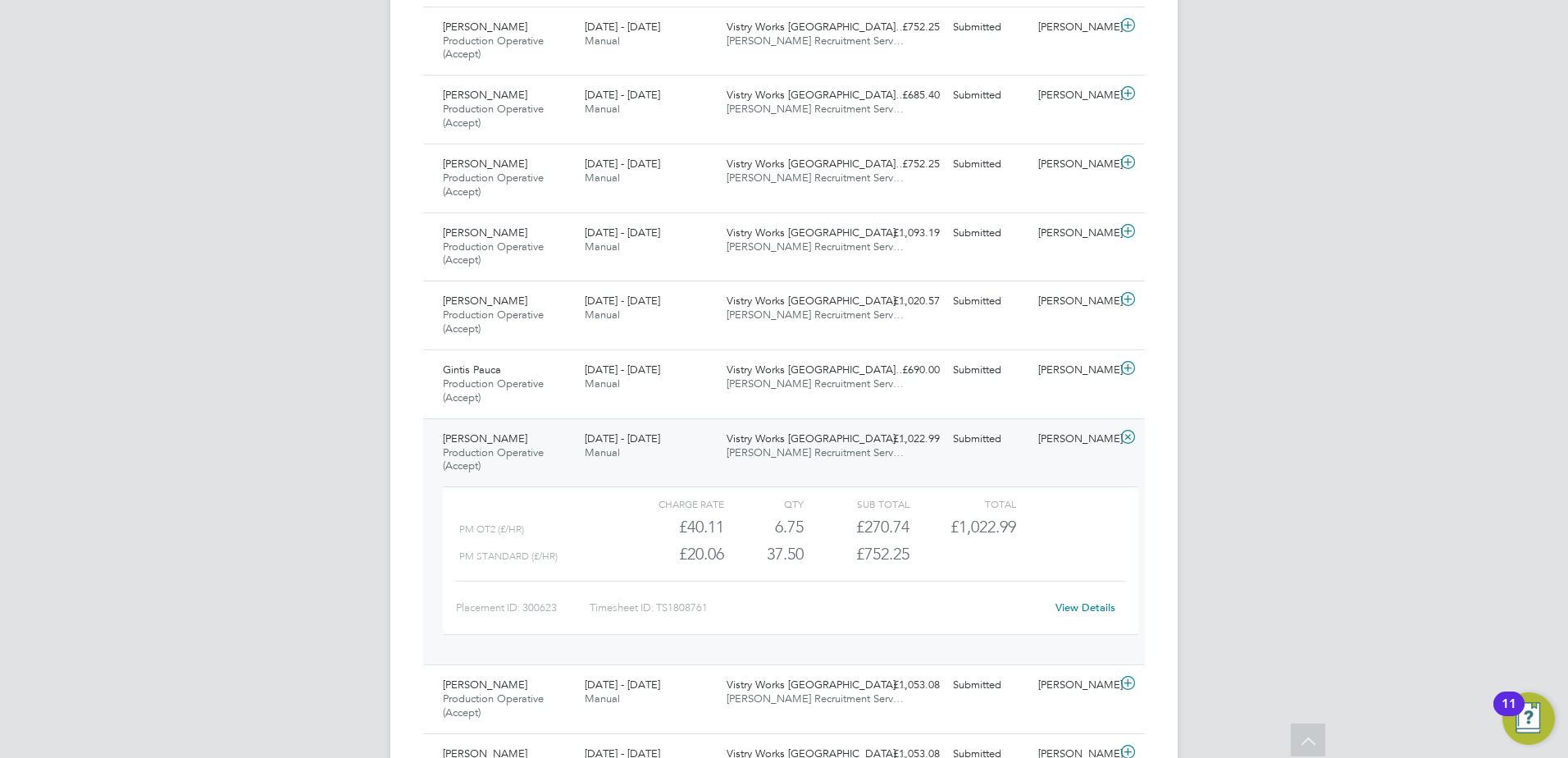
click at [538, 457] on span "Production Operative (Accept)" at bounding box center [493, 459] width 101 height 28
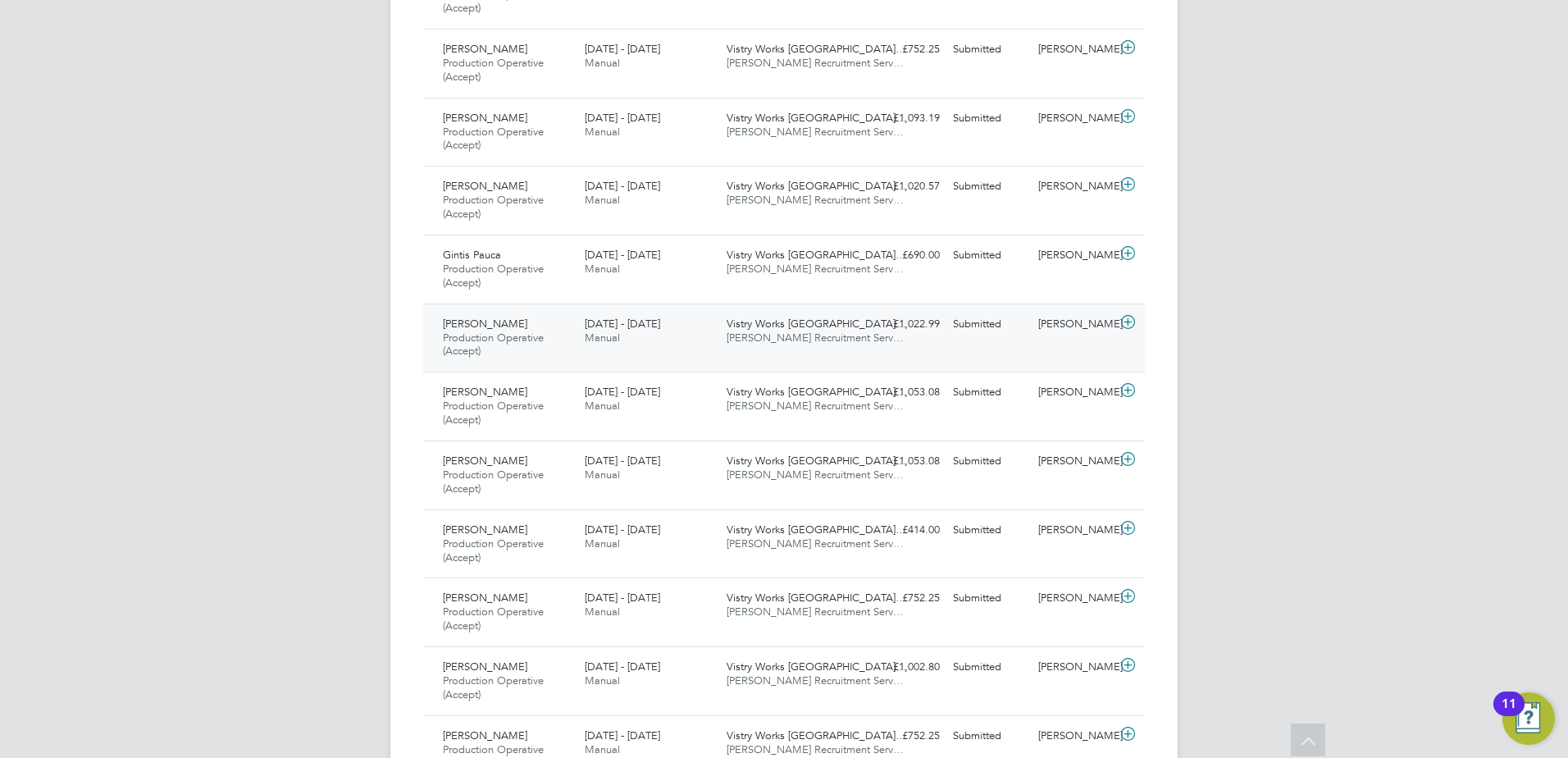
scroll to position [2640, 0]
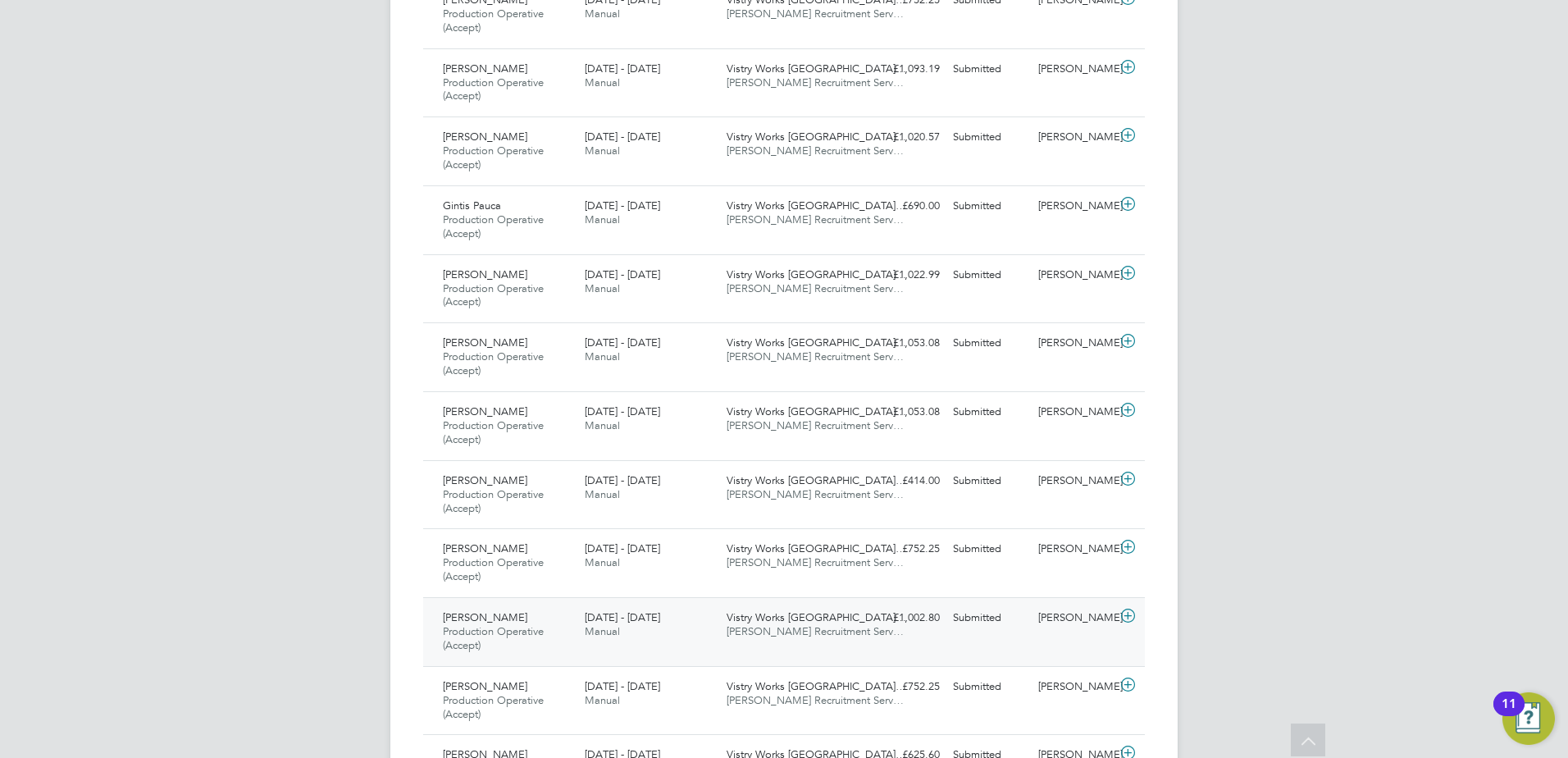
click at [531, 615] on div "Agnieszka Borun Production Operative (Accept) 18 - 24 Aug 2025" at bounding box center [507, 632] width 142 height 55
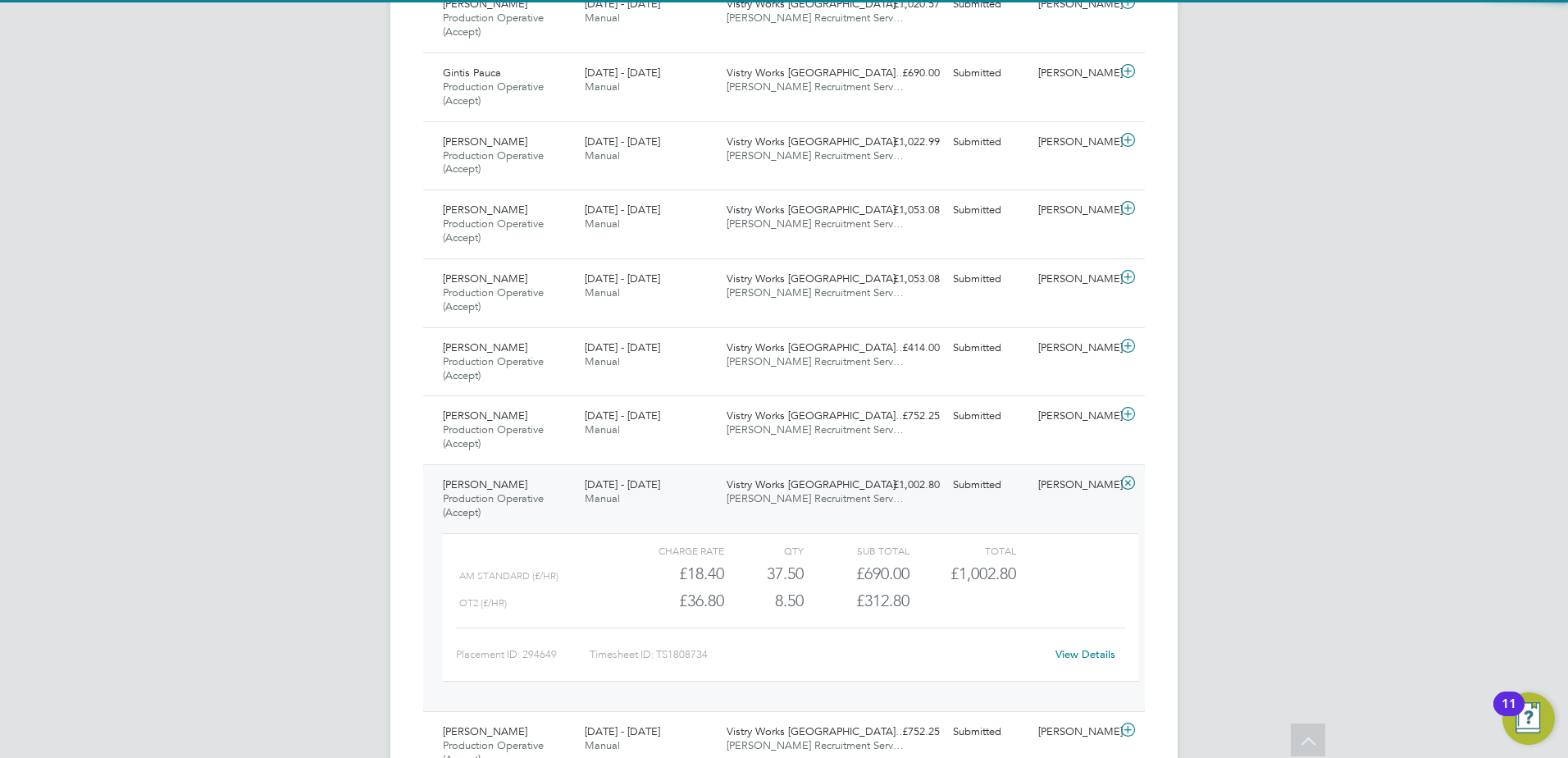
scroll to position [2805, 0]
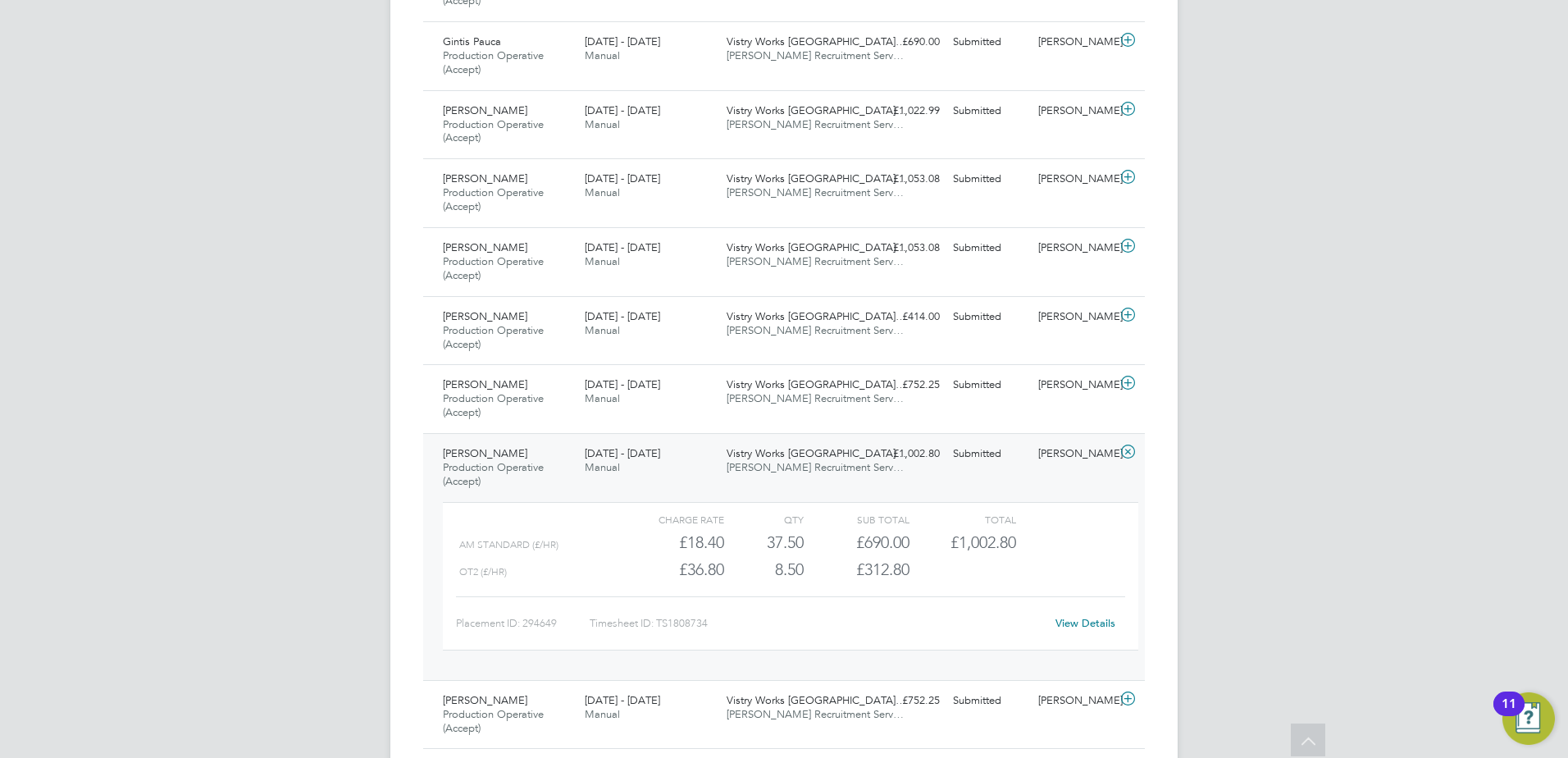
click at [533, 464] on span "Production Operative (Accept)" at bounding box center [493, 474] width 101 height 28
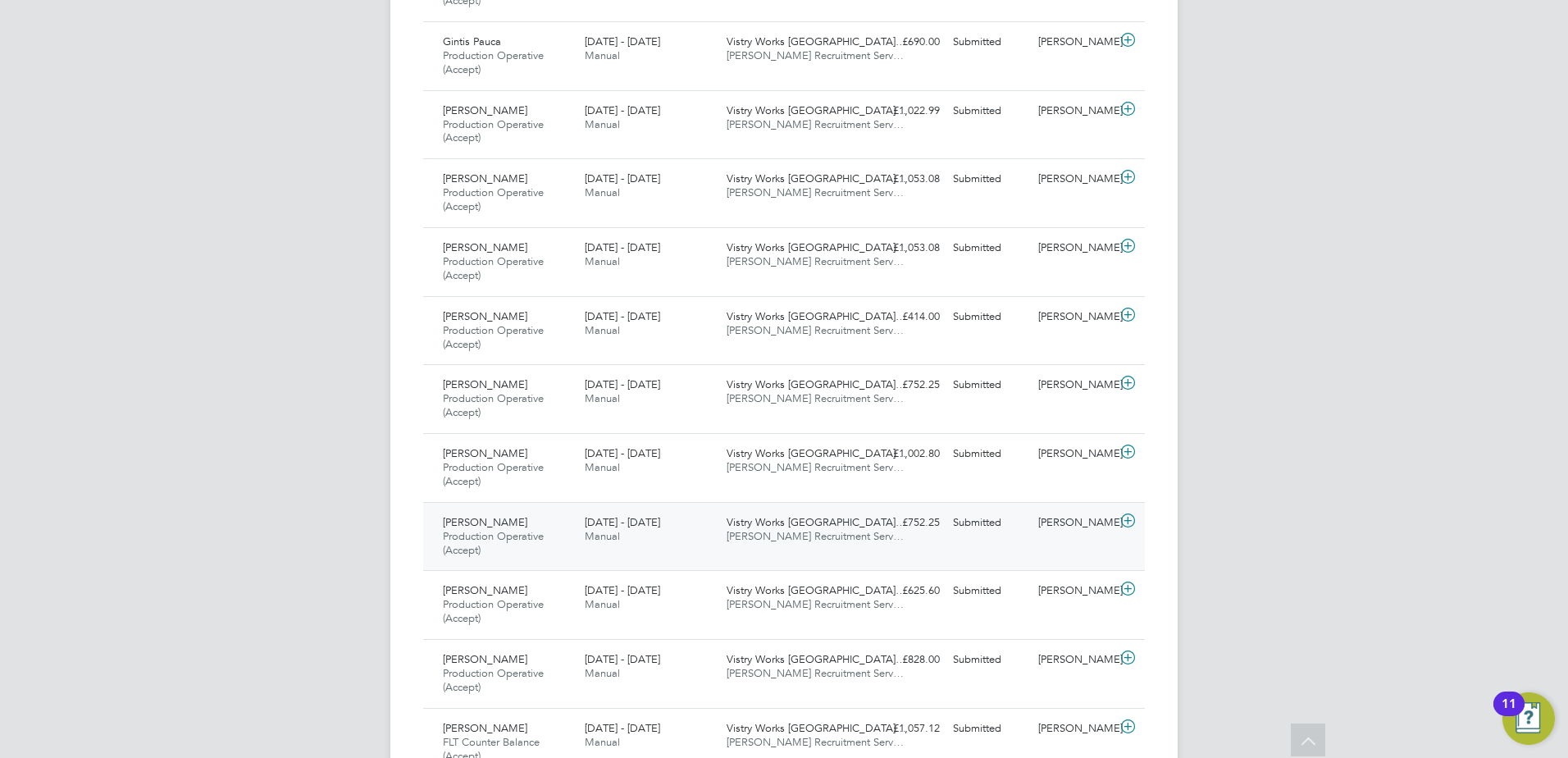
scroll to position [3214, 0]
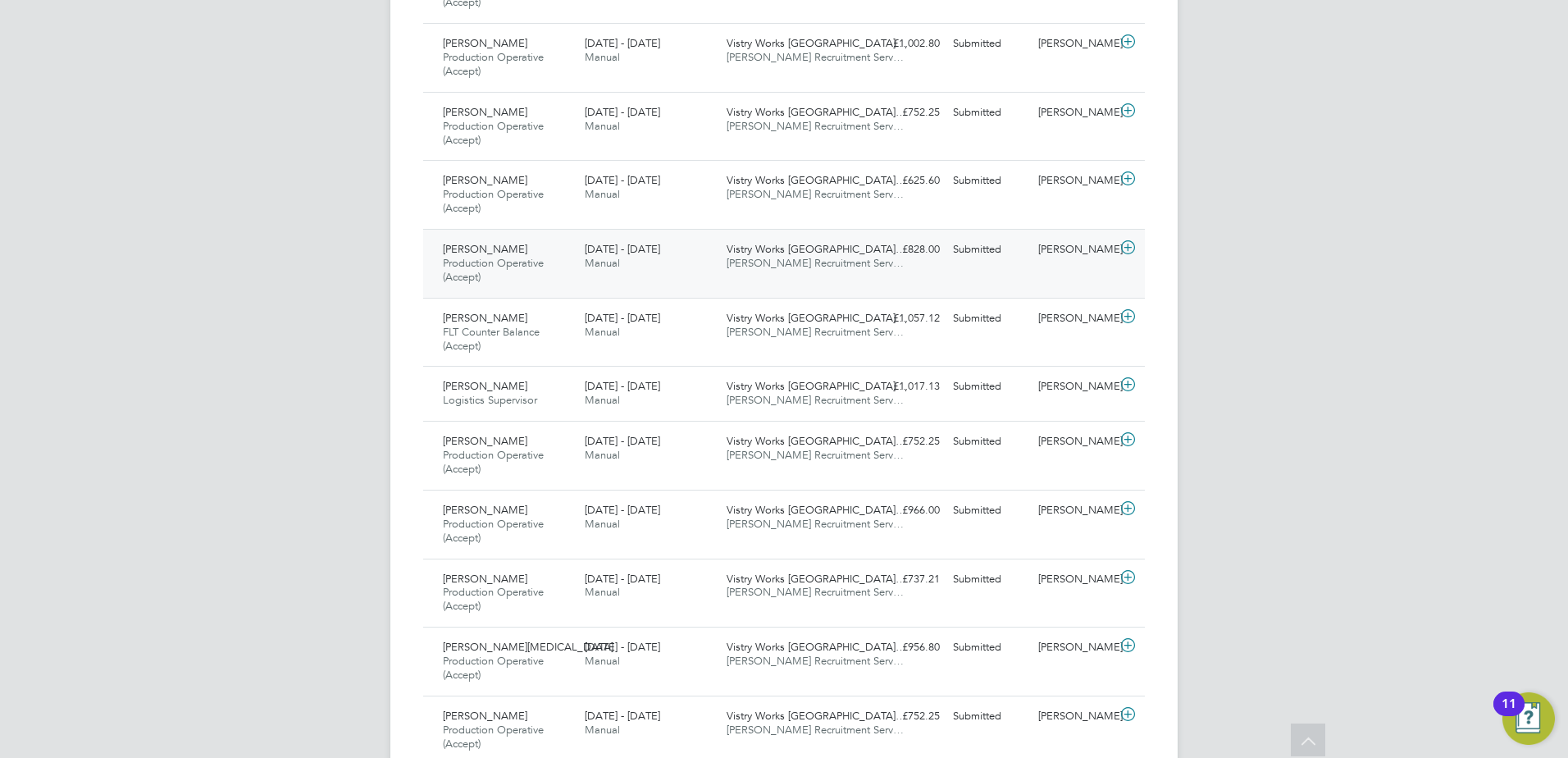
click at [531, 270] on div "Daniel Wroblewski Production Operative (Accept) 18 - 24 Aug 2025" at bounding box center [507, 263] width 142 height 55
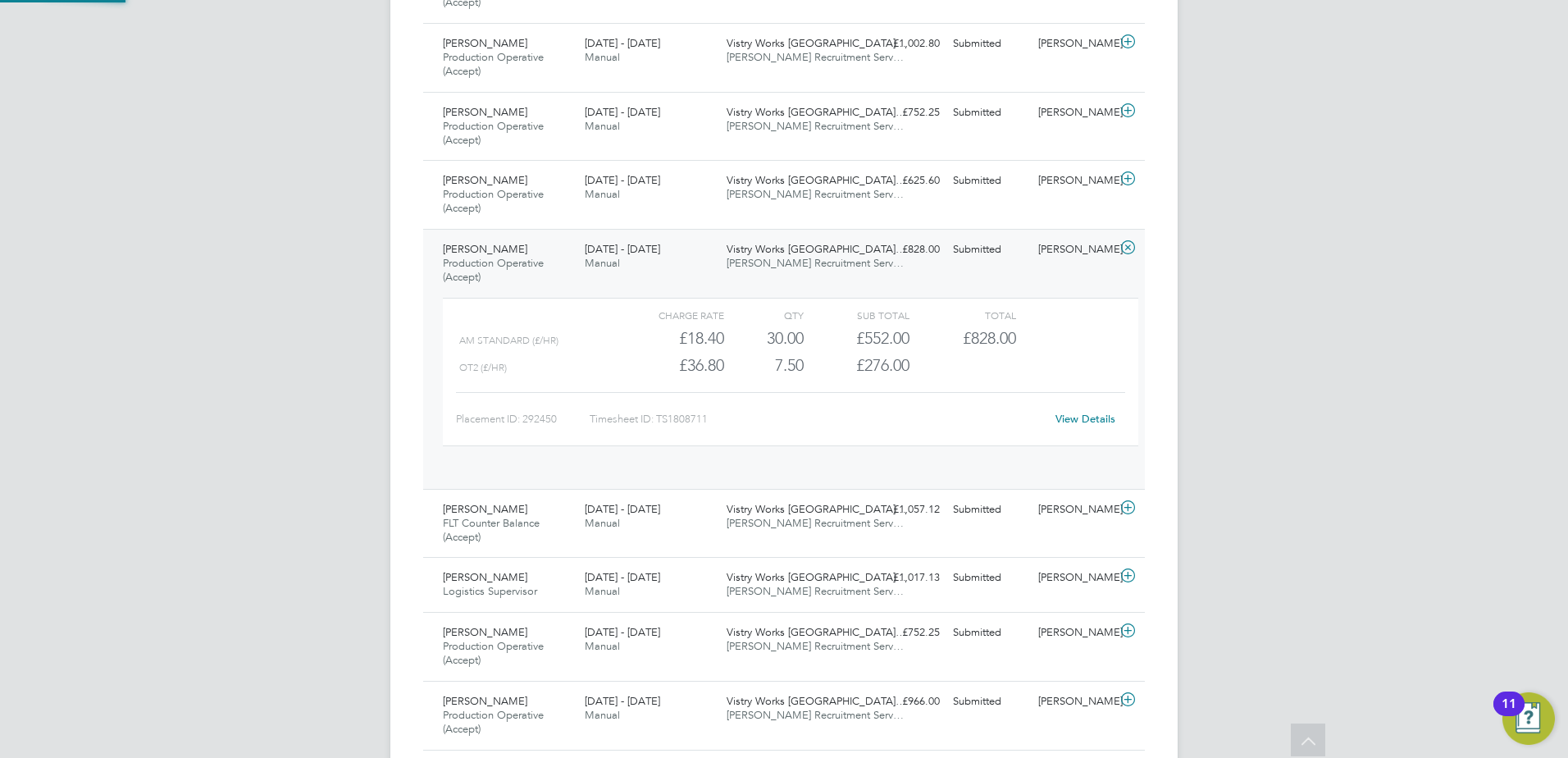
scroll to position [28, 160]
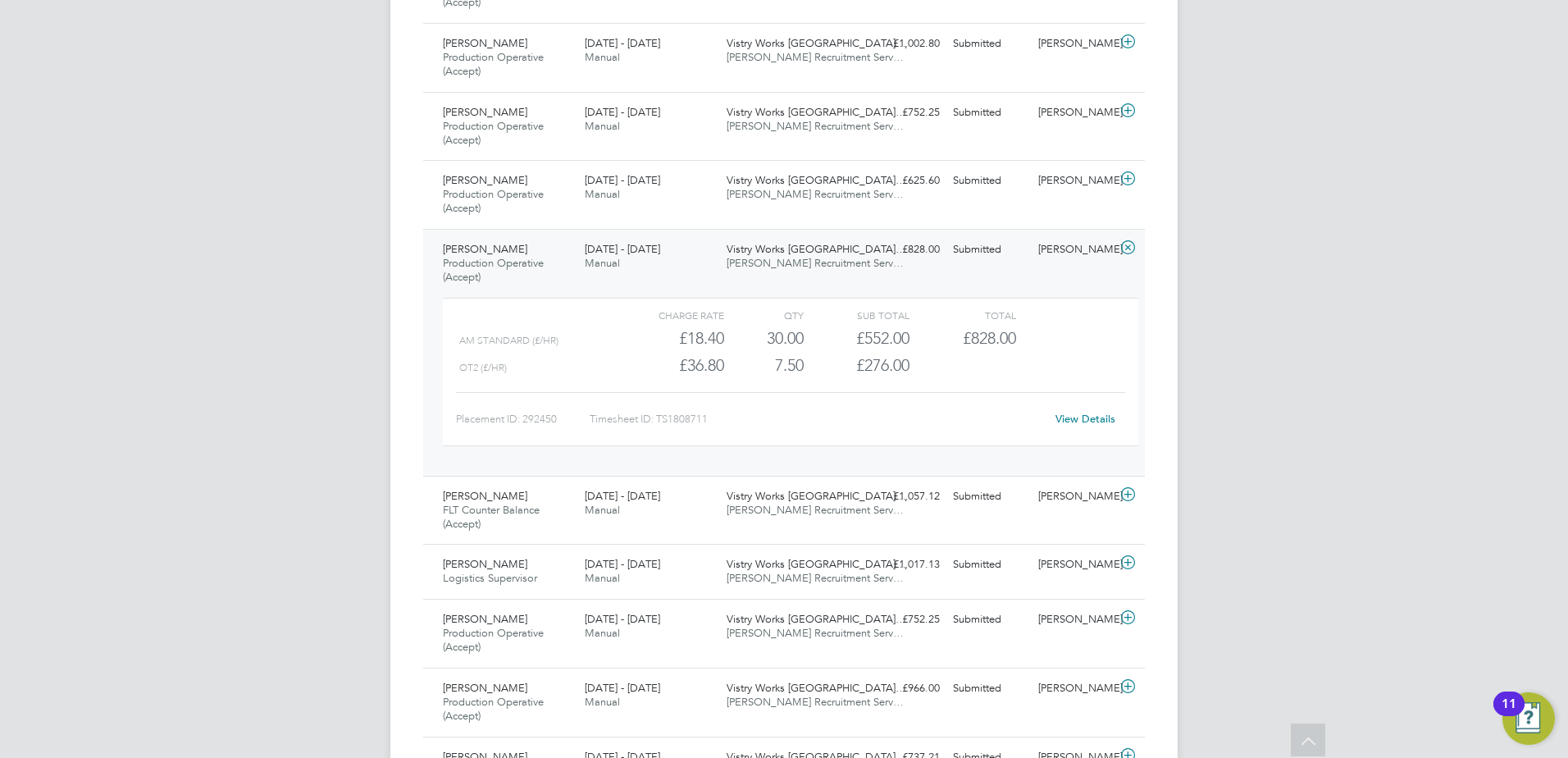
click at [494, 262] on span "Production Operative (Accept)" at bounding box center [493, 270] width 101 height 28
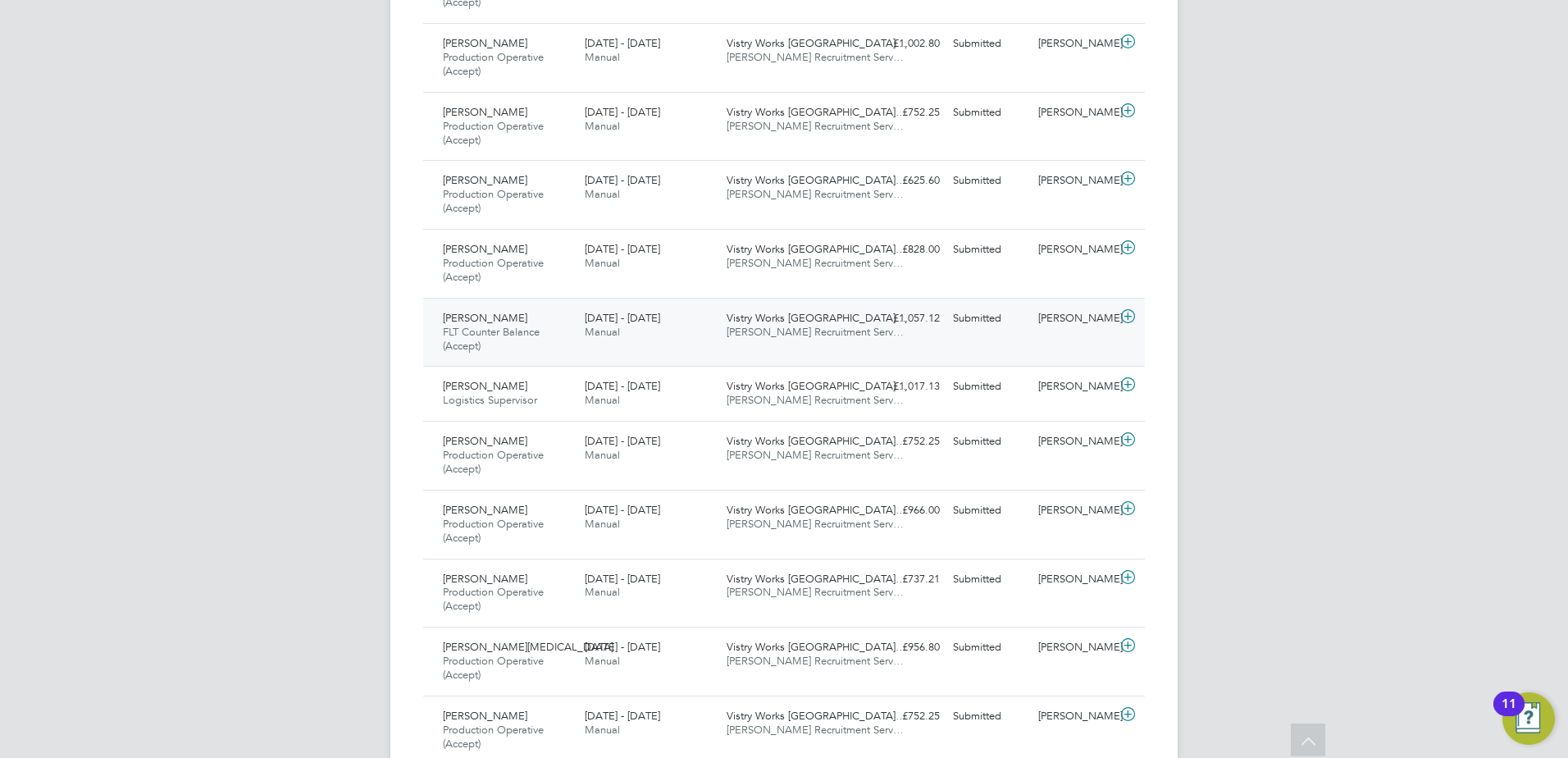
click at [493, 332] on span "FLT Counter Balance (Accept)" at bounding box center [490, 339] width 97 height 28
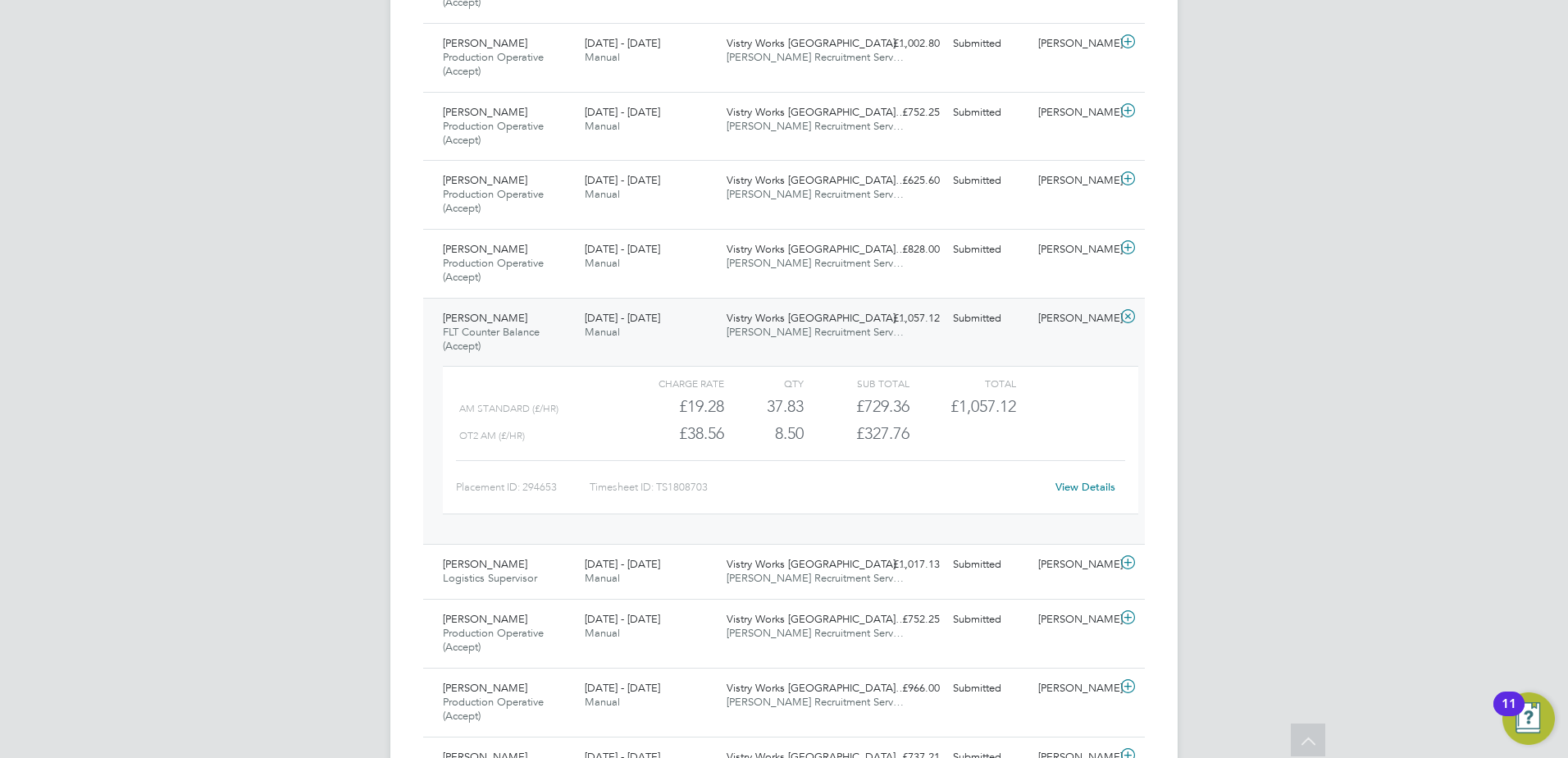
click at [510, 342] on div "Pawel Gredzinski FLT Counter Balance (Accept) 18 - 24 Aug 2025" at bounding box center [507, 332] width 142 height 55
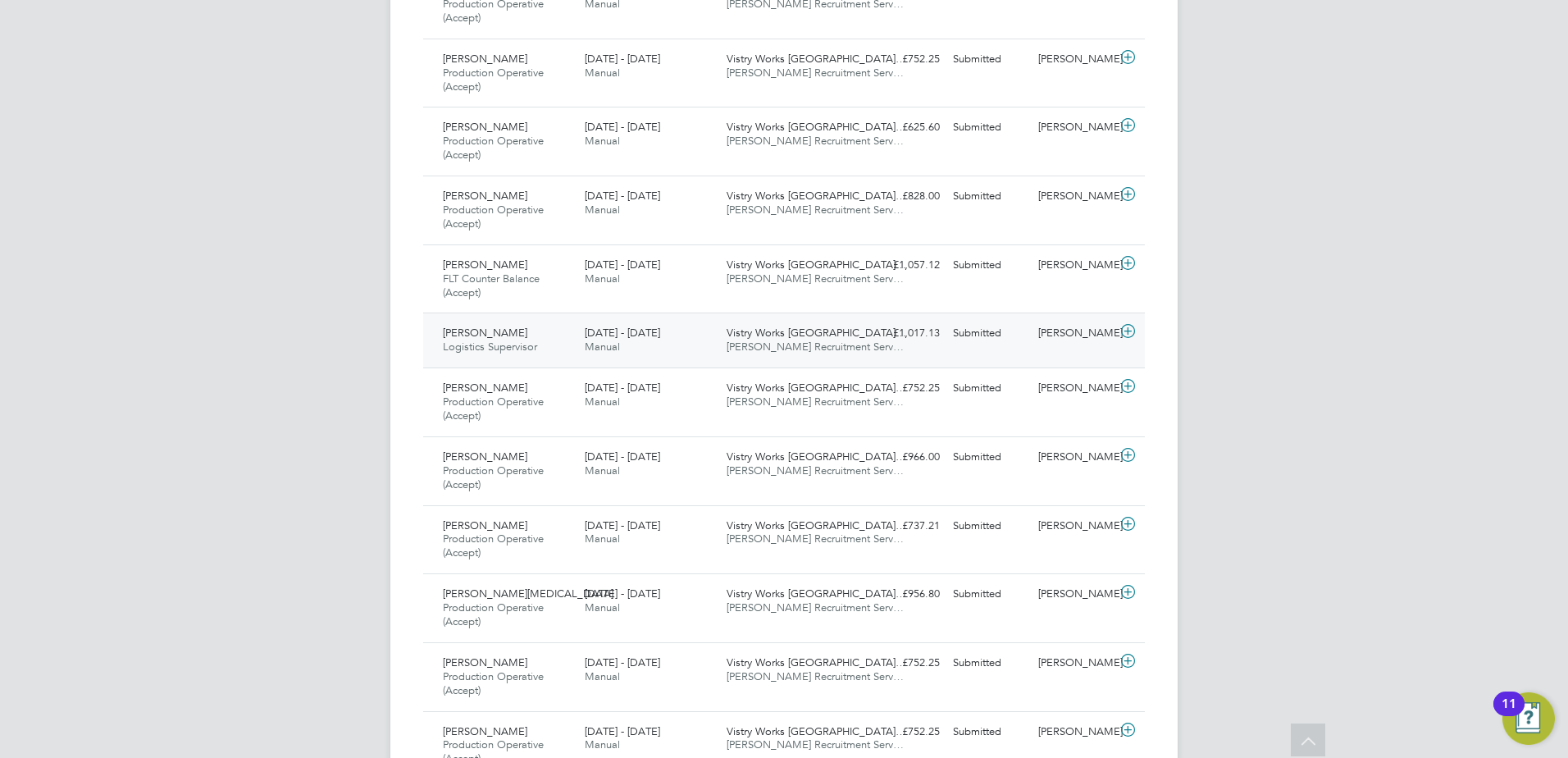
scroll to position [3297, 0]
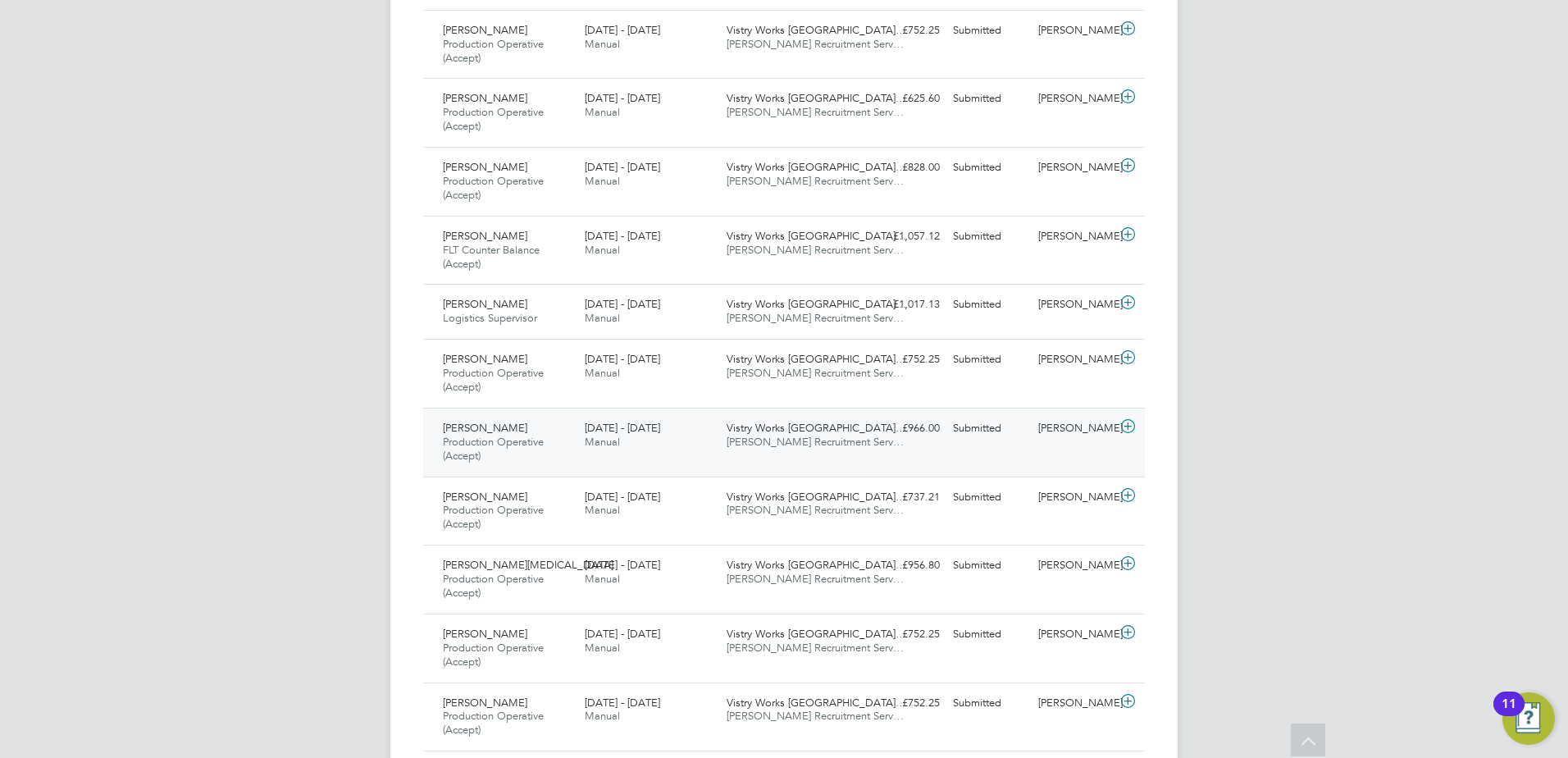
click at [524, 430] on div "Abdul Jeffrey Production Operative (Accept) 18 - 24 Aug 2025" at bounding box center [507, 442] width 142 height 55
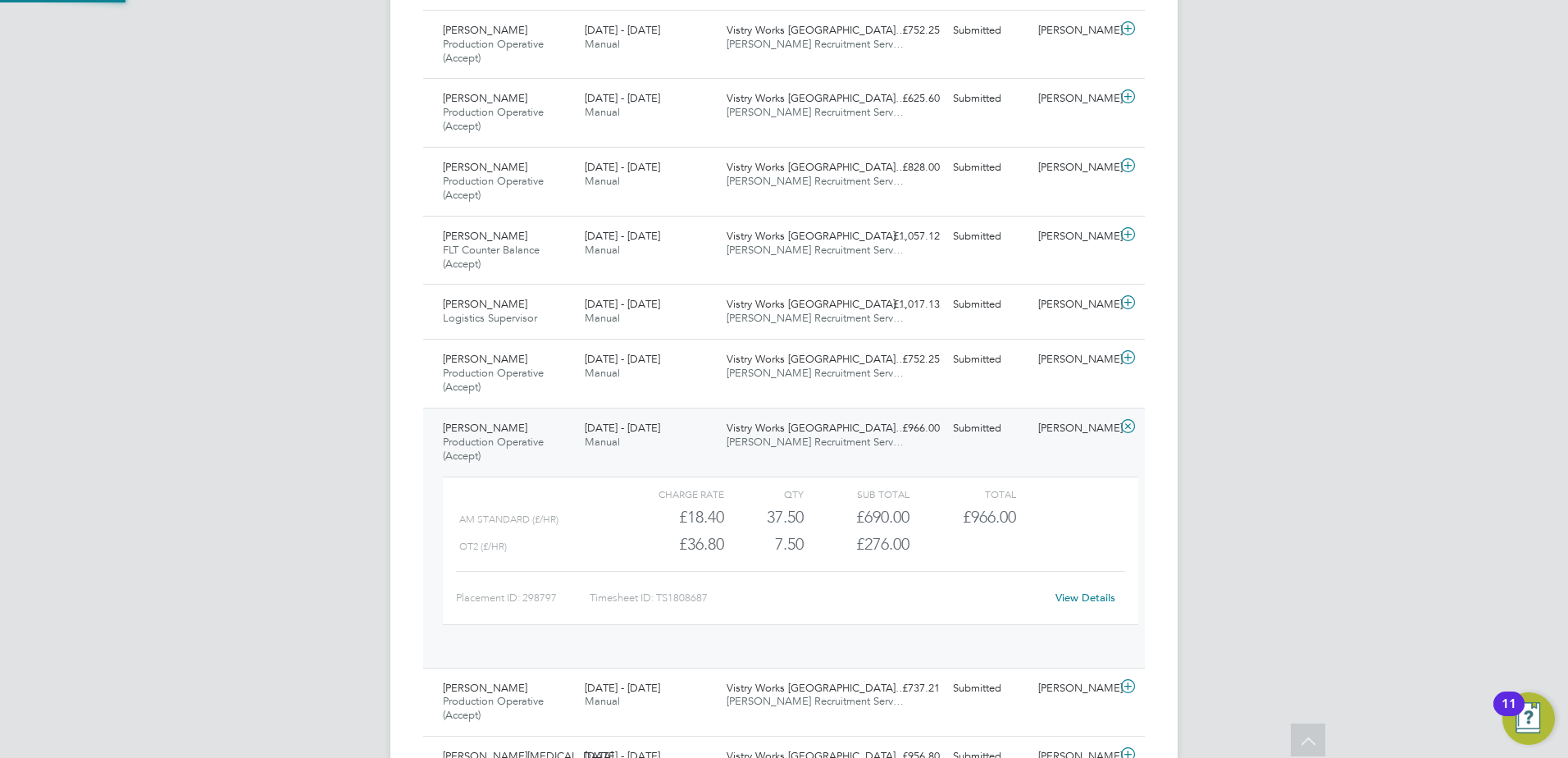
scroll to position [28, 160]
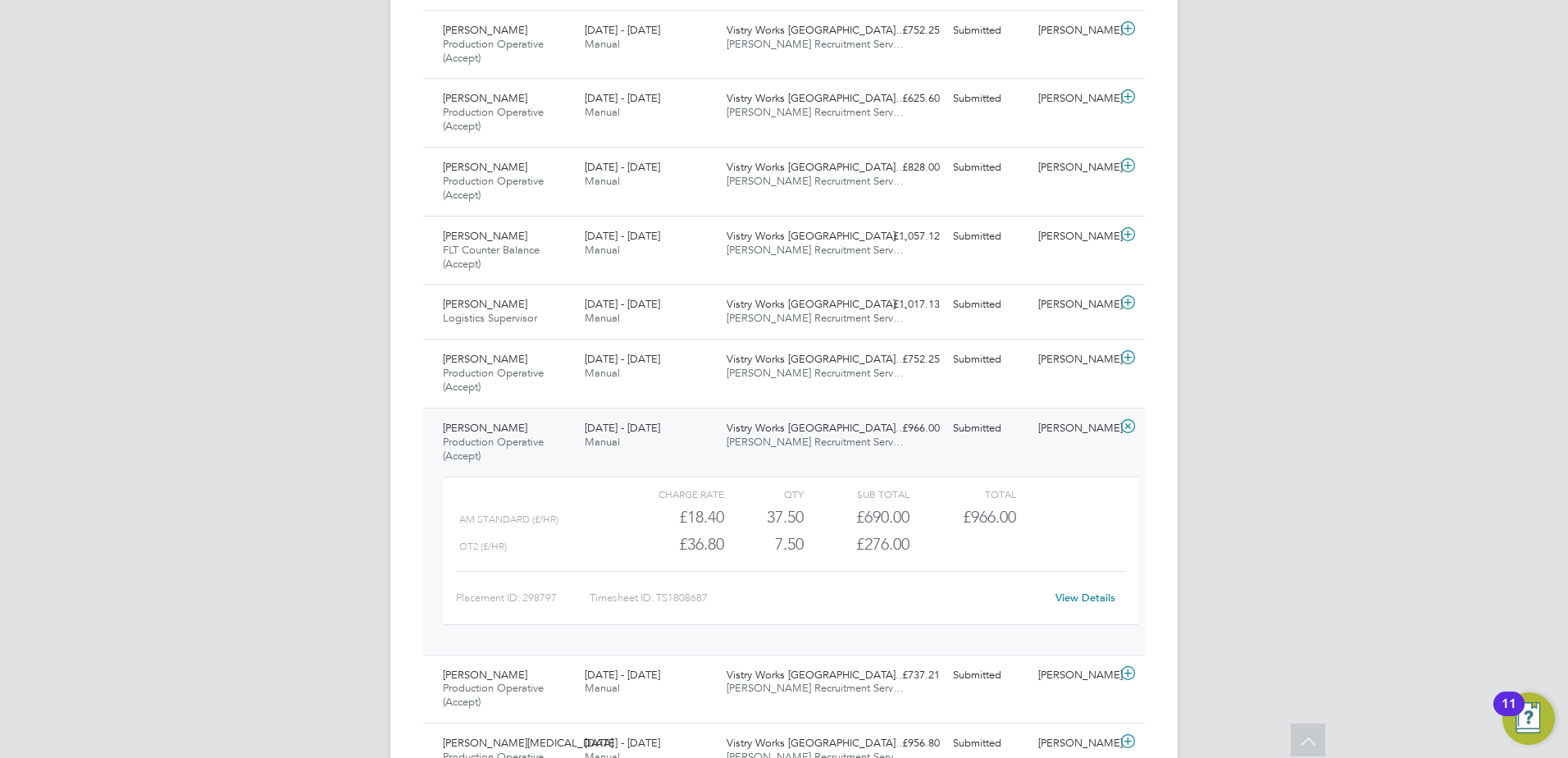
click at [463, 443] on span "Production Operative (Accept)" at bounding box center [493, 449] width 101 height 28
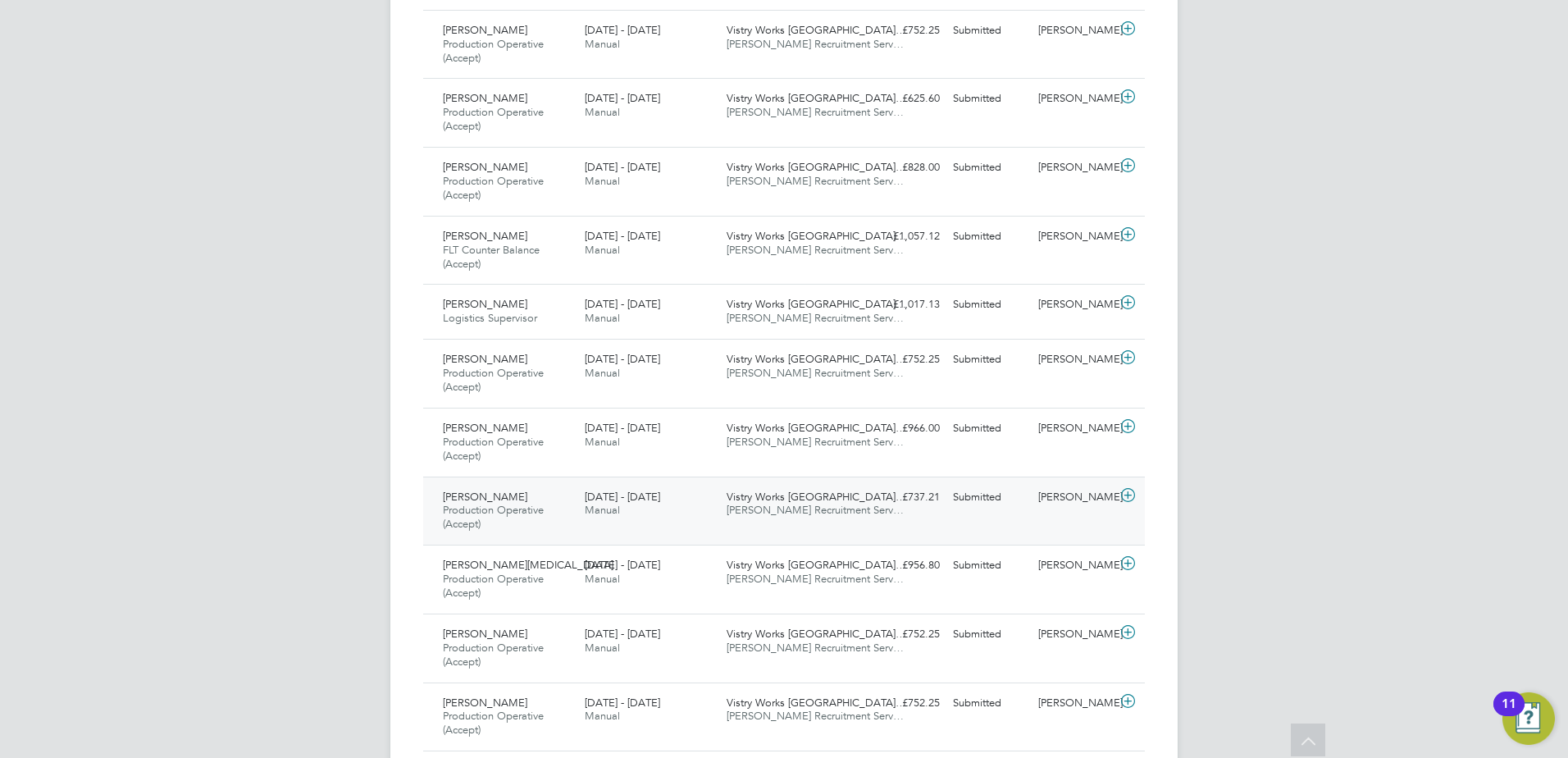
click at [513, 506] on span "Production Operative (Accept)" at bounding box center [493, 517] width 101 height 28
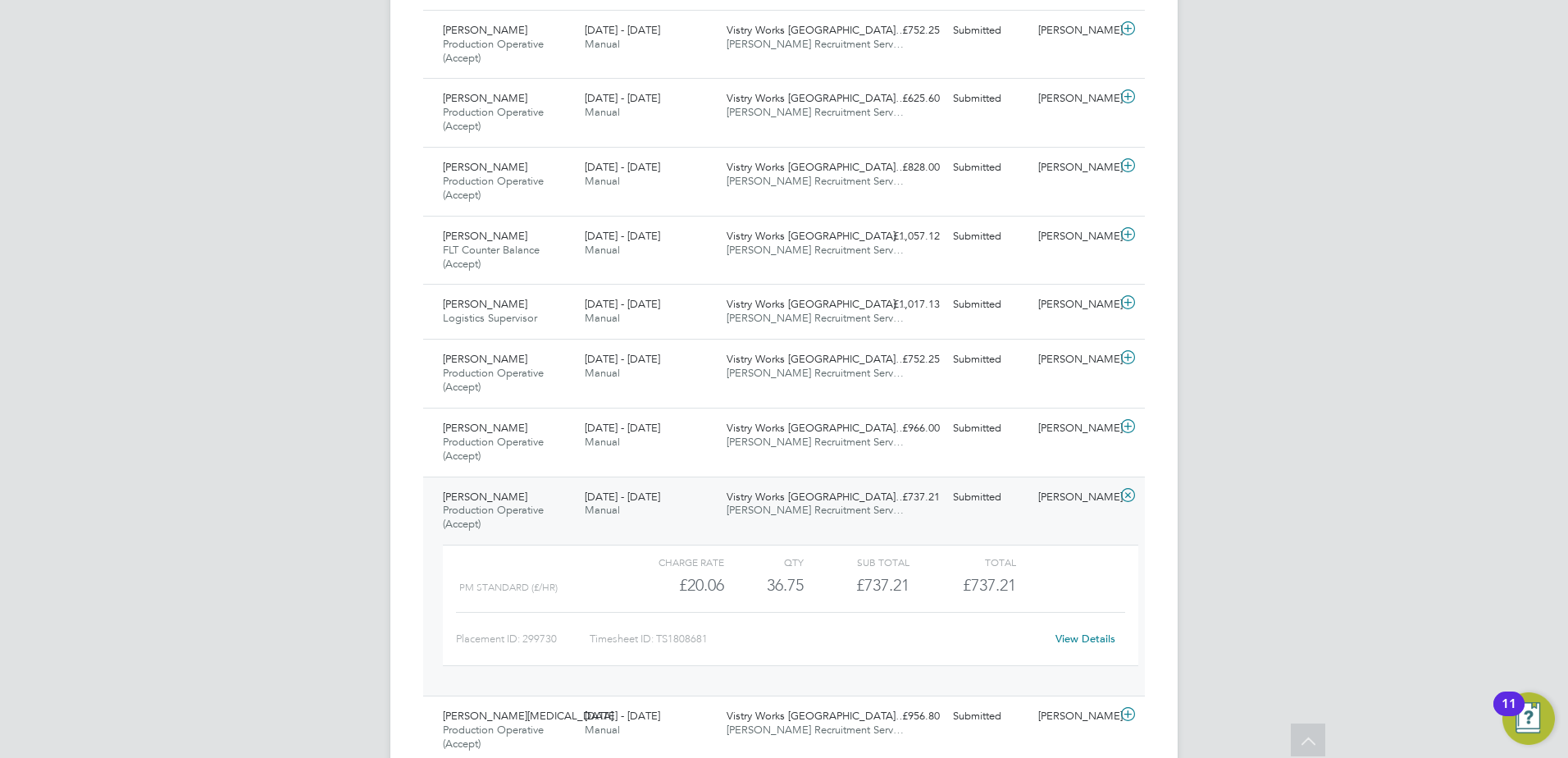
click at [1118, 635] on div "View Details" at bounding box center [1085, 639] width 80 height 26
click at [1109, 638] on link "View Details" at bounding box center [1085, 639] width 60 height 14
click at [499, 505] on span "Production Operative (Accept)" at bounding box center [493, 517] width 101 height 28
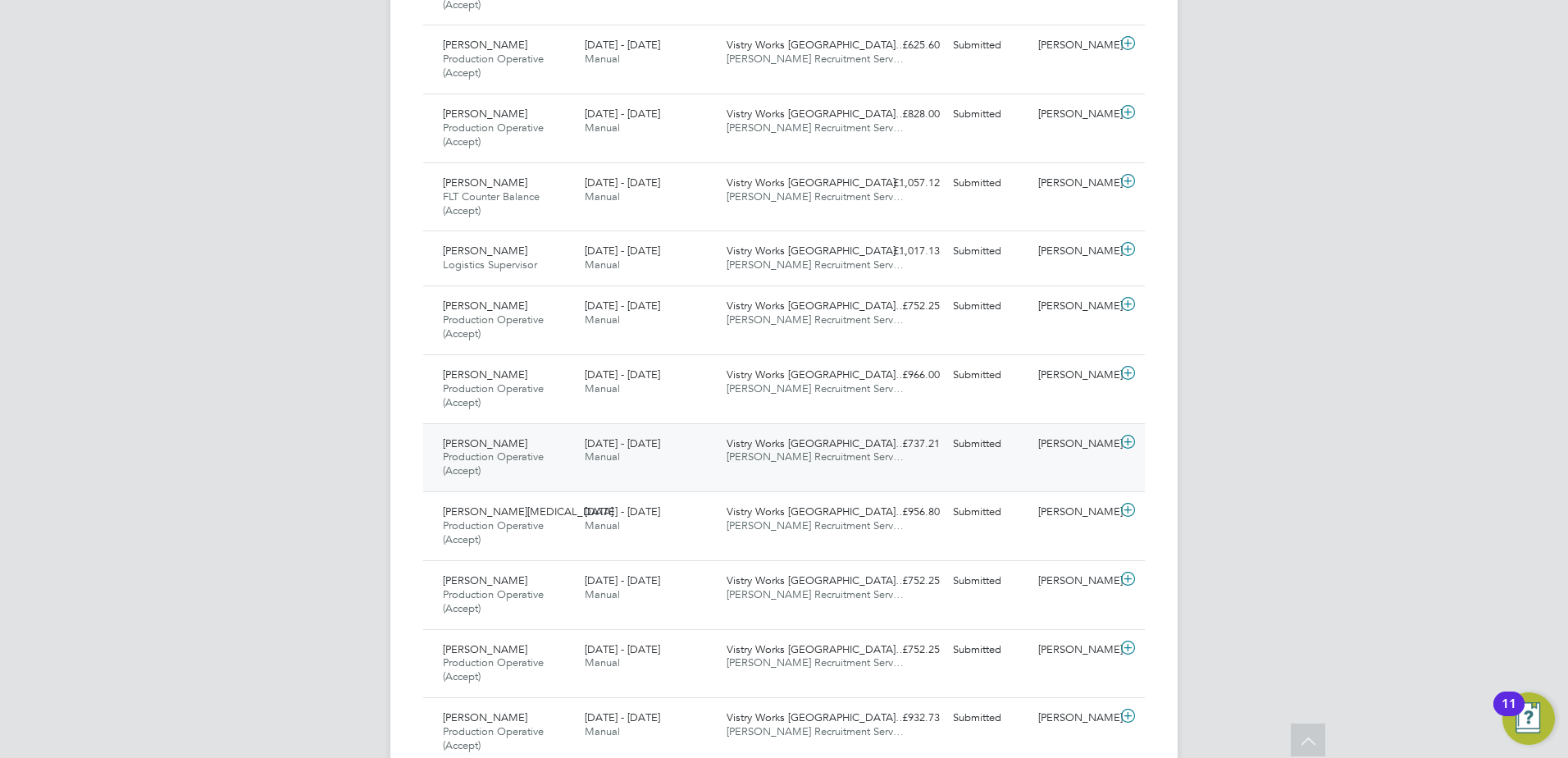
scroll to position [3379, 0]
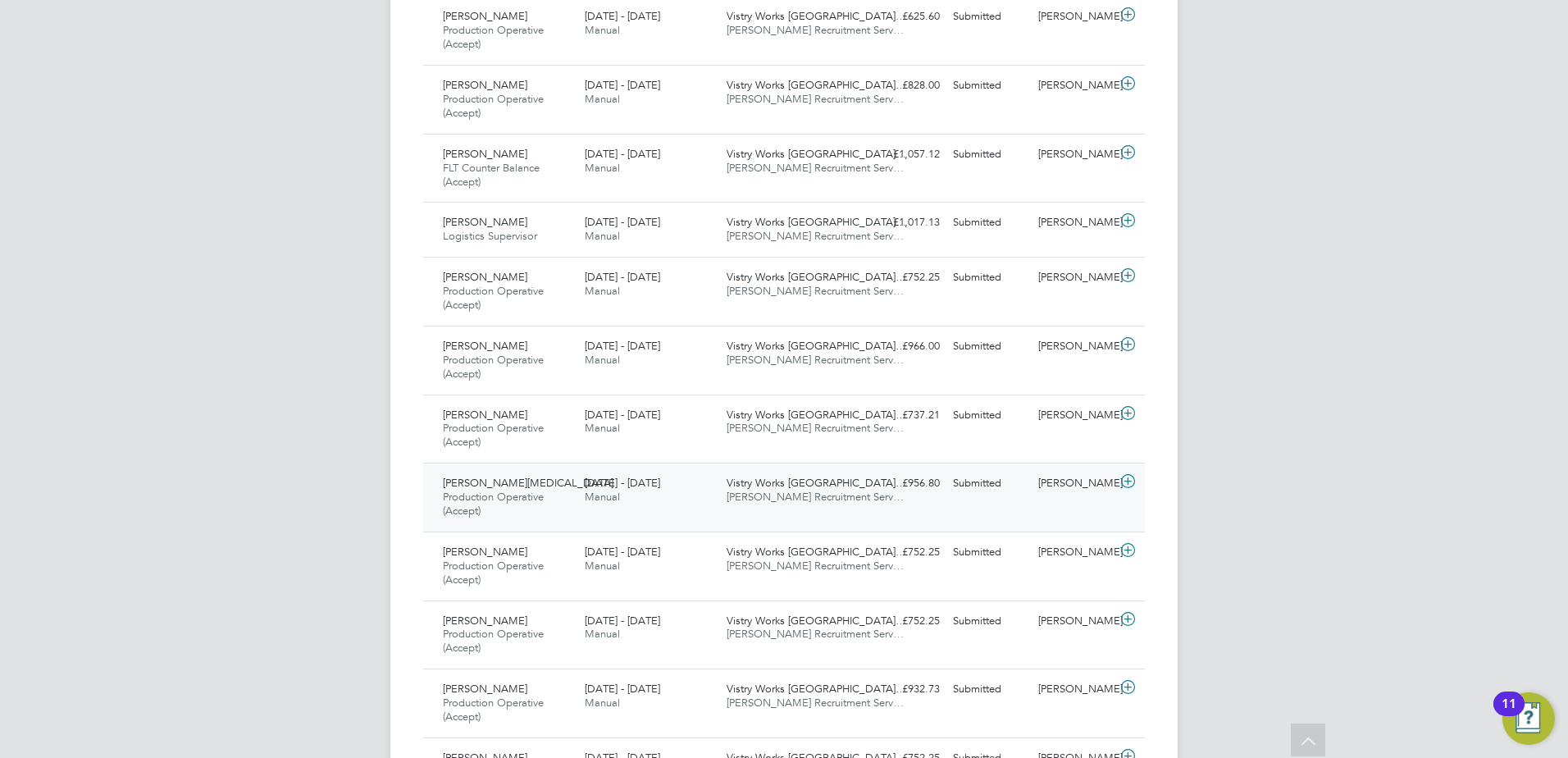
click at [500, 504] on div "Oladimeji Alli Production Operative (Accept) 18 - 24 Aug 2025" at bounding box center [507, 497] width 142 height 55
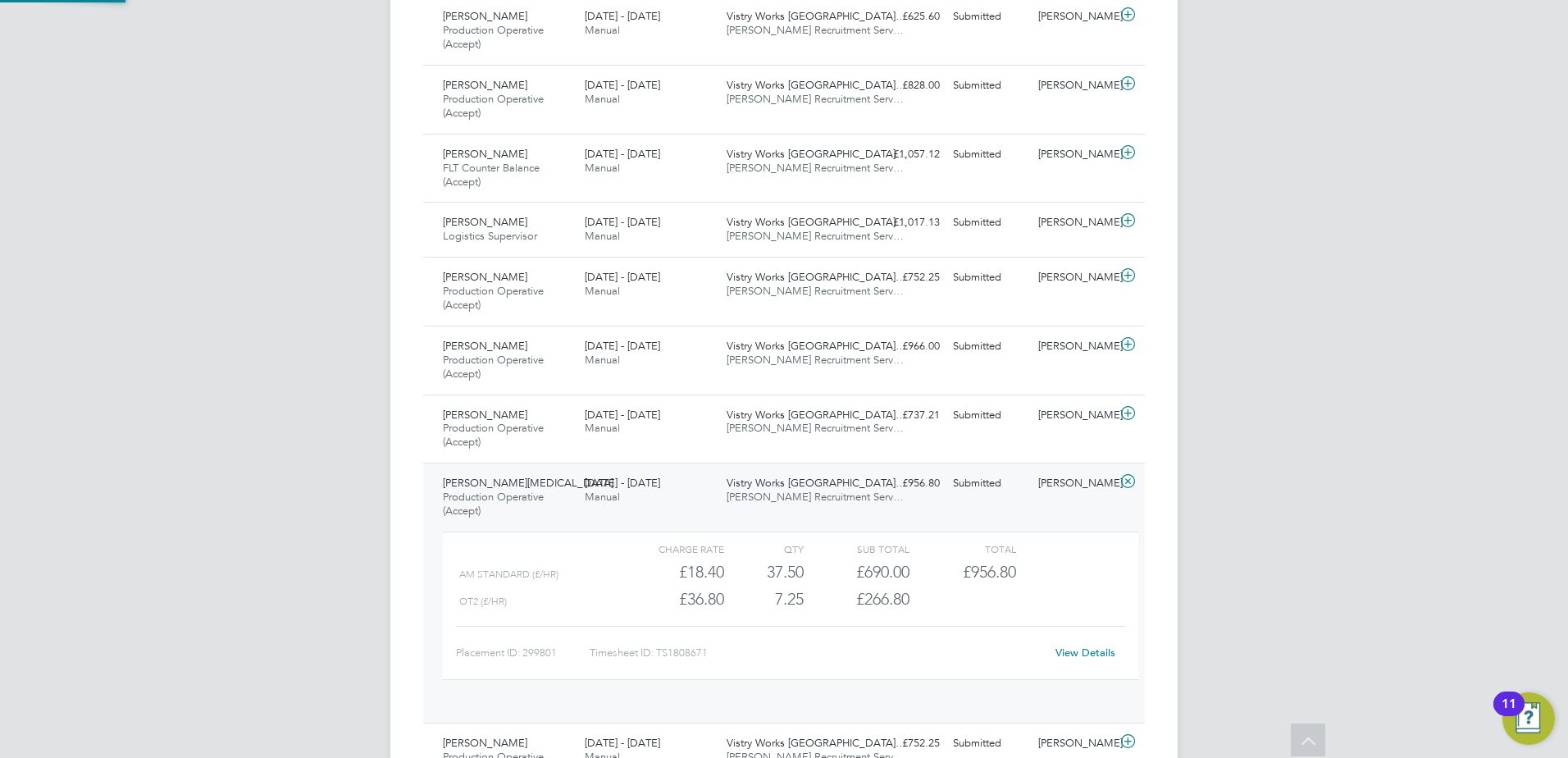
scroll to position [28, 160]
click at [497, 479] on span "Oladimeji Alli" at bounding box center [528, 483] width 171 height 14
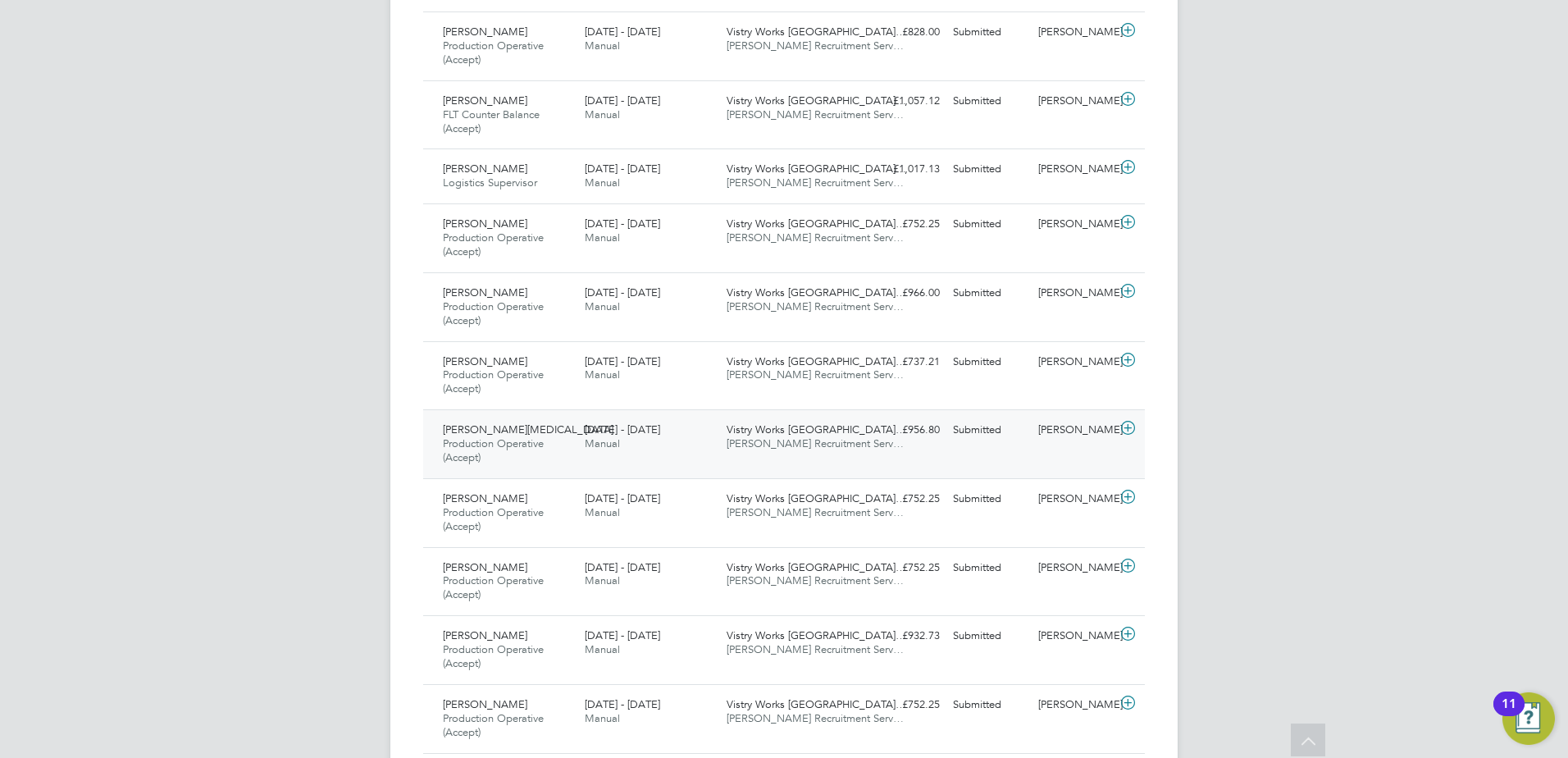
scroll to position [3461, 0]
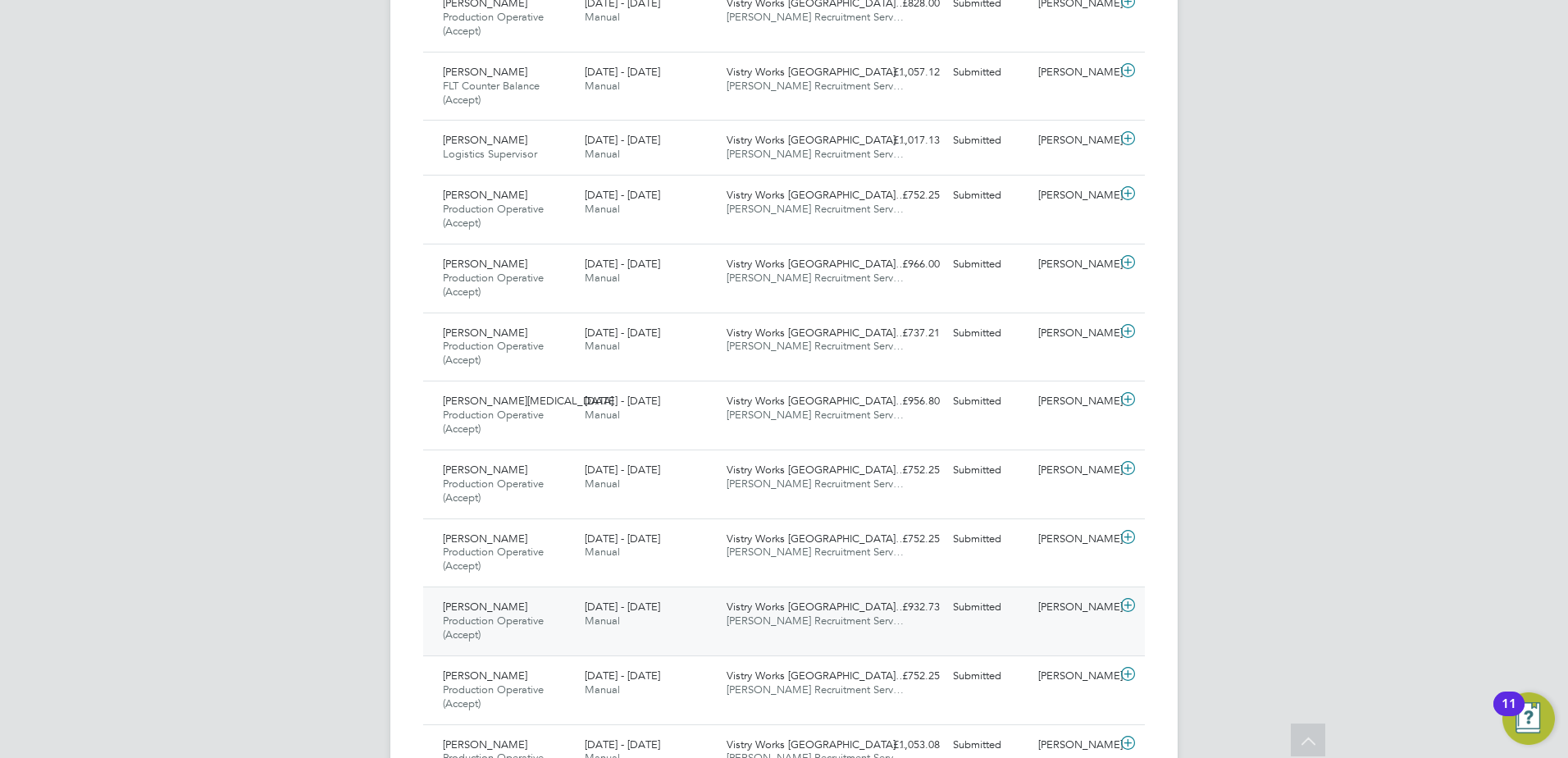
click at [488, 615] on span "Production Operative (Accept)" at bounding box center [493, 627] width 101 height 28
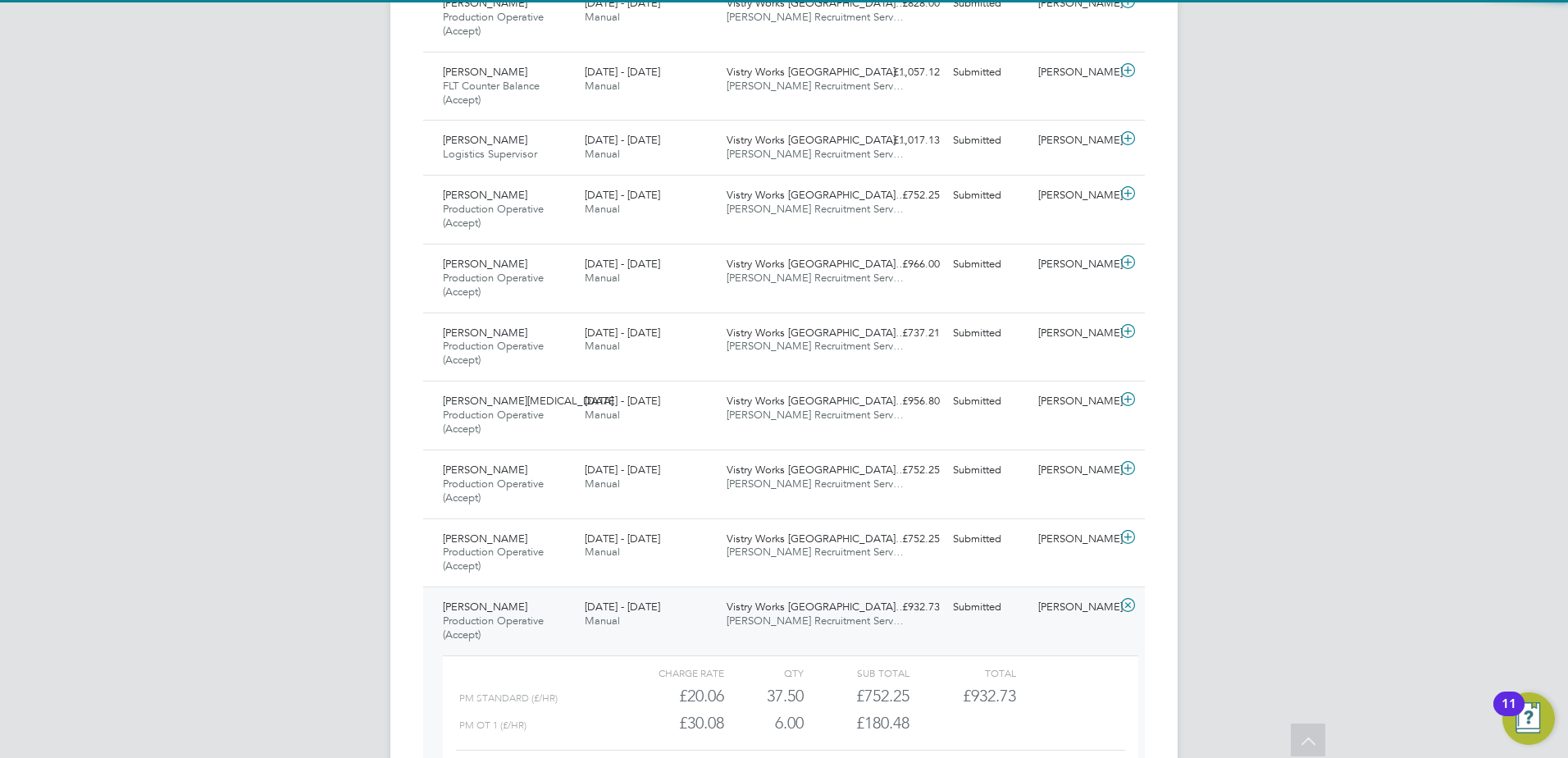
scroll to position [3543, 0]
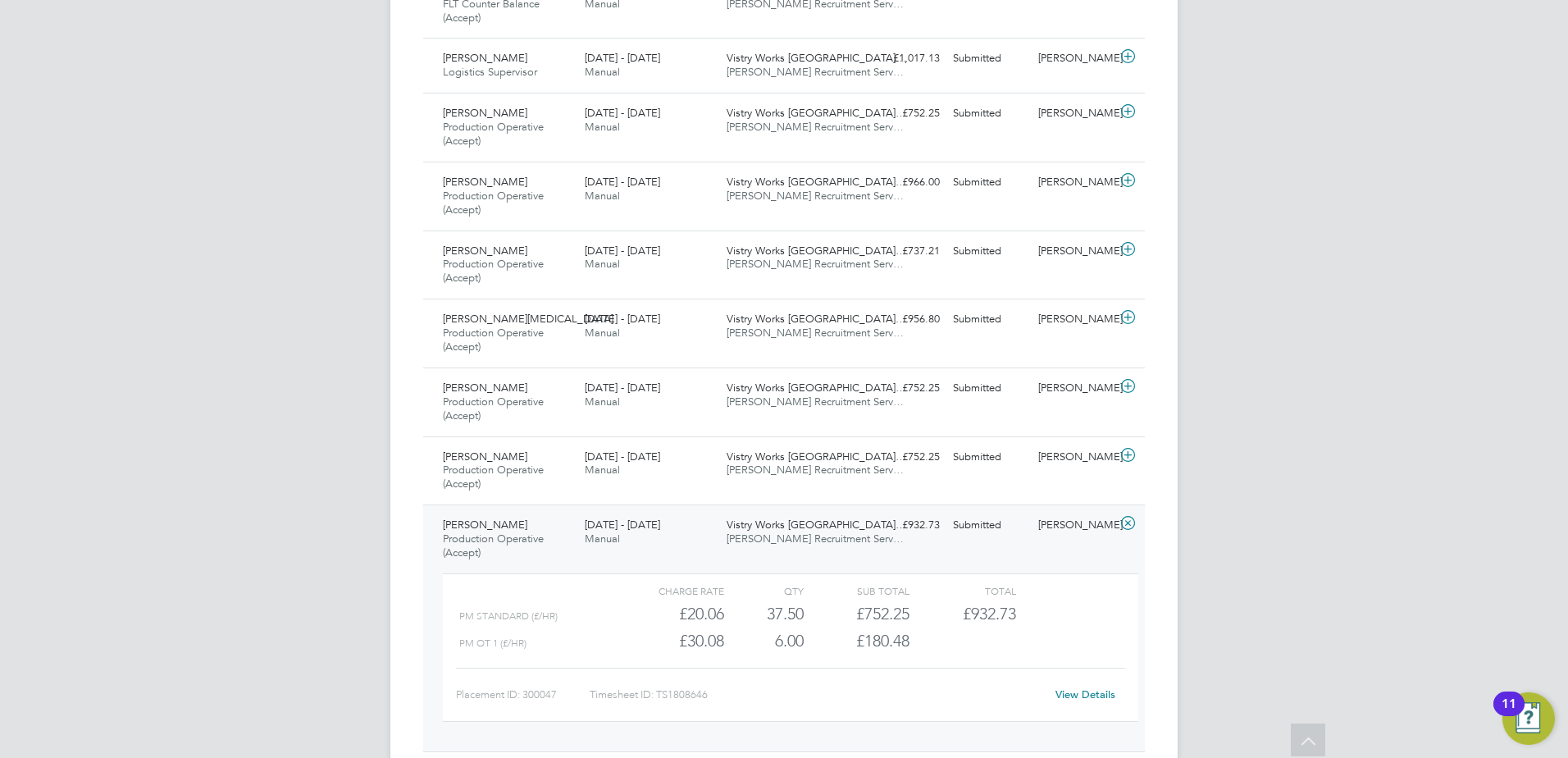
click at [1097, 684] on div "View Details" at bounding box center [1085, 695] width 80 height 26
click at [1096, 694] on link "View Details" at bounding box center [1085, 694] width 60 height 14
click at [515, 532] on span "Production Operative (Accept)" at bounding box center [493, 545] width 101 height 28
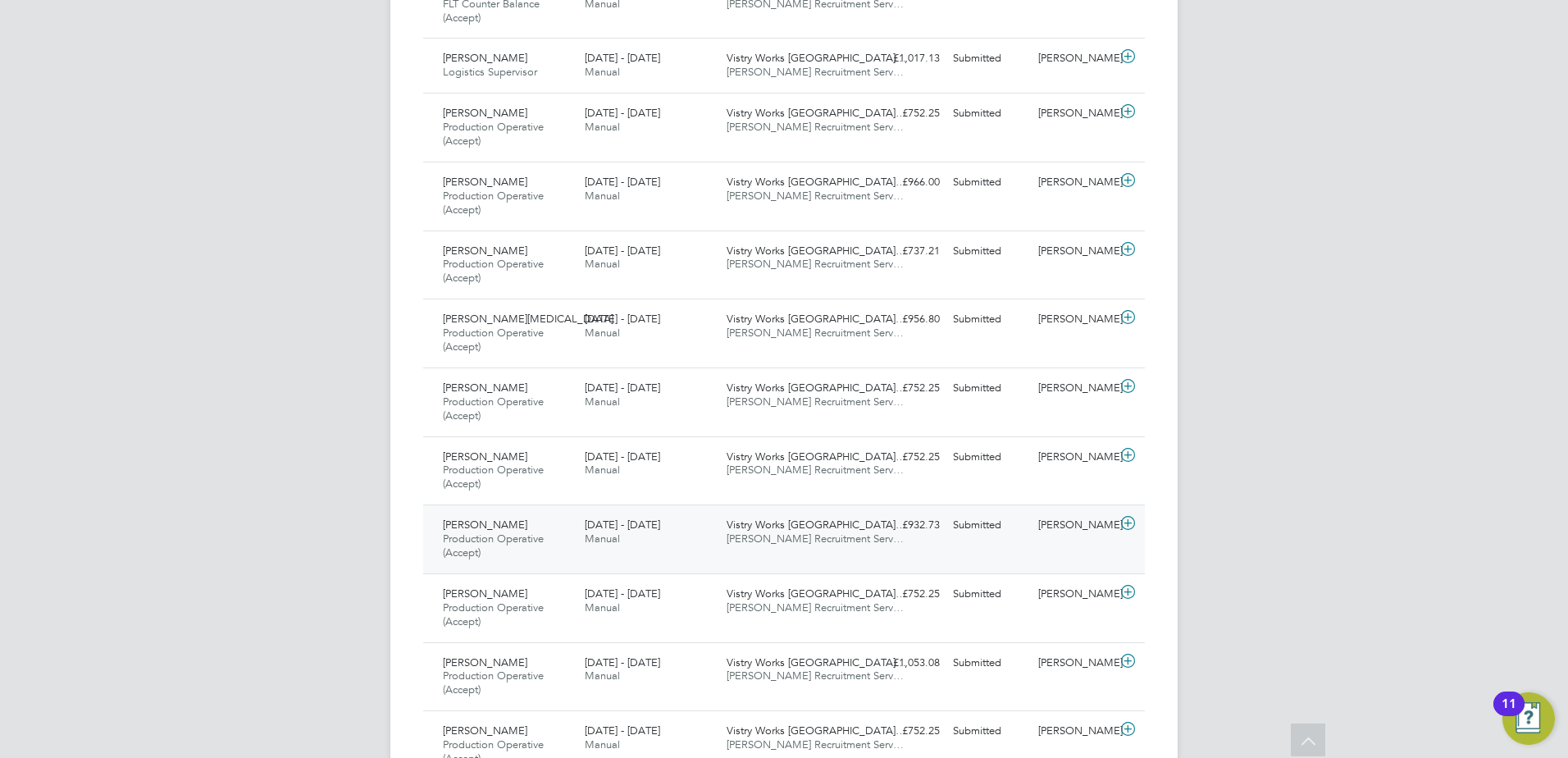
scroll to position [3624, 0]
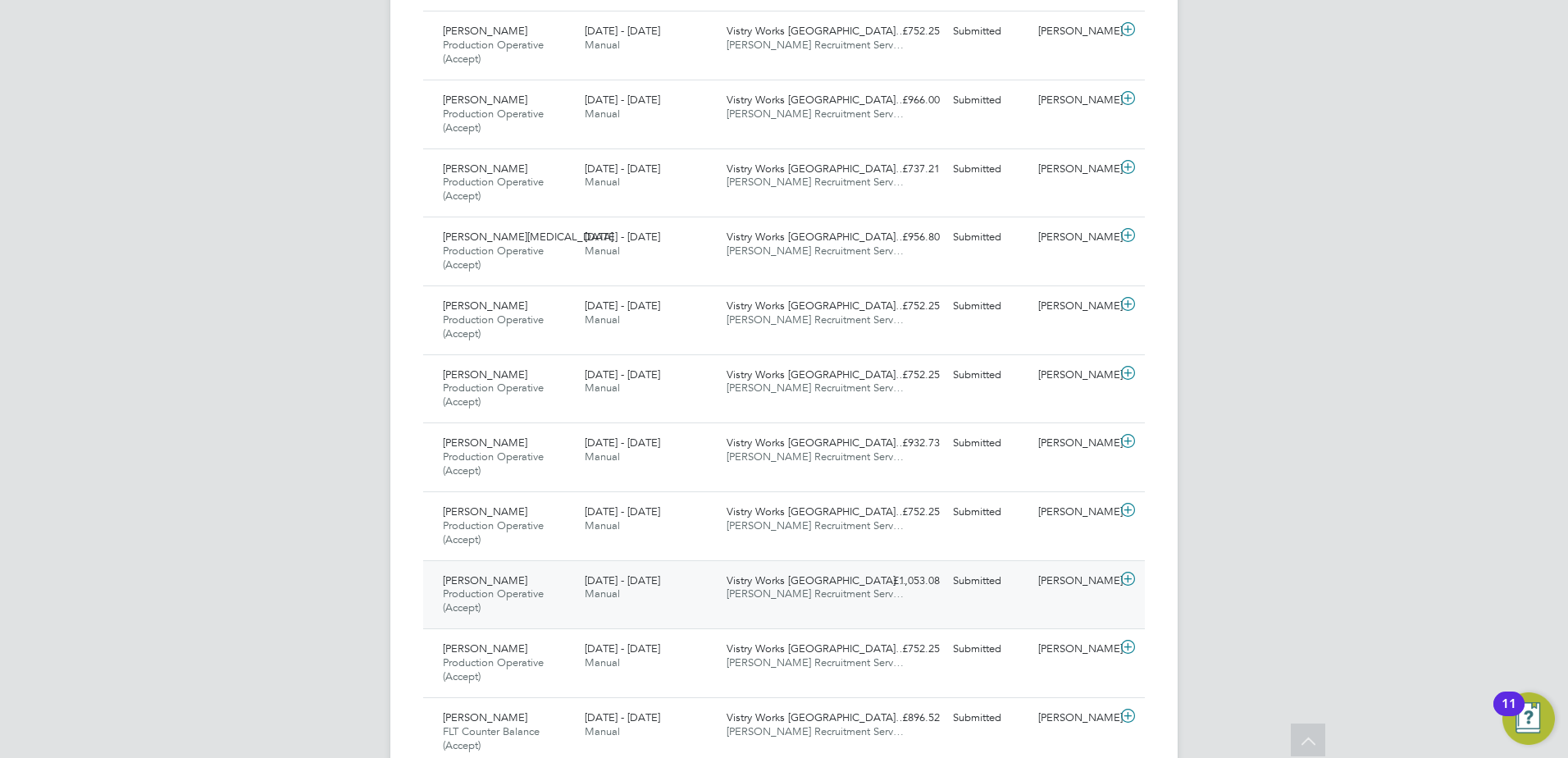
click at [514, 576] on span "Shwetak Tandel" at bounding box center [484, 580] width 84 height 14
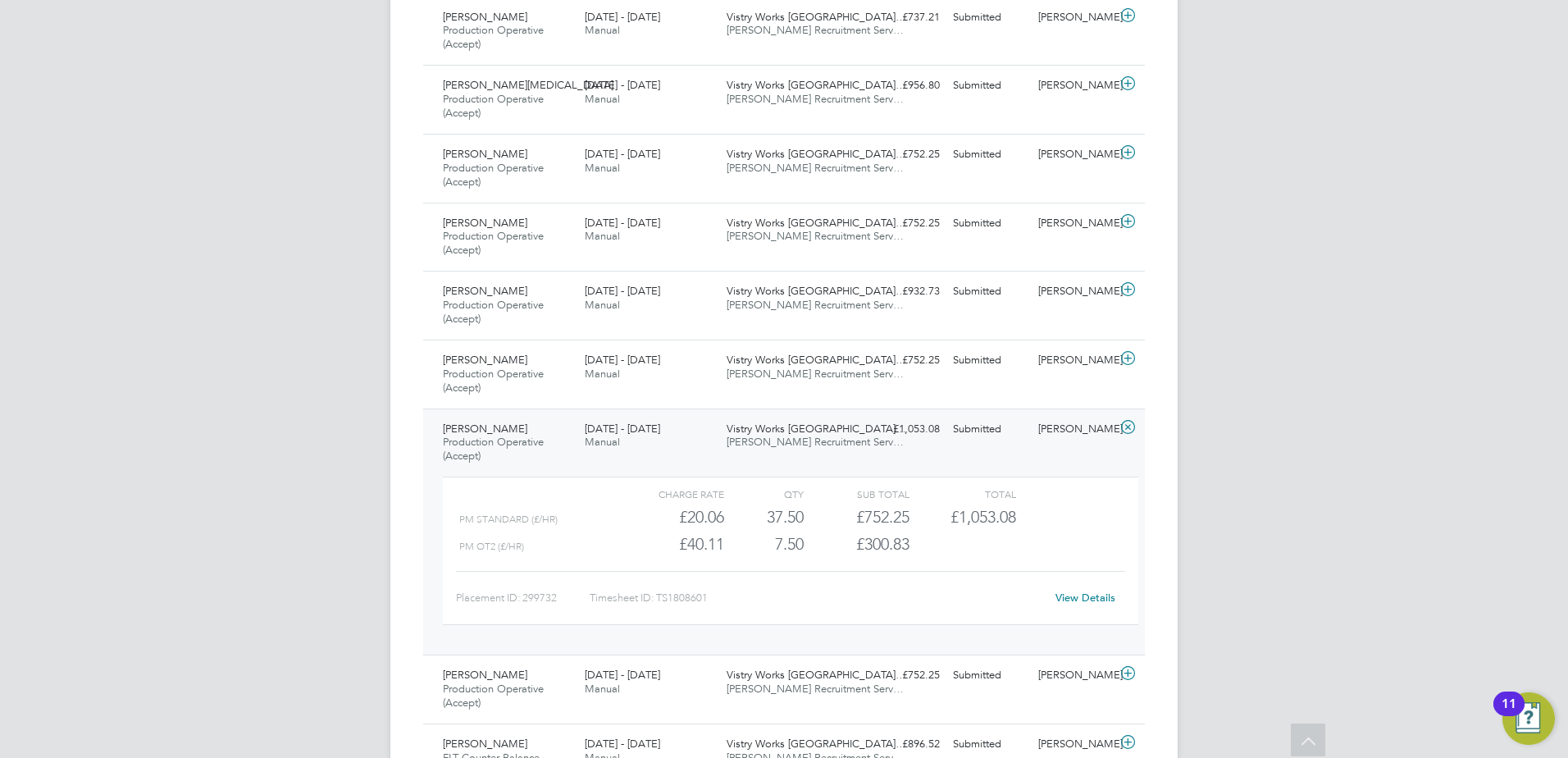
scroll to position [3789, 0]
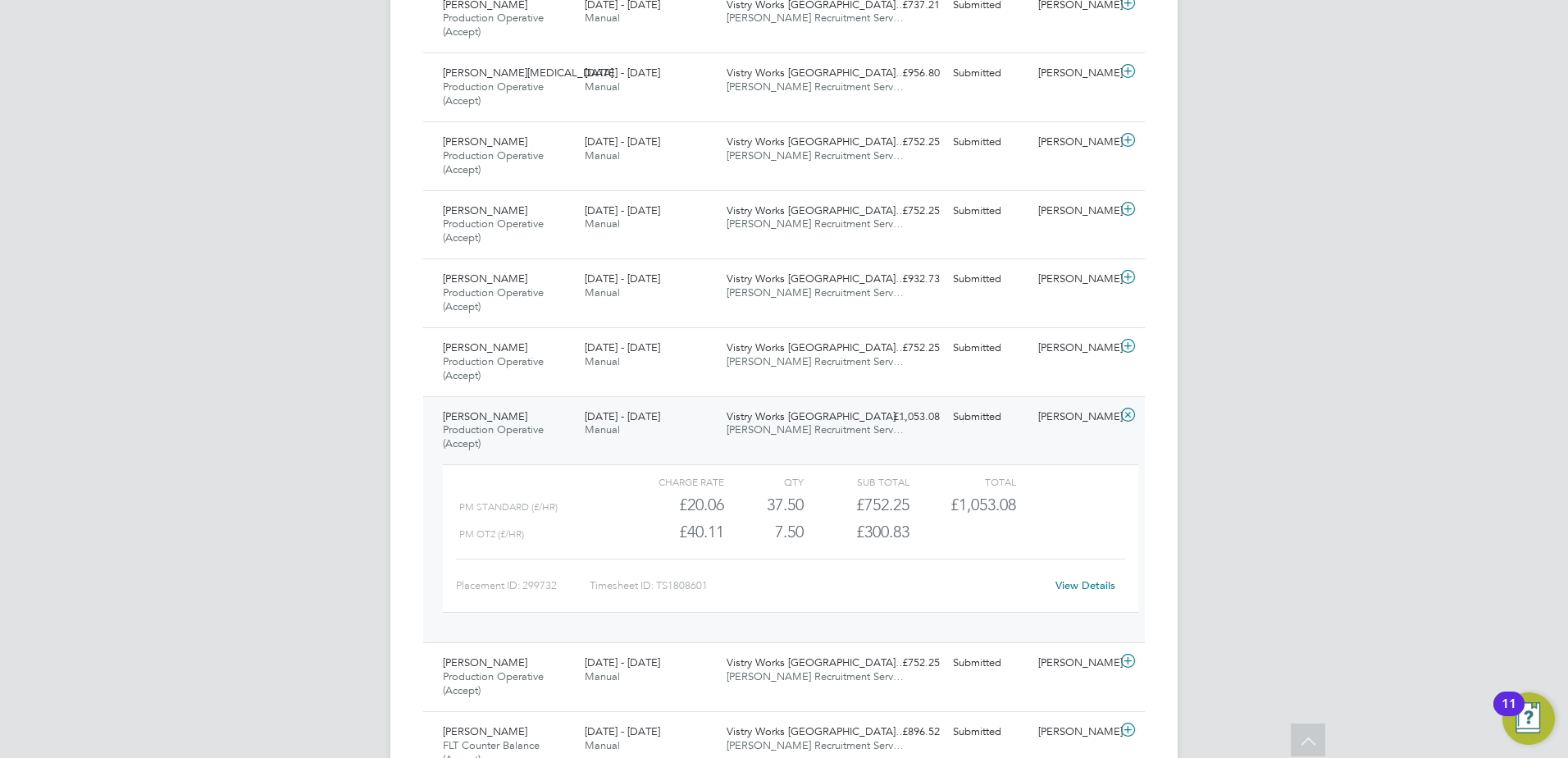
click at [1078, 580] on link "View Details" at bounding box center [1085, 585] width 60 height 14
click at [492, 430] on span "Production Operative (Accept)" at bounding box center [493, 437] width 101 height 28
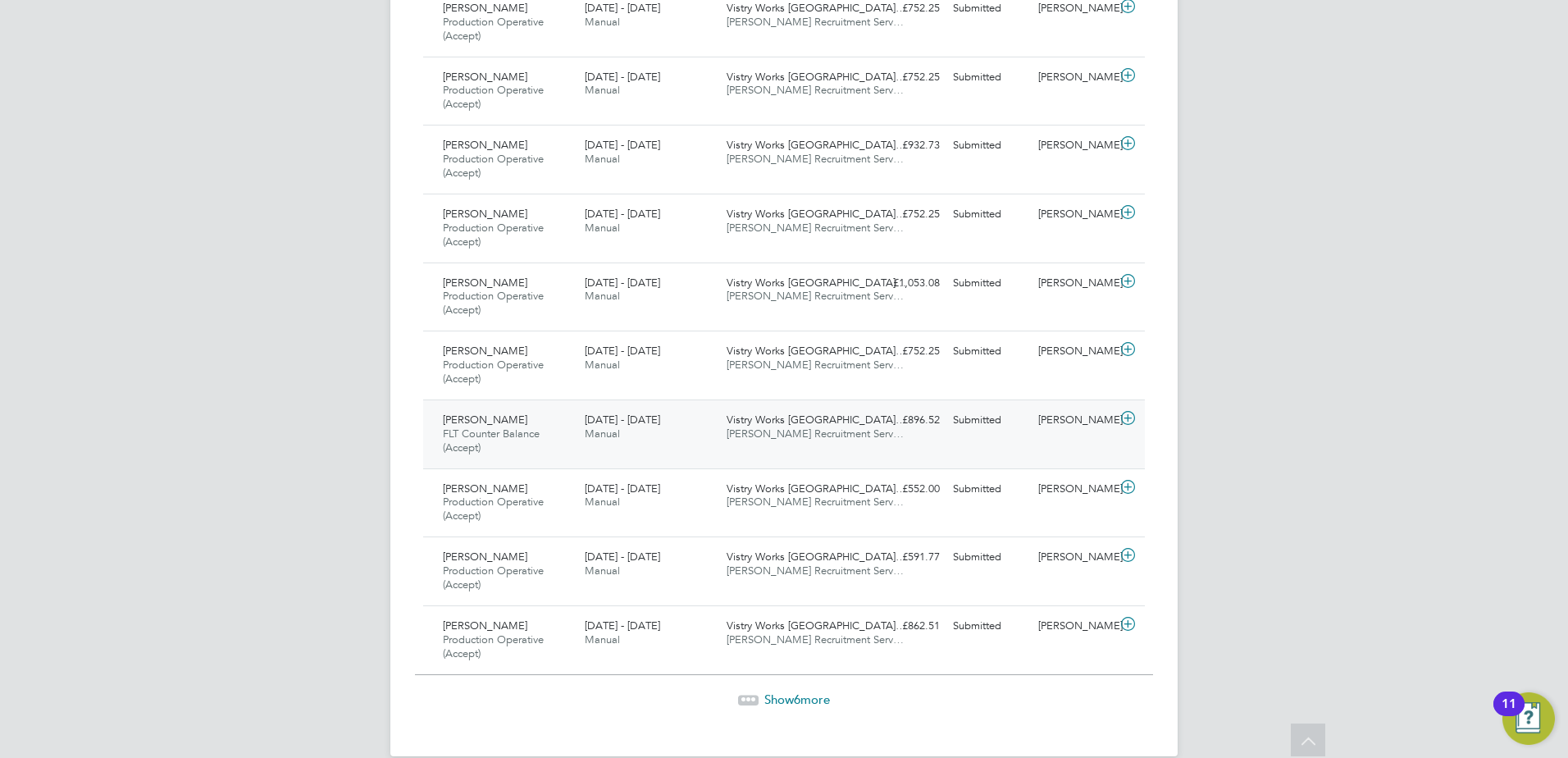
scroll to position [3947, 0]
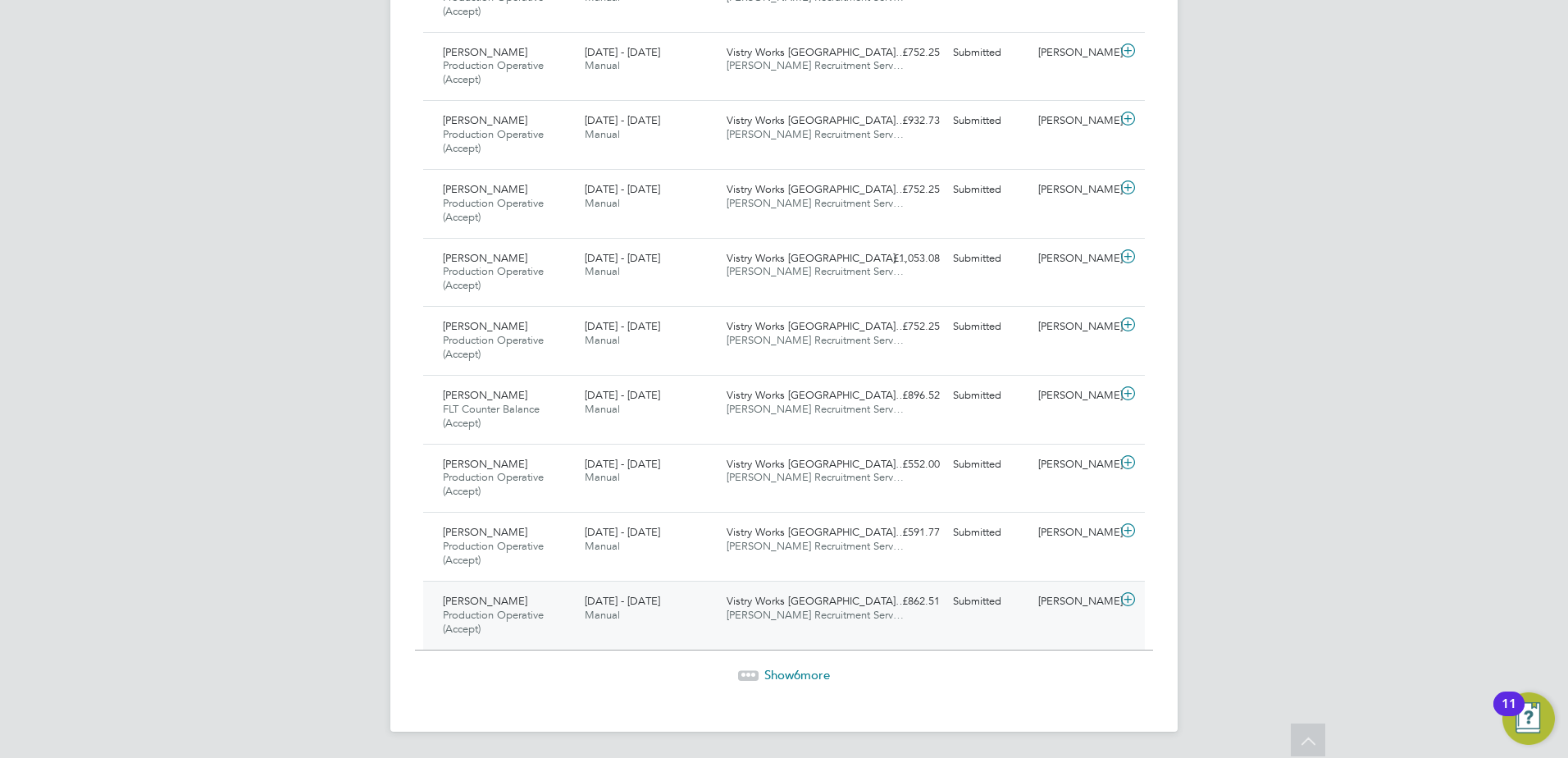
click at [500, 603] on span "Natalie Smith" at bounding box center [484, 601] width 84 height 14
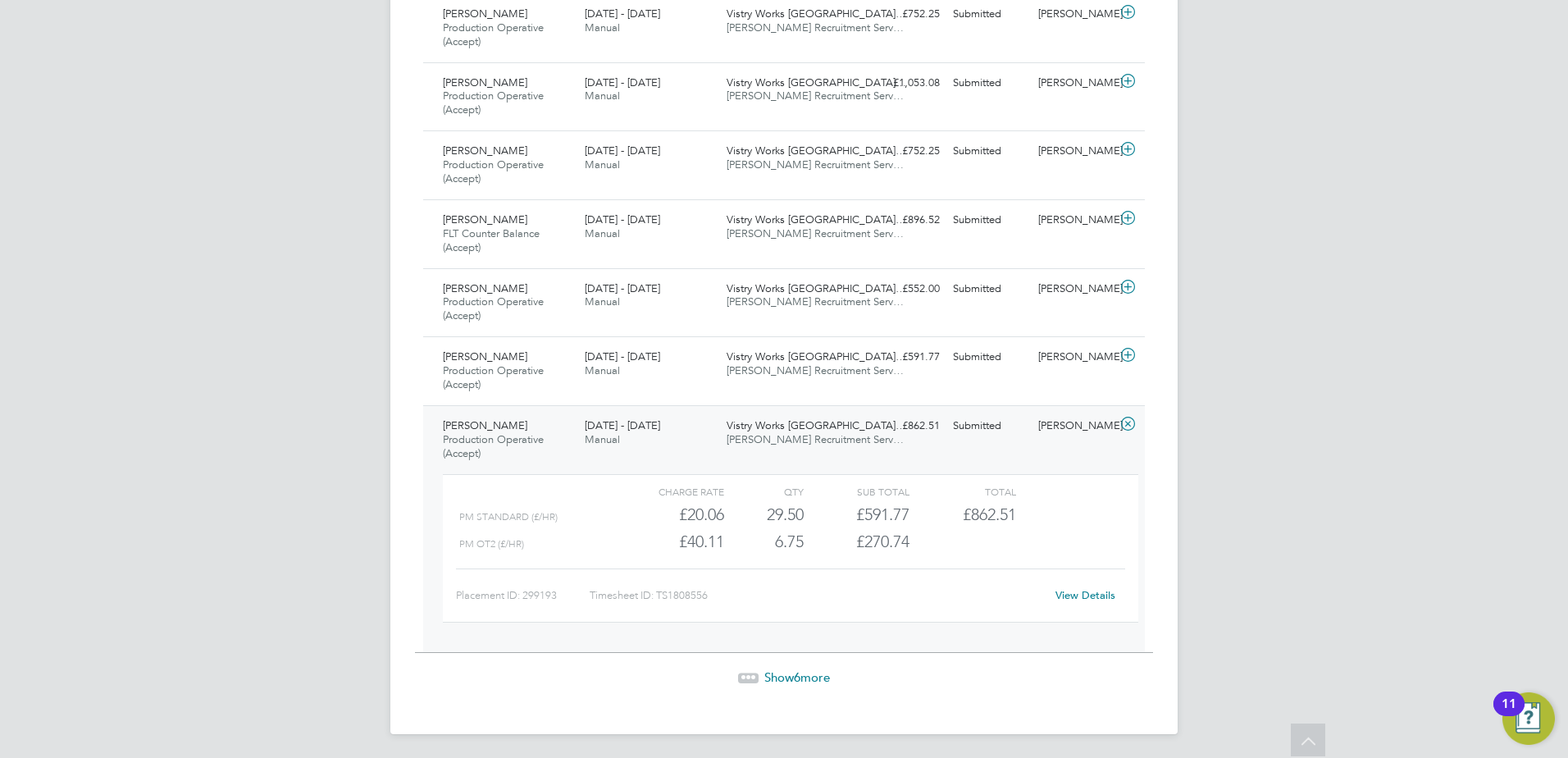
scroll to position [4125, 0]
click at [754, 680] on icon at bounding box center [748, 676] width 21 height 21
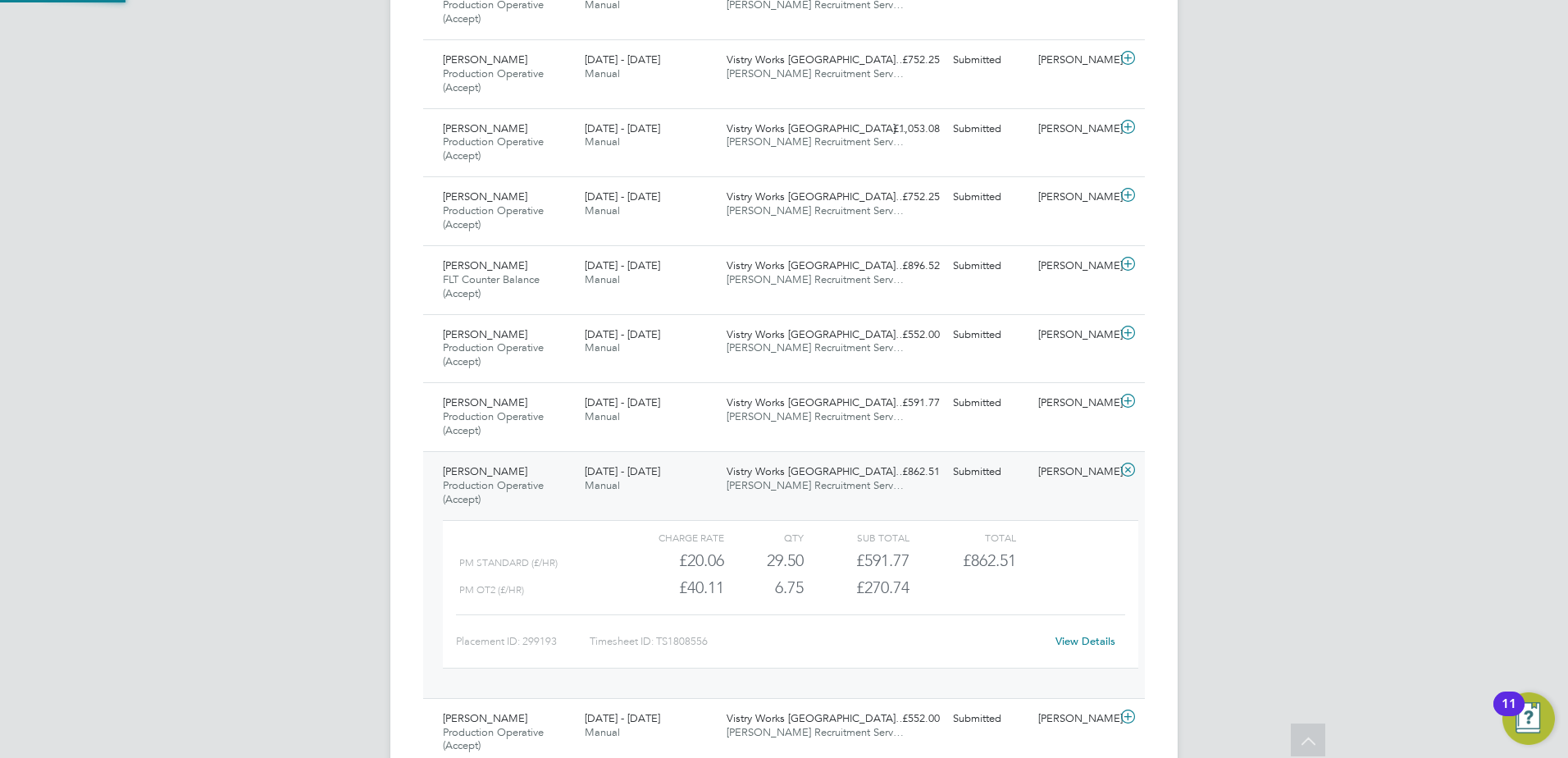
scroll to position [8, 8]
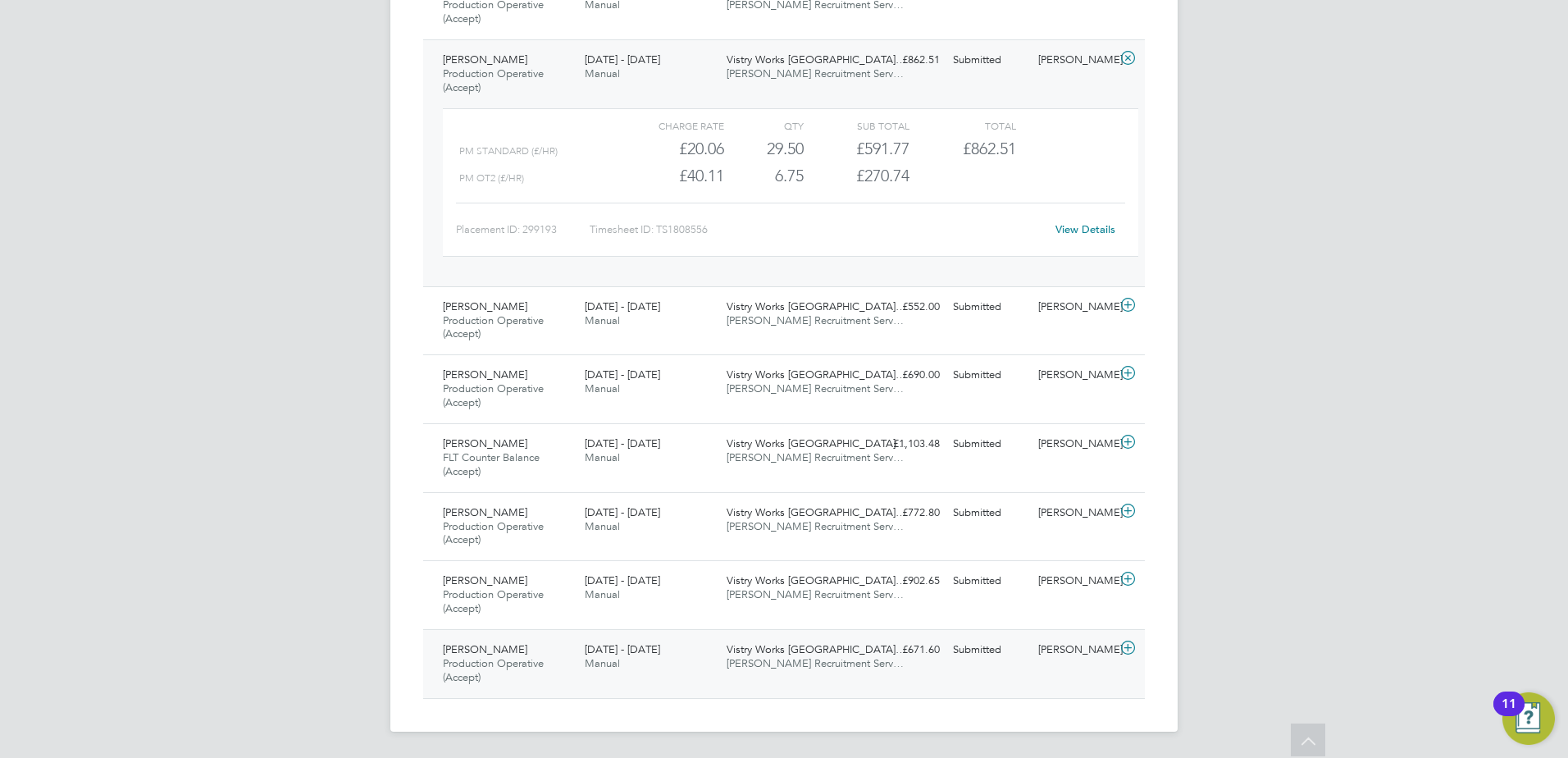
click at [487, 646] on span "Valentin Calin" at bounding box center [484, 649] width 84 height 14
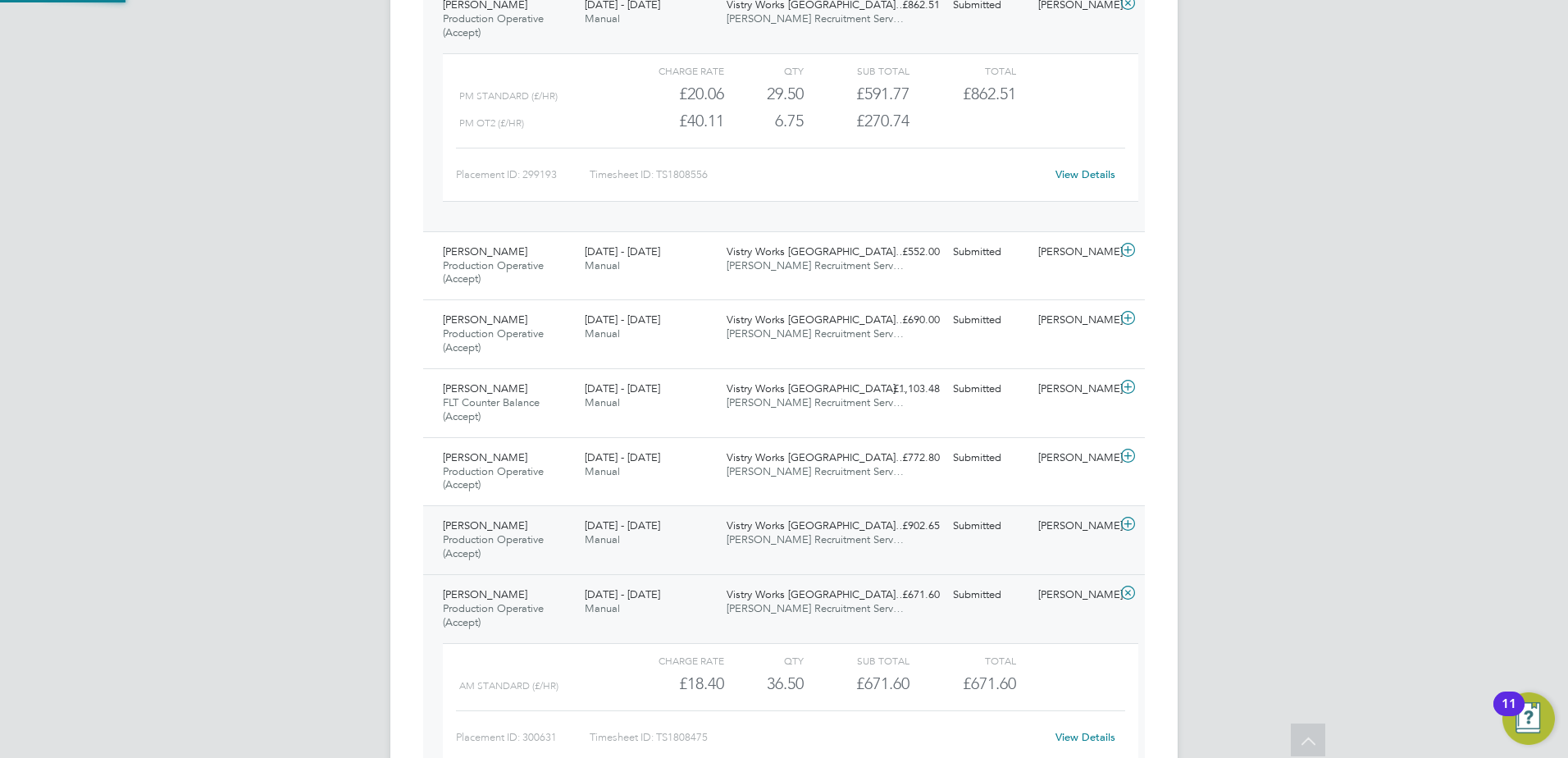
scroll to position [4639, 0]
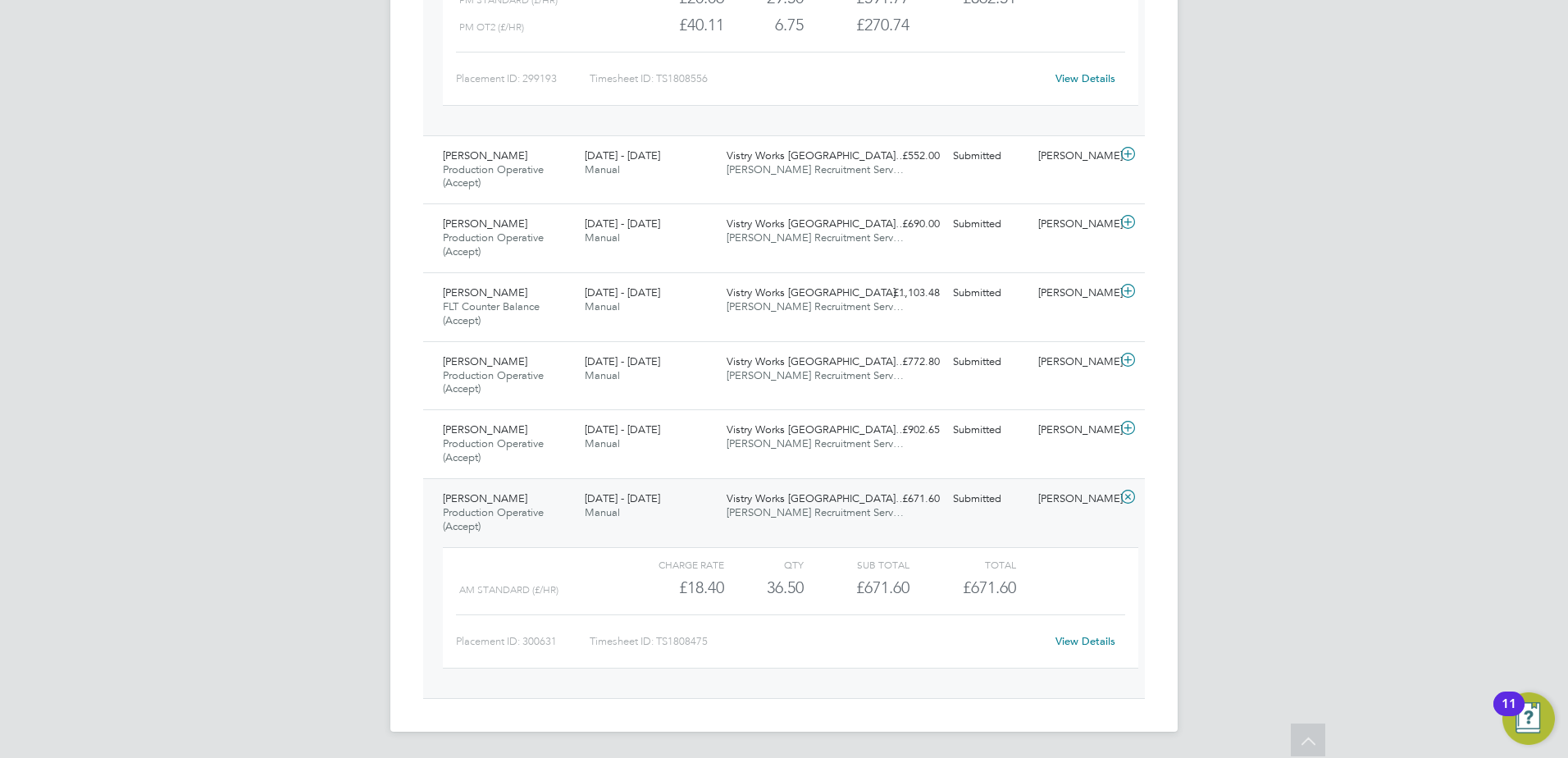
click at [1092, 633] on div "View Details" at bounding box center [1085, 641] width 80 height 26
click at [1099, 638] on link "View Details" at bounding box center [1085, 641] width 60 height 14
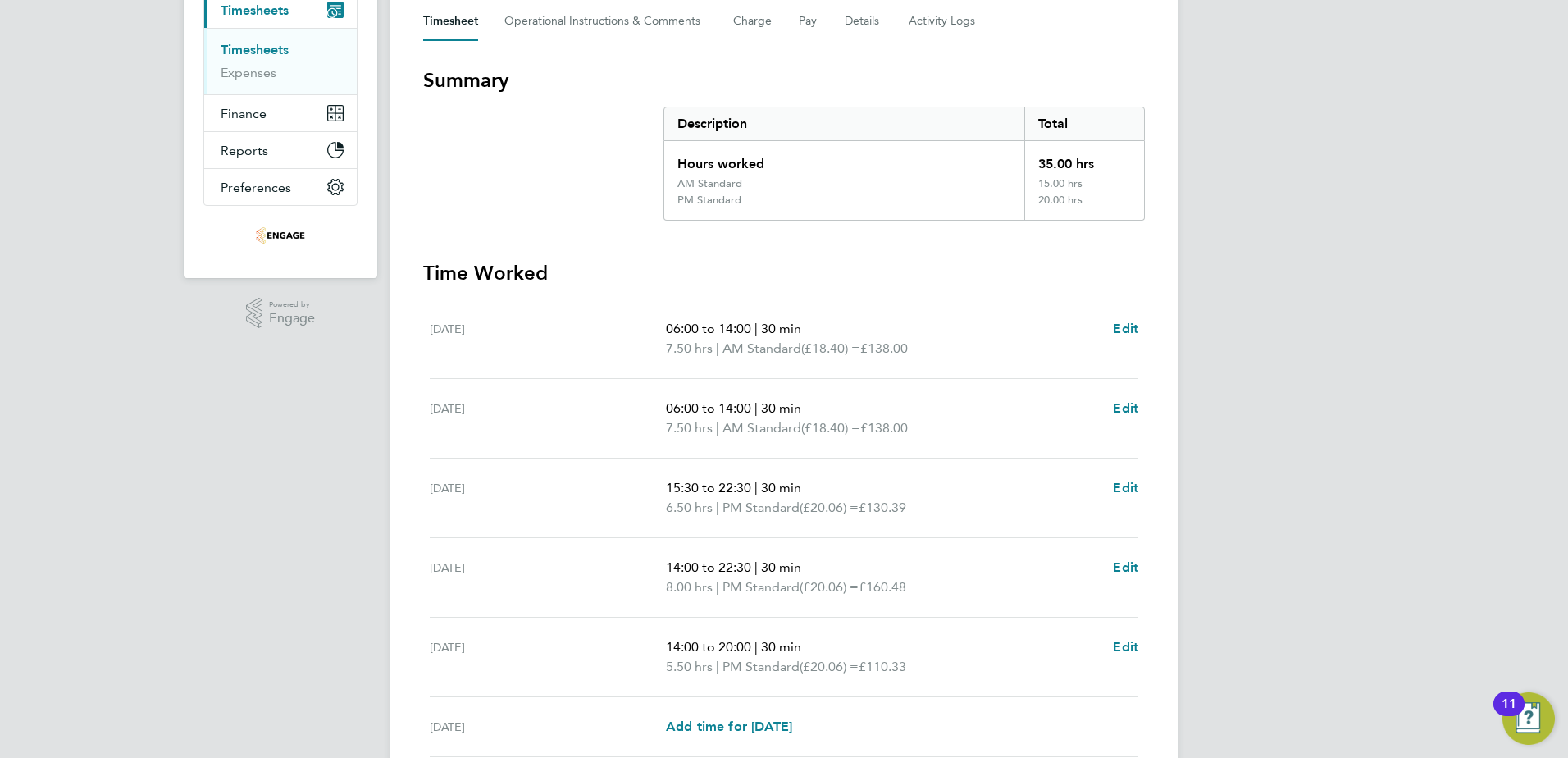
scroll to position [328, 0]
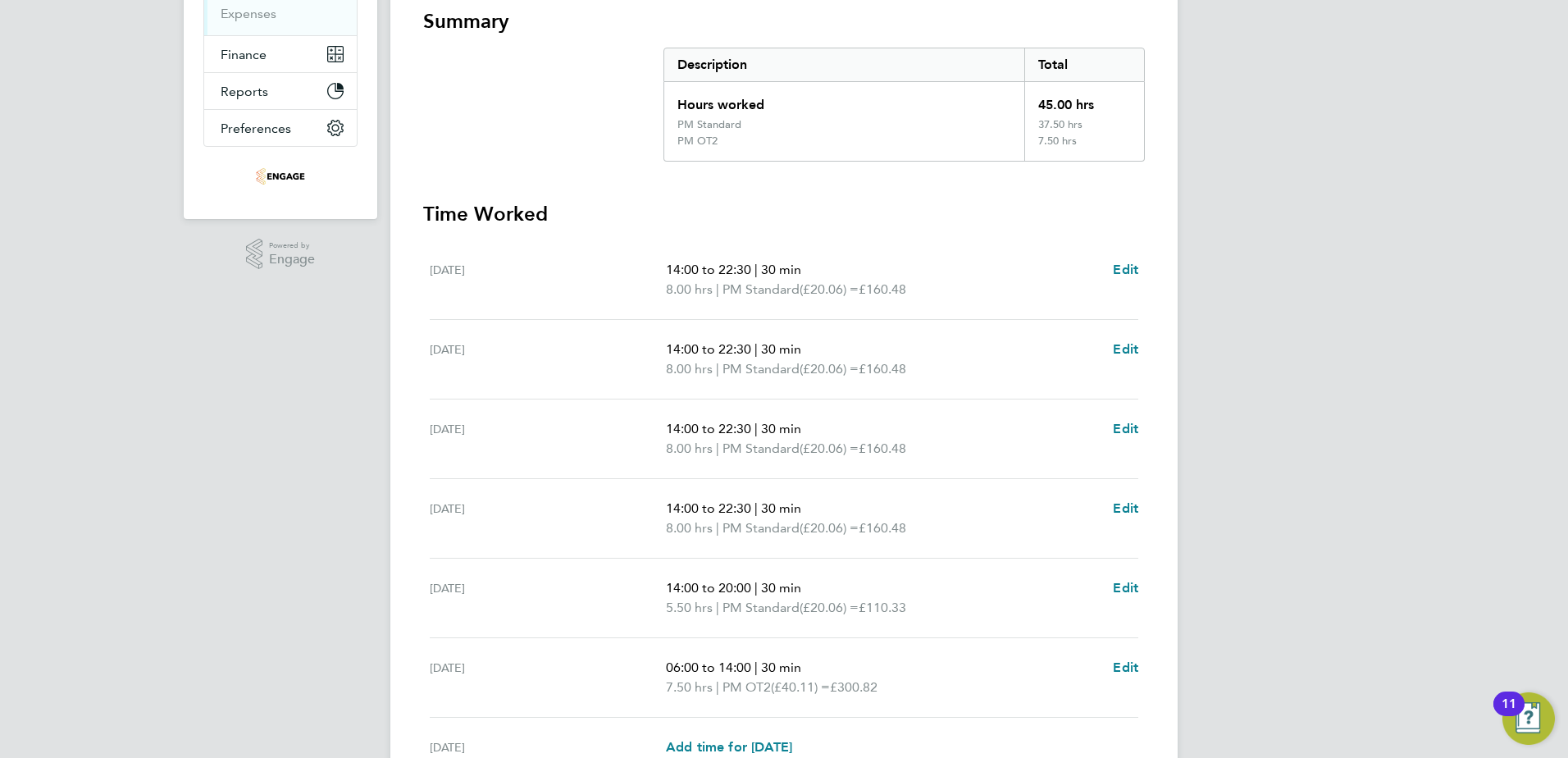
scroll to position [328, 0]
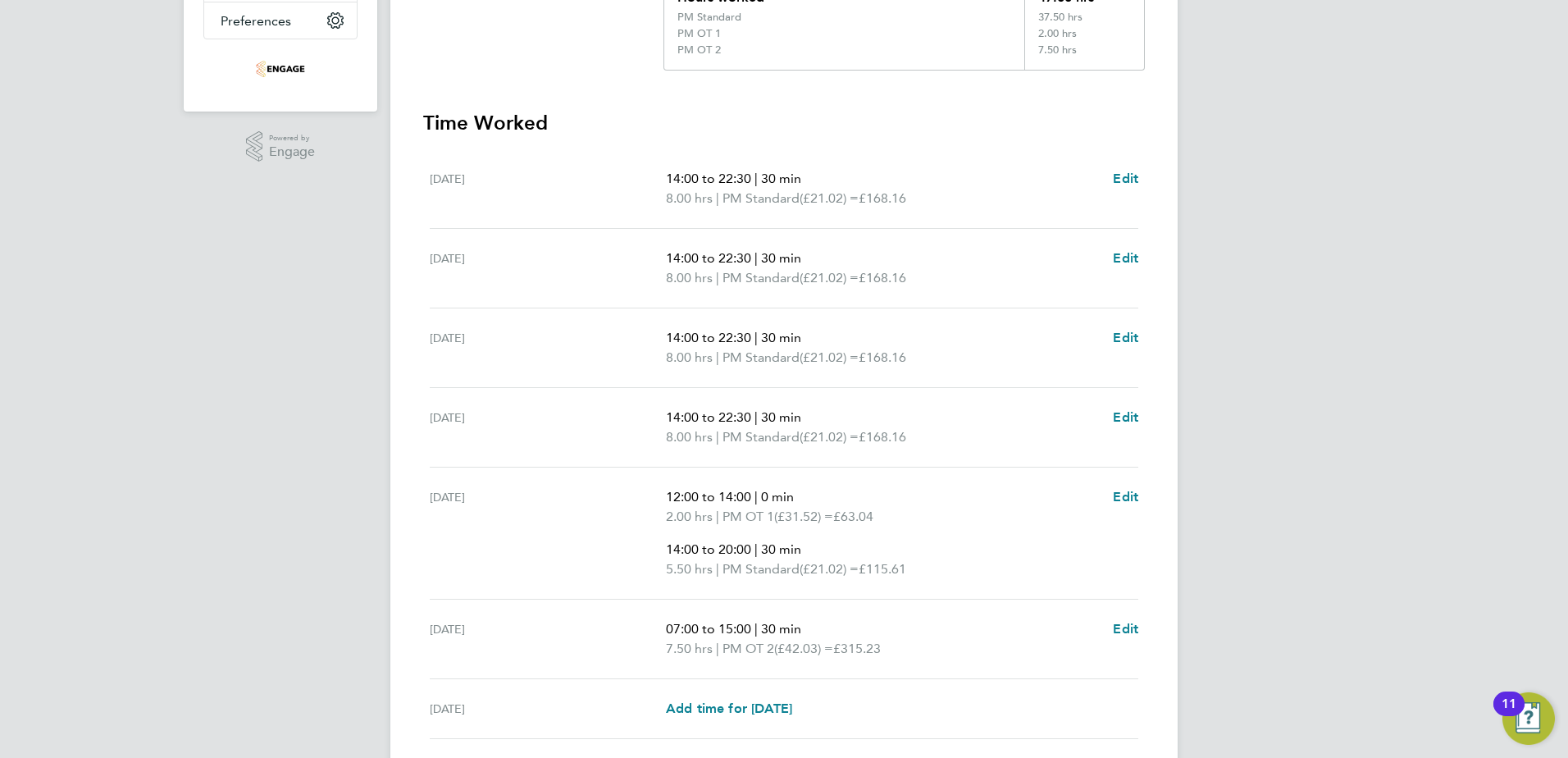
scroll to position [410, 0]
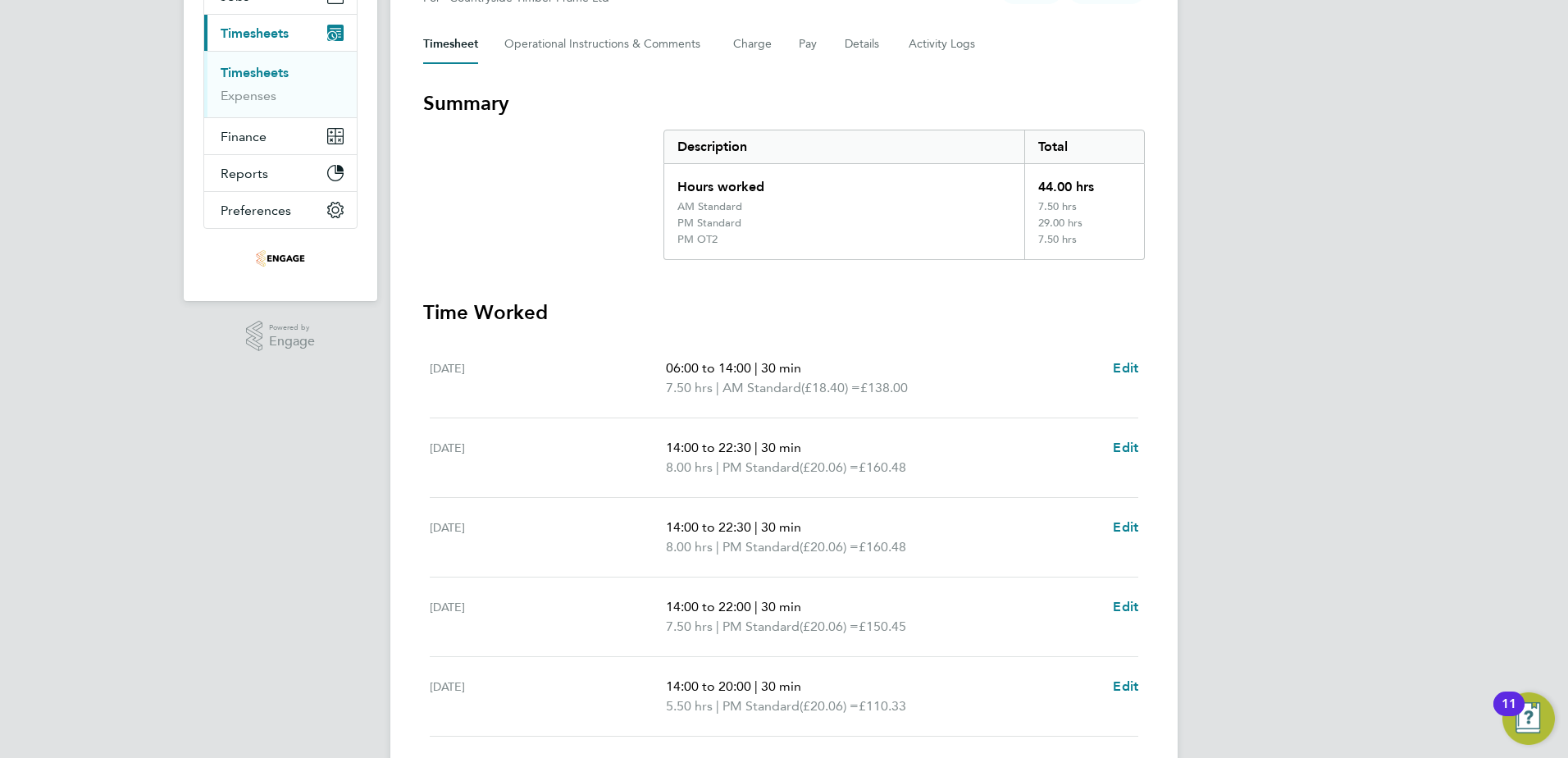
scroll to position [246, 0]
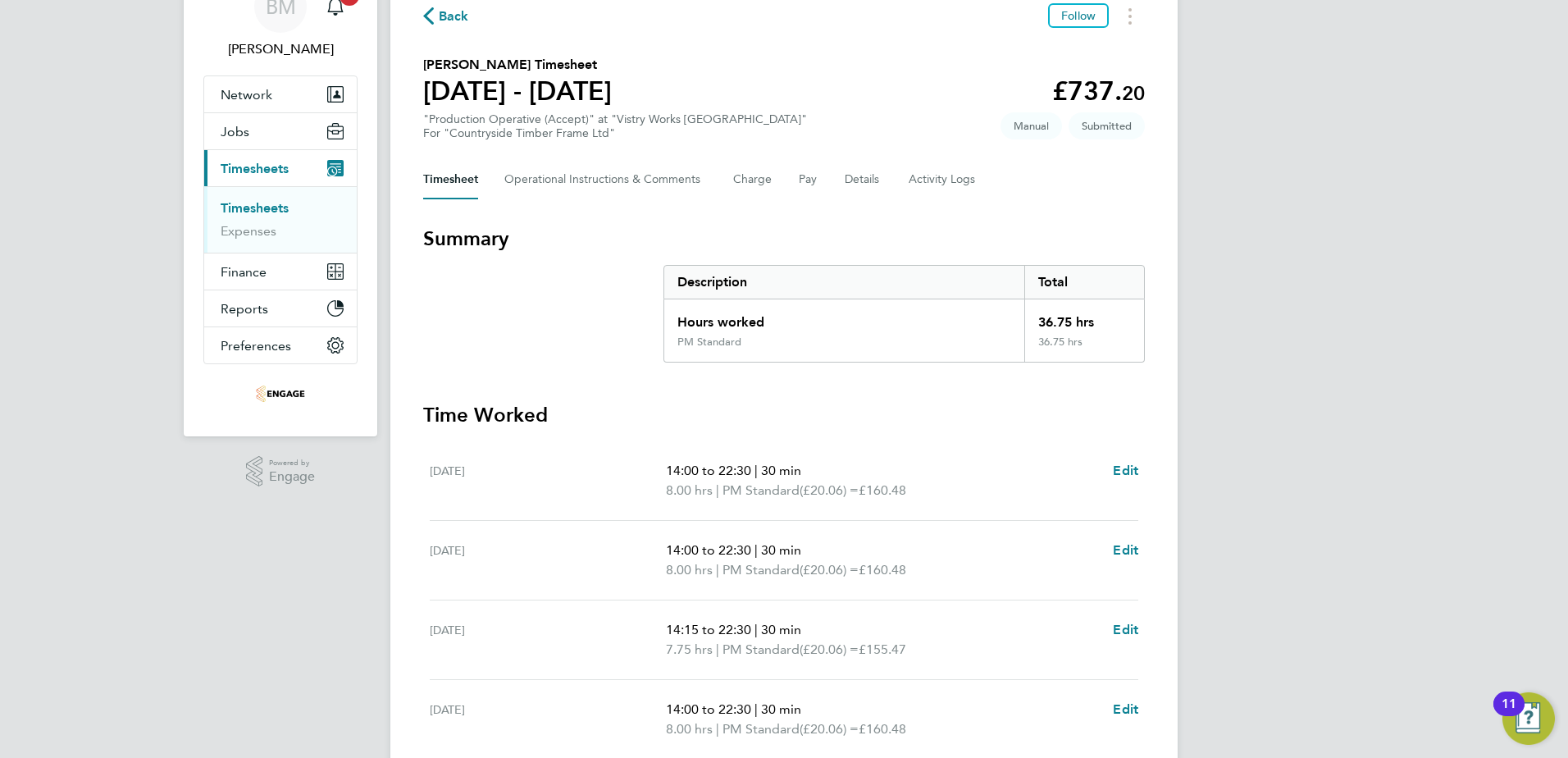
scroll to position [164, 0]
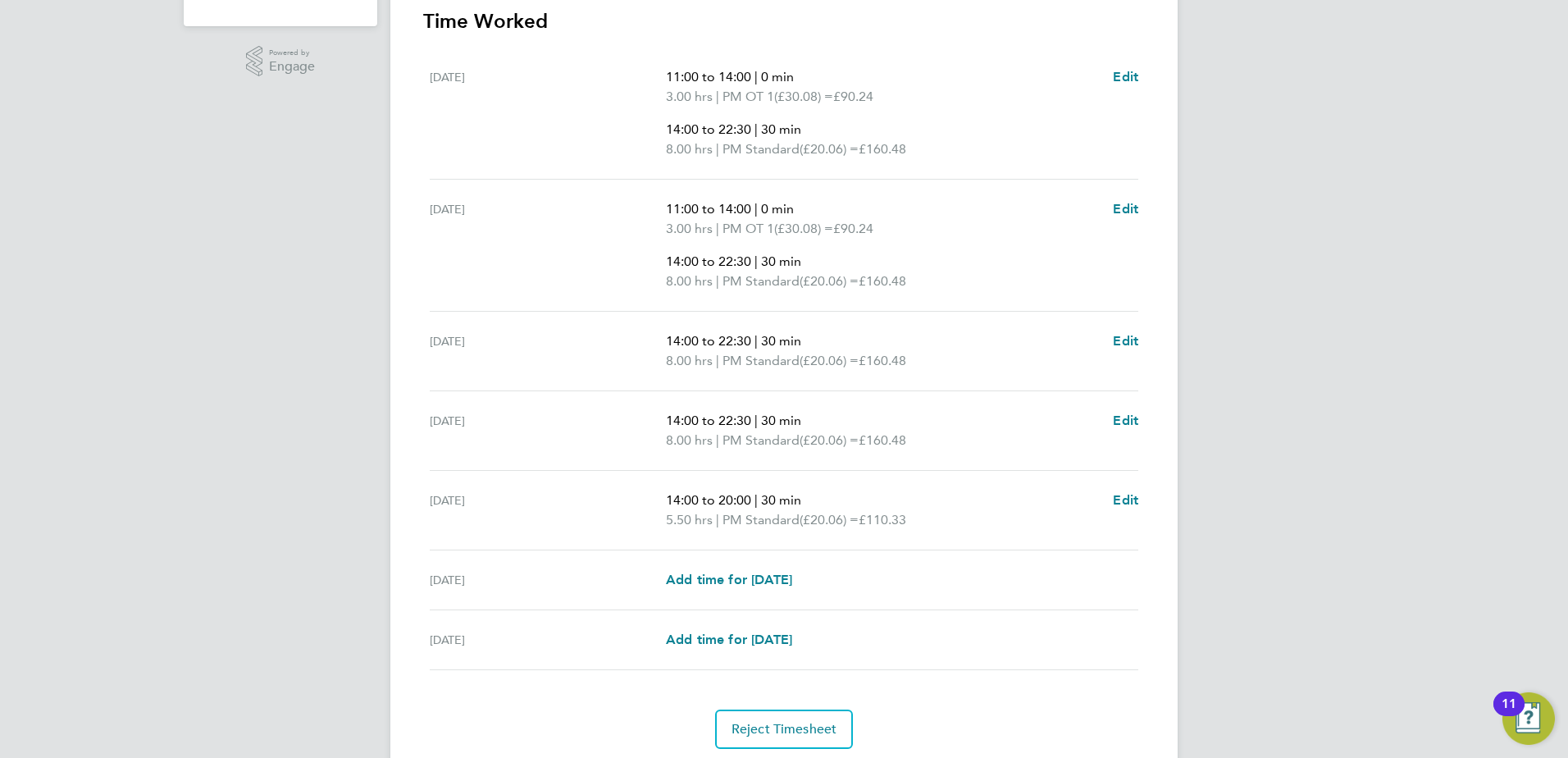
scroll to position [410, 0]
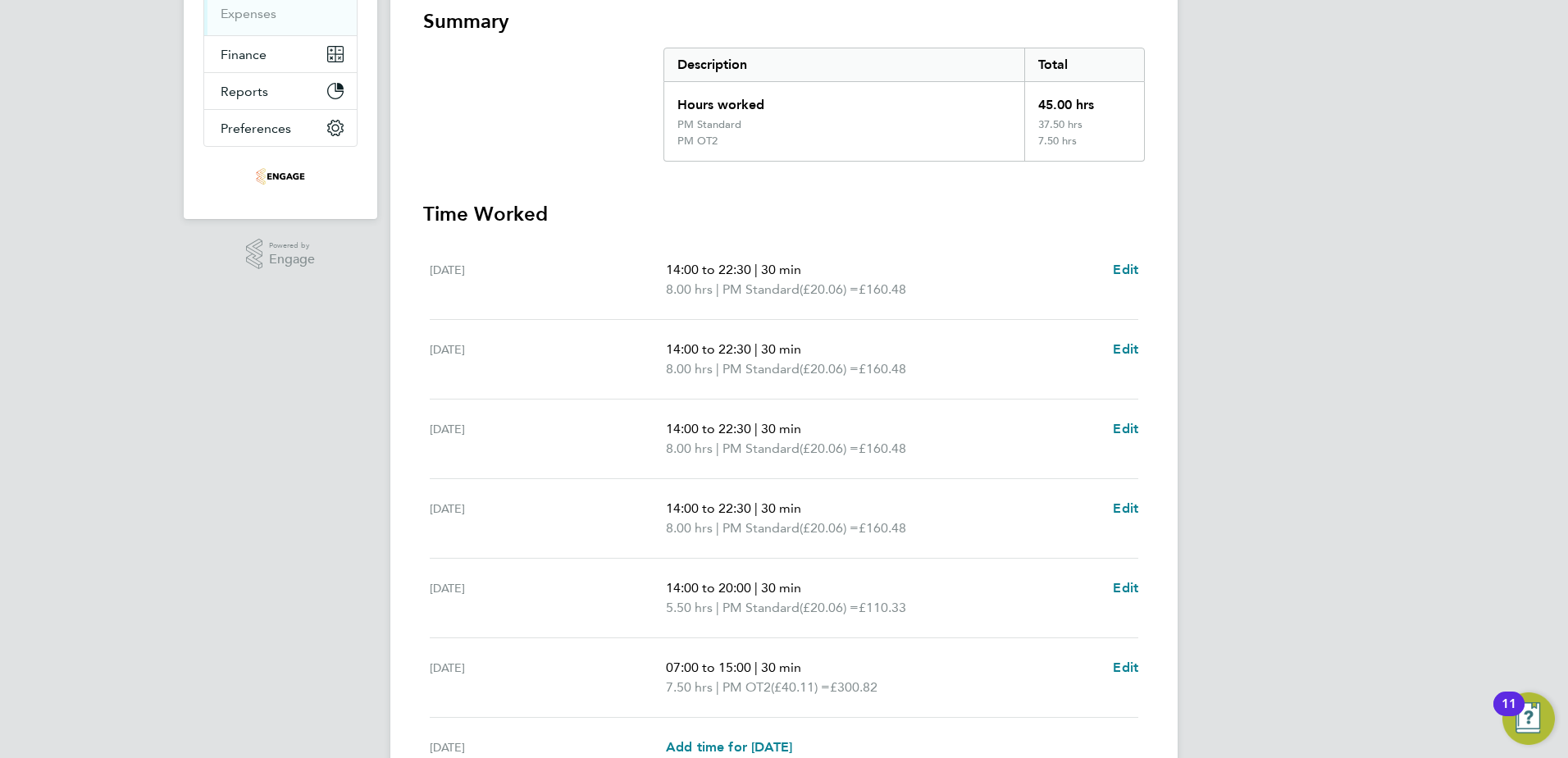
scroll to position [328, 0]
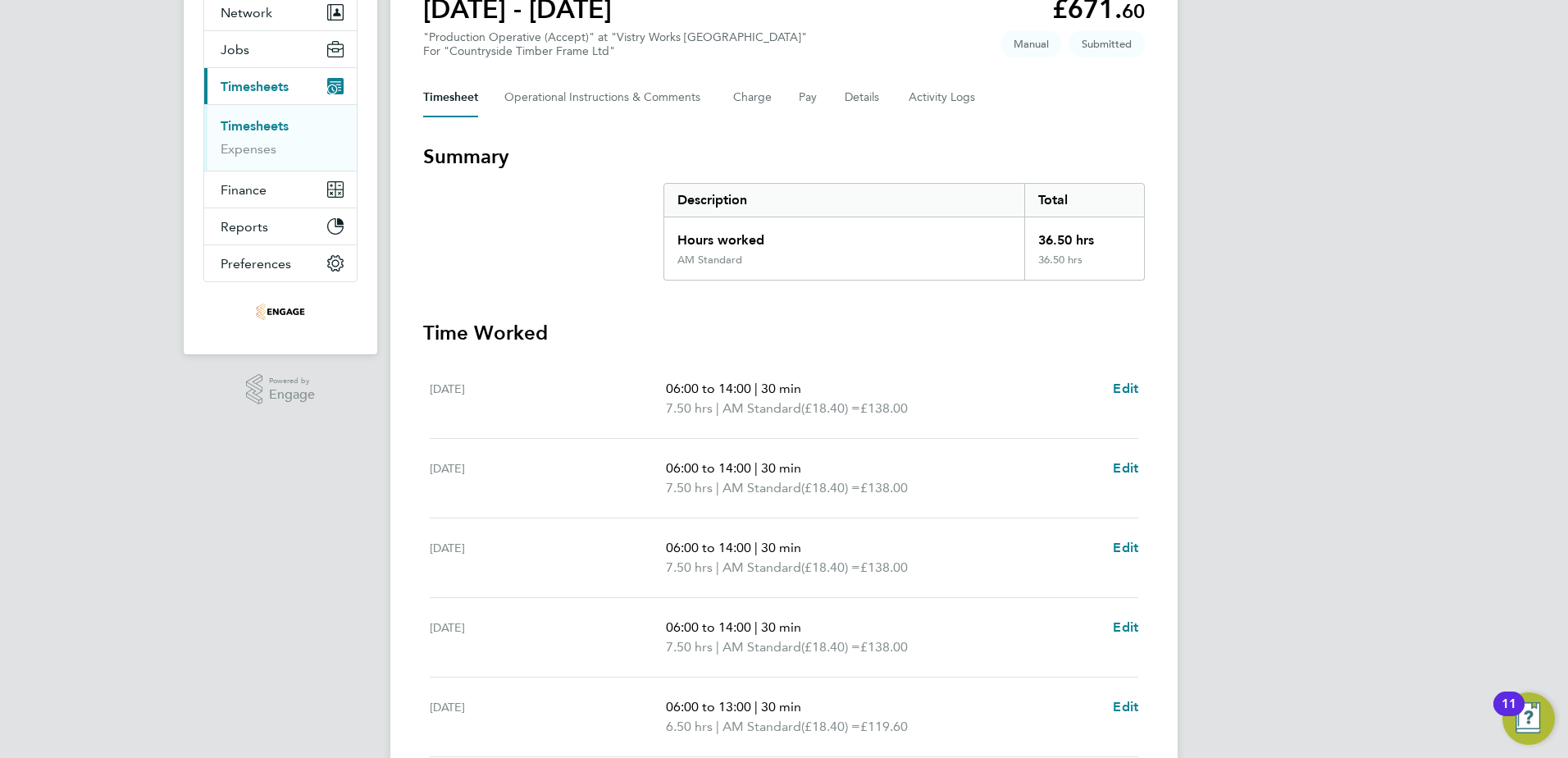
scroll to position [246, 0]
